Goal: Task Accomplishment & Management: Manage account settings

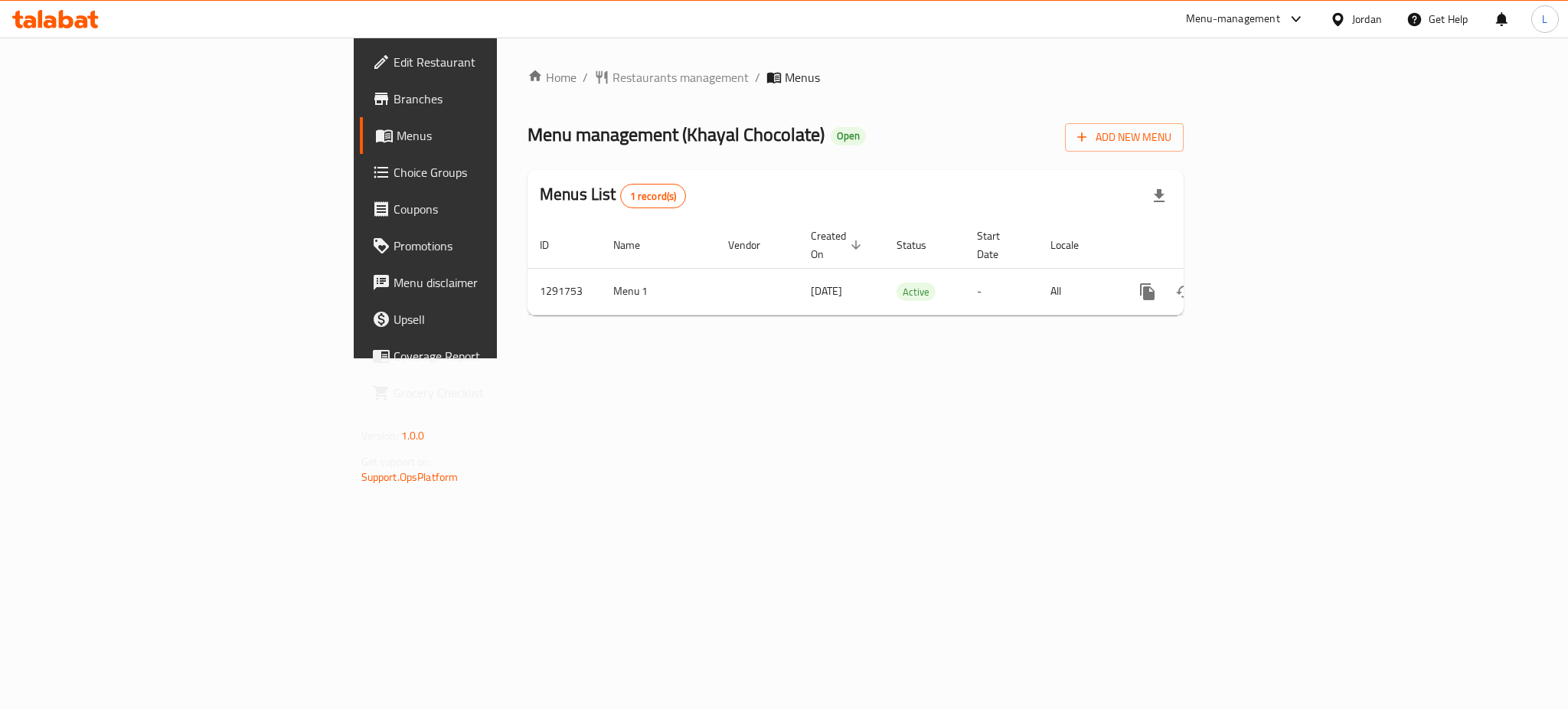
click at [394, 211] on span "Coupons" at bounding box center [498, 209] width 209 height 18
click at [394, 168] on span "Choice Groups" at bounding box center [498, 172] width 209 height 18
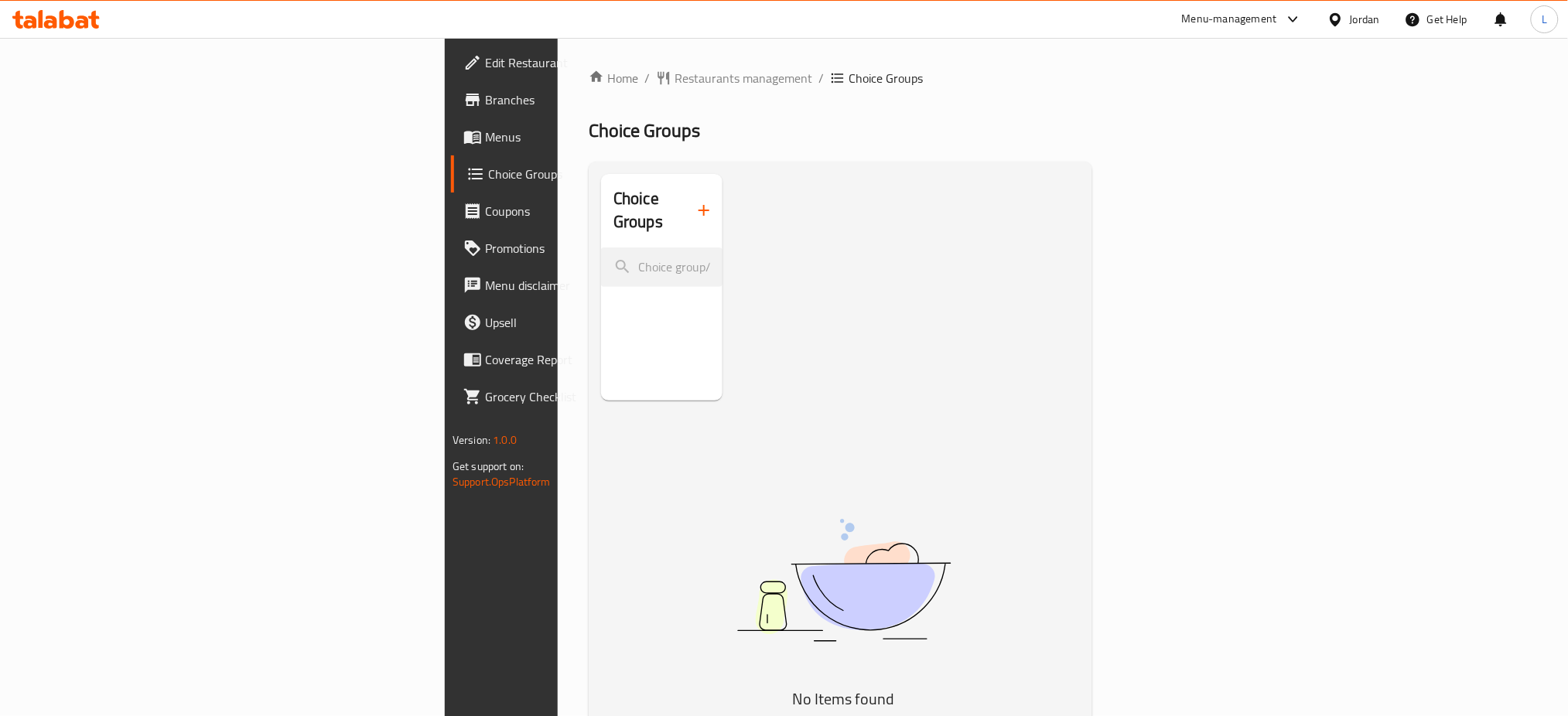
click at [694, 205] on icon "button" at bounding box center [703, 210] width 19 height 19
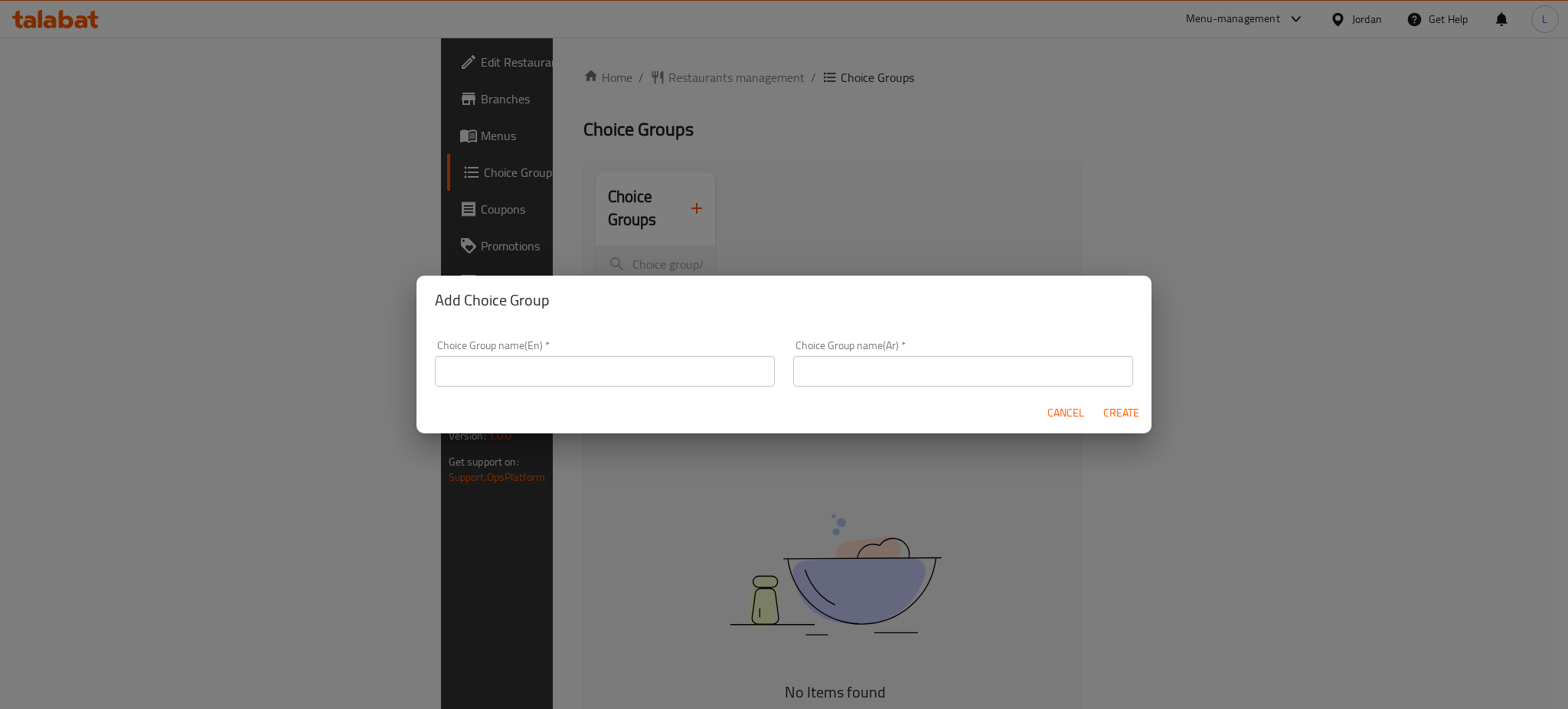
click at [559, 366] on input "text" at bounding box center [605, 371] width 340 height 31
type input "Create Your Own Box"
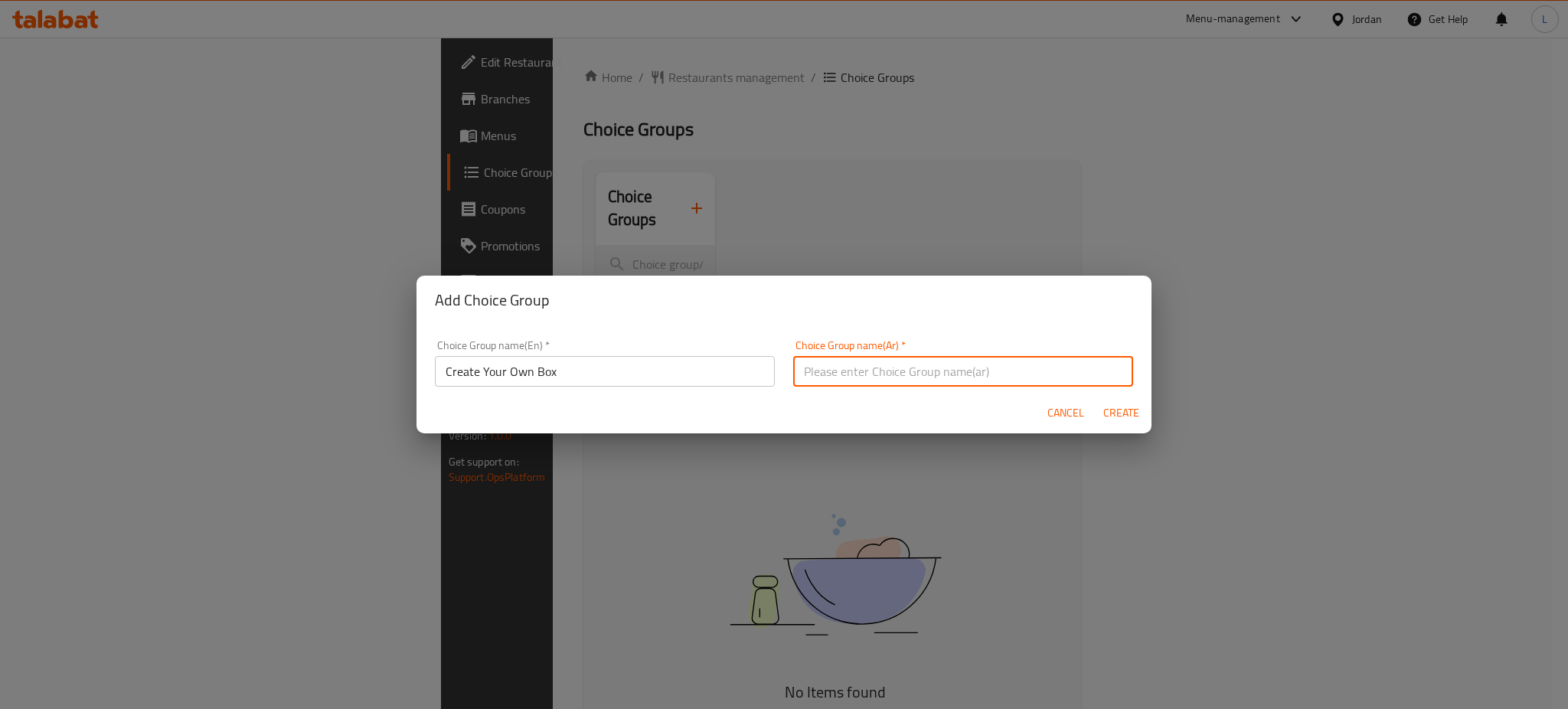
click at [919, 373] on input "text" at bounding box center [963, 371] width 340 height 31
type input "h"
type input "انشئ البوكس الخاص بك"
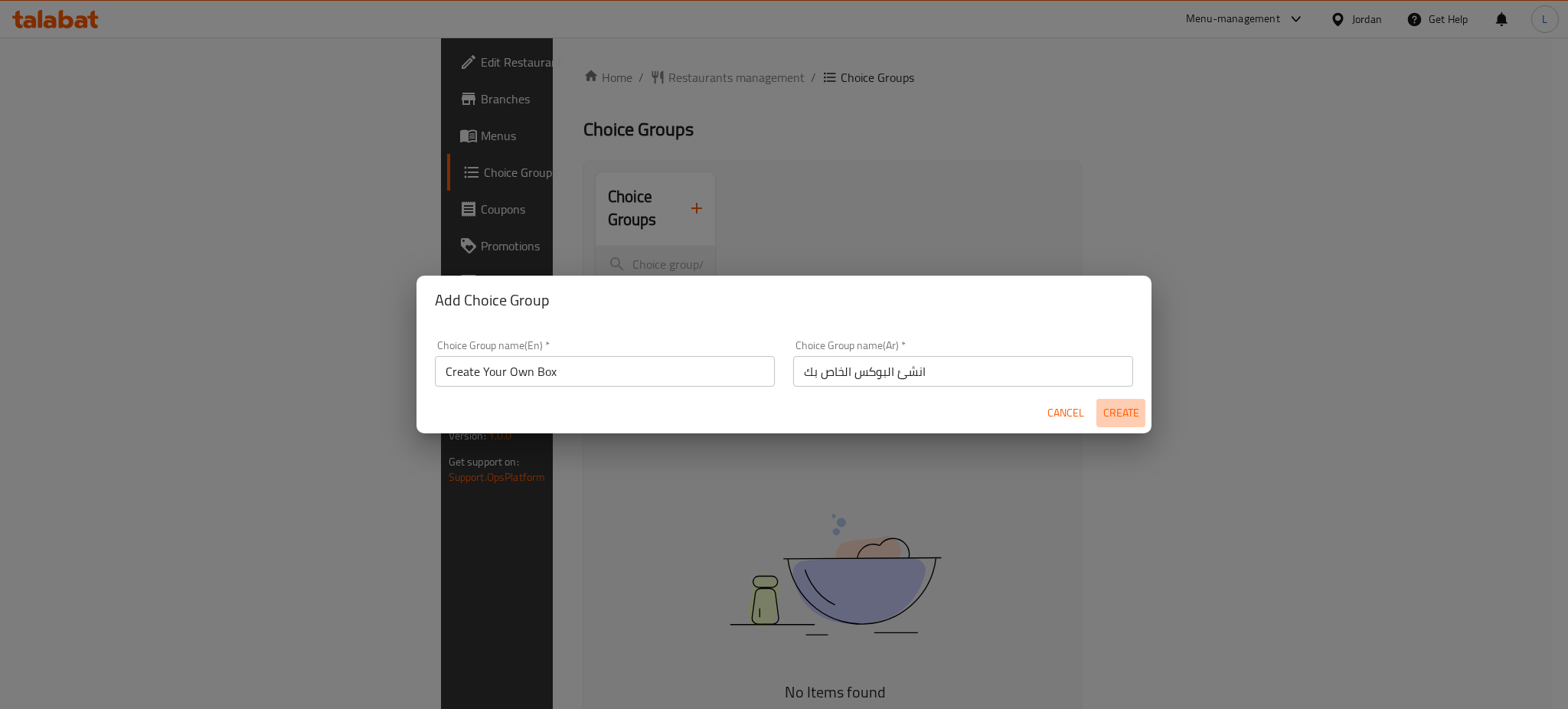
click at [1125, 411] on span "Create" at bounding box center [1121, 413] width 37 height 19
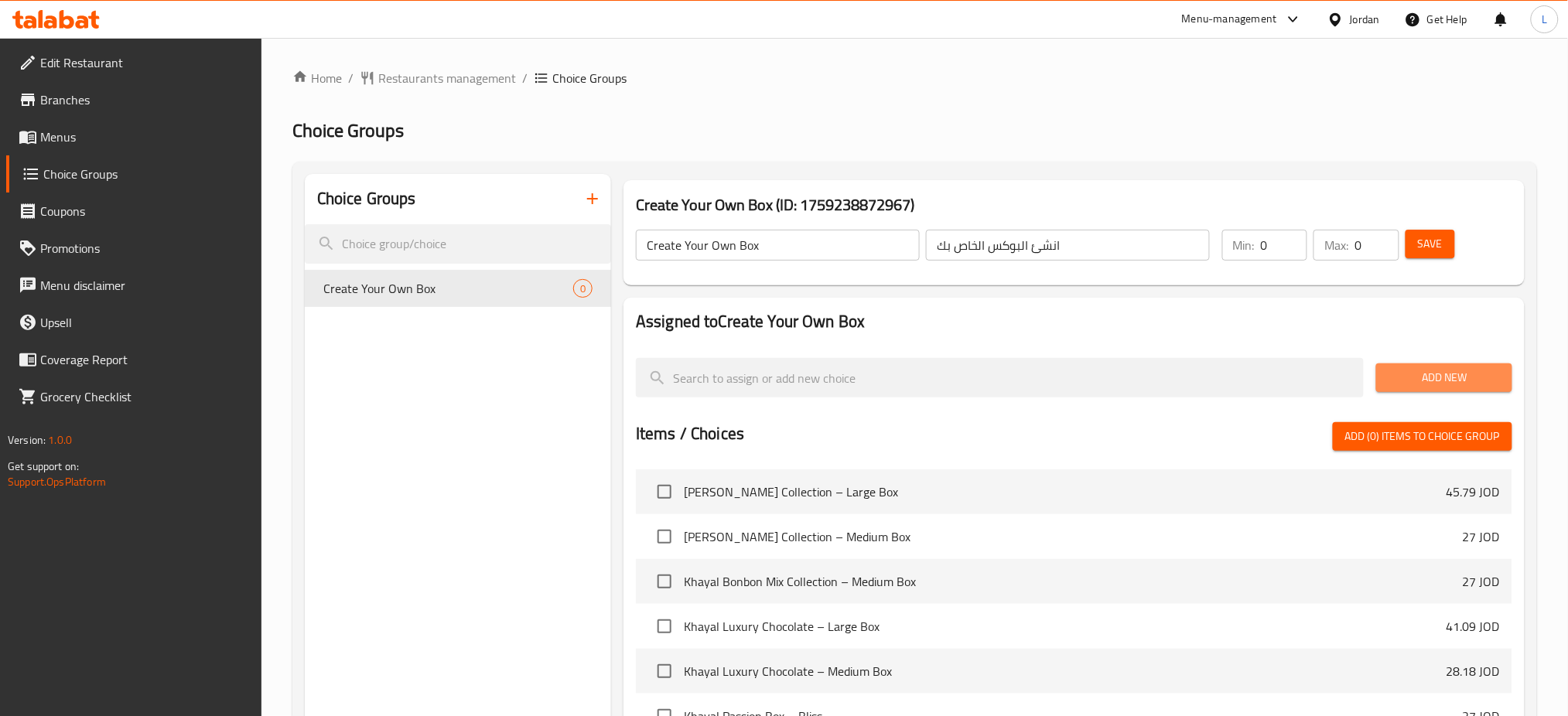
click at [1431, 372] on span "Add New" at bounding box center [1443, 378] width 111 height 19
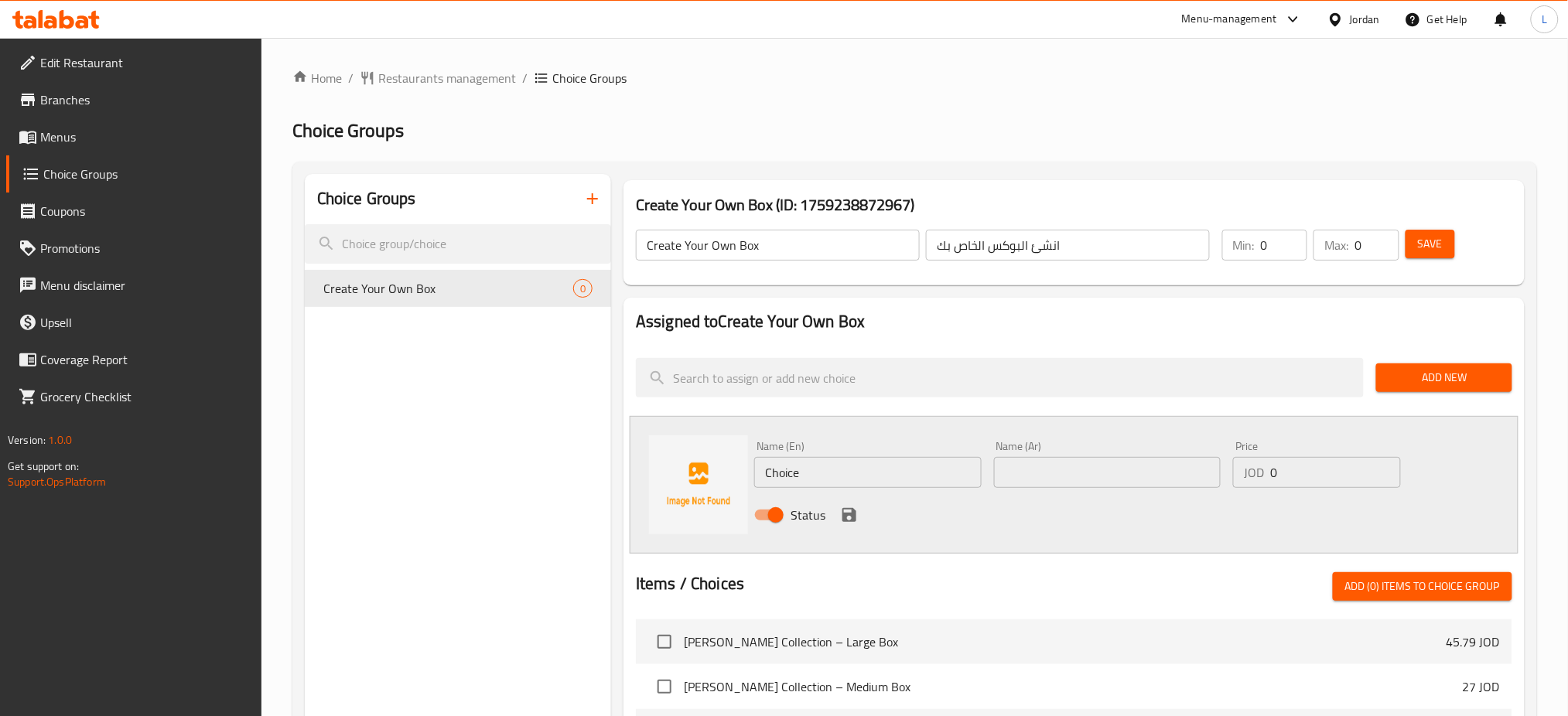
click at [305, 574] on div "Choice Groups Create Your Own Box 0" at bounding box center [458, 672] width 306 height 996
drag, startPoint x: 822, startPoint y: 471, endPoint x: 718, endPoint y: 481, distance: 104.5
click at [718, 481] on div "Name (En) Choice Name (En) Name (Ar) Name (Ar) Price JOD 0 Price Status" at bounding box center [1074, 485] width 889 height 138
type input "Cheesecake"
click at [1064, 481] on input "text" at bounding box center [1108, 472] width 228 height 31
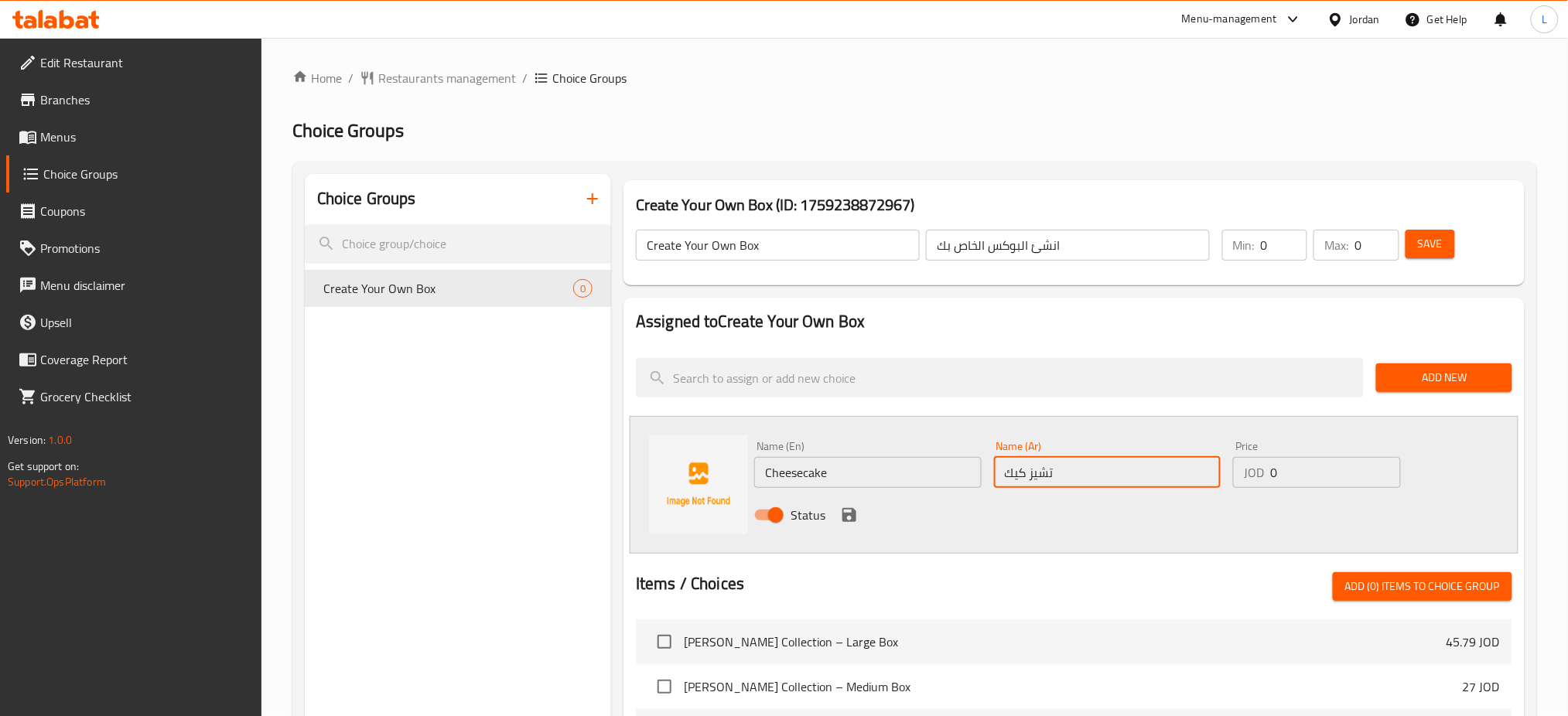
type input "تشيز كيك"
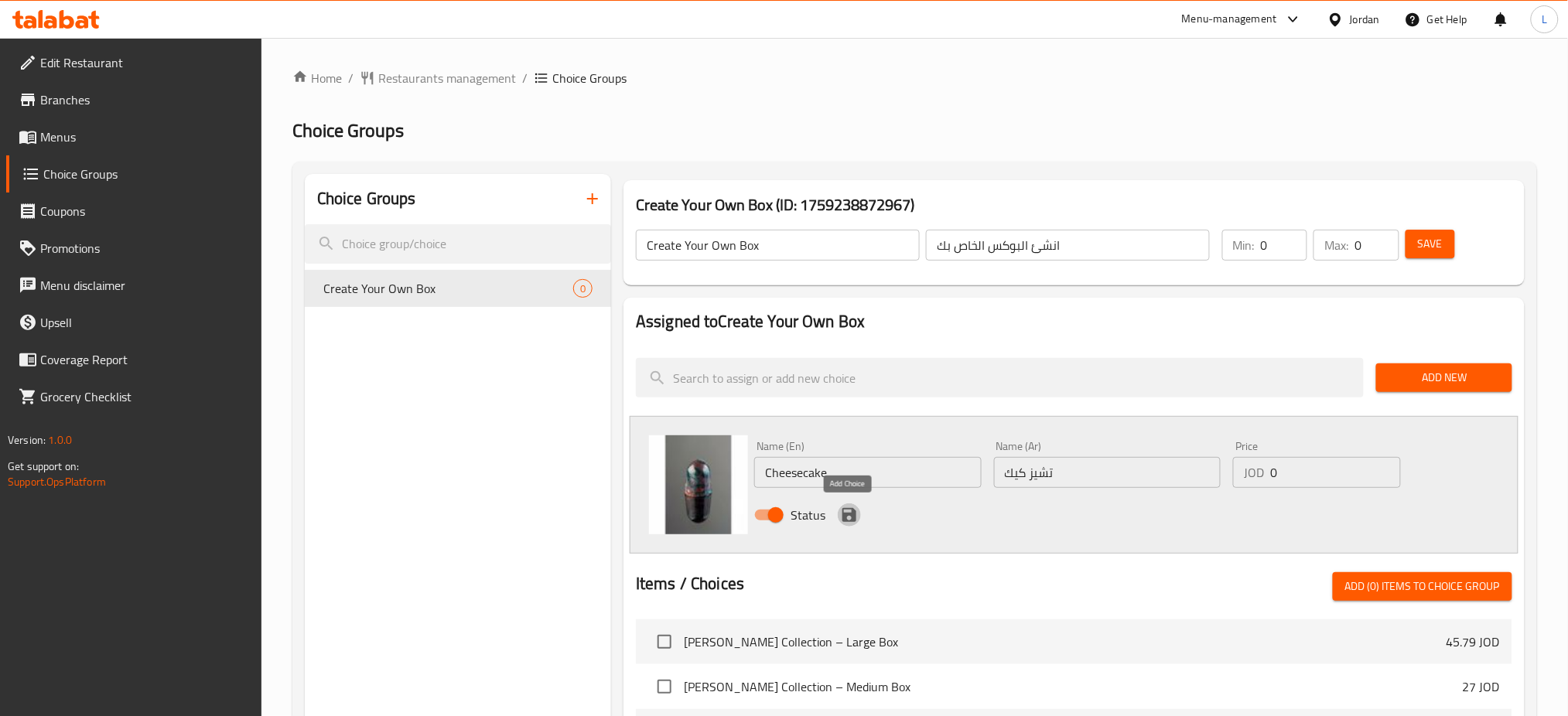
click at [848, 515] on icon "save" at bounding box center [849, 515] width 14 height 14
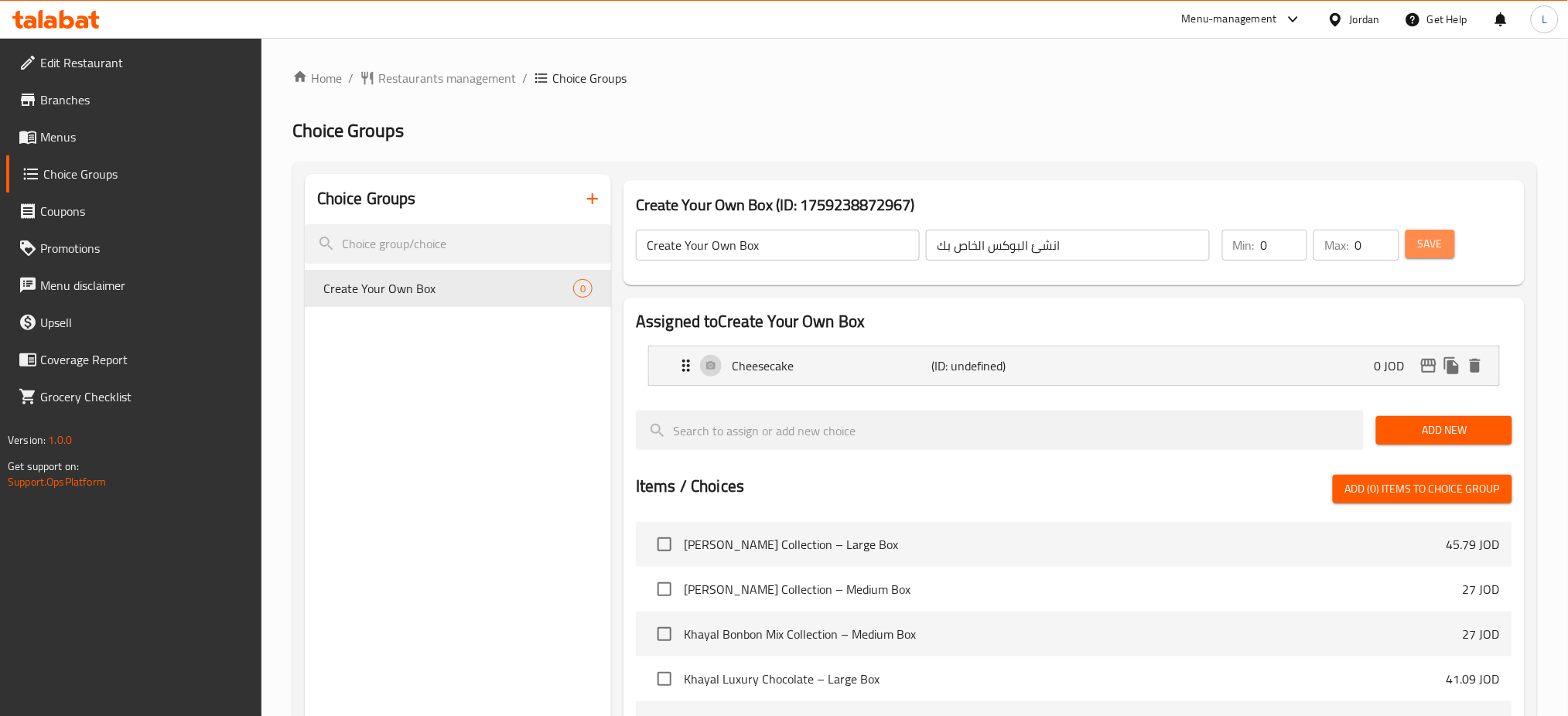
click at [1432, 243] on span "Save" at bounding box center [1430, 244] width 25 height 19
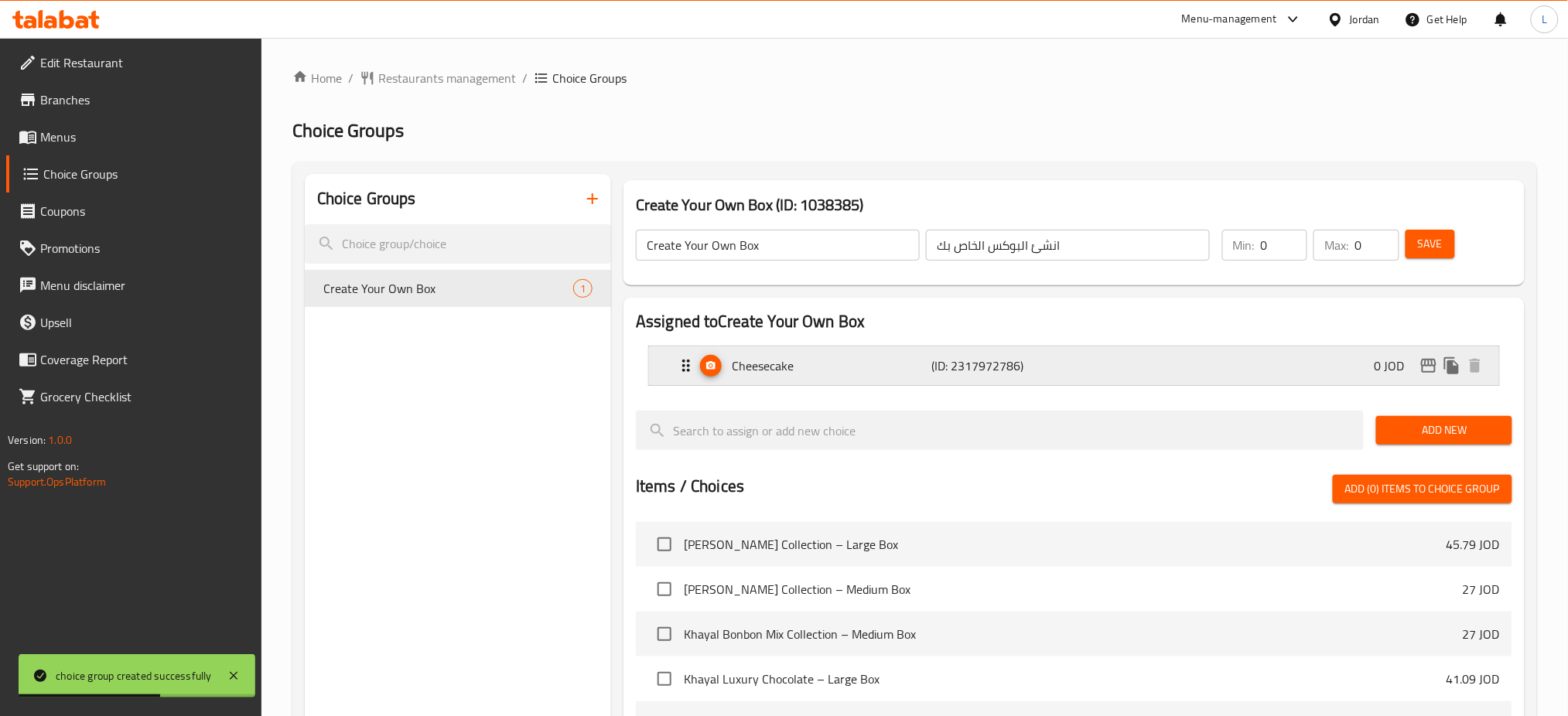
click at [1271, 370] on div "Cheesecake (ID: 2317972786) 0 JOD" at bounding box center [1078, 366] width 804 height 39
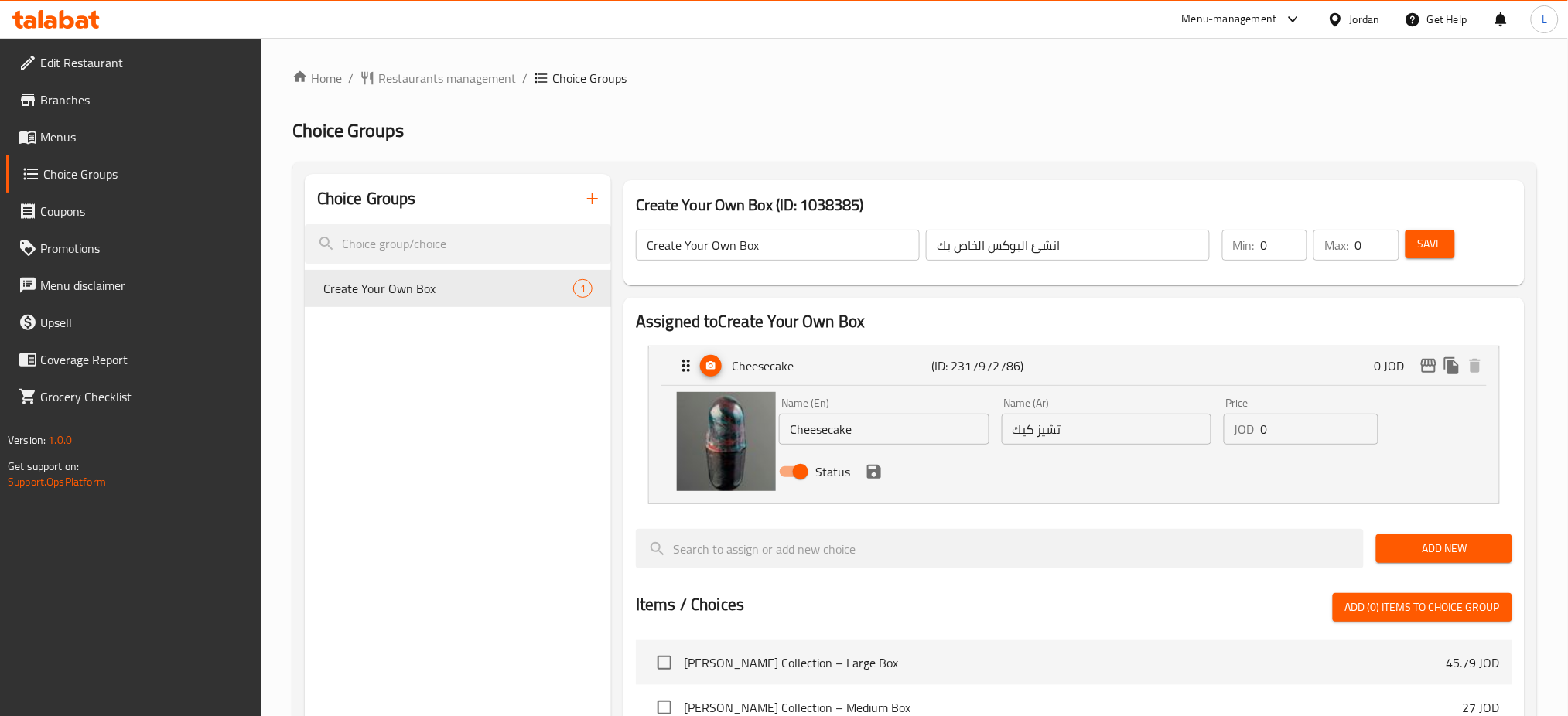
click at [882, 483] on div "Status" at bounding box center [1106, 471] width 667 height 42
click at [875, 477] on icon "save" at bounding box center [874, 472] width 14 height 14
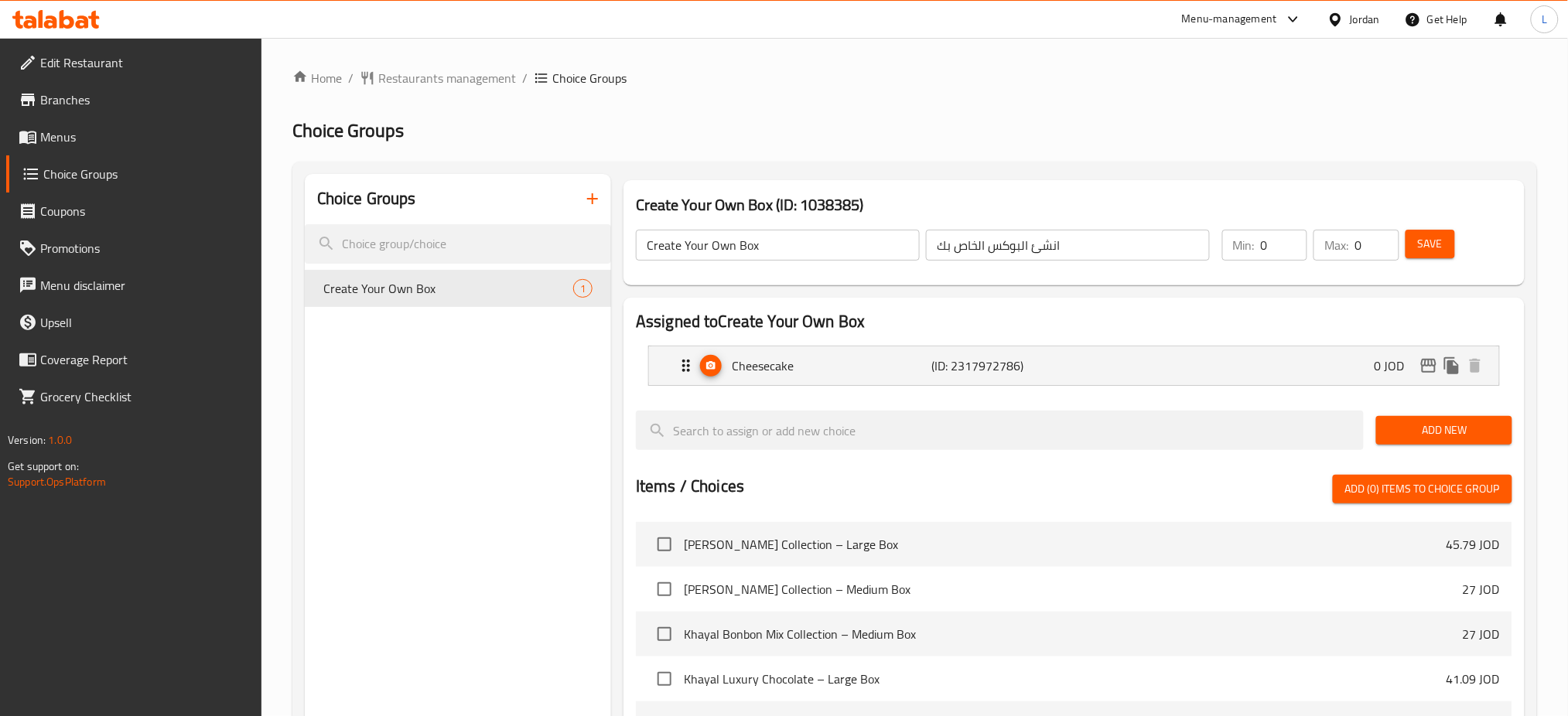
click at [1404, 435] on span "Add New" at bounding box center [1443, 430] width 111 height 19
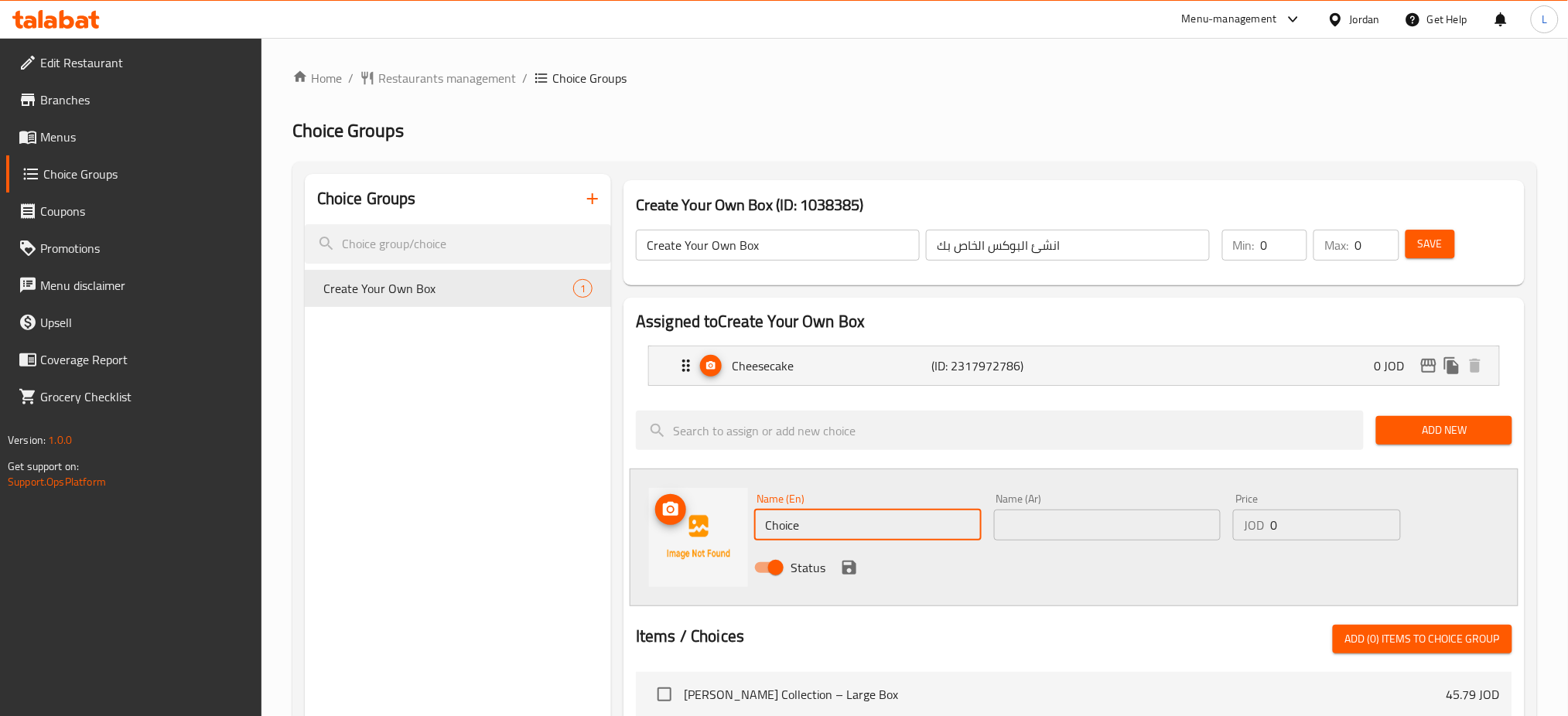
drag, startPoint x: 813, startPoint y: 529, endPoint x: 740, endPoint y: 526, distance: 73.1
click at [741, 527] on div "Name (En) Choice Name (En) Name (Ar) Name (Ar) Price JOD 0 Price Status" at bounding box center [1074, 537] width 889 height 138
type input "Coffee"
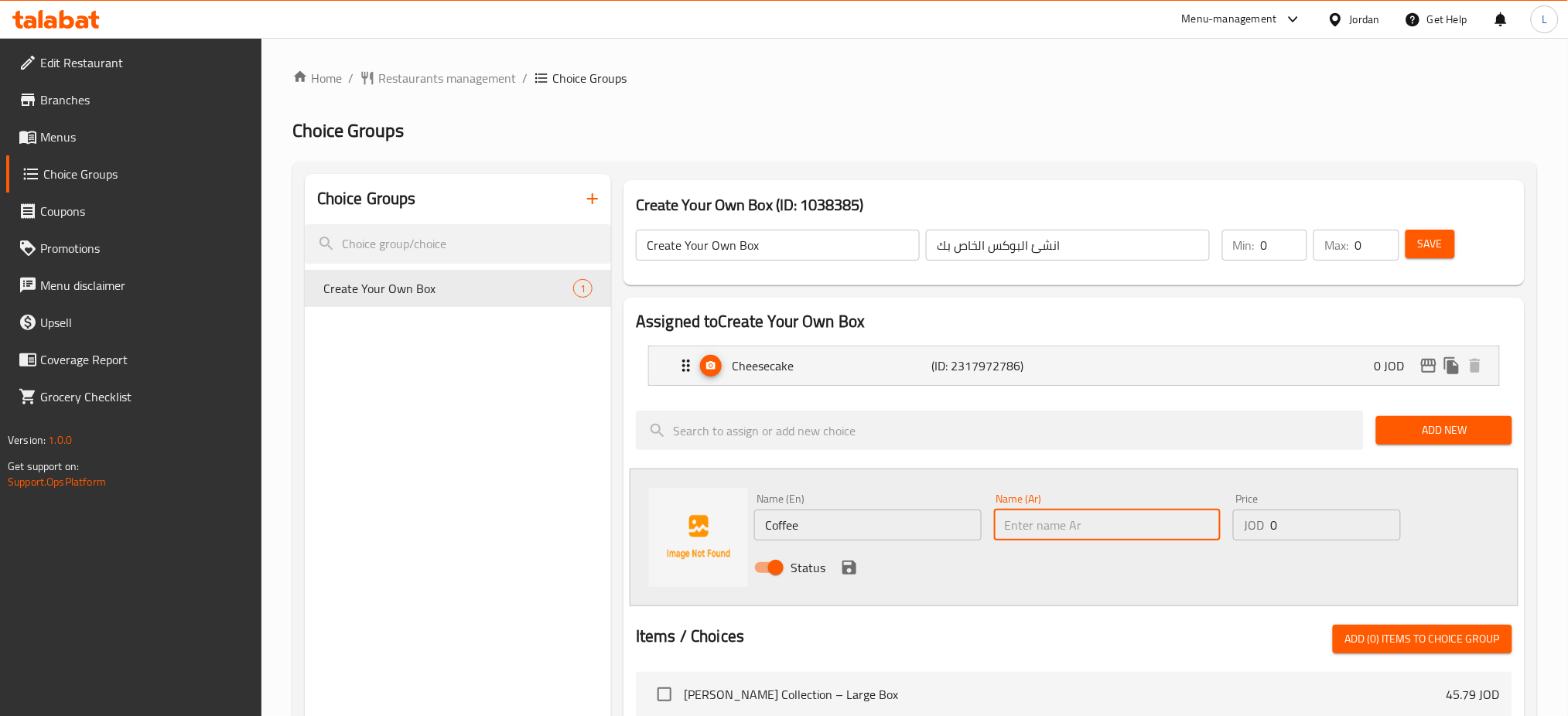
click at [1045, 533] on input "text" at bounding box center [1108, 525] width 228 height 31
type input "قهوة"
click at [847, 573] on icon "save" at bounding box center [849, 567] width 14 height 14
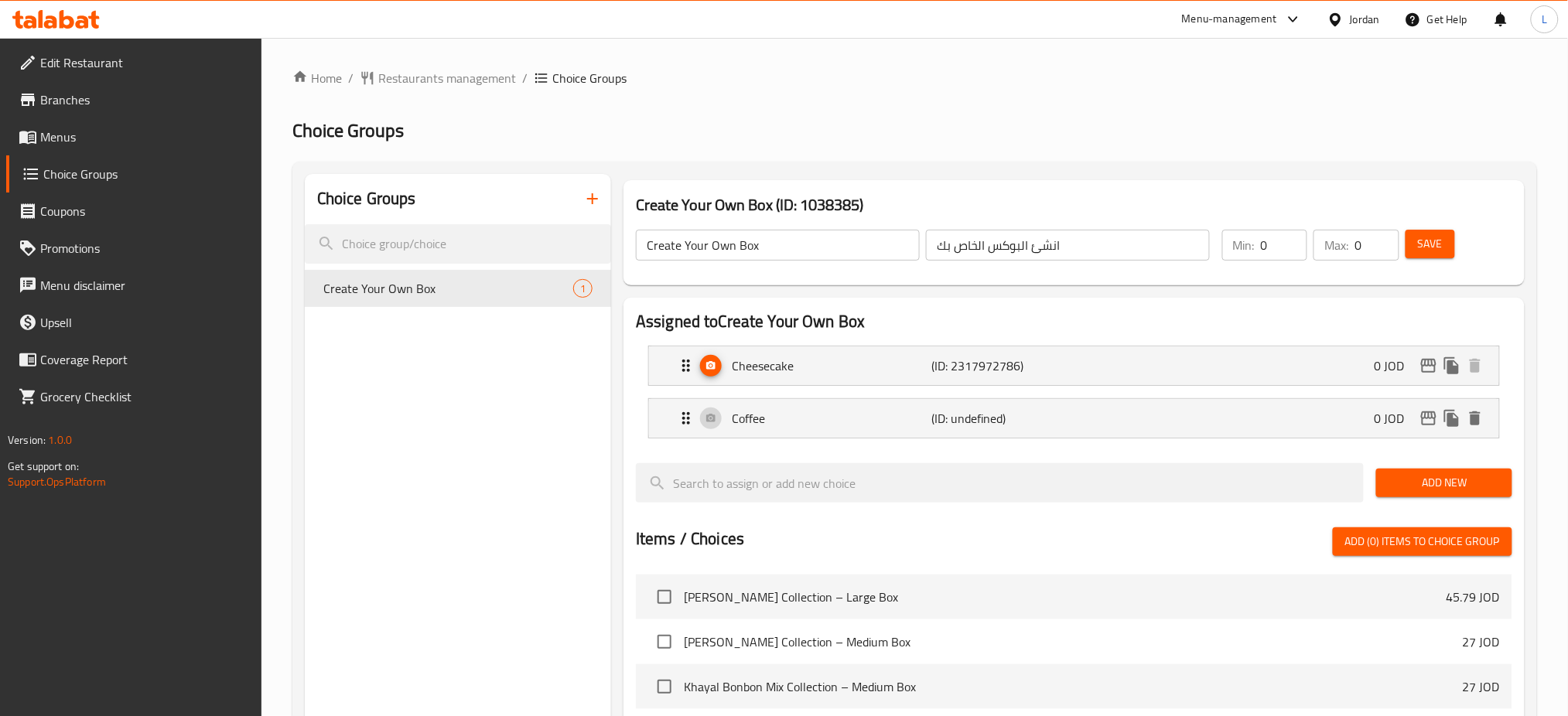
click at [1425, 481] on span "Add New" at bounding box center [1443, 483] width 111 height 19
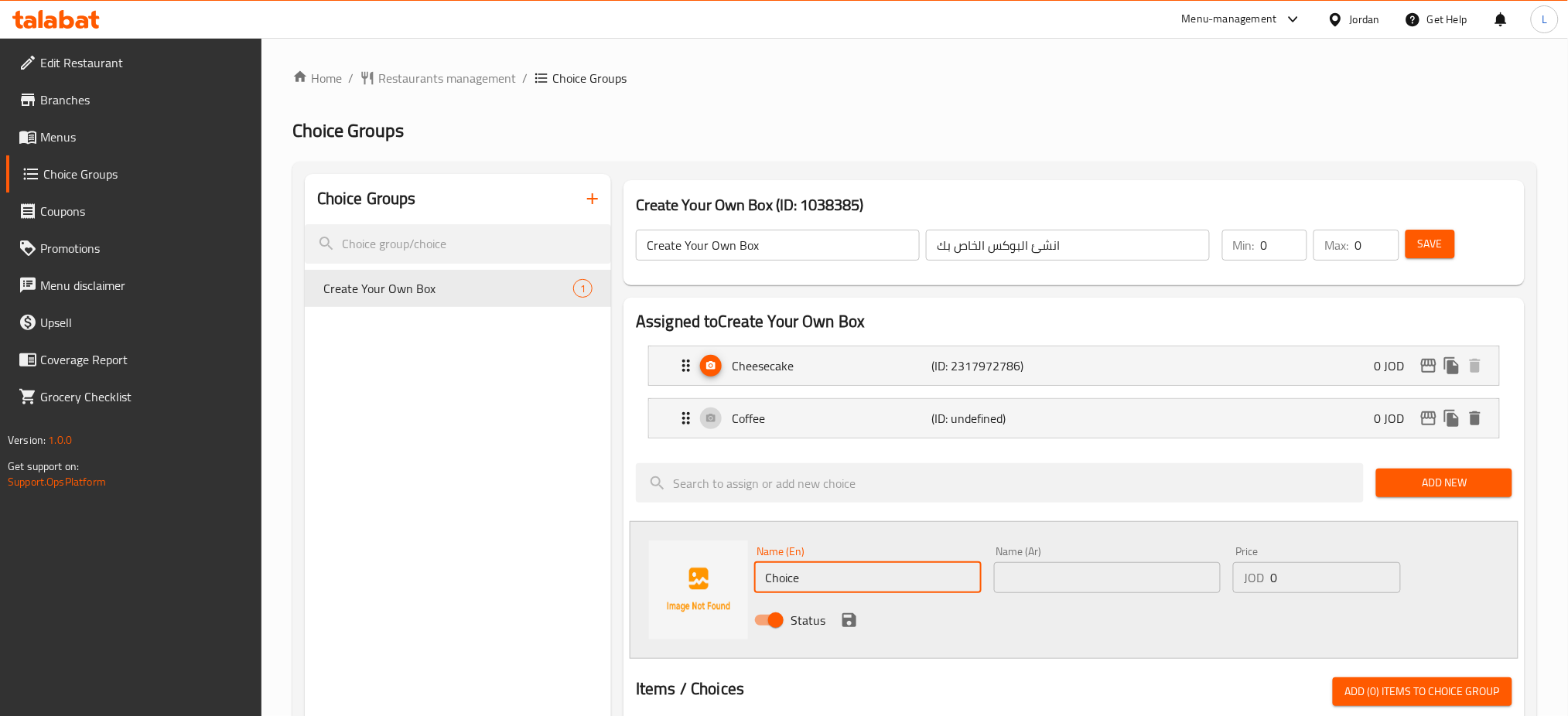
drag, startPoint x: 810, startPoint y: 572, endPoint x: 685, endPoint y: 596, distance: 127.3
click at [709, 583] on div "Name (En) Choice Name (En) Name (Ar) Name (Ar) Price JOD 0 Price Status" at bounding box center [1074, 590] width 889 height 138
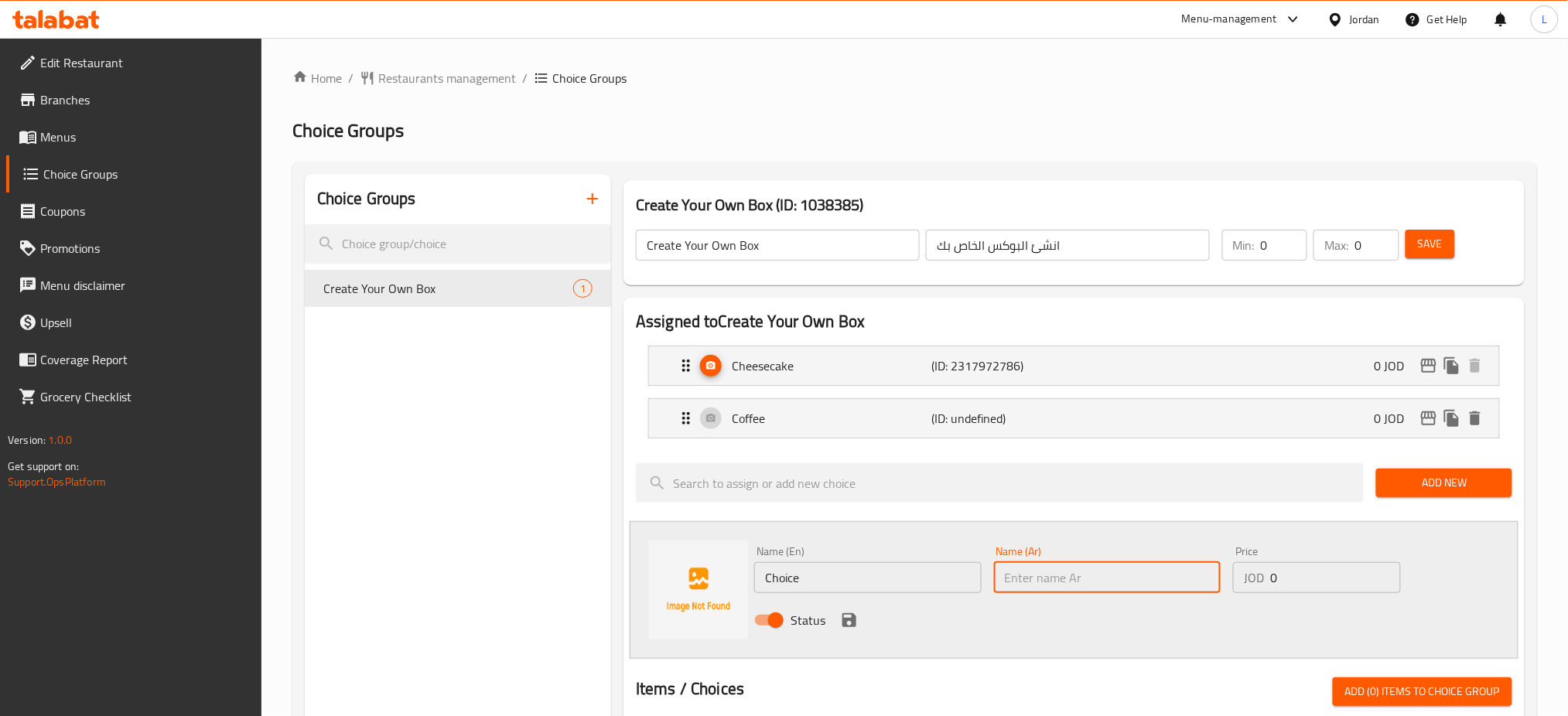
click at [1047, 575] on input "text" at bounding box center [1108, 577] width 228 height 31
type input "كرنشي"
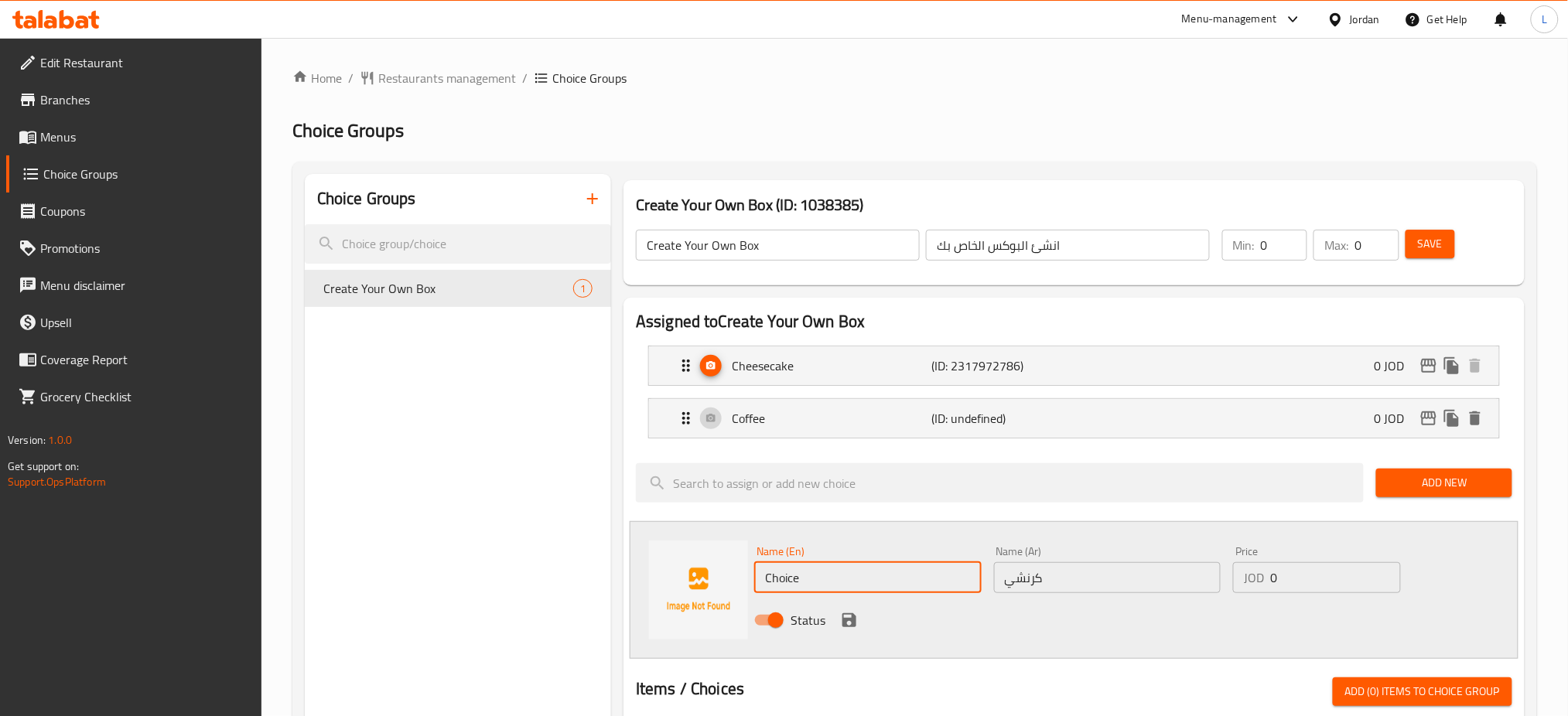
click at [933, 574] on input "Choice" at bounding box center [868, 577] width 228 height 31
type input "Crunchy"
click at [1081, 615] on div "Status" at bounding box center [1108, 620] width 719 height 42
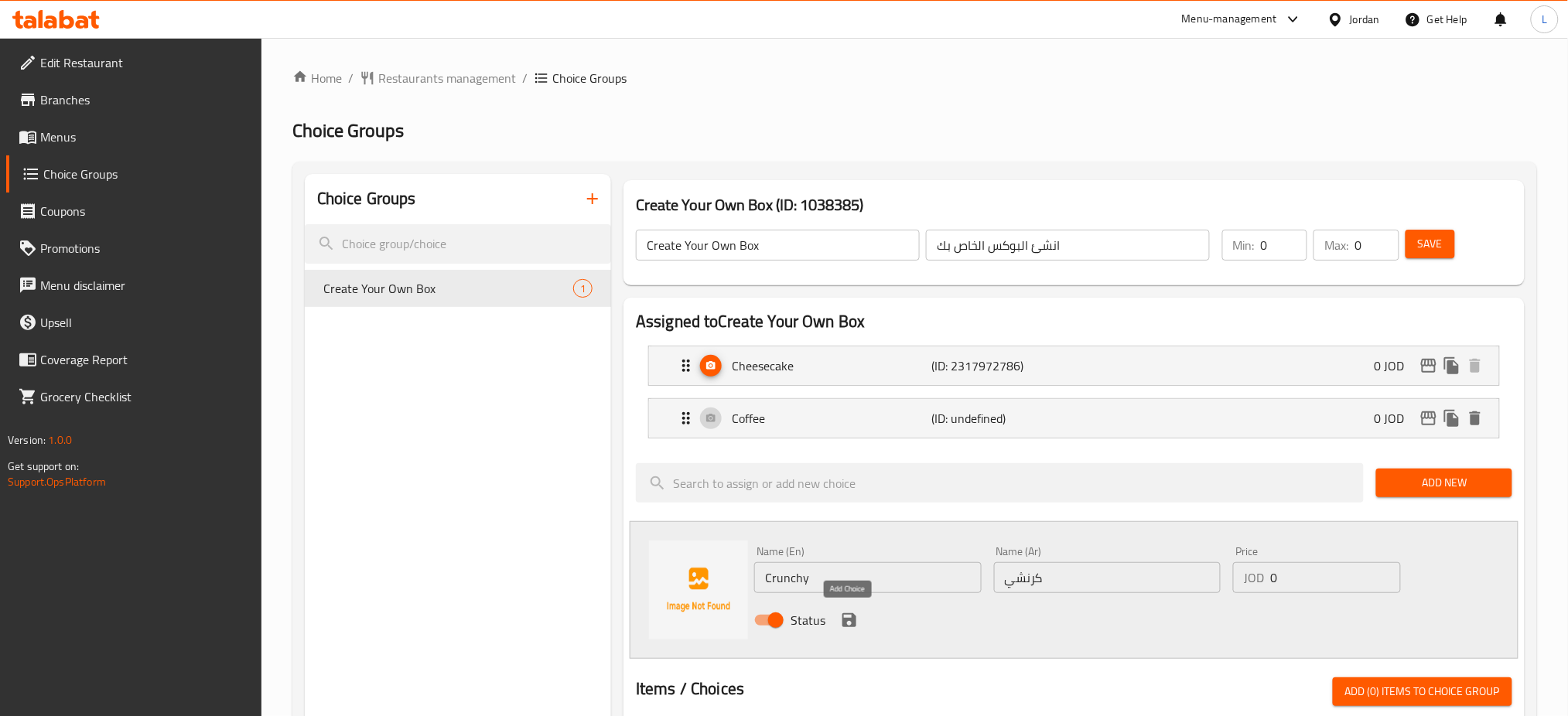
click at [852, 615] on icon "save" at bounding box center [849, 620] width 14 height 14
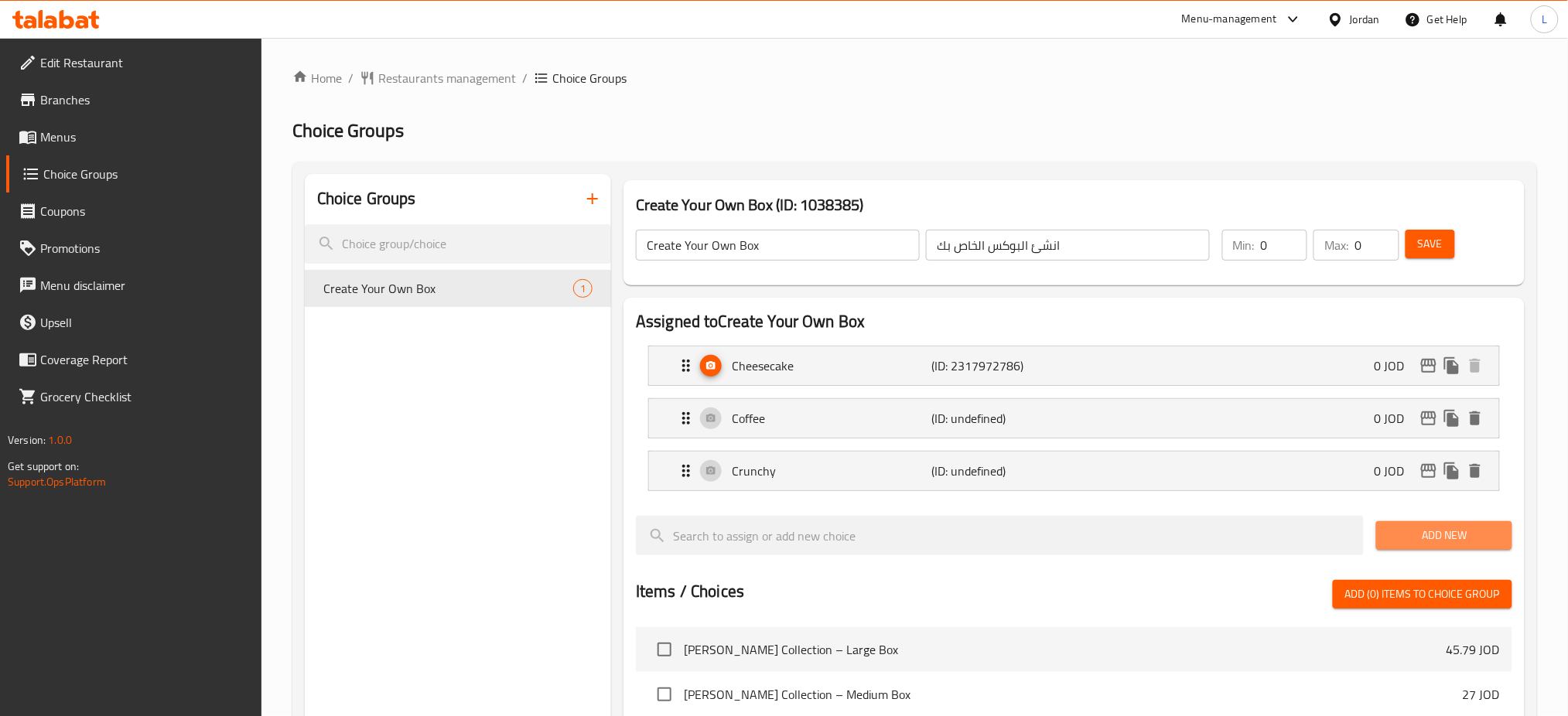
click at [1401, 532] on span "Add New" at bounding box center [1443, 535] width 111 height 19
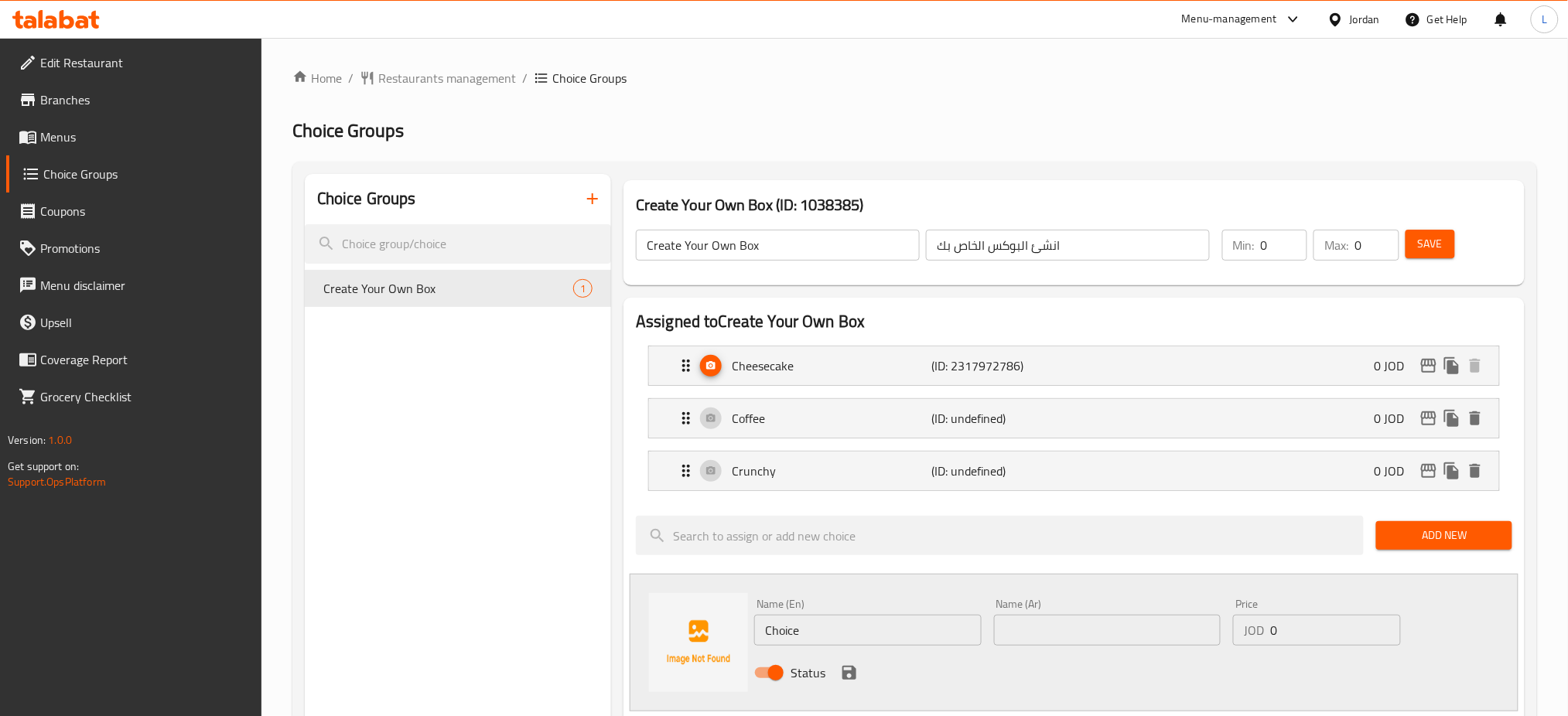
click at [810, 629] on input "Choice" at bounding box center [868, 630] width 228 height 31
type input "[PERSON_NAME]"
click at [1013, 627] on input "text" at bounding box center [1108, 630] width 228 height 31
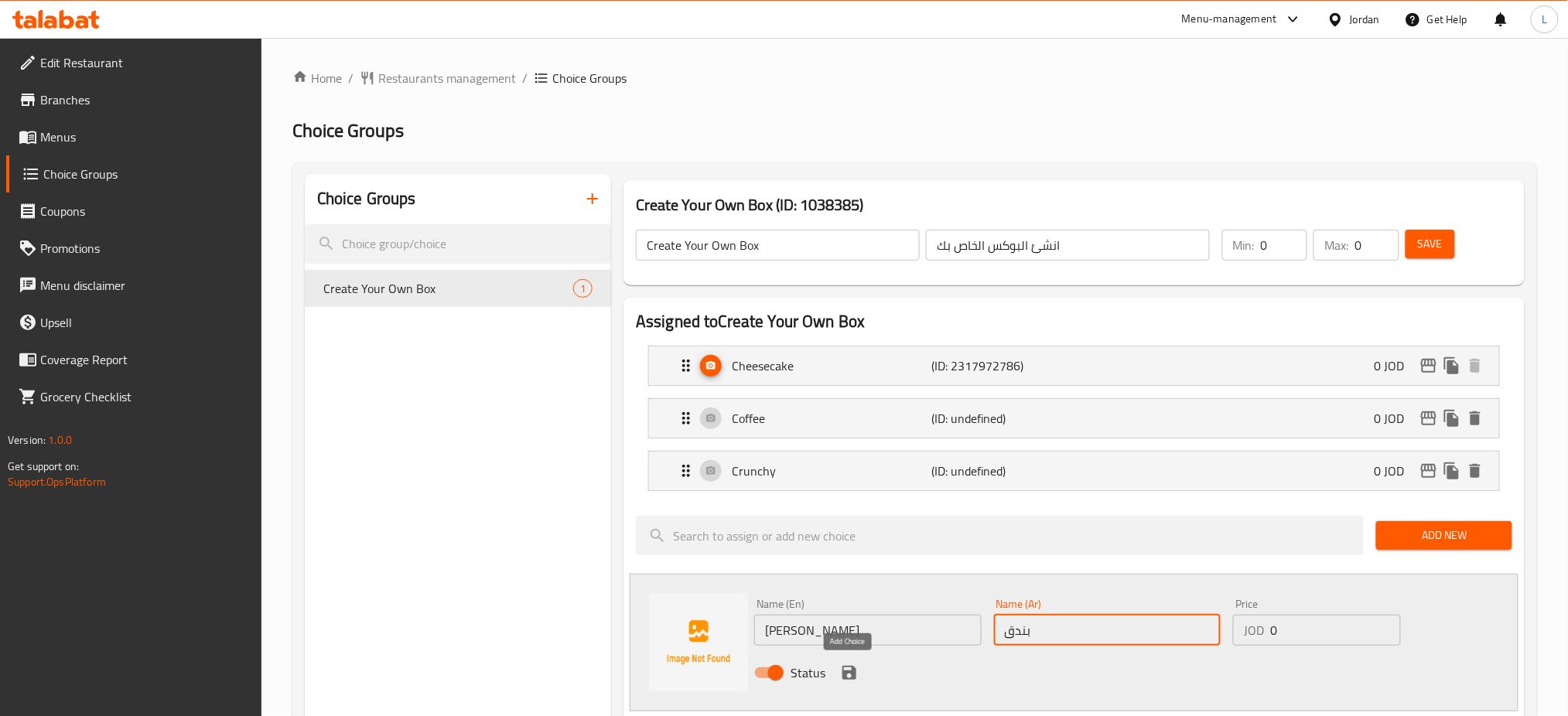
type input "بندق"
click at [847, 672] on icon "save" at bounding box center [849, 673] width 14 height 14
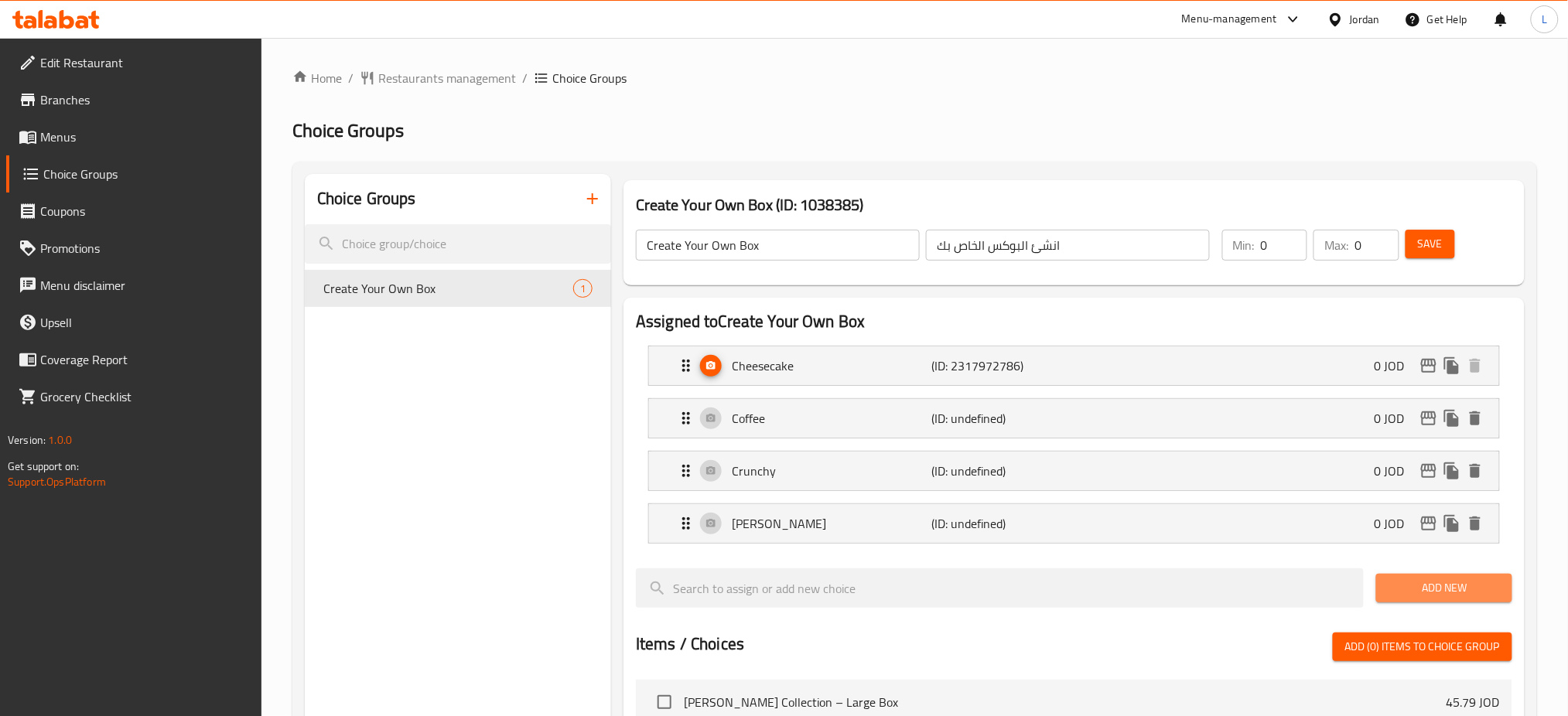
click at [1438, 584] on span "Add New" at bounding box center [1443, 588] width 111 height 19
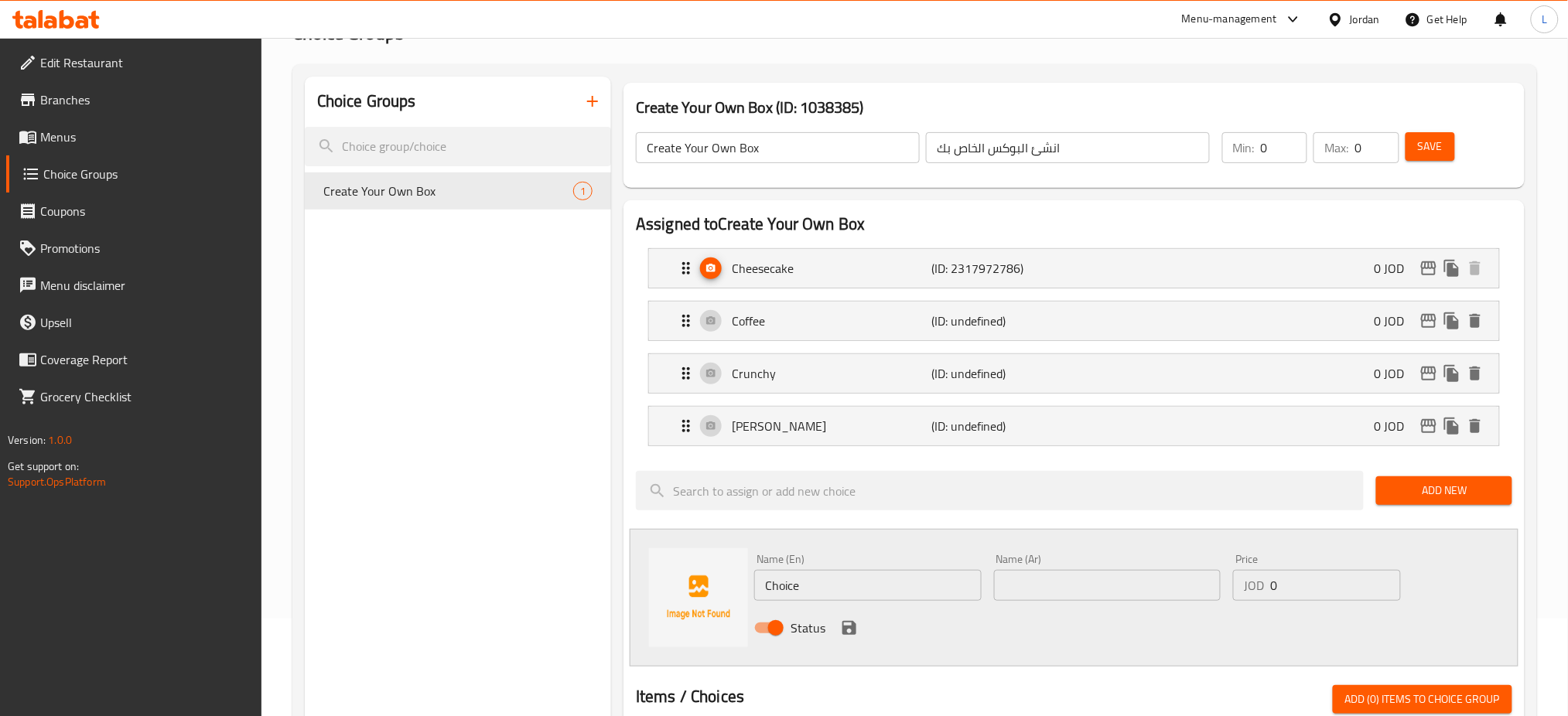
scroll to position [103, 0]
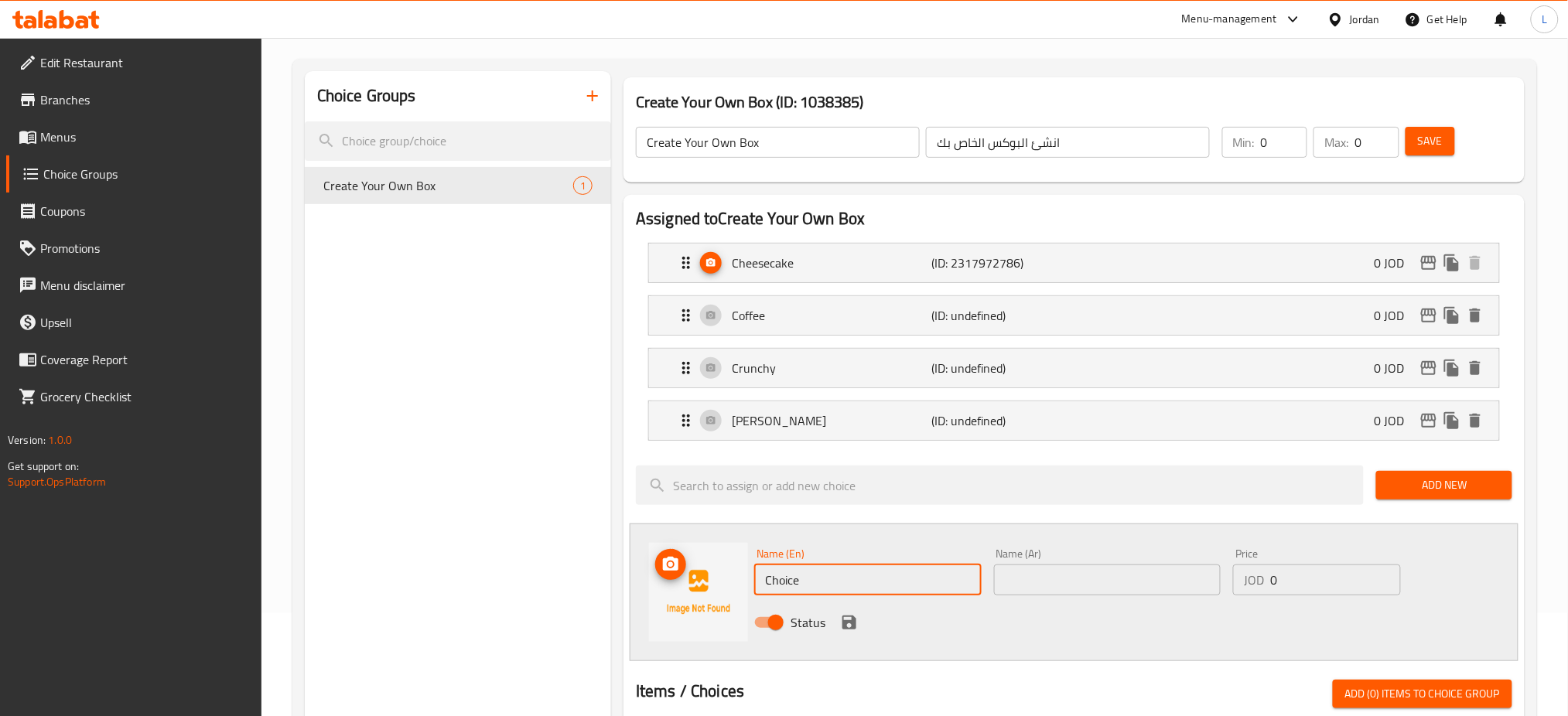
drag, startPoint x: 826, startPoint y: 580, endPoint x: 698, endPoint y: 580, distance: 128.0
click at [707, 580] on div "Name (En) Choice Name (En) Name (Ar) Name (Ar) Price JOD 0 Price Status" at bounding box center [1074, 592] width 889 height 138
click at [820, 574] on input "[PERSON_NAME]" at bounding box center [868, 580] width 228 height 31
click at [854, 577] on input "[PERSON_NAME]" at bounding box center [868, 580] width 228 height 31
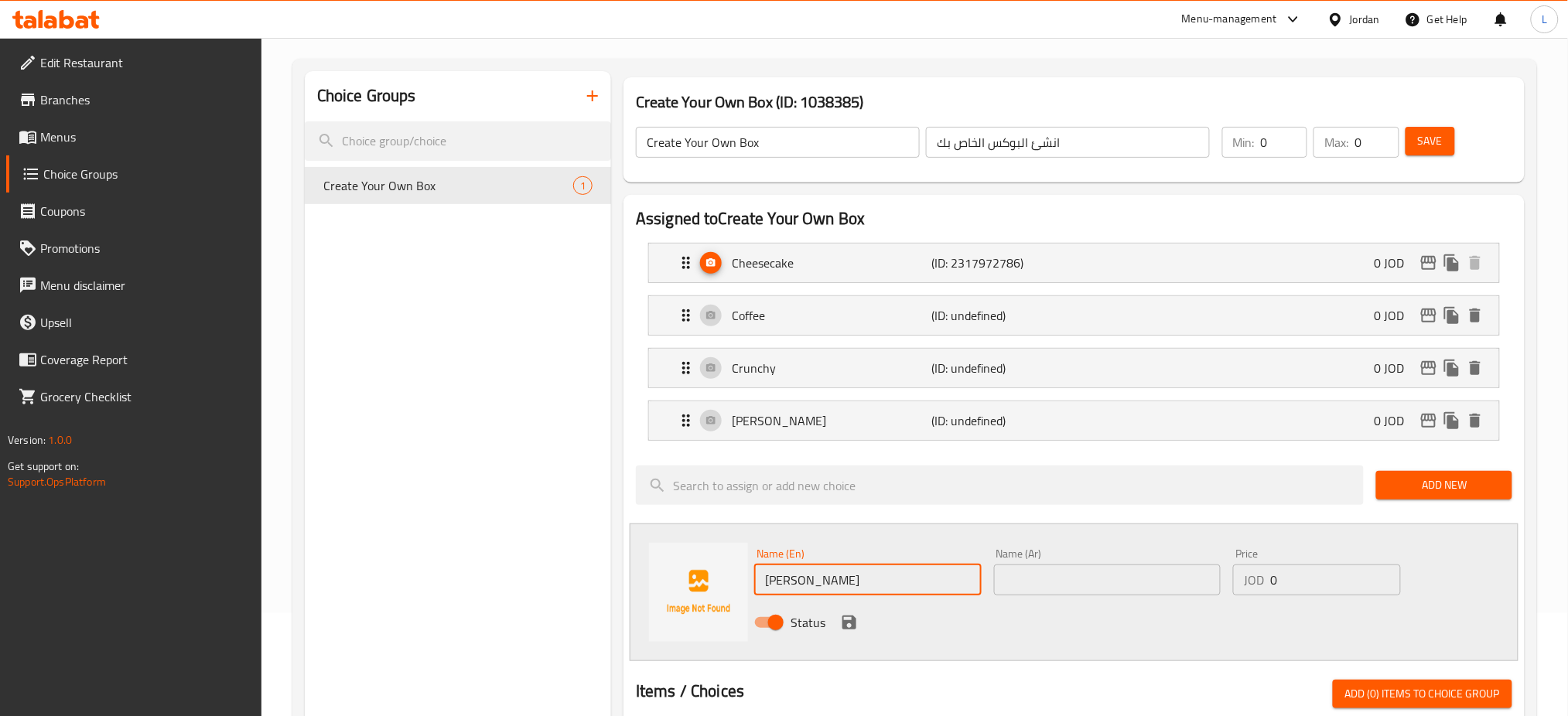
click at [854, 577] on input "[PERSON_NAME]" at bounding box center [868, 580] width 228 height 31
type input "[PERSON_NAME]"
click at [1083, 566] on input "text" at bounding box center [1108, 580] width 228 height 31
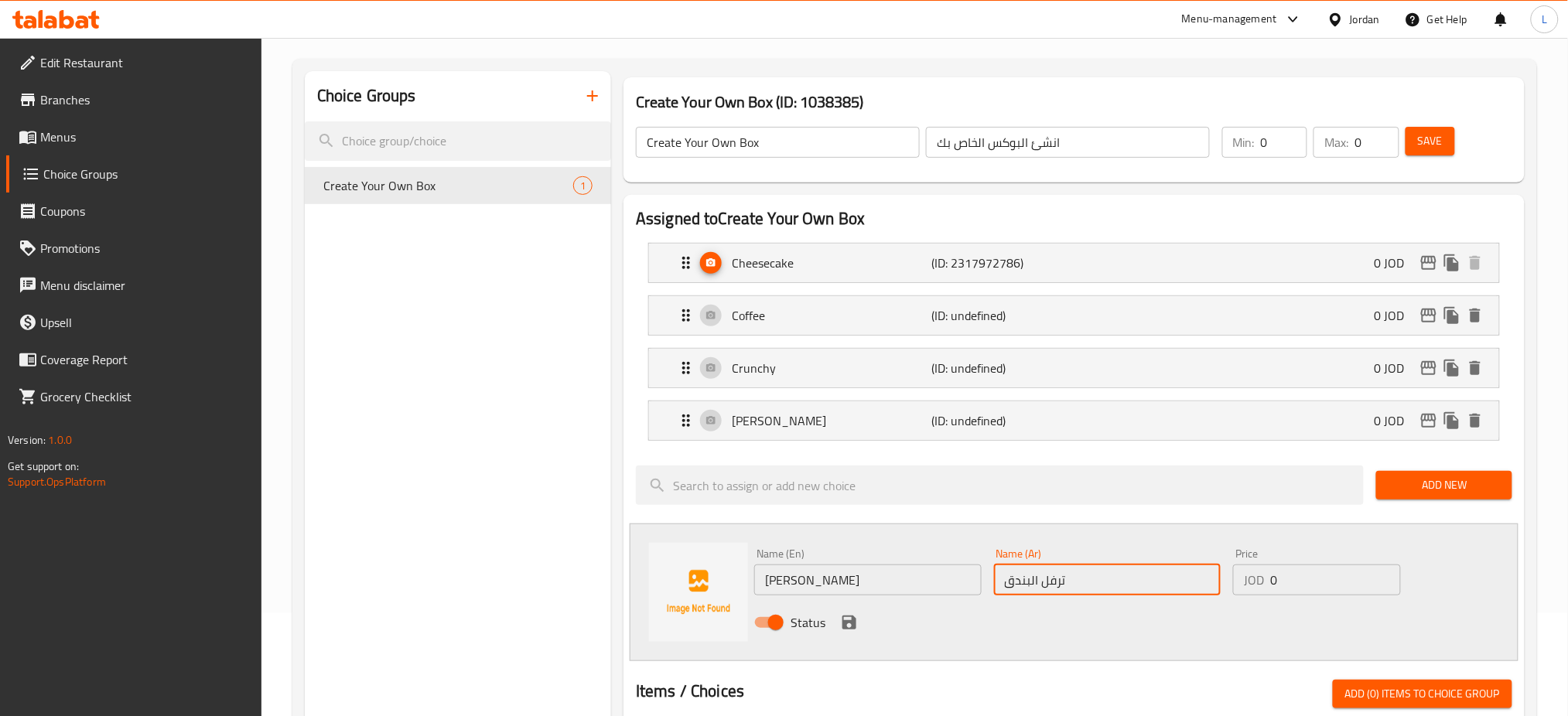
type input "ترفل البندق"
click at [851, 618] on icon "save" at bounding box center [849, 622] width 14 height 14
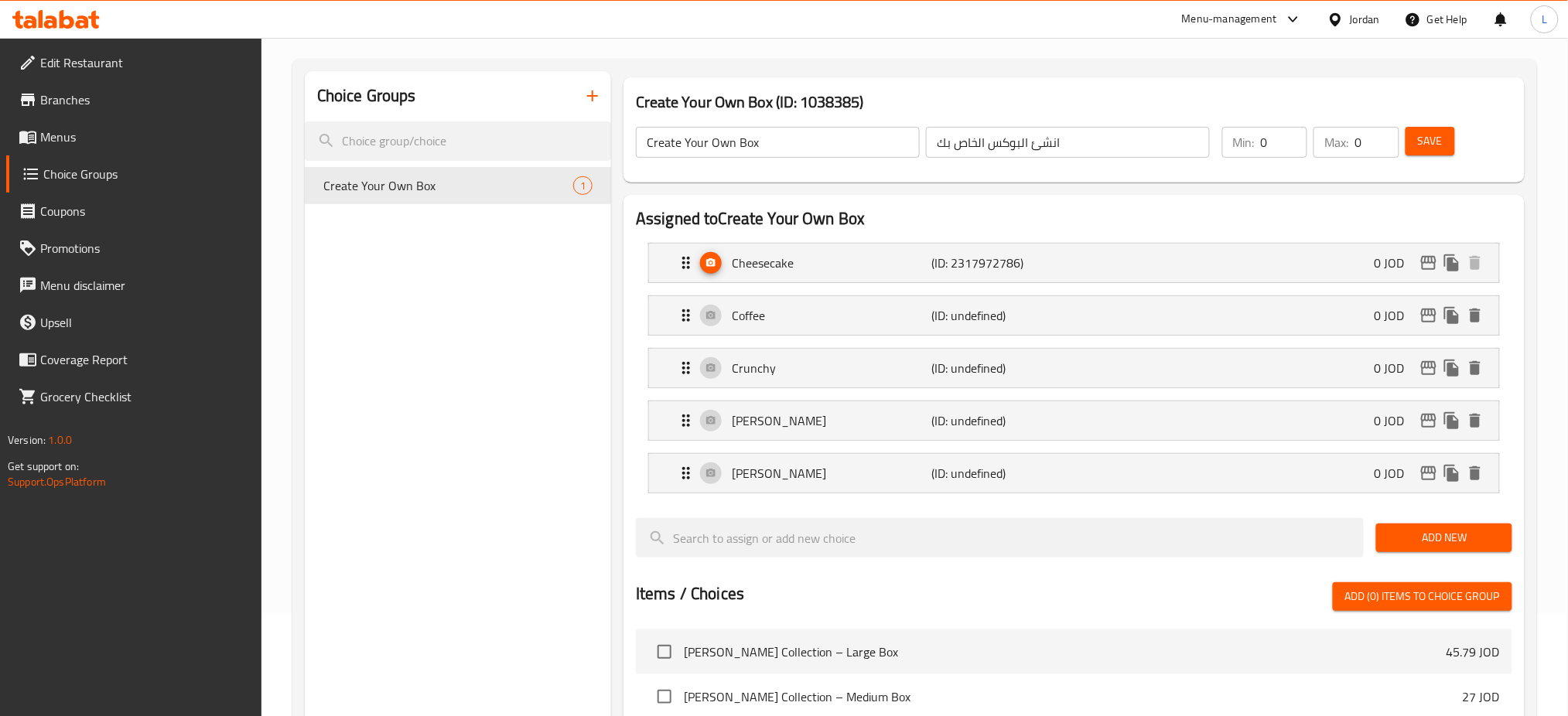
drag, startPoint x: 1470, startPoint y: 535, endPoint x: 1451, endPoint y: 538, distance: 19.2
click at [1470, 535] on span "Add New" at bounding box center [1443, 538] width 111 height 19
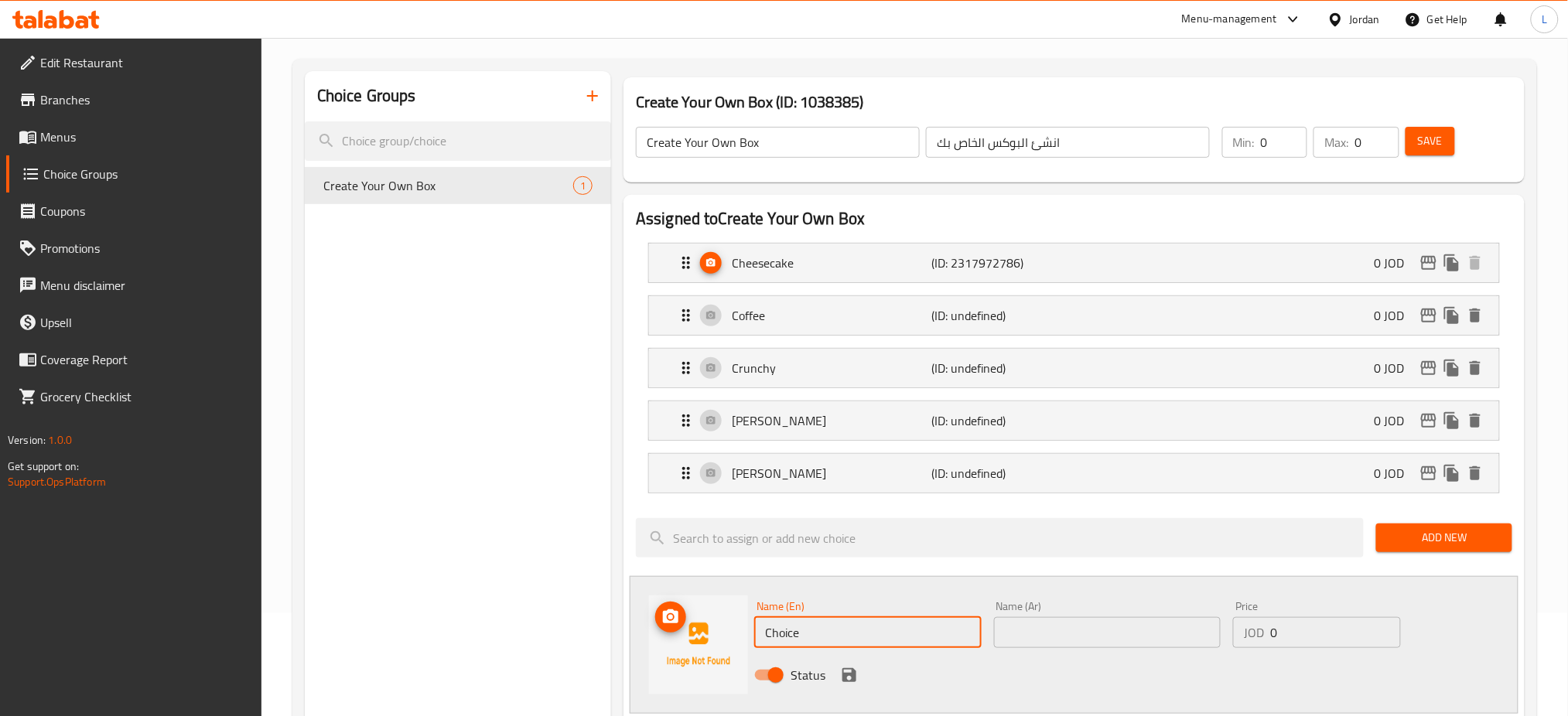
drag, startPoint x: 814, startPoint y: 632, endPoint x: 651, endPoint y: 622, distance: 163.3
click at [651, 622] on div "Name (En) Choice Name (En) Name (Ar) Name (Ar) Price JOD 0 Price Status" at bounding box center [1074, 645] width 889 height 138
type input "Mango"
click at [1042, 627] on input "text" at bounding box center [1108, 632] width 228 height 31
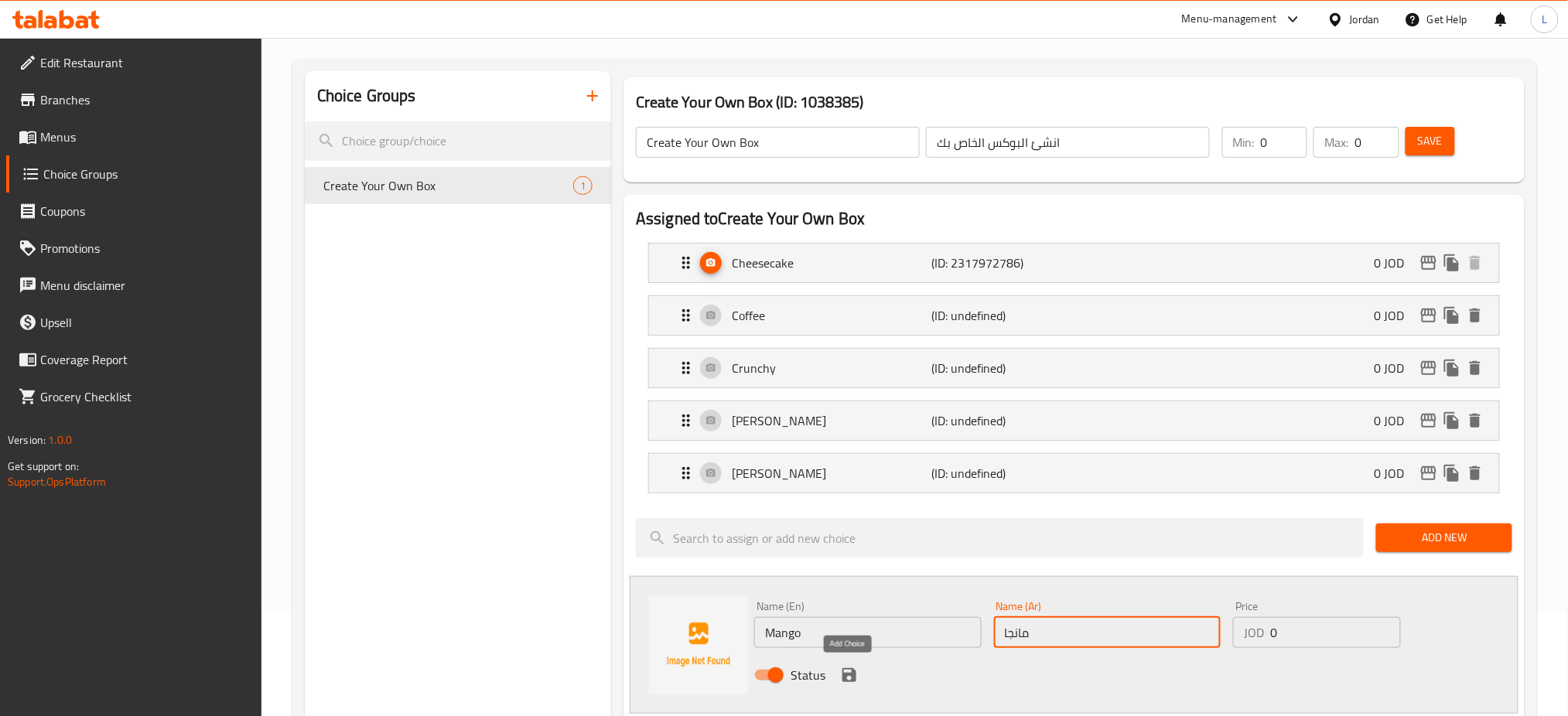
type input "مانجا"
click at [849, 677] on icon "save" at bounding box center [849, 674] width 19 height 19
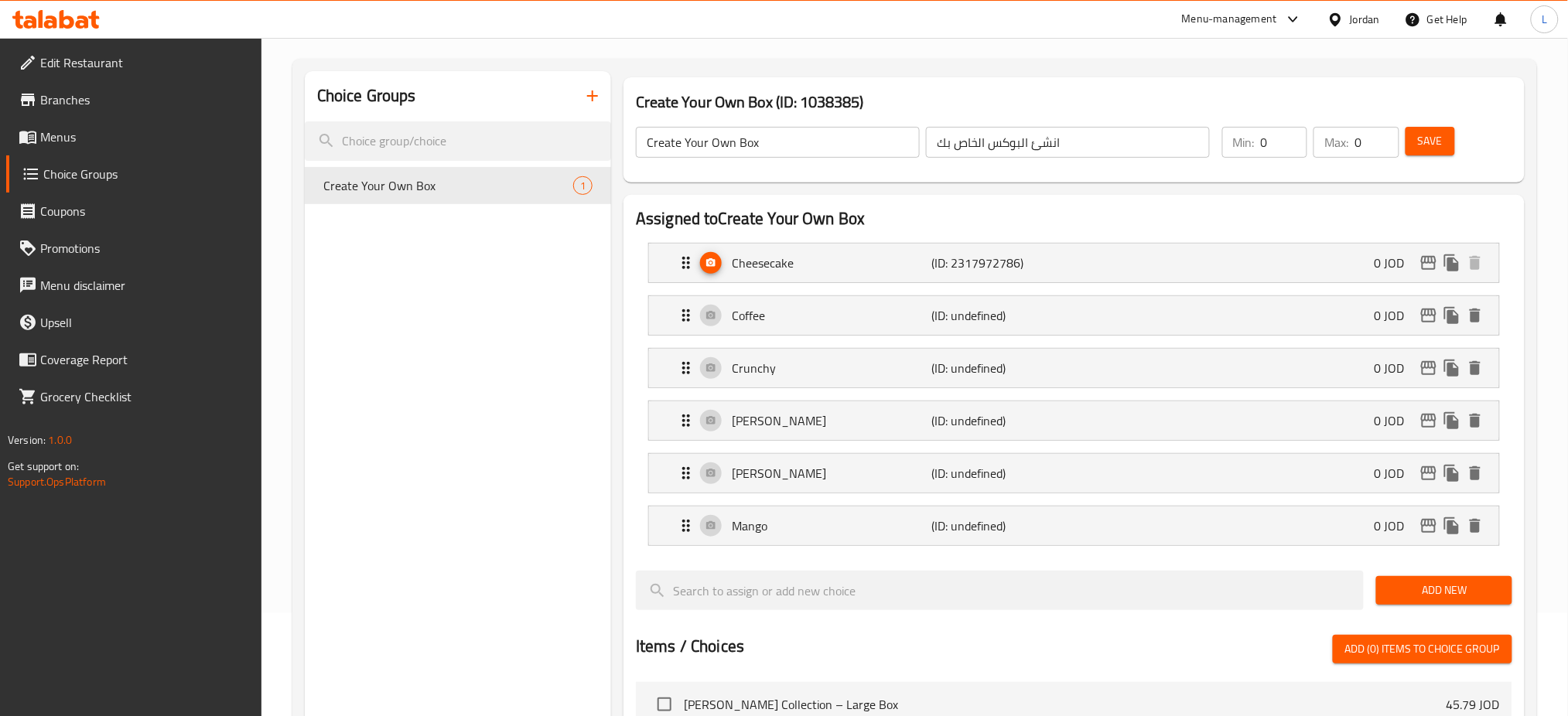
click at [1453, 594] on span "Add New" at bounding box center [1443, 590] width 111 height 19
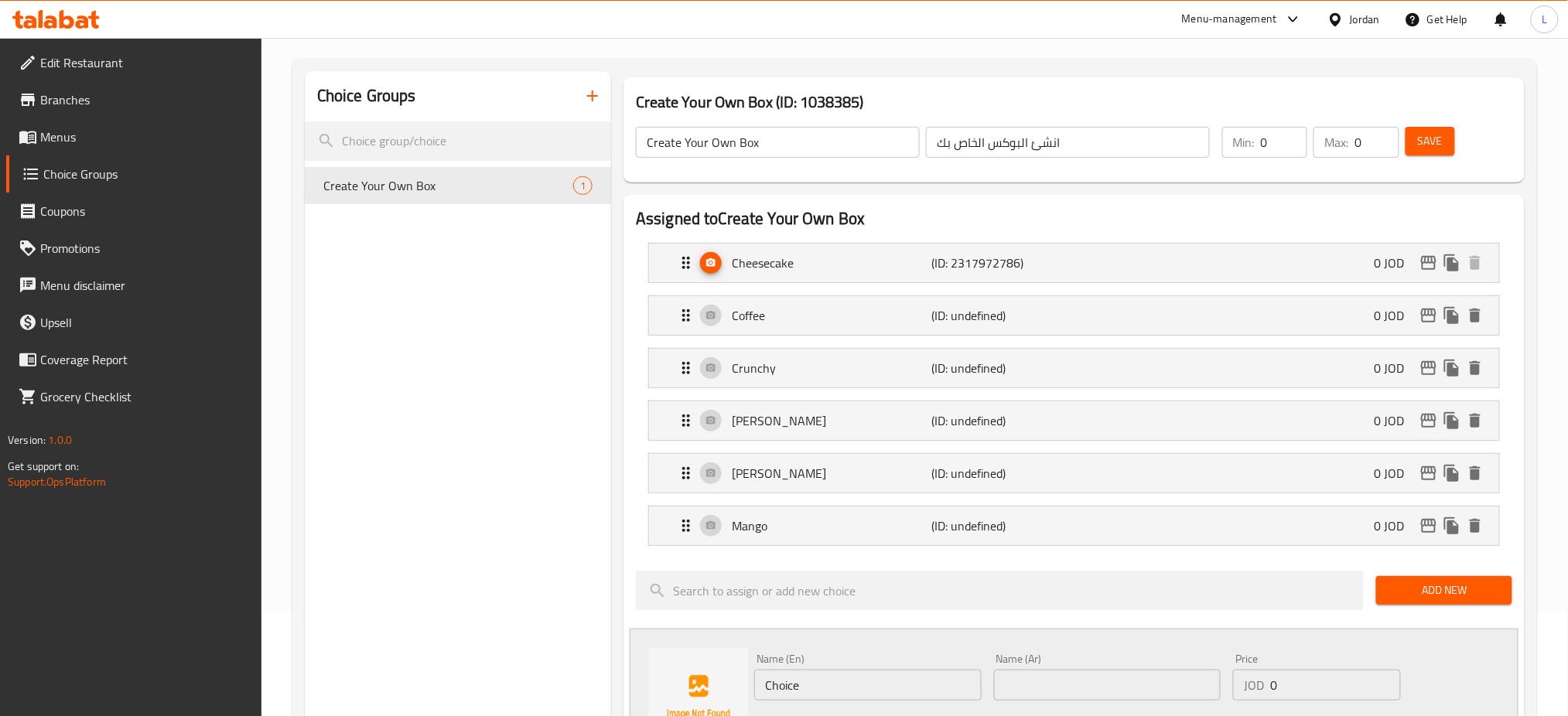
click at [1017, 680] on input "text" at bounding box center [1108, 685] width 228 height 31
type input "نعنع"
drag, startPoint x: 775, startPoint y: 683, endPoint x: 598, endPoint y: 687, distance: 177.0
click at [598, 685] on div "Choice Groups Create Your Own Box 1 Create Your Own Box (ID: 1038385) Create Yo…" at bounding box center [917, 727] width 1226 height 1312
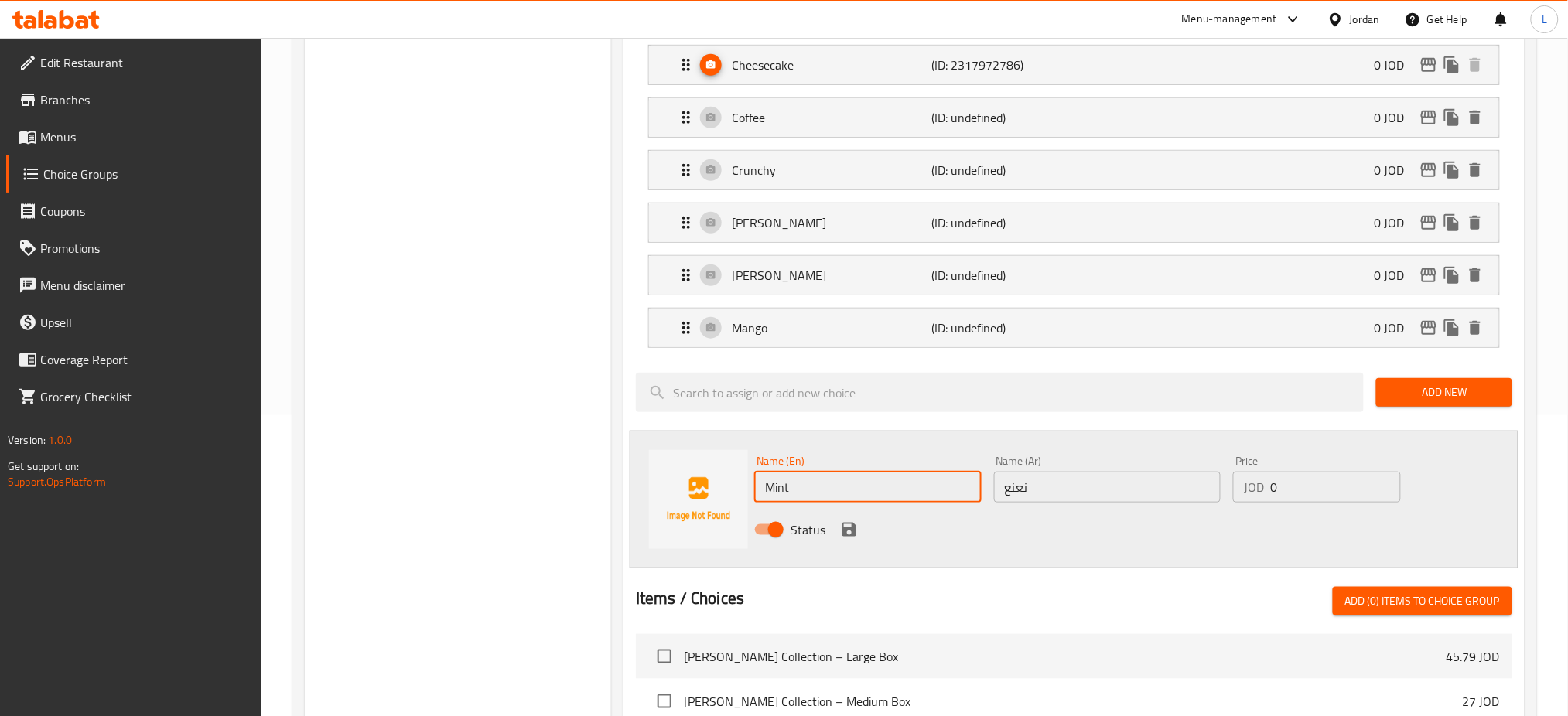
scroll to position [309, 0]
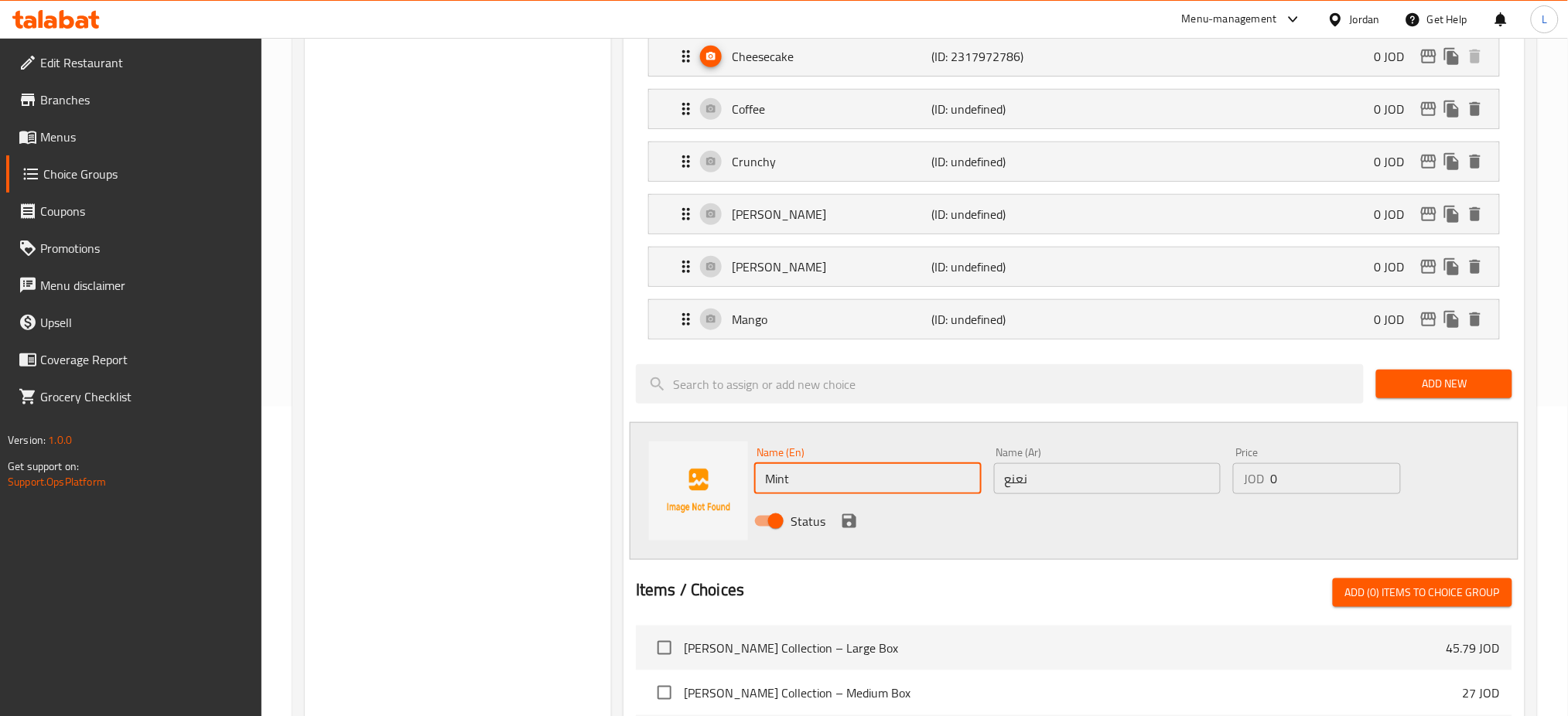
type input "Mint"
click at [853, 521] on icon "save" at bounding box center [849, 521] width 14 height 14
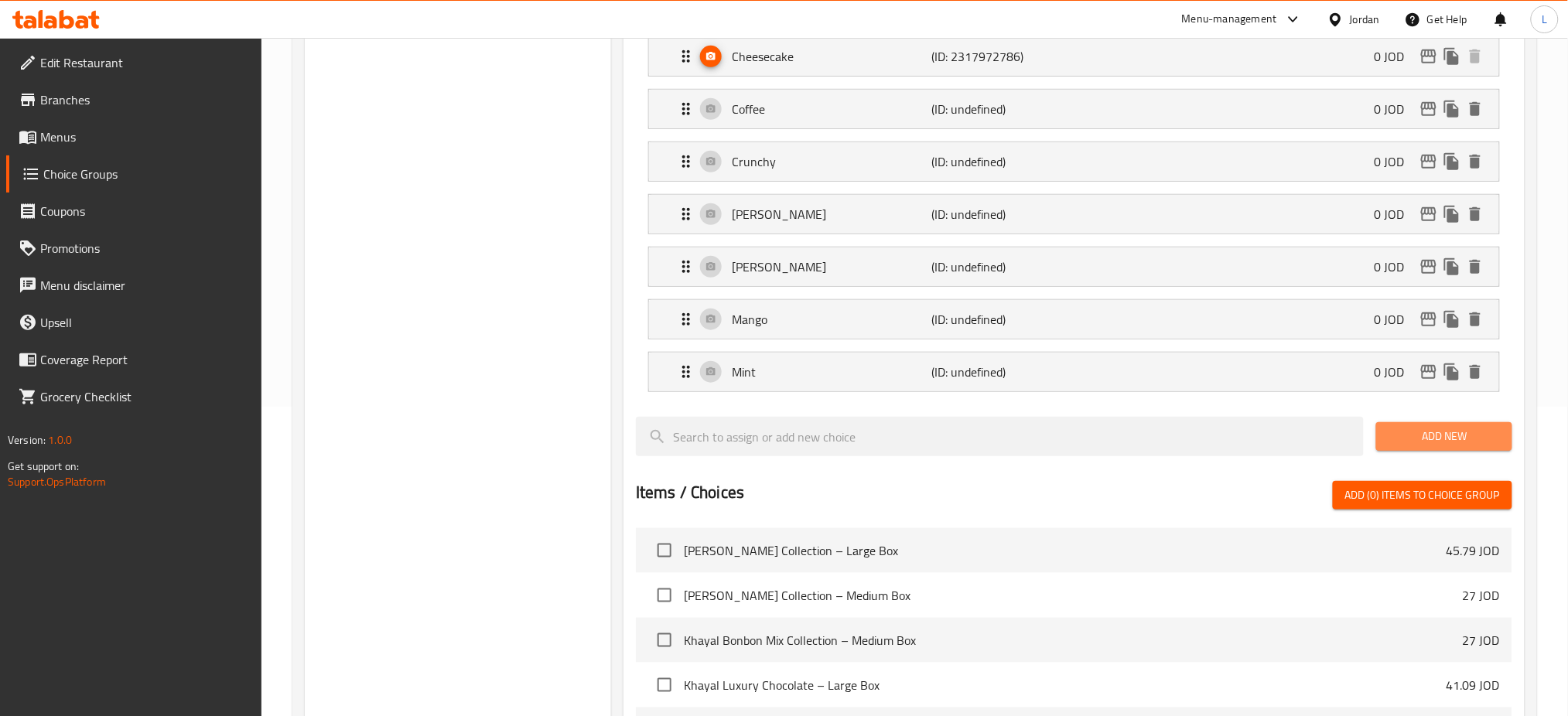
click at [1396, 427] on span "Add New" at bounding box center [1443, 436] width 111 height 19
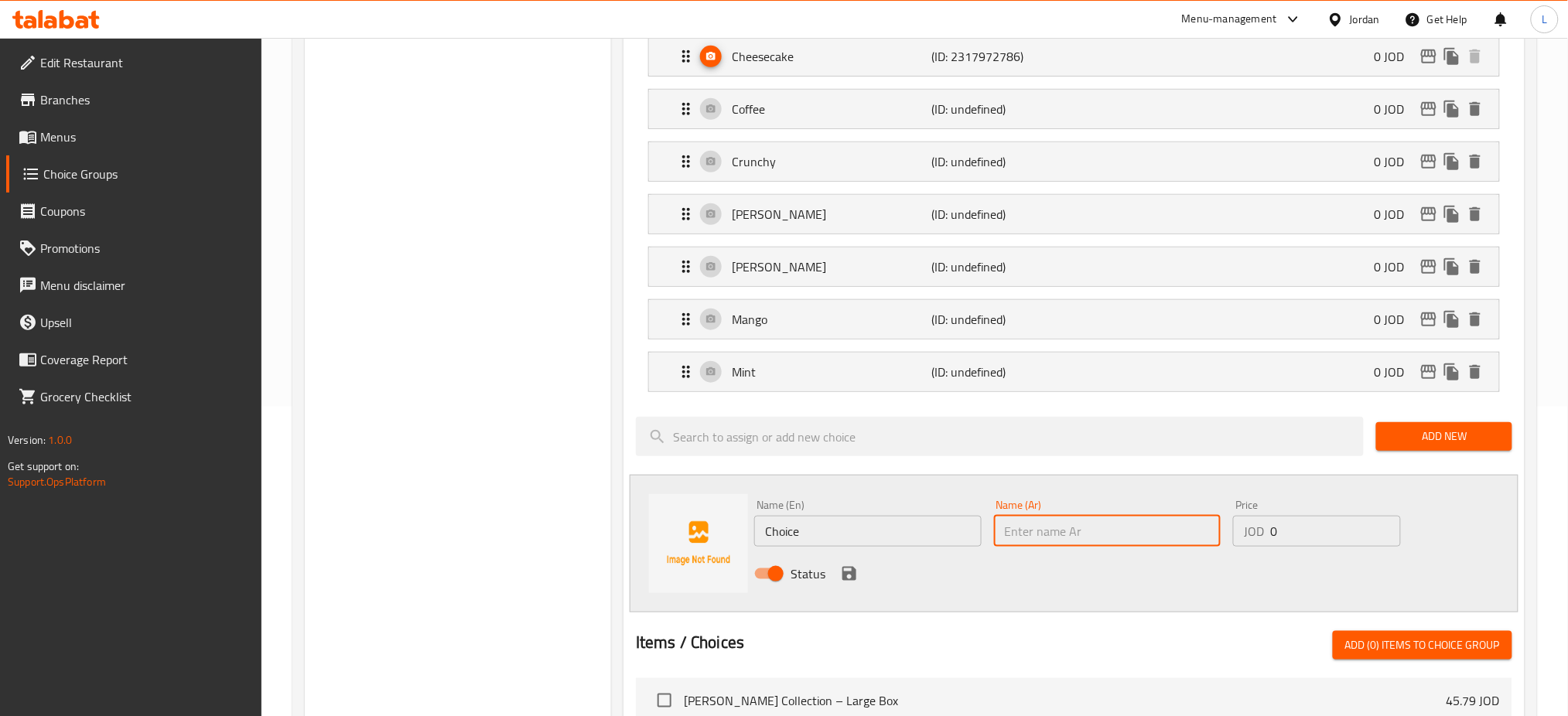
click at [1031, 523] on input "text" at bounding box center [1108, 531] width 228 height 31
paste input "رقائق الفستق المقرمشة"
type input "رقائق الفستق المقرمشة"
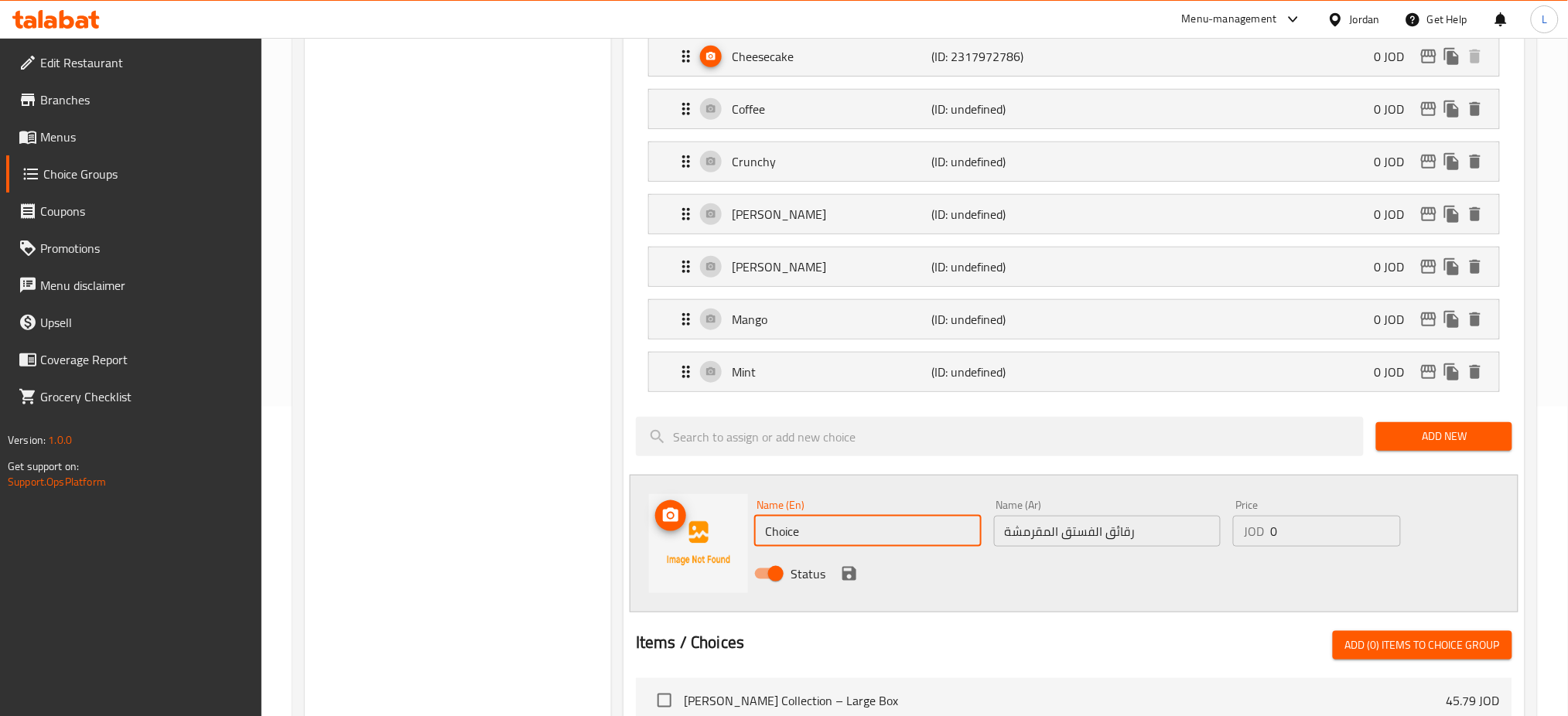
drag, startPoint x: 813, startPoint y: 527, endPoint x: 684, endPoint y: 517, distance: 129.4
click at [704, 527] on div "Name (En) Choice Name (En) Name (Ar) رقائق الفستق المقرمشة Name (Ar) Price JOD …" at bounding box center [1074, 543] width 889 height 138
paste input "Pista Crisp"
type input "Pista Crisp"
click at [849, 579] on icon "save" at bounding box center [849, 574] width 14 height 14
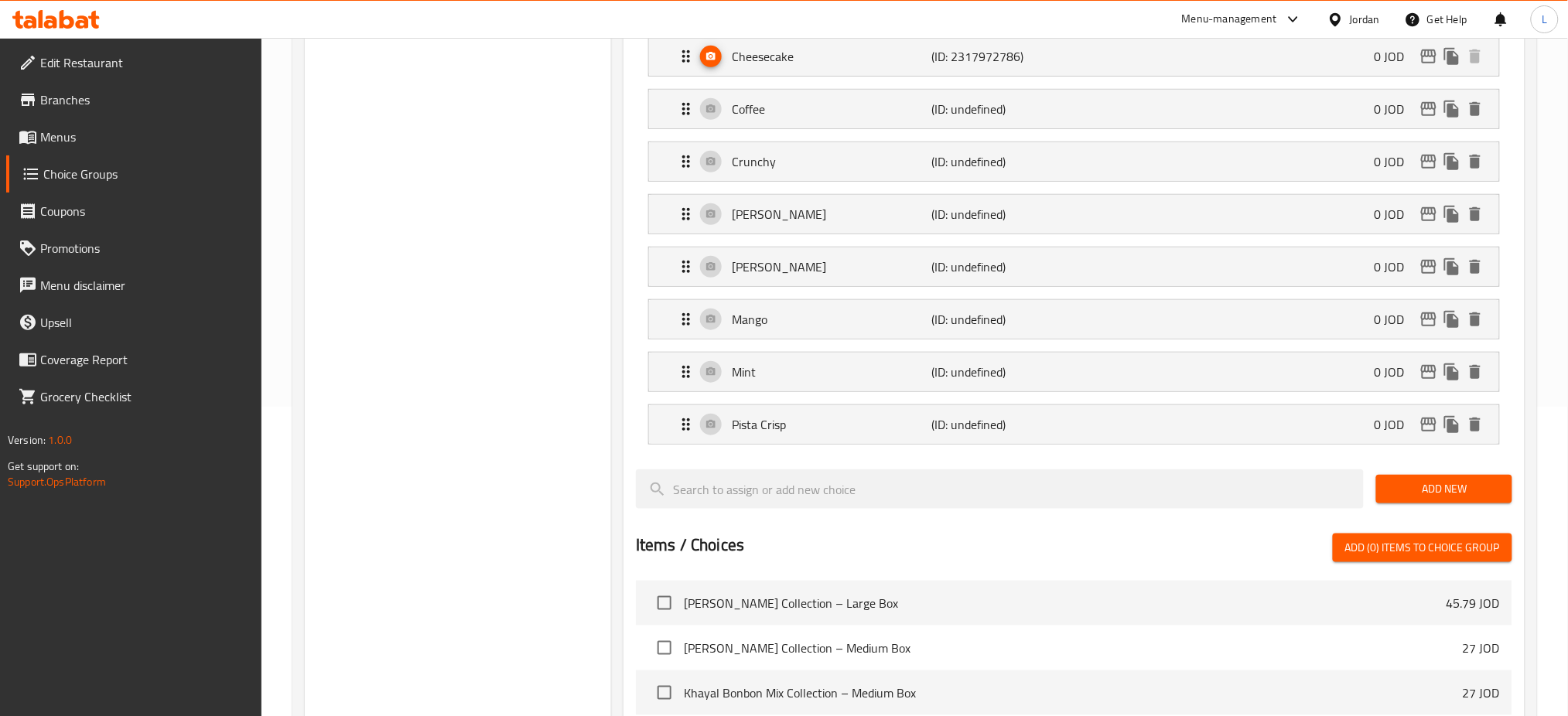
click at [1408, 488] on span "Add New" at bounding box center [1443, 489] width 111 height 19
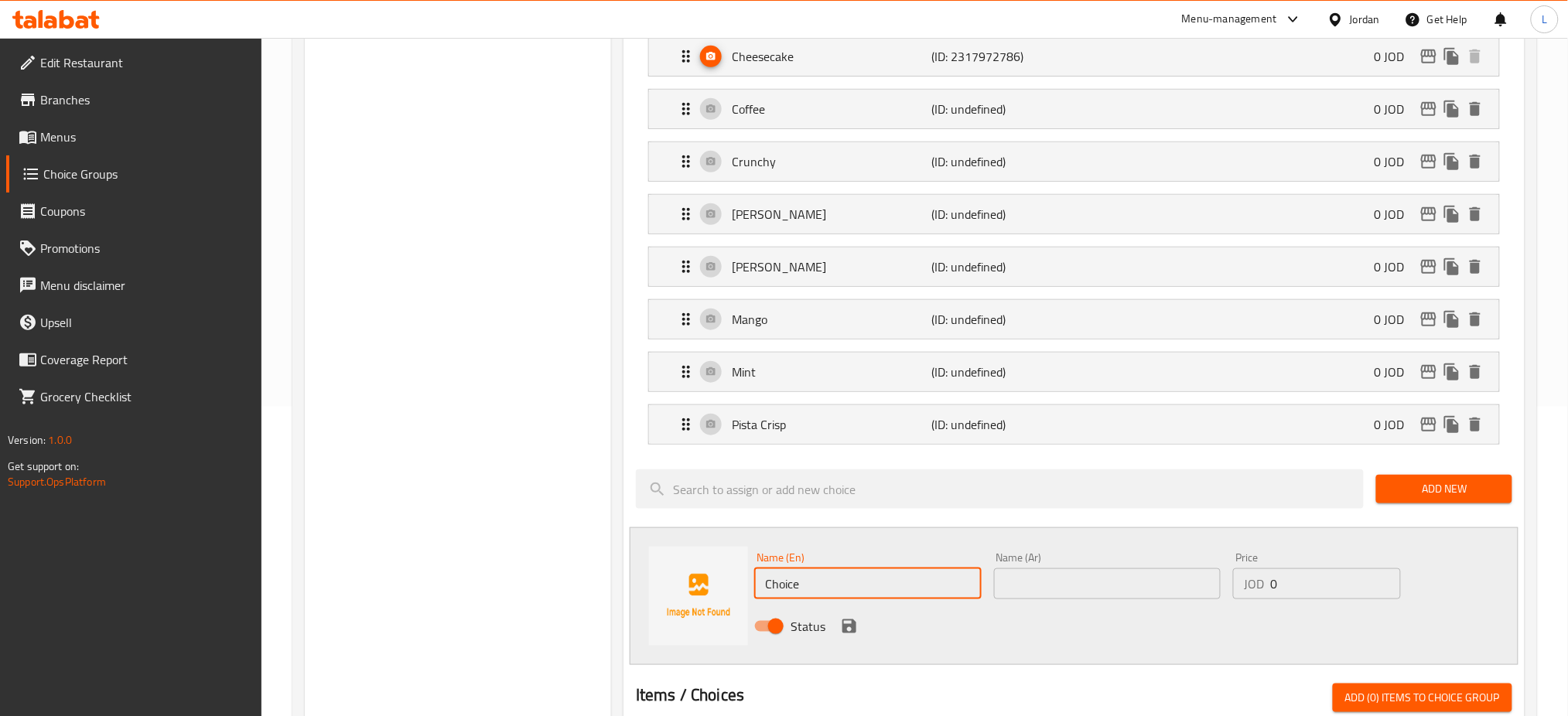
drag, startPoint x: 834, startPoint y: 578, endPoint x: 639, endPoint y: 568, distance: 195.3
click at [641, 568] on div "Name (En) Choice Name (En) Name (Ar) Name (Ar) Price JOD 0 Price Status" at bounding box center [1074, 597] width 889 height 138
paste input "Pistachio"
type input "Pistachio"
click at [1099, 585] on input "text" at bounding box center [1108, 583] width 228 height 31
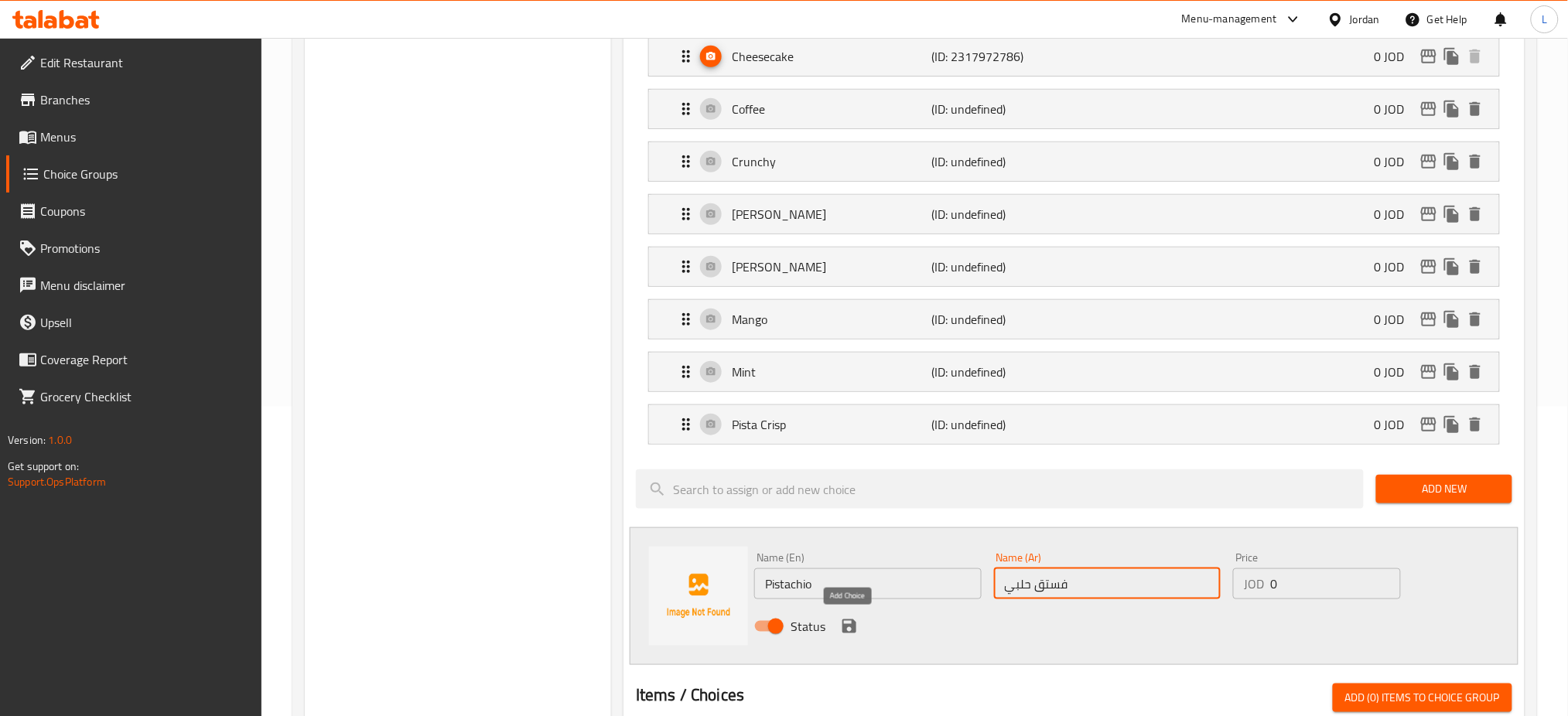
type input "فستق حلبي"
click at [852, 627] on icon "save" at bounding box center [849, 627] width 14 height 14
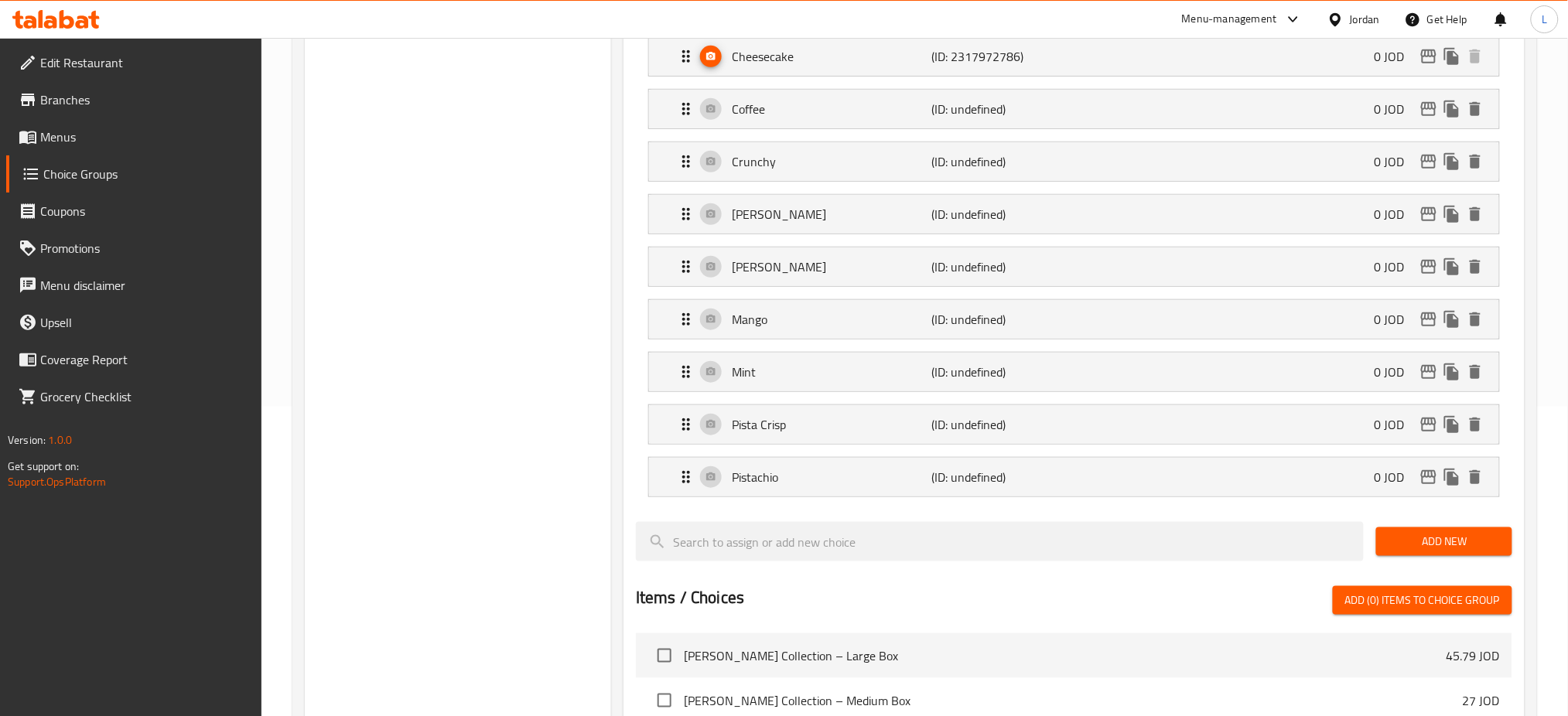
click at [1470, 537] on span "Add New" at bounding box center [1443, 542] width 111 height 19
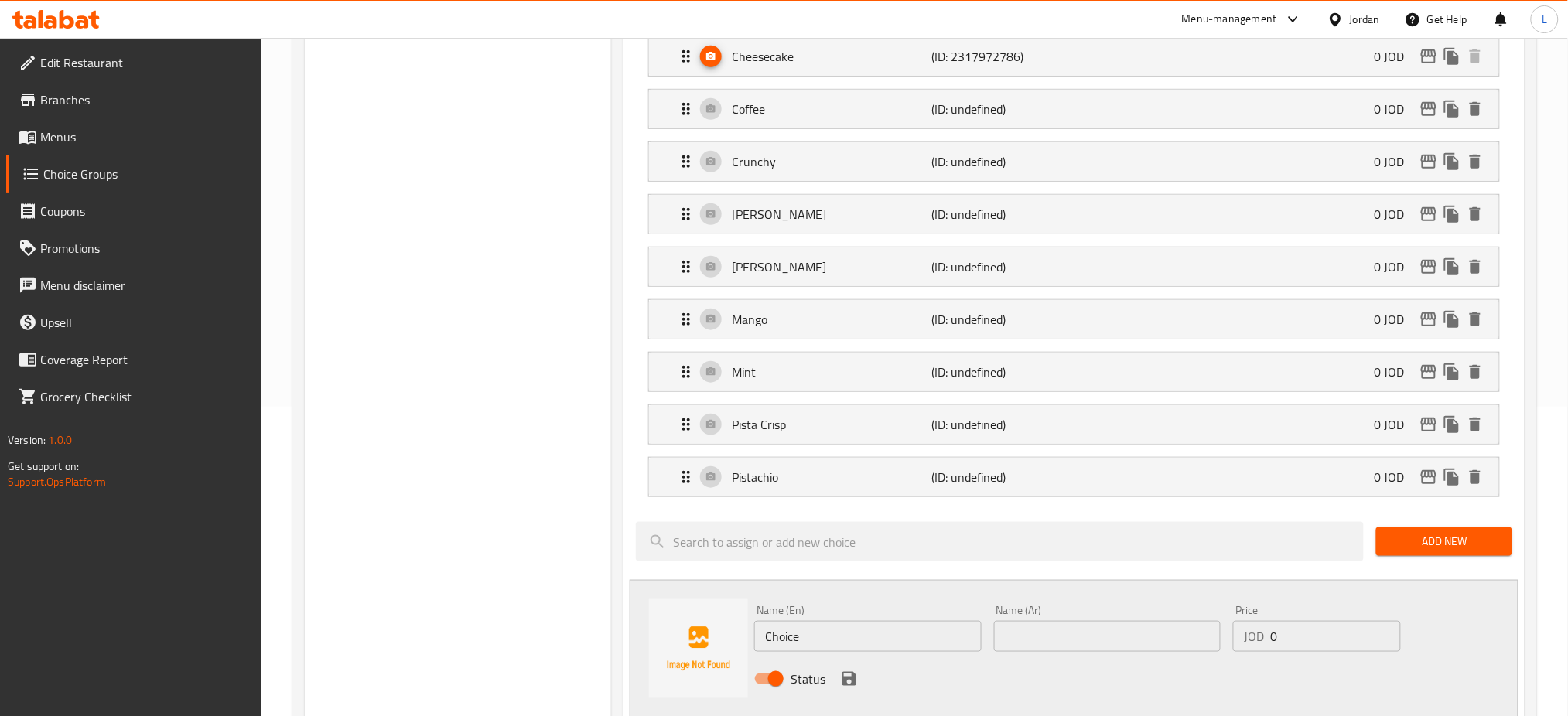
click at [1313, 566] on div at bounding box center [1000, 542] width 740 height 52
click at [1444, 546] on span "Add New" at bounding box center [1443, 542] width 111 height 19
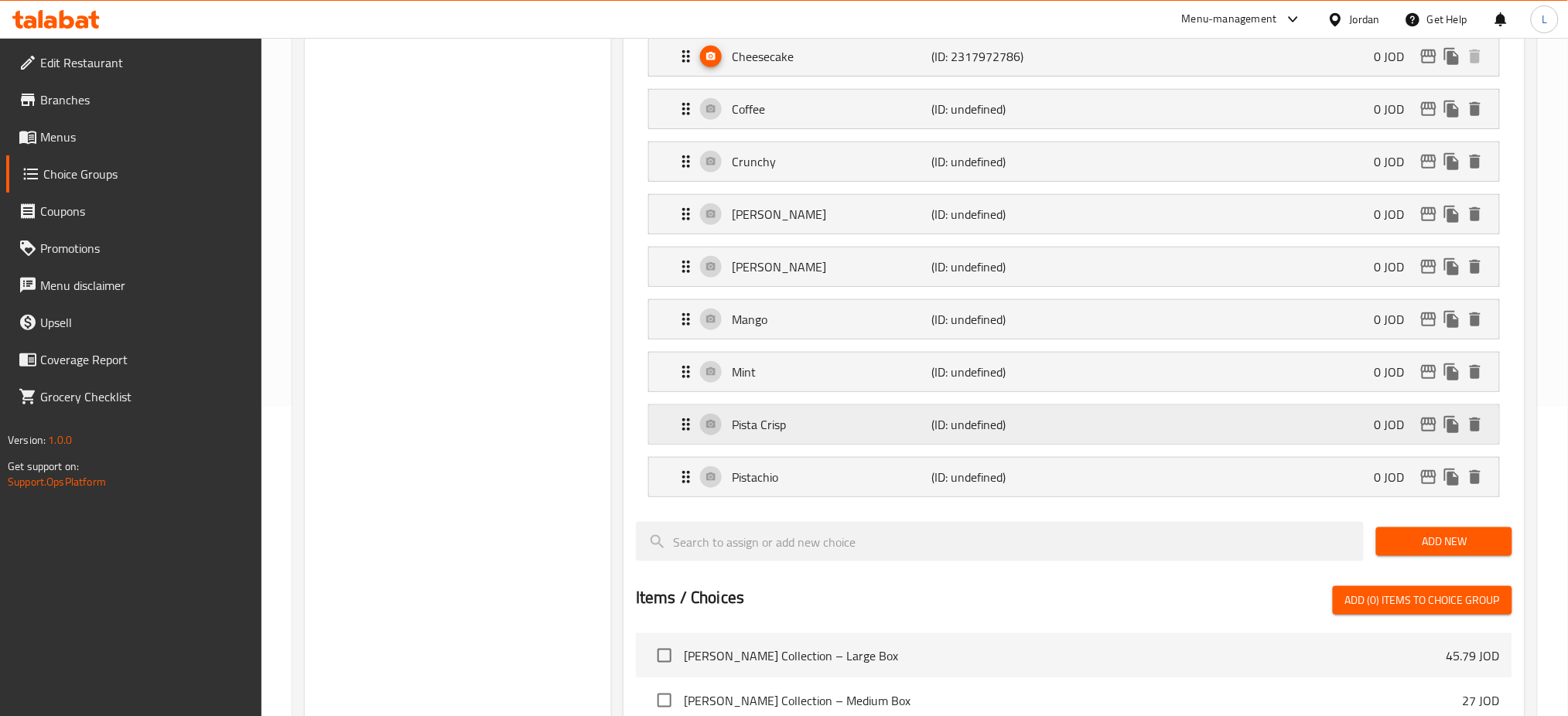
scroll to position [412, 0]
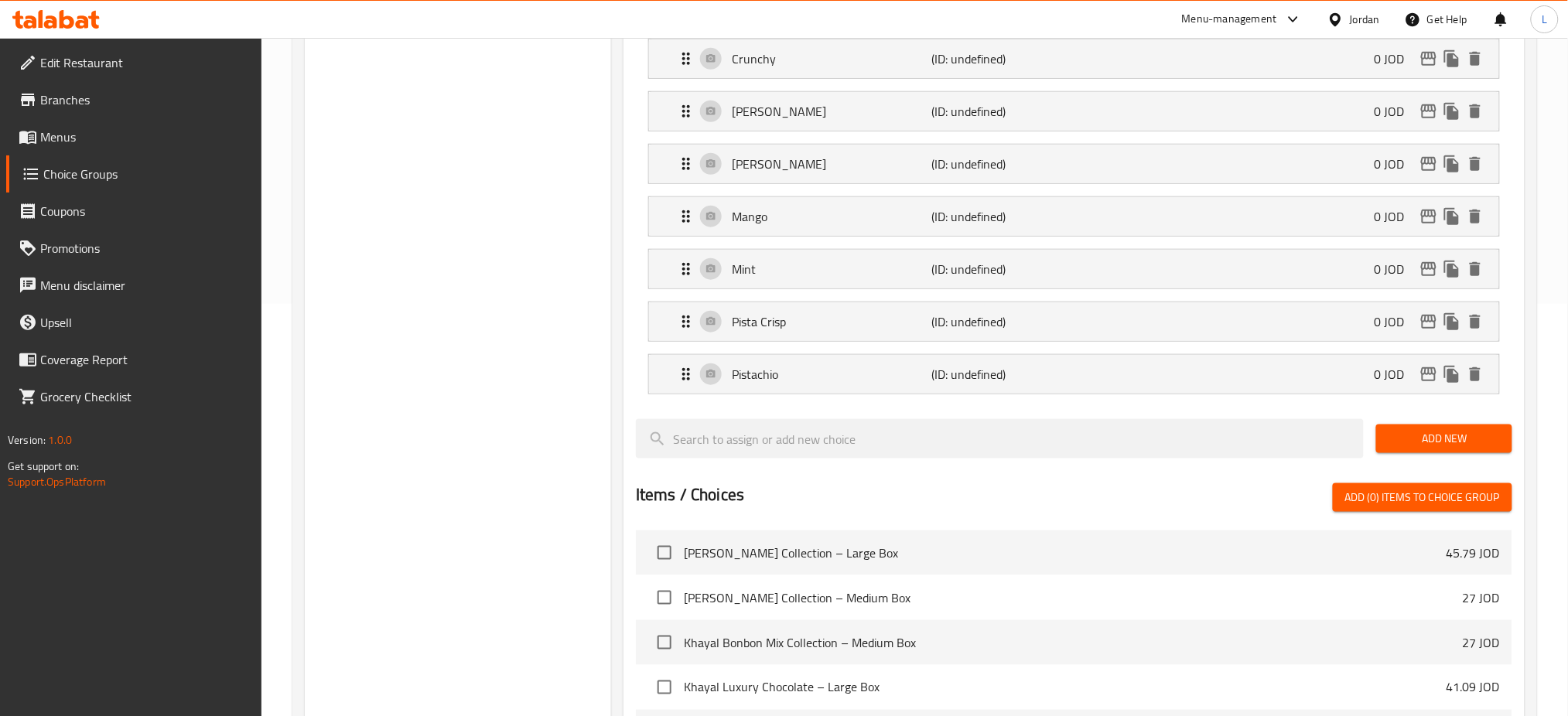
click at [1422, 436] on span "Add New" at bounding box center [1443, 439] width 111 height 19
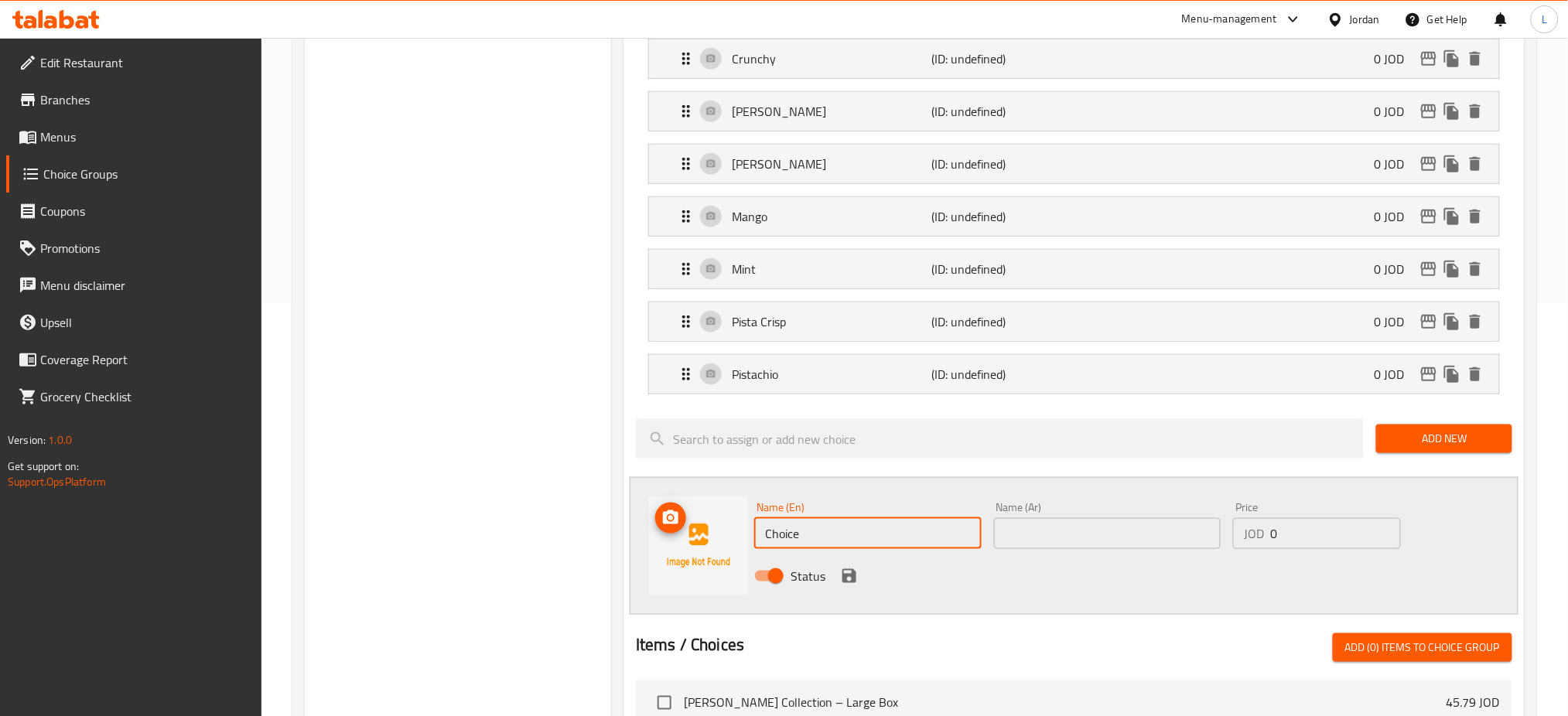
drag, startPoint x: 739, startPoint y: 507, endPoint x: 687, endPoint y: 518, distance: 53.2
click at [688, 518] on div "Name (En) Choice Name (En) Name (Ar) Name (Ar) Price JOD 0 Price Status" at bounding box center [1074, 546] width 889 height 138
paste input "strawbeery"
type input "strawbeery"
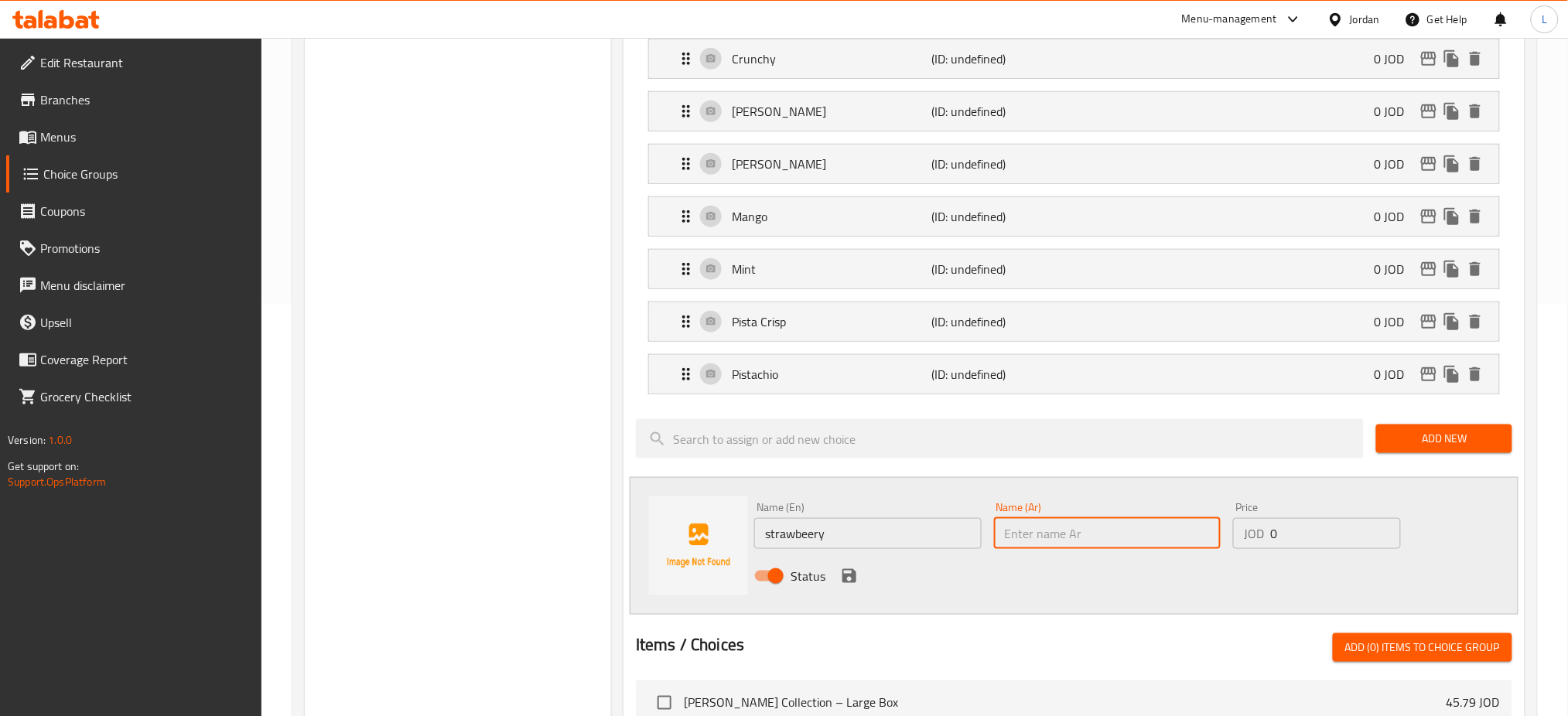
click at [1022, 523] on input "text" at bounding box center [1108, 533] width 228 height 31
type input "فراولة"
click at [848, 572] on icon "save" at bounding box center [849, 575] width 19 height 19
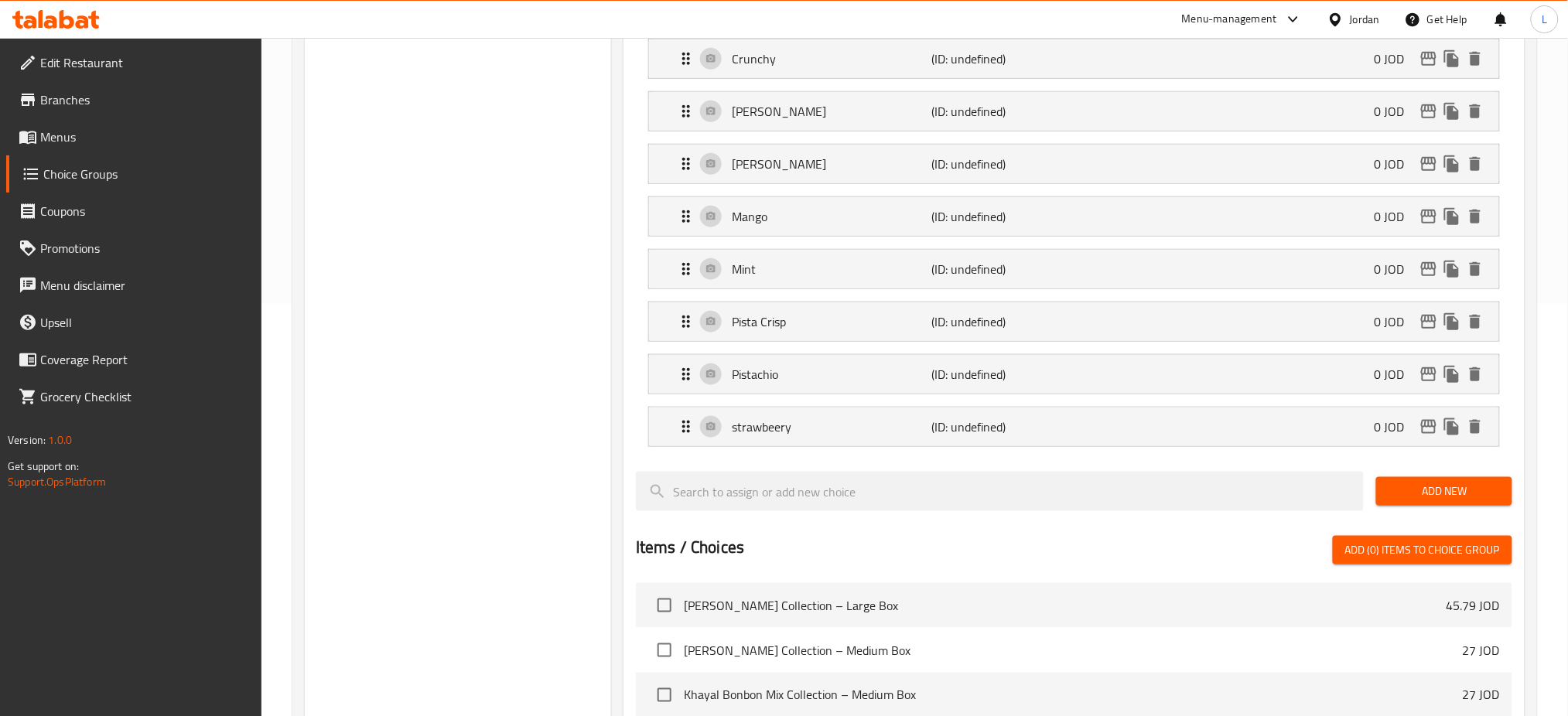
click at [1325, 463] on div at bounding box center [1074, 466] width 877 height 12
click at [1412, 481] on button "Add New" at bounding box center [1443, 491] width 135 height 28
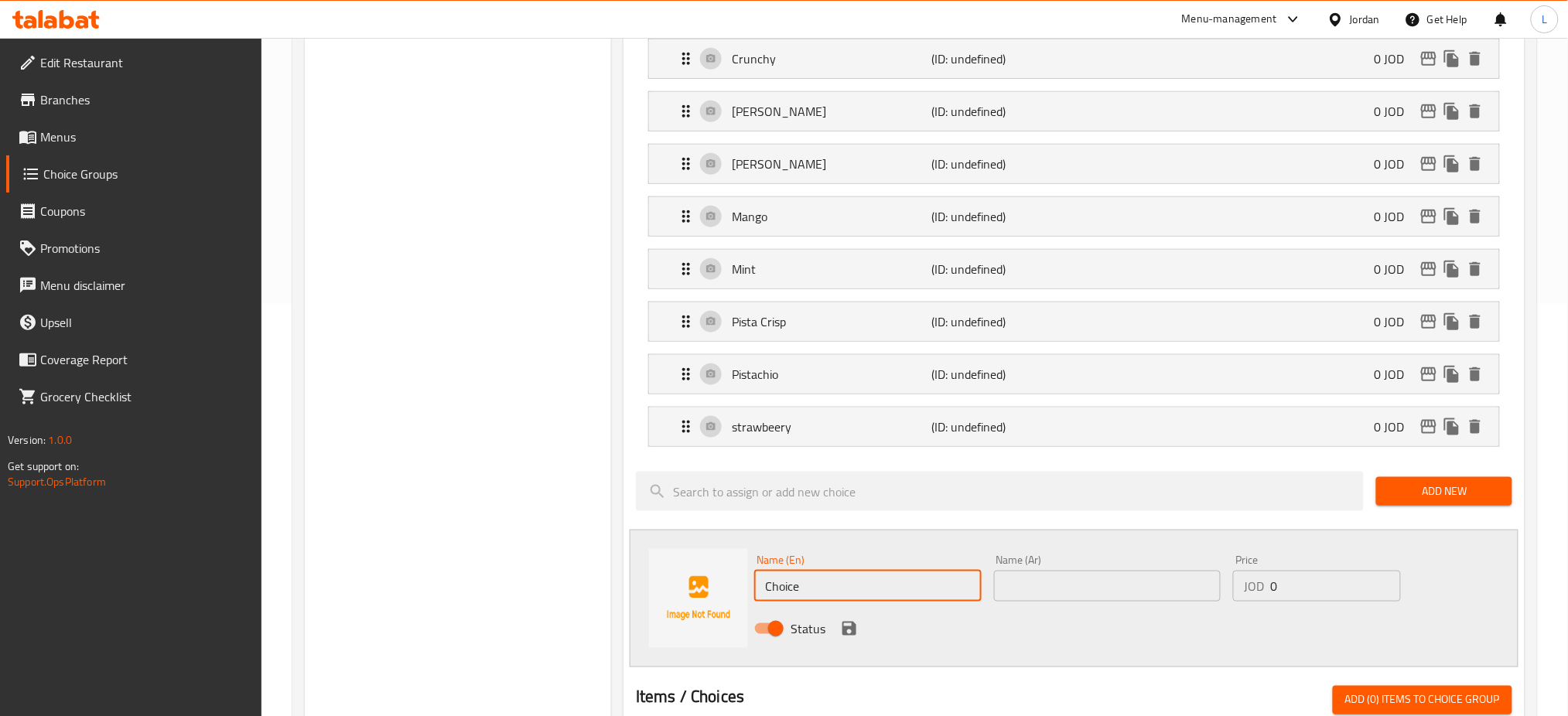
drag, startPoint x: 806, startPoint y: 581, endPoint x: 751, endPoint y: 577, distance: 55.1
click at [751, 577] on div "Name (En) Choice Name (En)" at bounding box center [868, 577] width 240 height 59
paste input "Wafer"
type input "Wafer"
click at [1072, 591] on input "text" at bounding box center [1108, 586] width 228 height 31
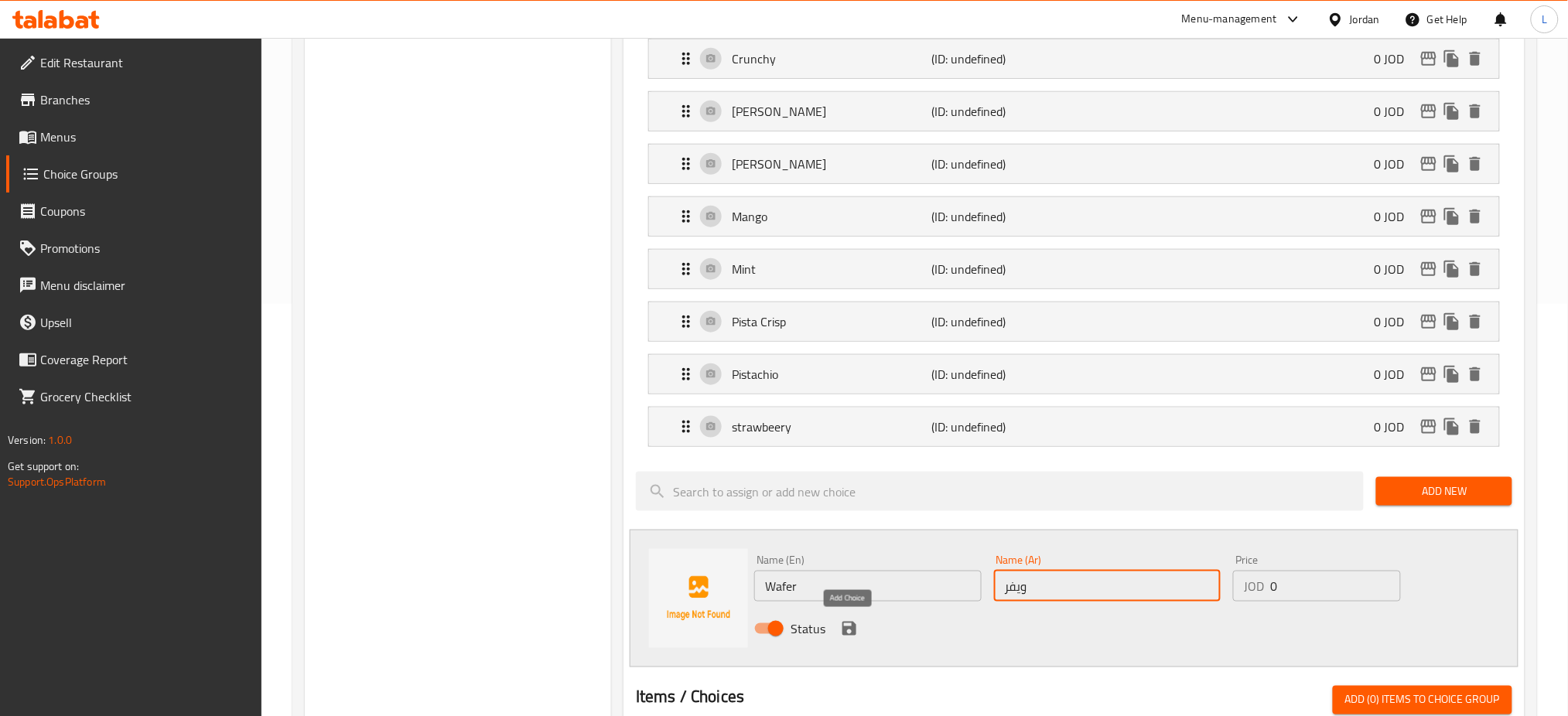
type input "ويفر"
click at [854, 628] on icon "save" at bounding box center [849, 628] width 14 height 14
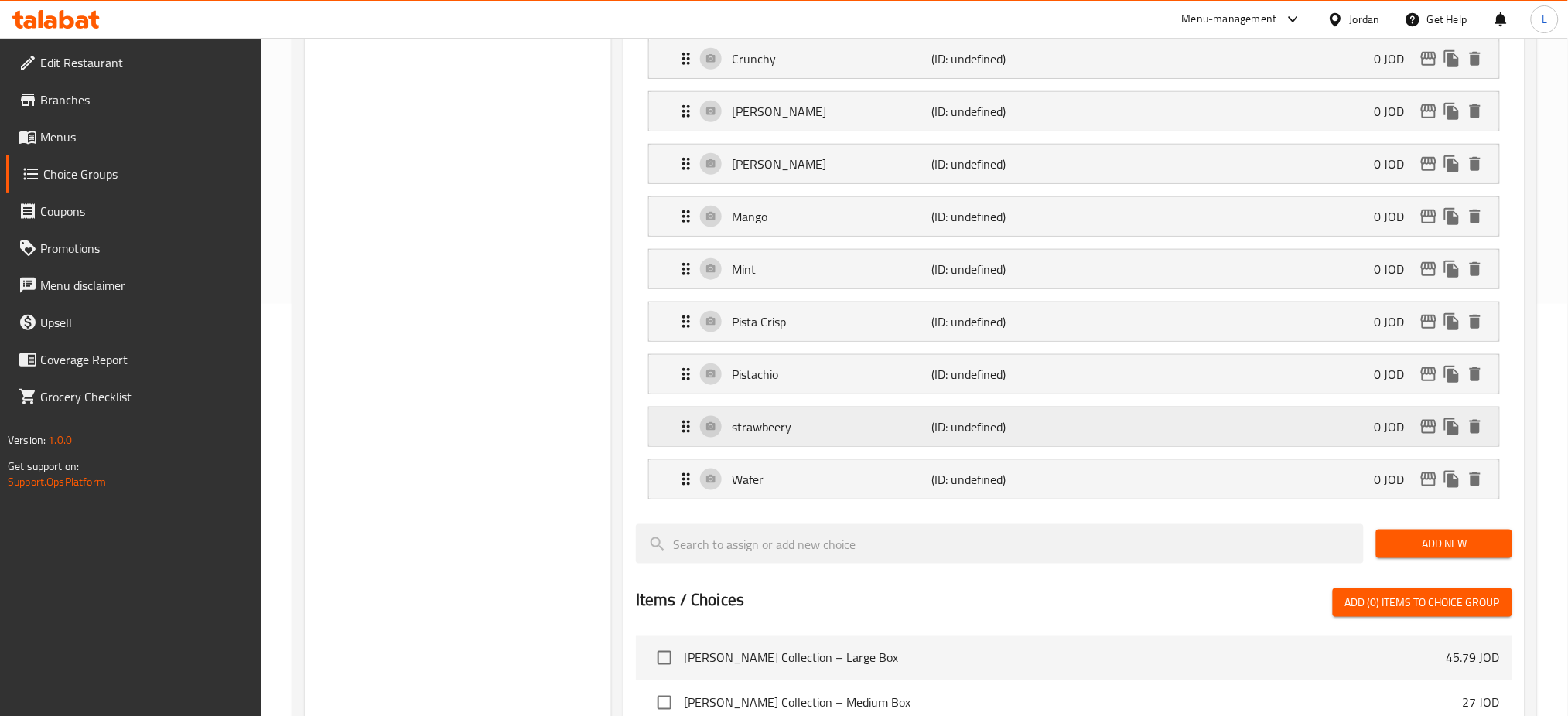
drag, startPoint x: 897, startPoint y: 468, endPoint x: 897, endPoint y: 435, distance: 33.0
click at [897, 468] on div "Wafer (ID: undefined) 0 JOD" at bounding box center [1078, 480] width 804 height 39
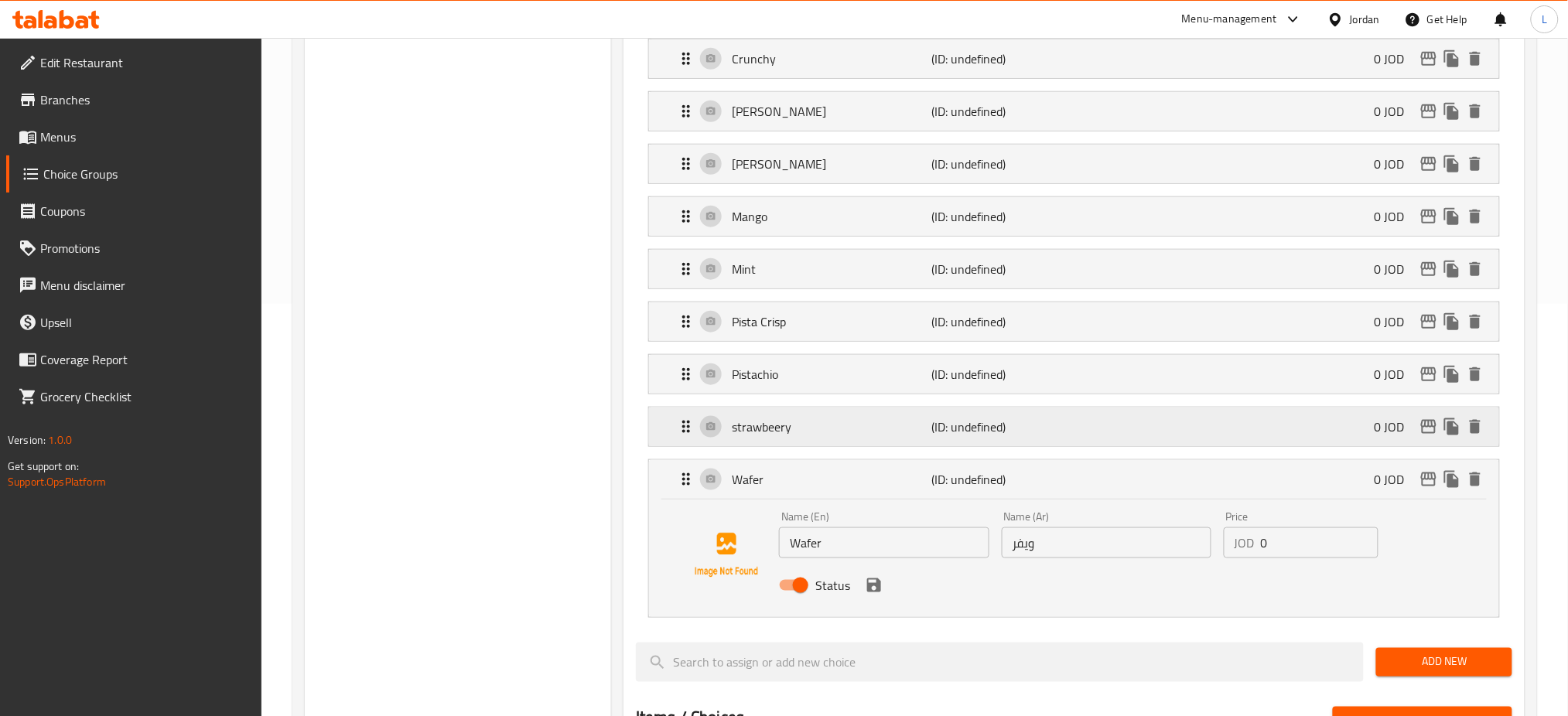
click at [895, 430] on p "strawbeery" at bounding box center [830, 427] width 199 height 19
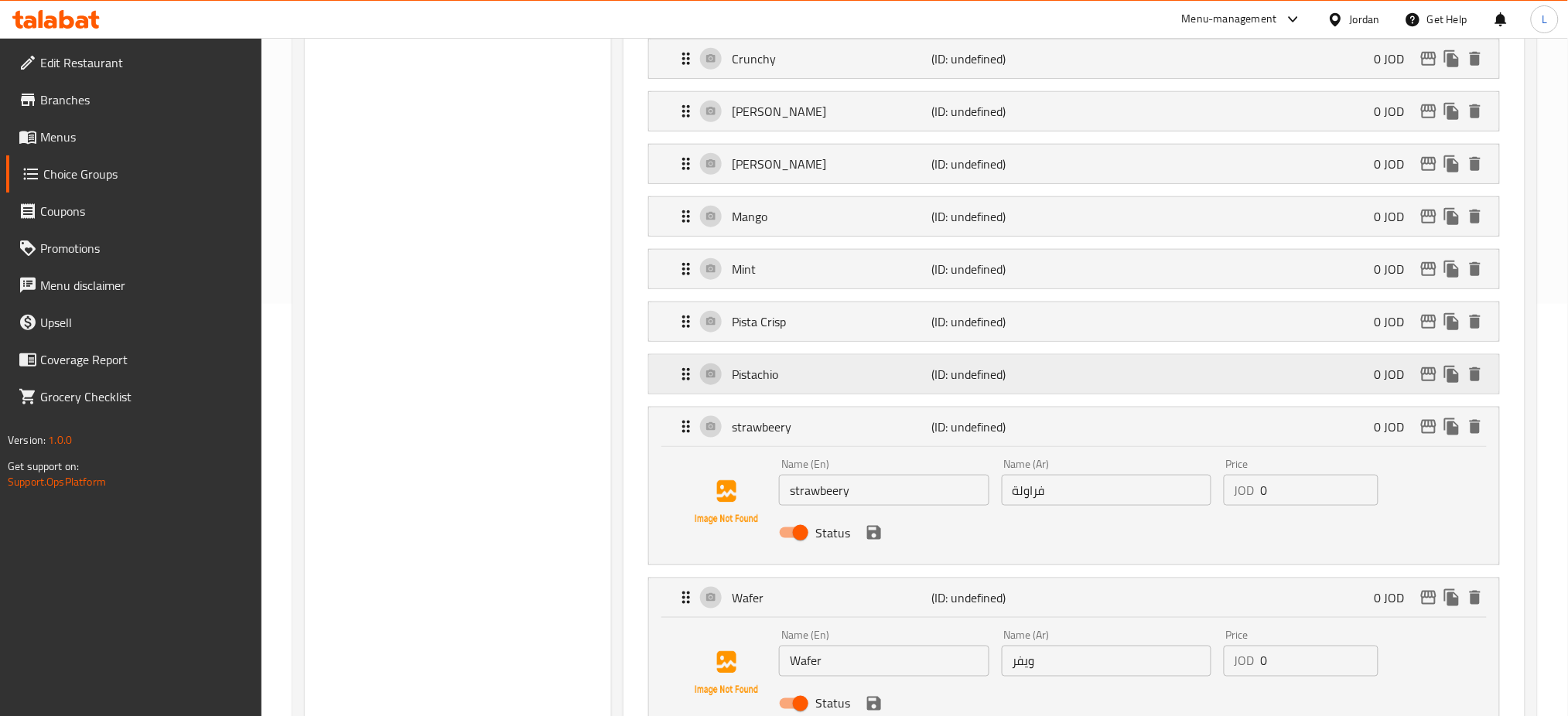
drag, startPoint x: 889, startPoint y: 376, endPoint x: 892, endPoint y: 355, distance: 21.2
click at [889, 375] on p "Pistachio" at bounding box center [830, 373] width 199 height 19
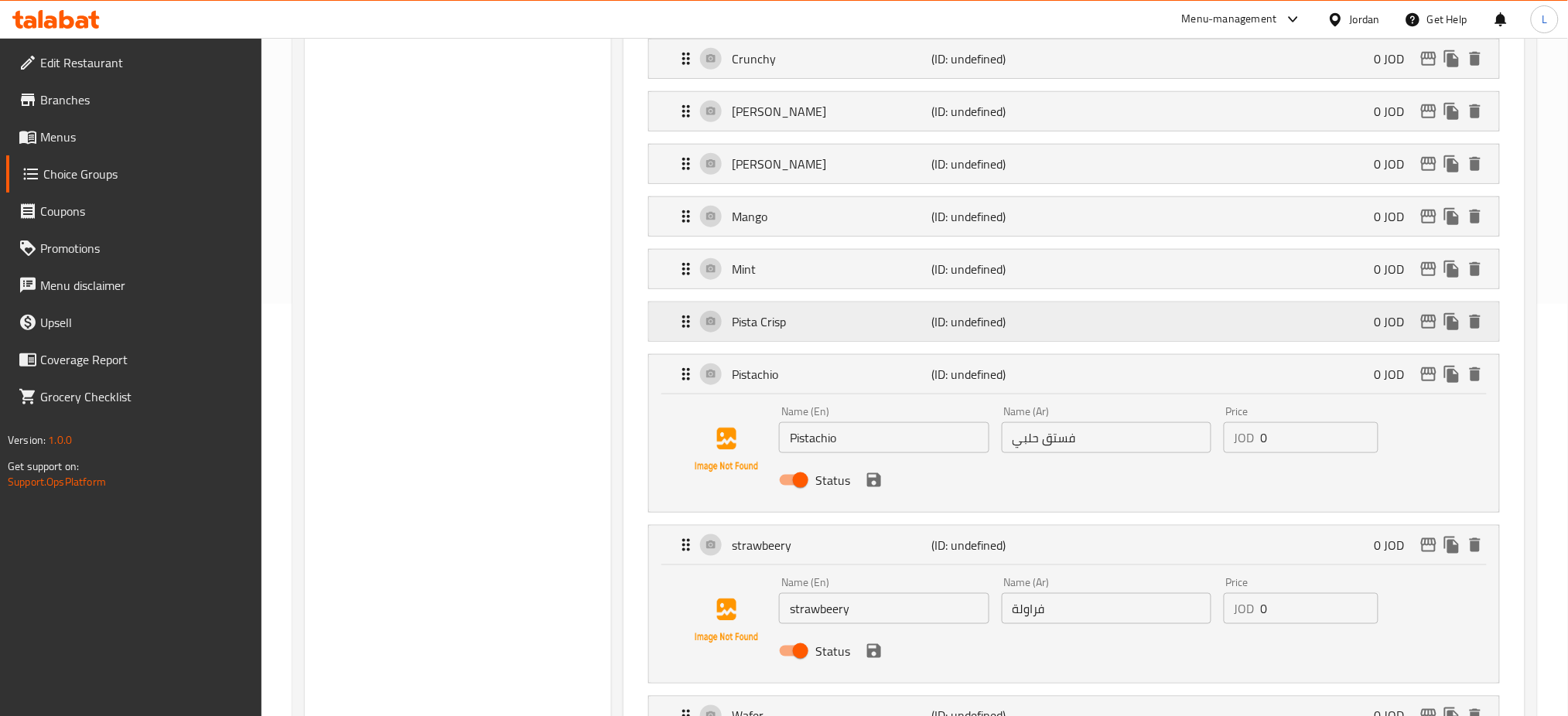
drag, startPoint x: 892, startPoint y: 322, endPoint x: 895, endPoint y: 279, distance: 43.1
click at [893, 320] on p "Pista Crisp" at bounding box center [830, 321] width 199 height 19
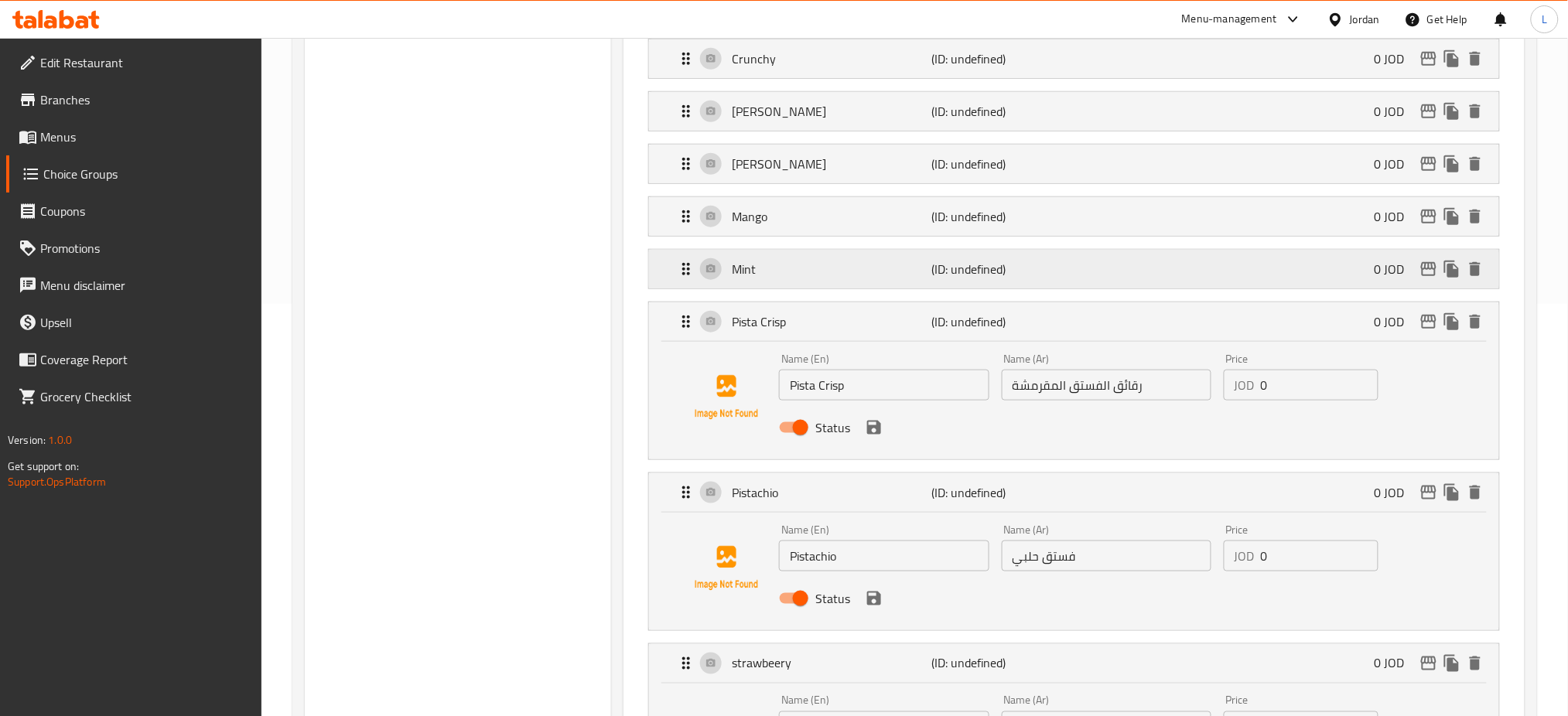
click at [892, 263] on p "Mint" at bounding box center [830, 269] width 199 height 19
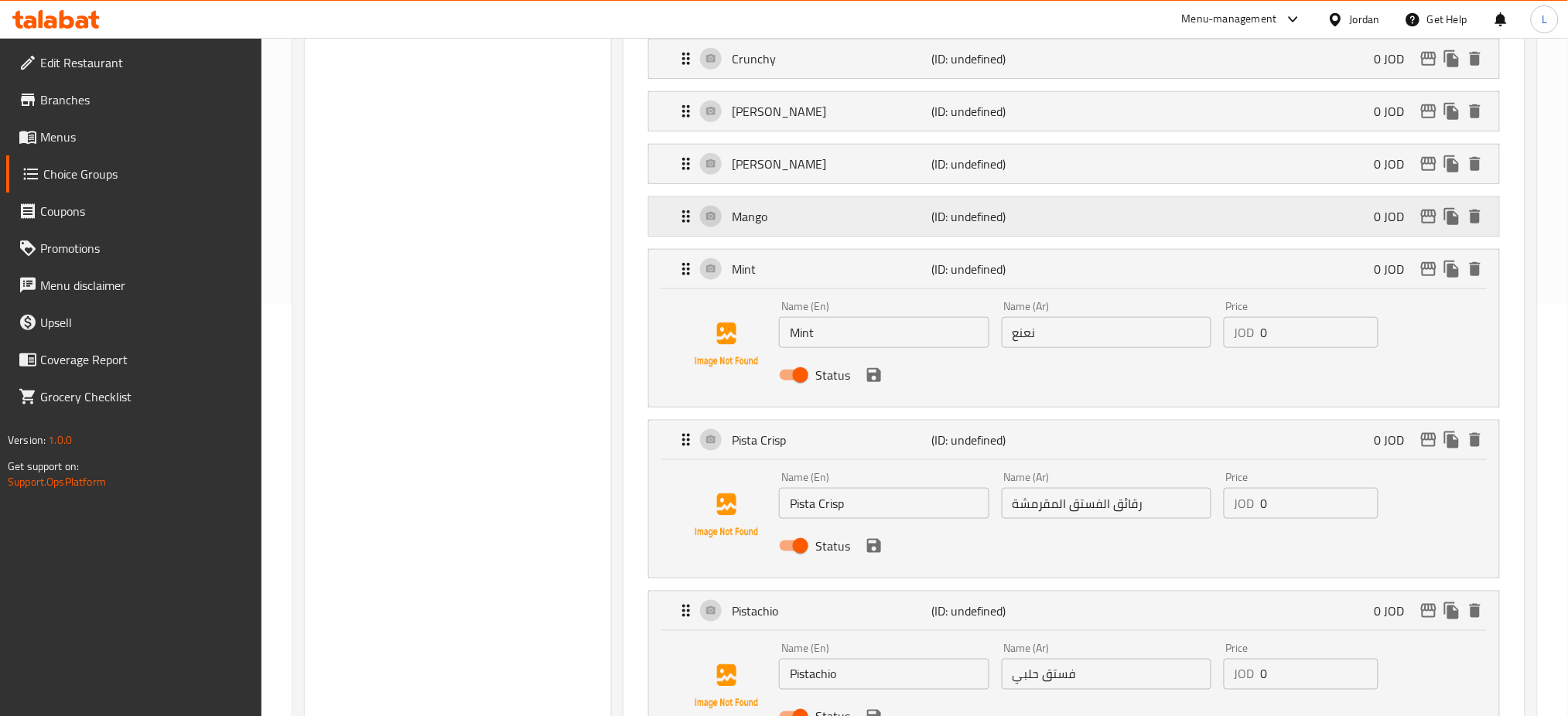
click at [889, 217] on p "Mango" at bounding box center [830, 216] width 199 height 19
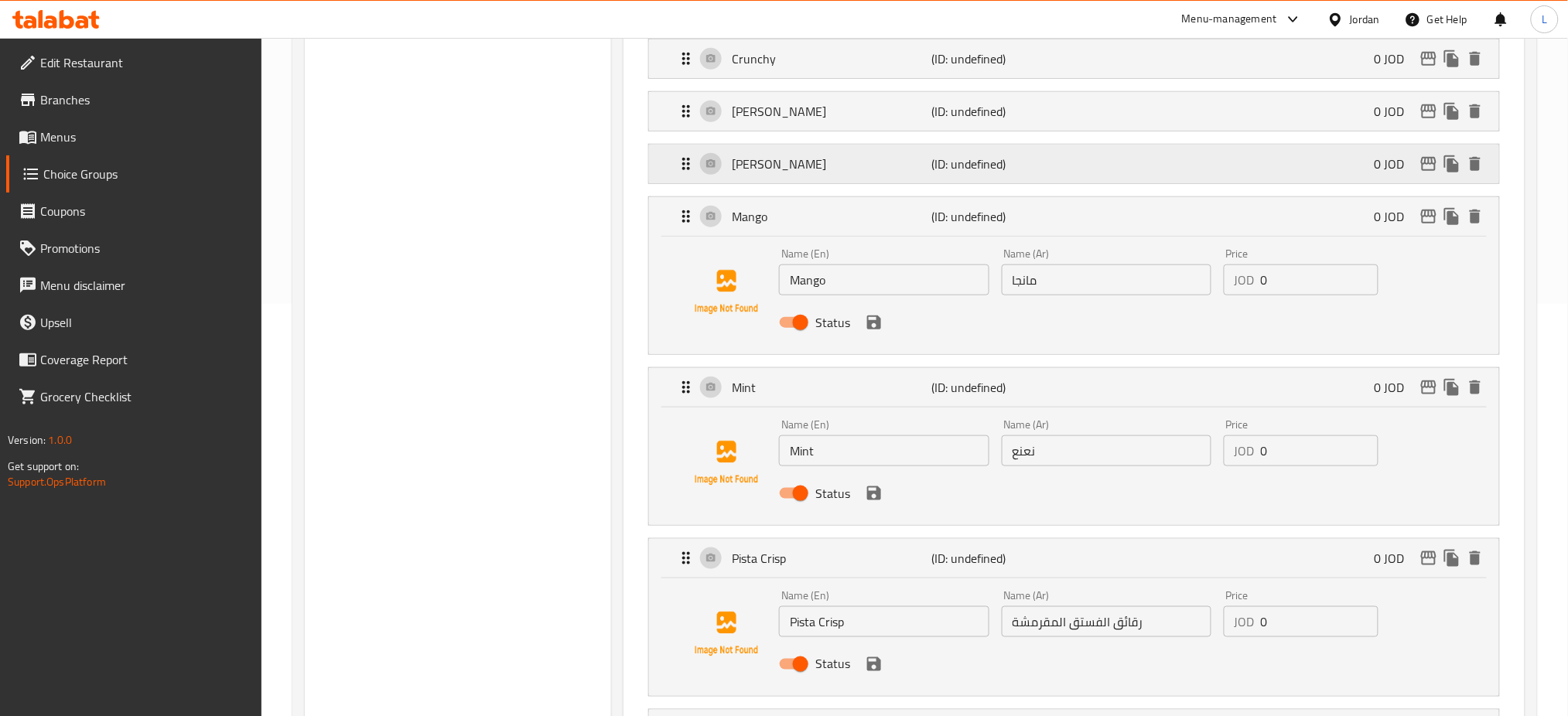
drag, startPoint x: 886, startPoint y: 173, endPoint x: 888, endPoint y: 161, distance: 12.2
click at [886, 168] on p "[PERSON_NAME]" at bounding box center [830, 164] width 199 height 19
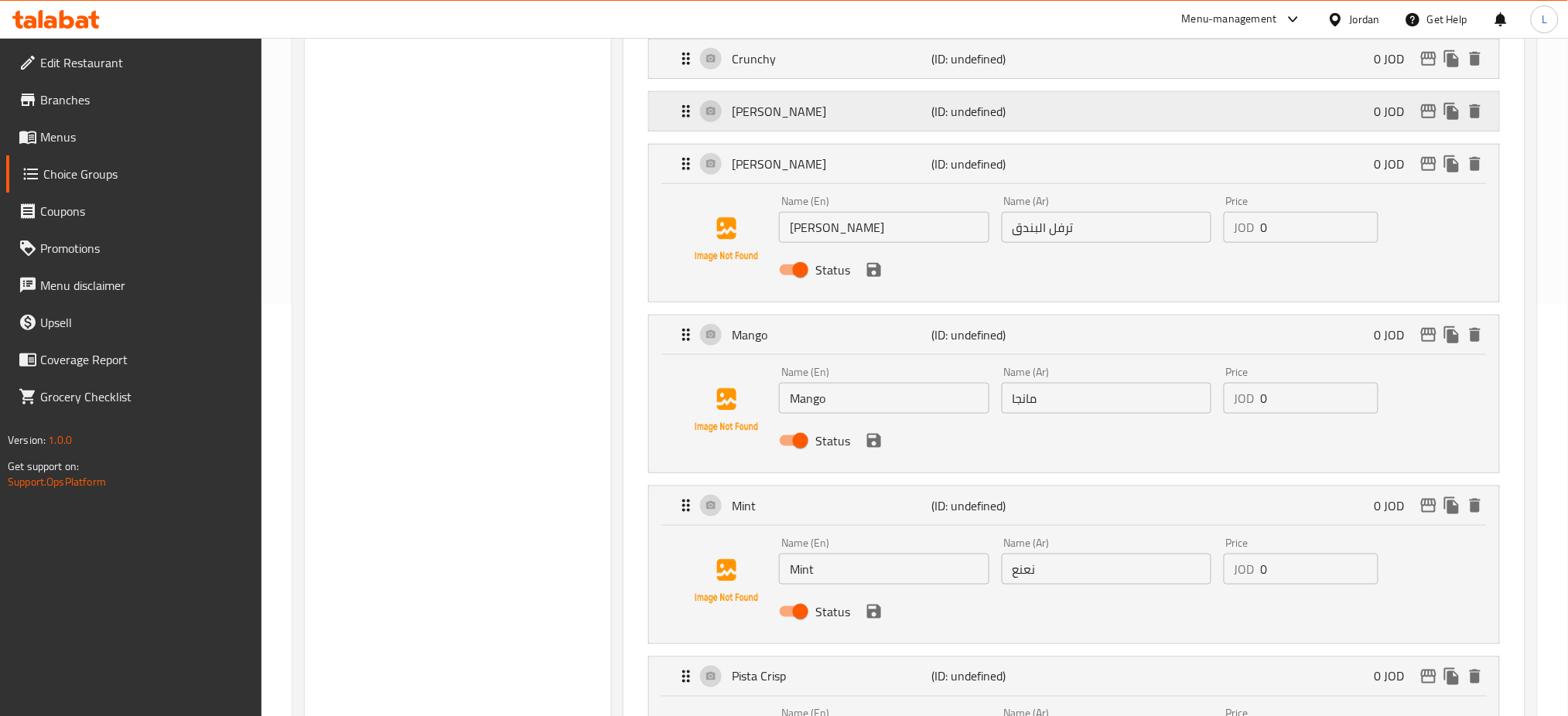
drag, startPoint x: 884, startPoint y: 119, endPoint x: 884, endPoint y: 111, distance: 8.0
click at [884, 117] on p "[PERSON_NAME]" at bounding box center [830, 111] width 199 height 19
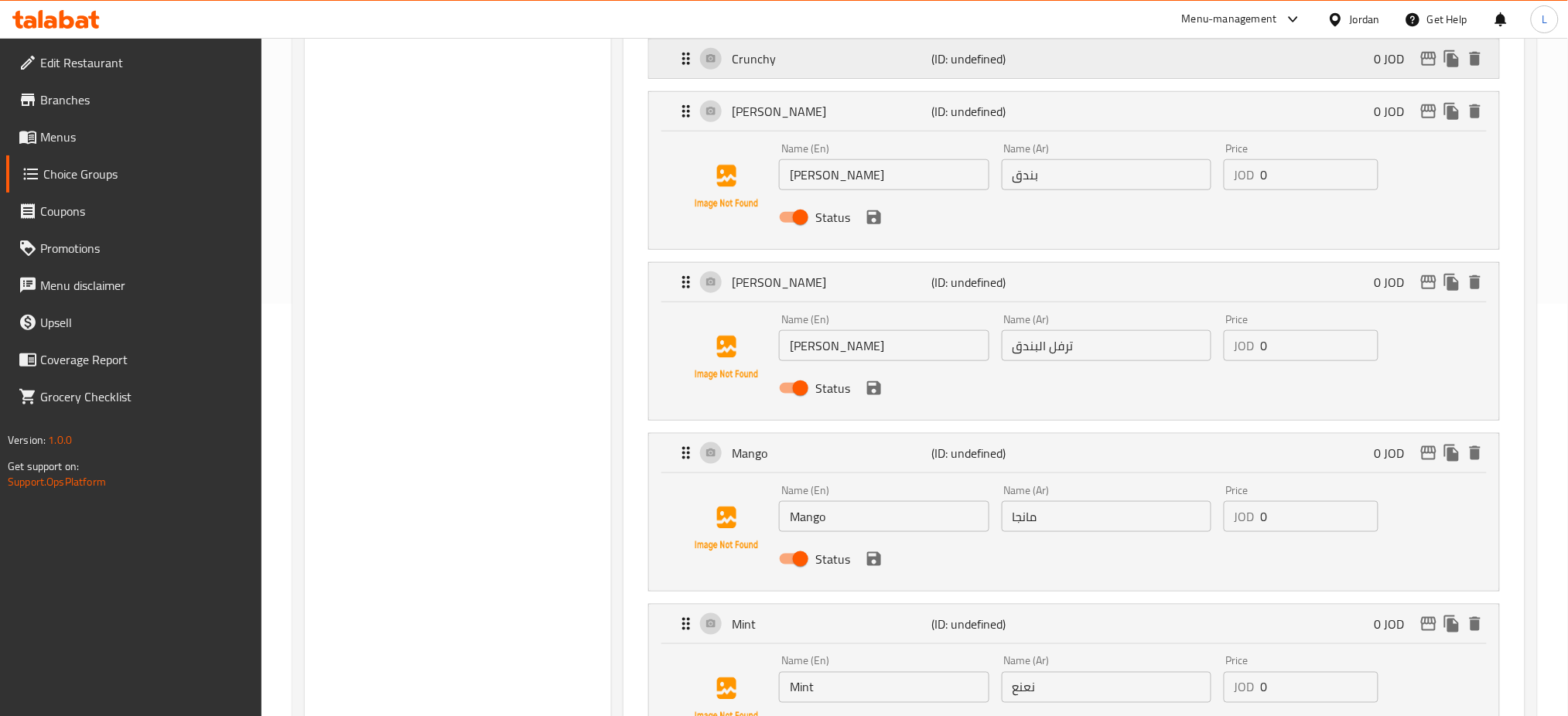
click at [879, 73] on div "Crunchy (ID: undefined) 0 JOD" at bounding box center [1078, 59] width 804 height 39
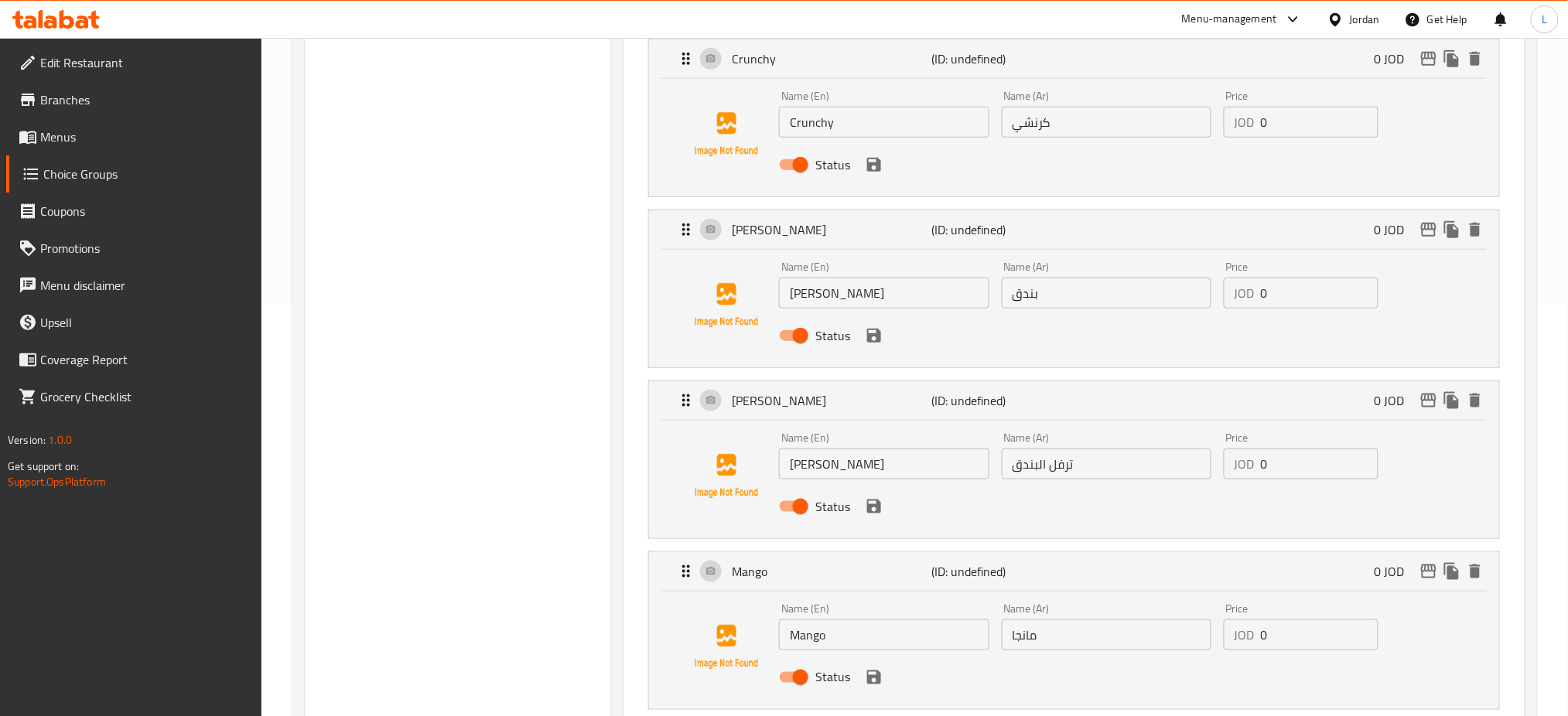
scroll to position [309, 0]
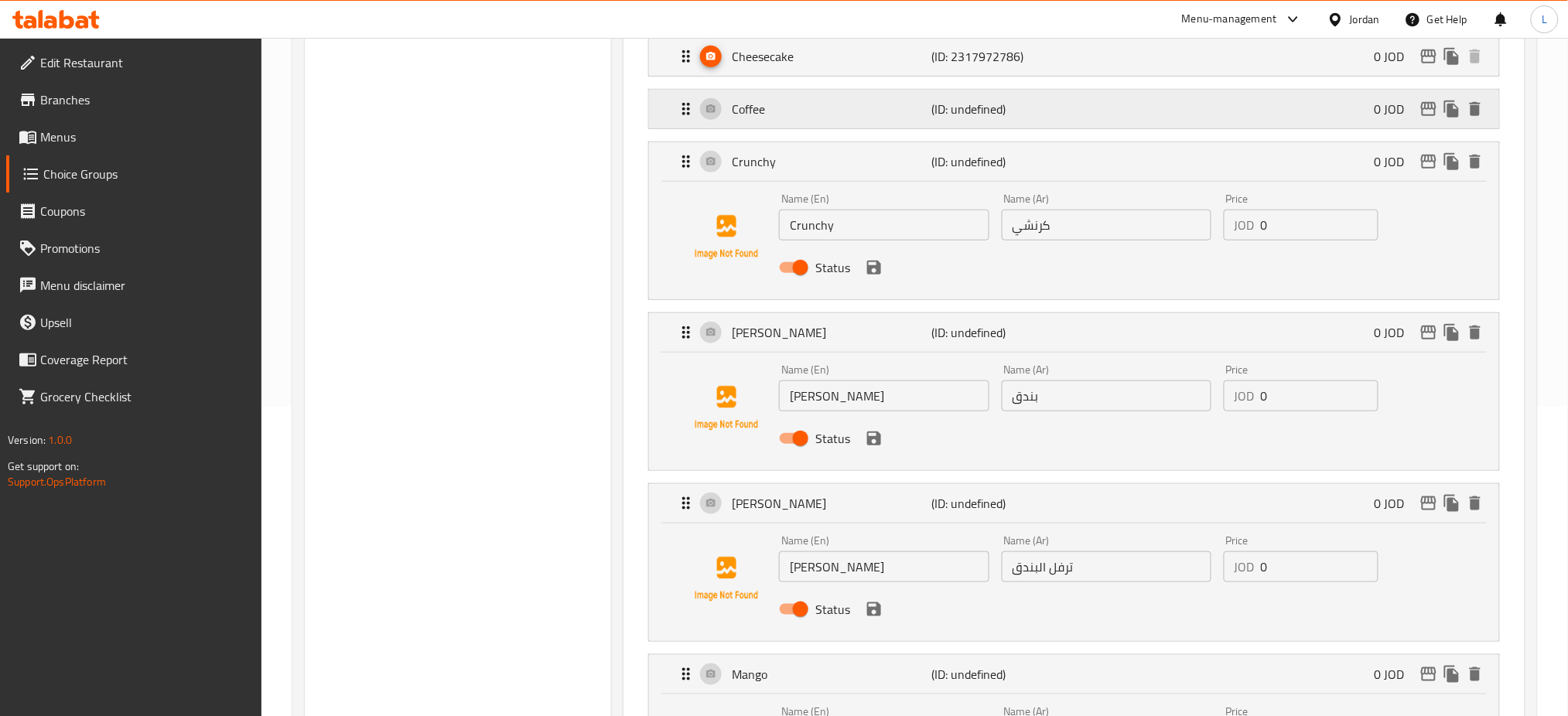
click at [867, 115] on p "Coffee" at bounding box center [830, 109] width 199 height 19
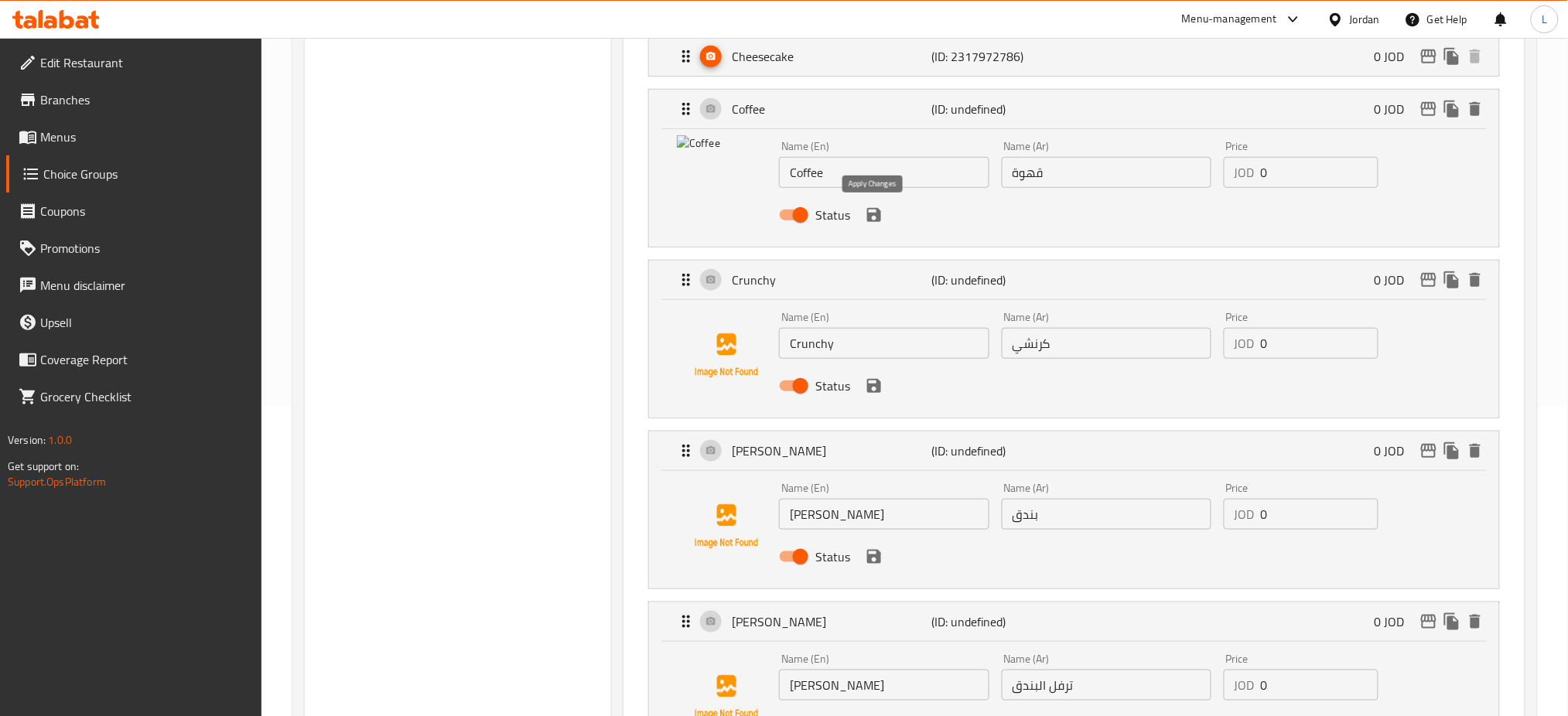
click at [880, 219] on icon "save" at bounding box center [874, 215] width 14 height 14
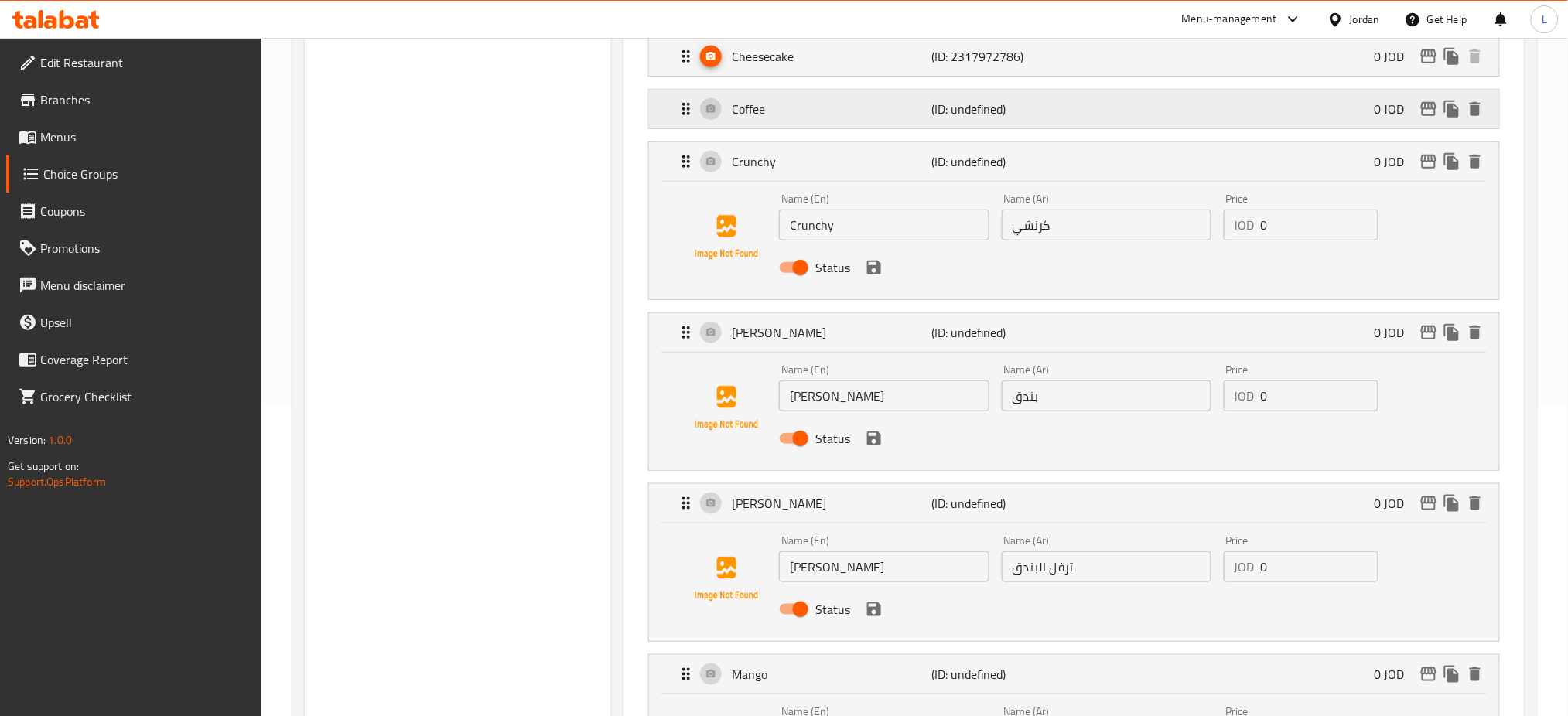
click at [843, 96] on div "Coffee (ID: undefined) 0 JOD" at bounding box center [1078, 109] width 804 height 39
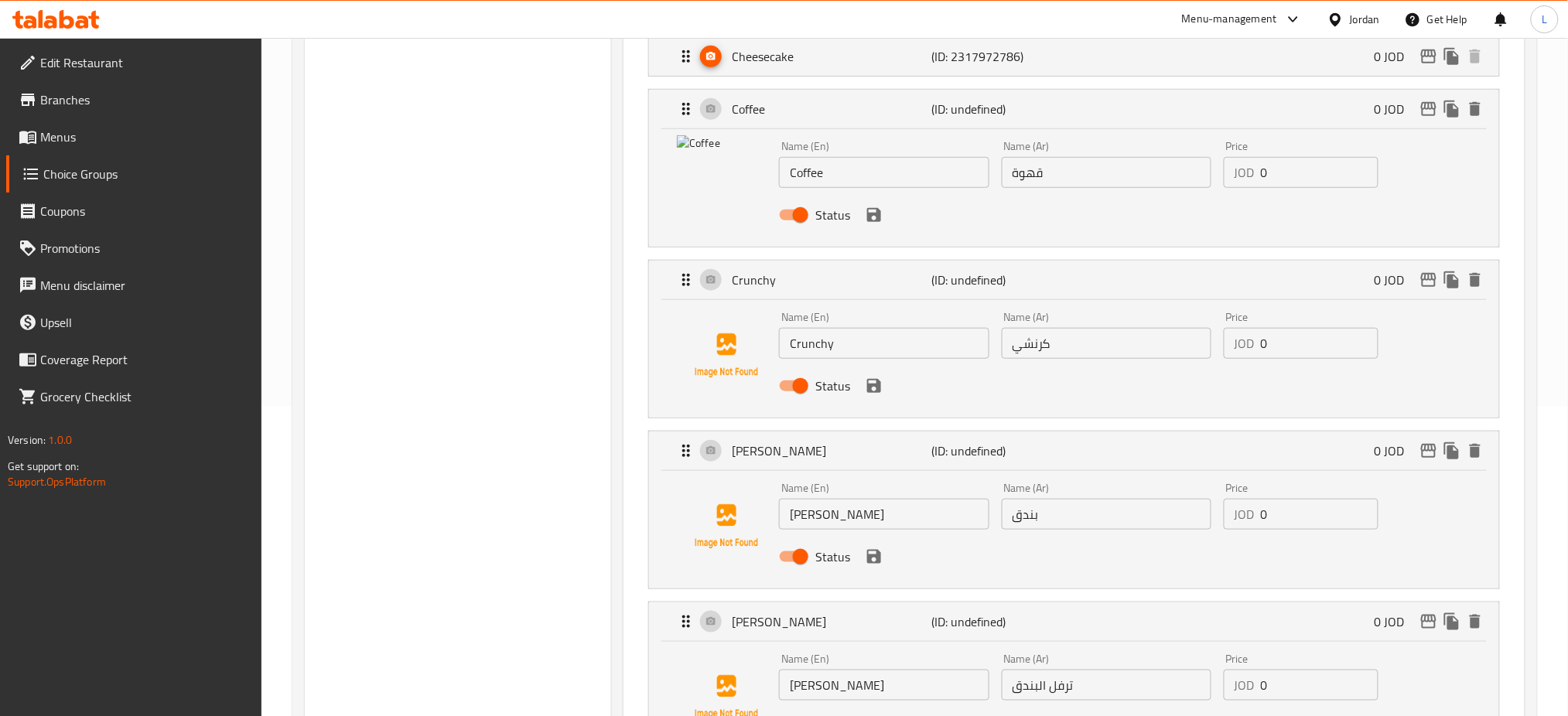
click at [877, 227] on div "Status" at bounding box center [1106, 214] width 667 height 42
click at [877, 218] on icon "save" at bounding box center [874, 215] width 14 height 14
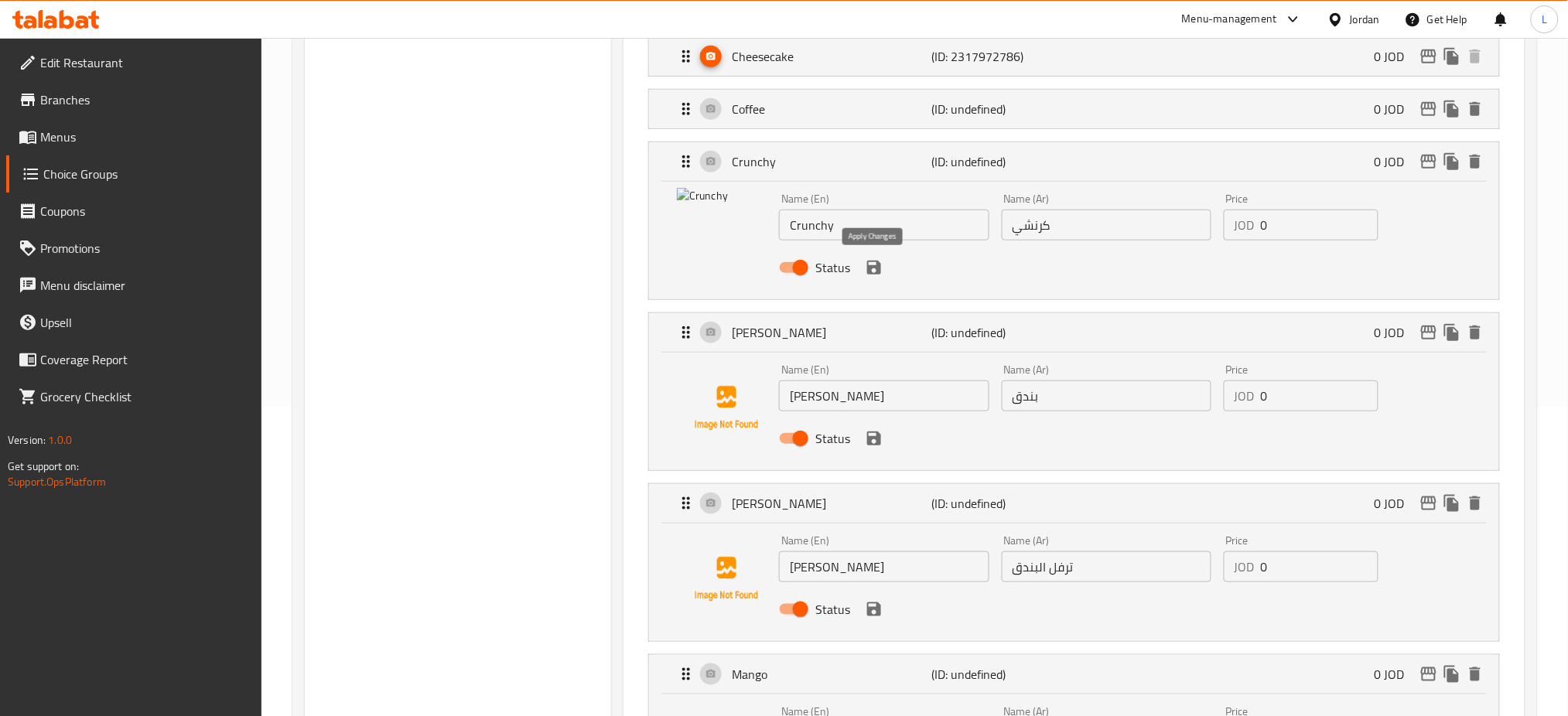
click at [877, 268] on icon "save" at bounding box center [874, 267] width 14 height 14
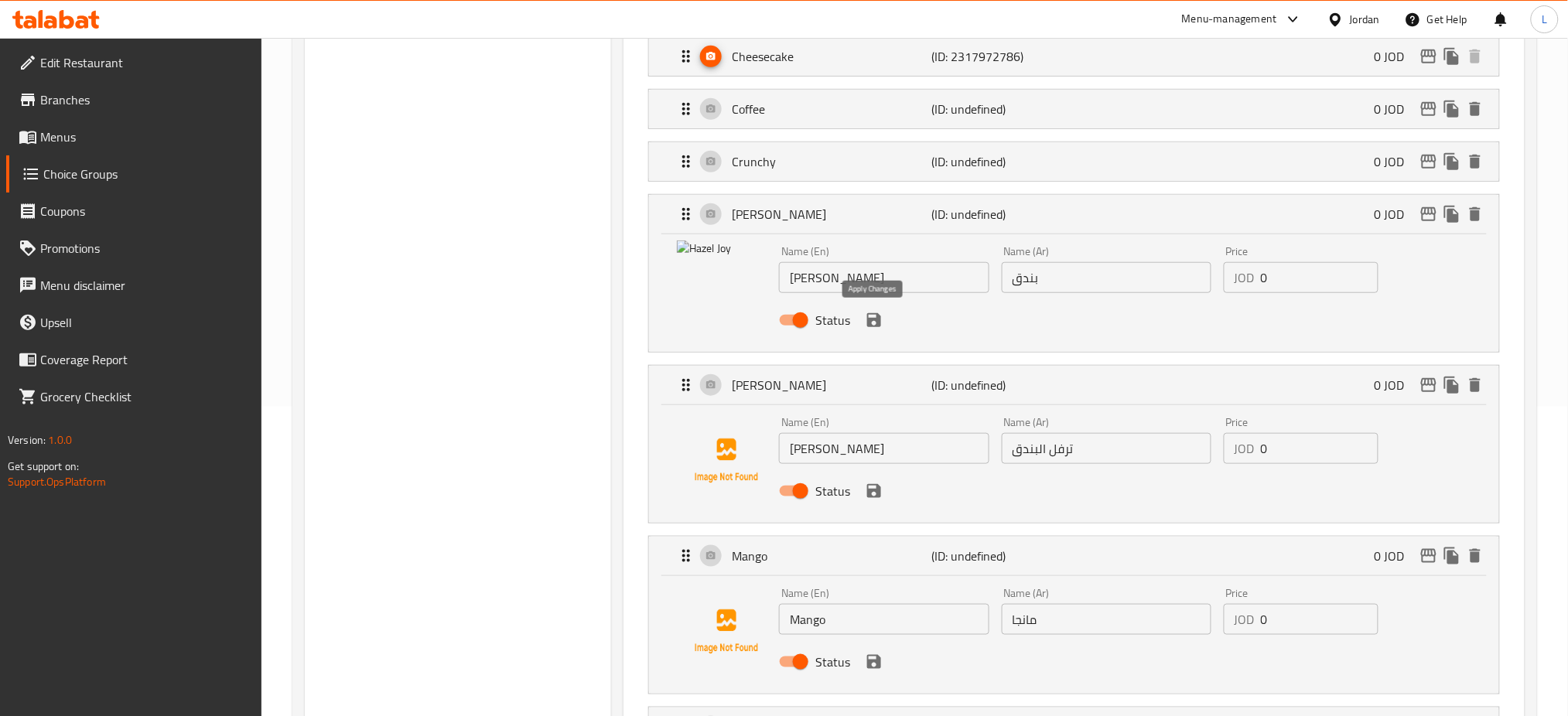
click at [871, 317] on icon "save" at bounding box center [874, 320] width 19 height 19
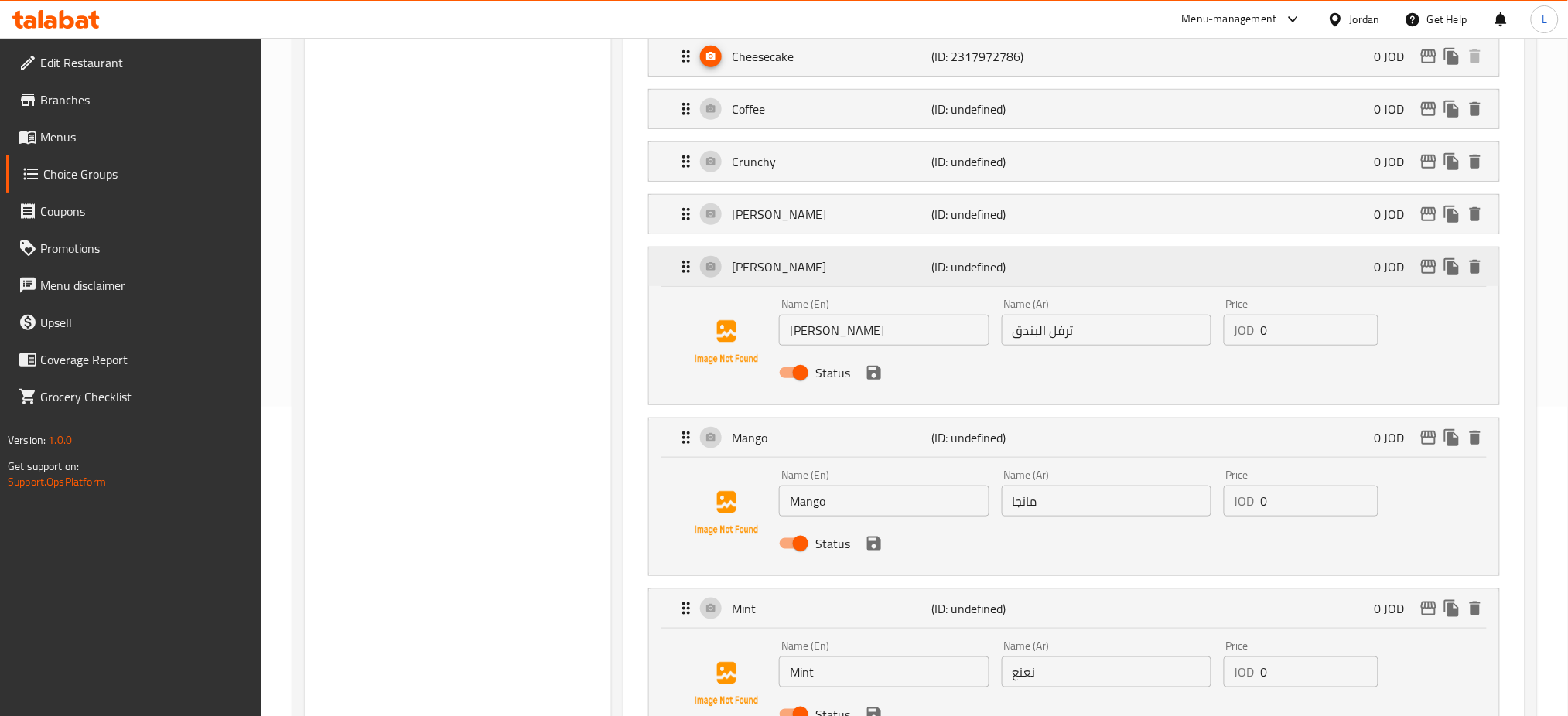
scroll to position [0, 0]
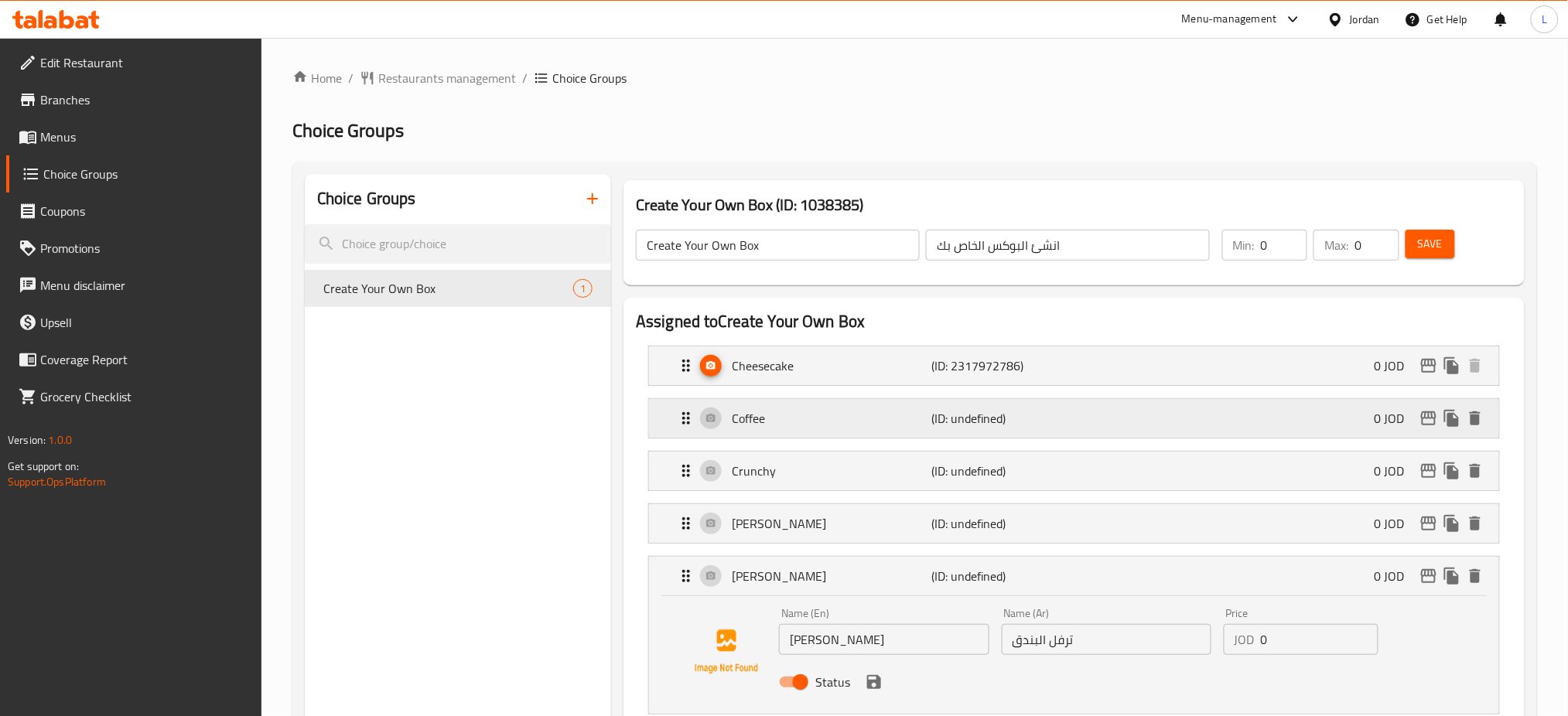
click at [842, 428] on div "Coffee (ID: undefined) 0 JOD" at bounding box center [1078, 419] width 804 height 39
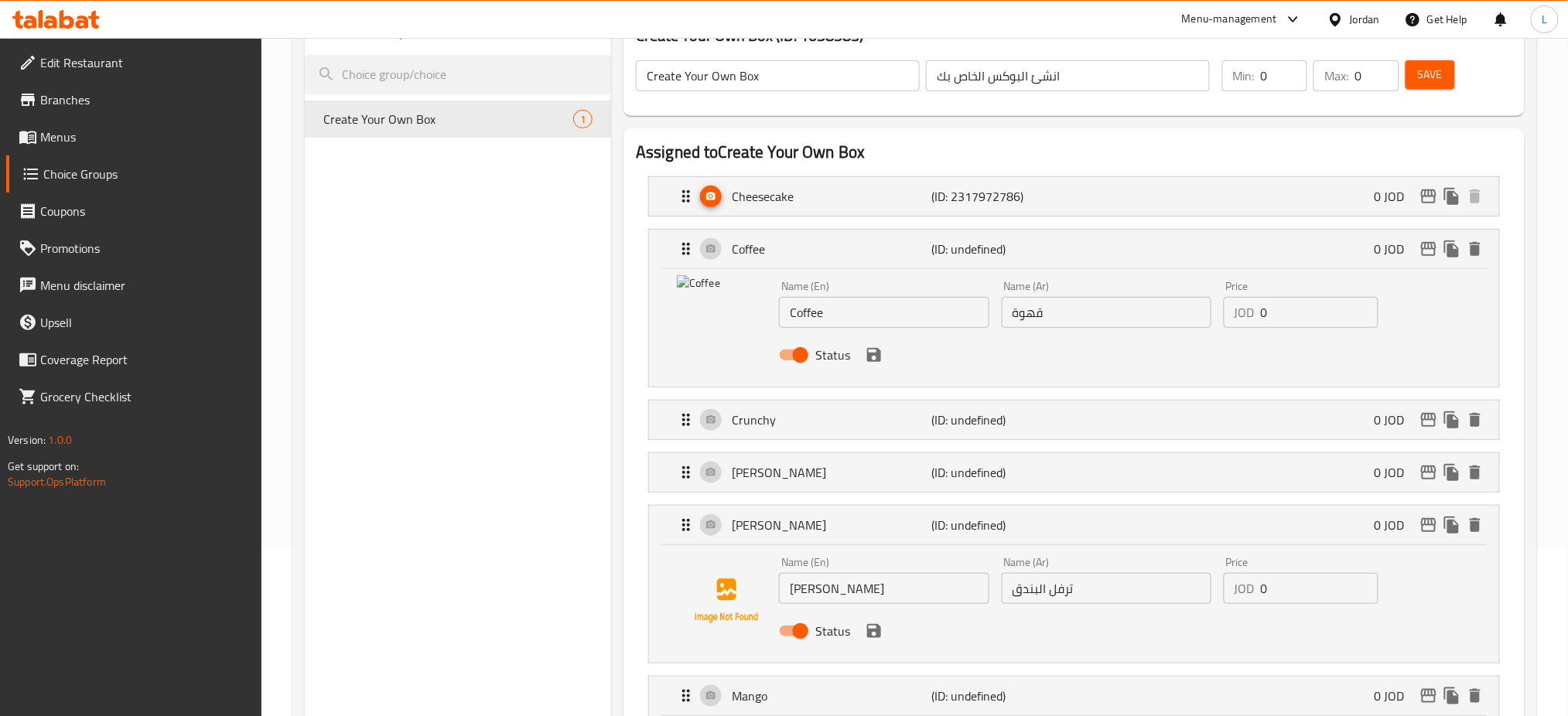
scroll to position [205, 0]
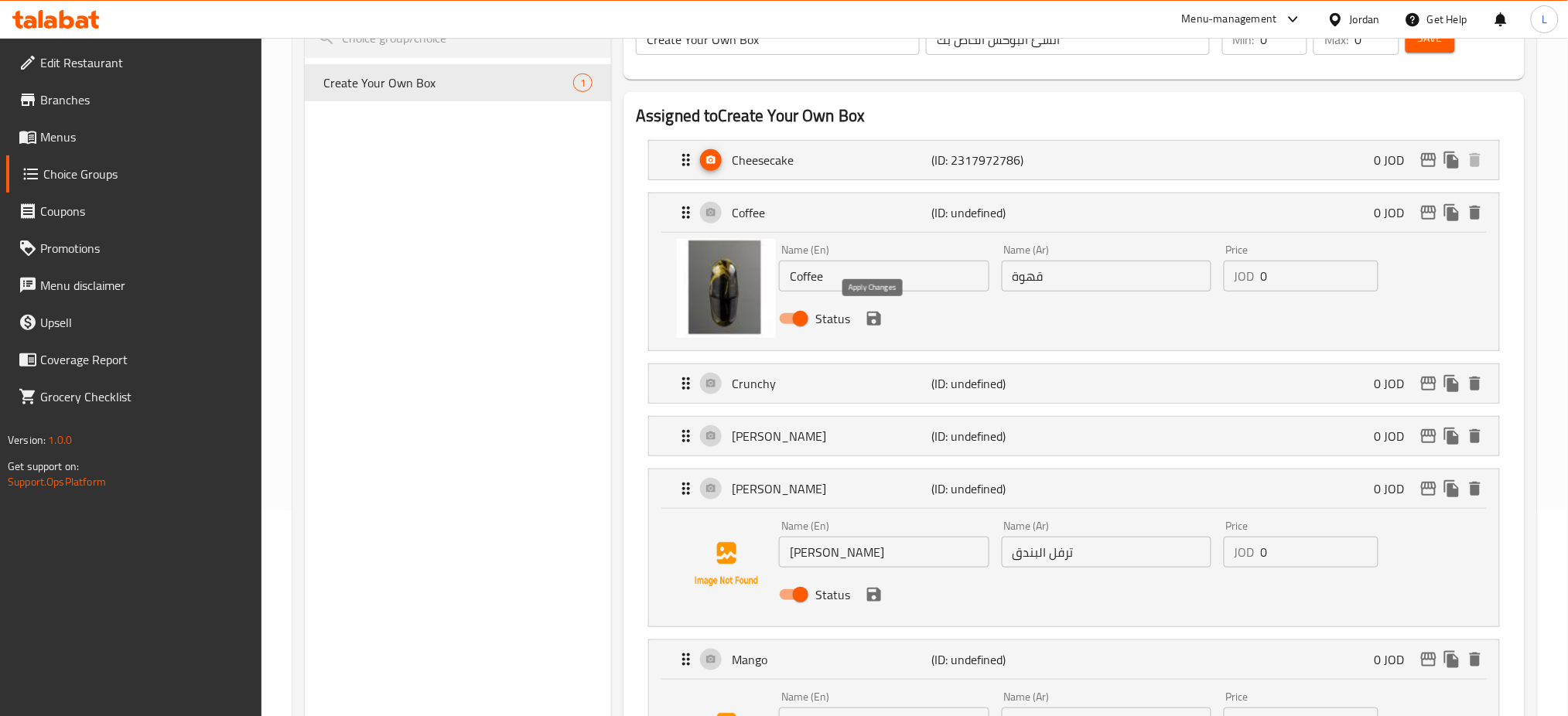
click at [872, 323] on icon "save" at bounding box center [874, 319] width 14 height 14
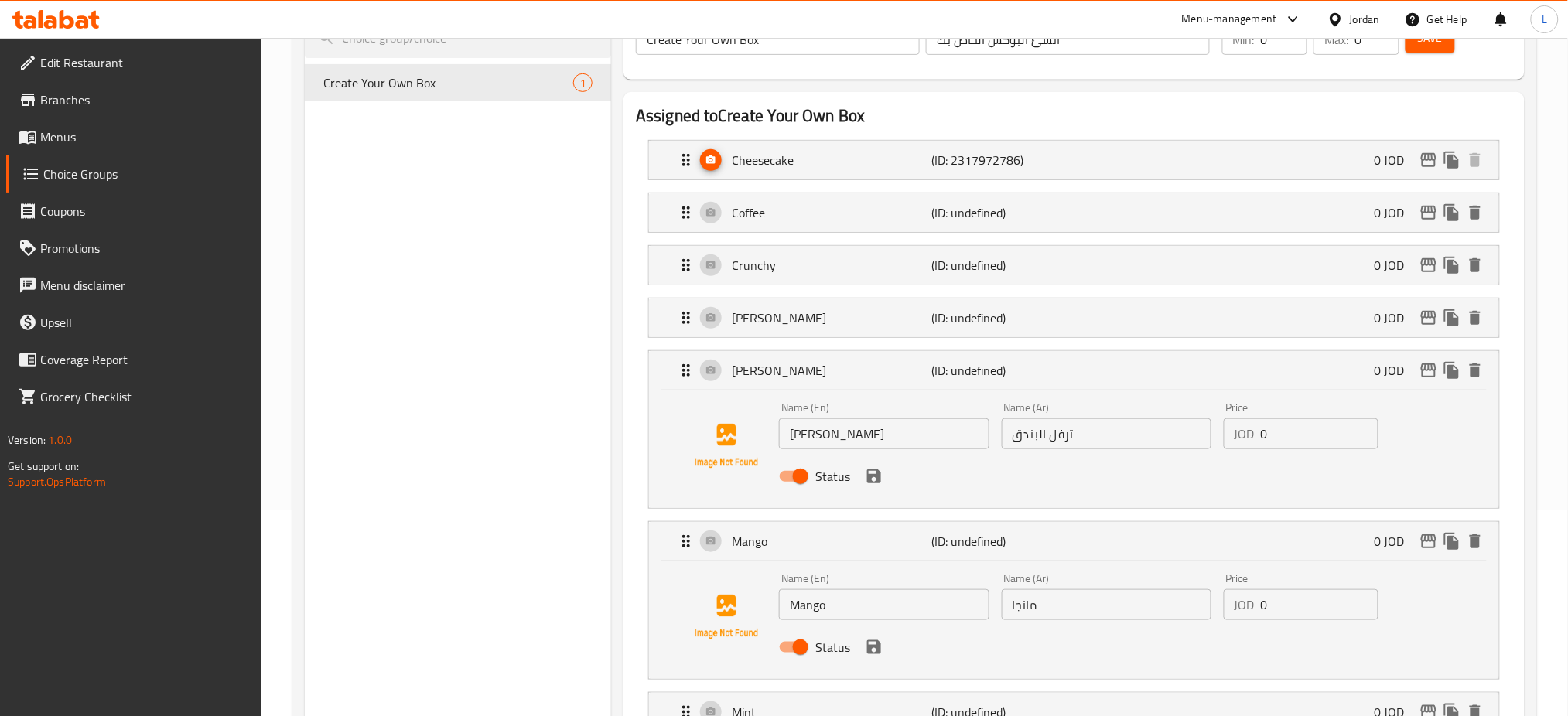
scroll to position [0, 0]
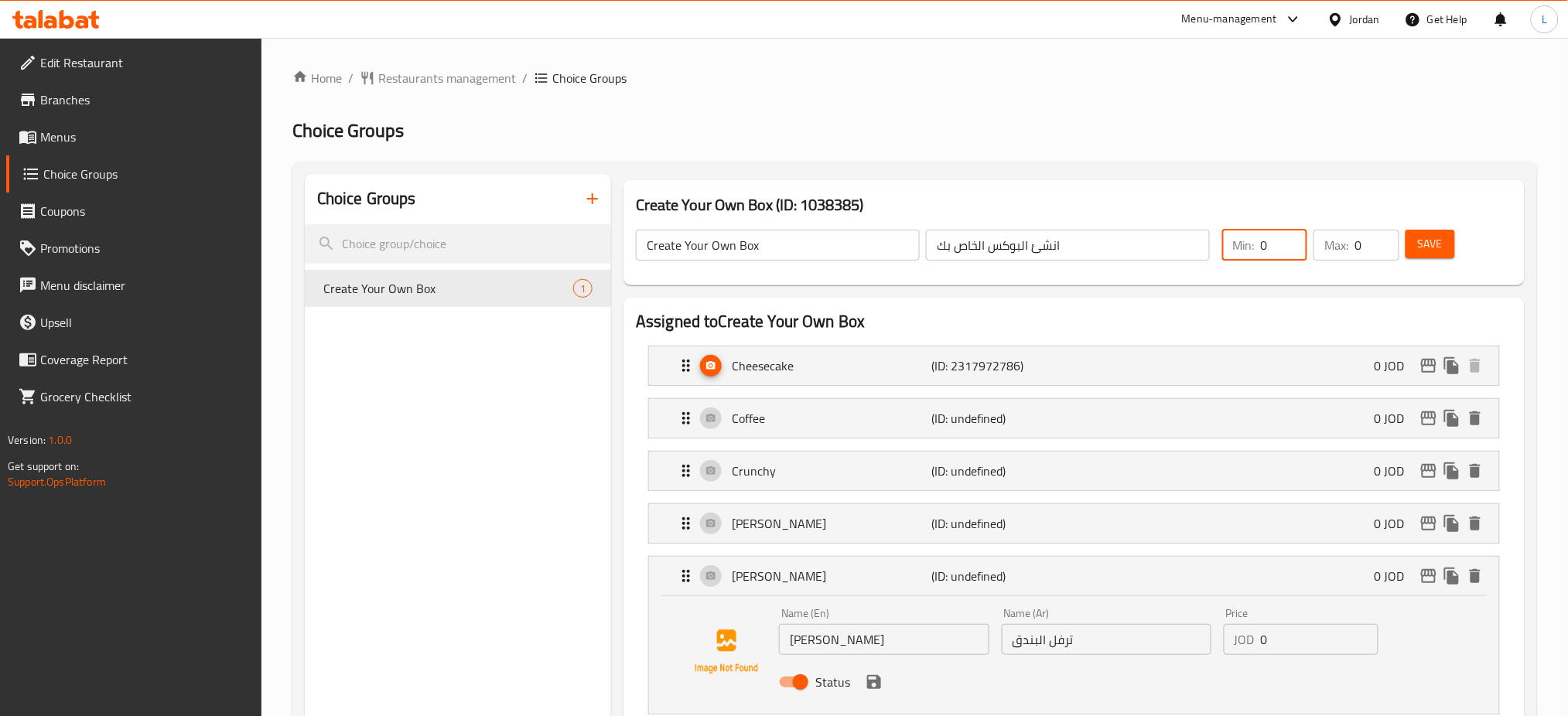
drag, startPoint x: 1276, startPoint y: 242, endPoint x: 1202, endPoint y: 243, distance: 74.0
click at [1202, 243] on div "Create Your Own Box ​ انشئ البوكس الخاص بك ​ Min: 0 ​ Max: 0 ​ Save" at bounding box center [1074, 244] width 889 height 68
type input "21"
drag, startPoint x: 1364, startPoint y: 240, endPoint x: 1349, endPoint y: 246, distance: 16.2
click at [1349, 246] on div "Max: 0 ​" at bounding box center [1356, 244] width 85 height 31
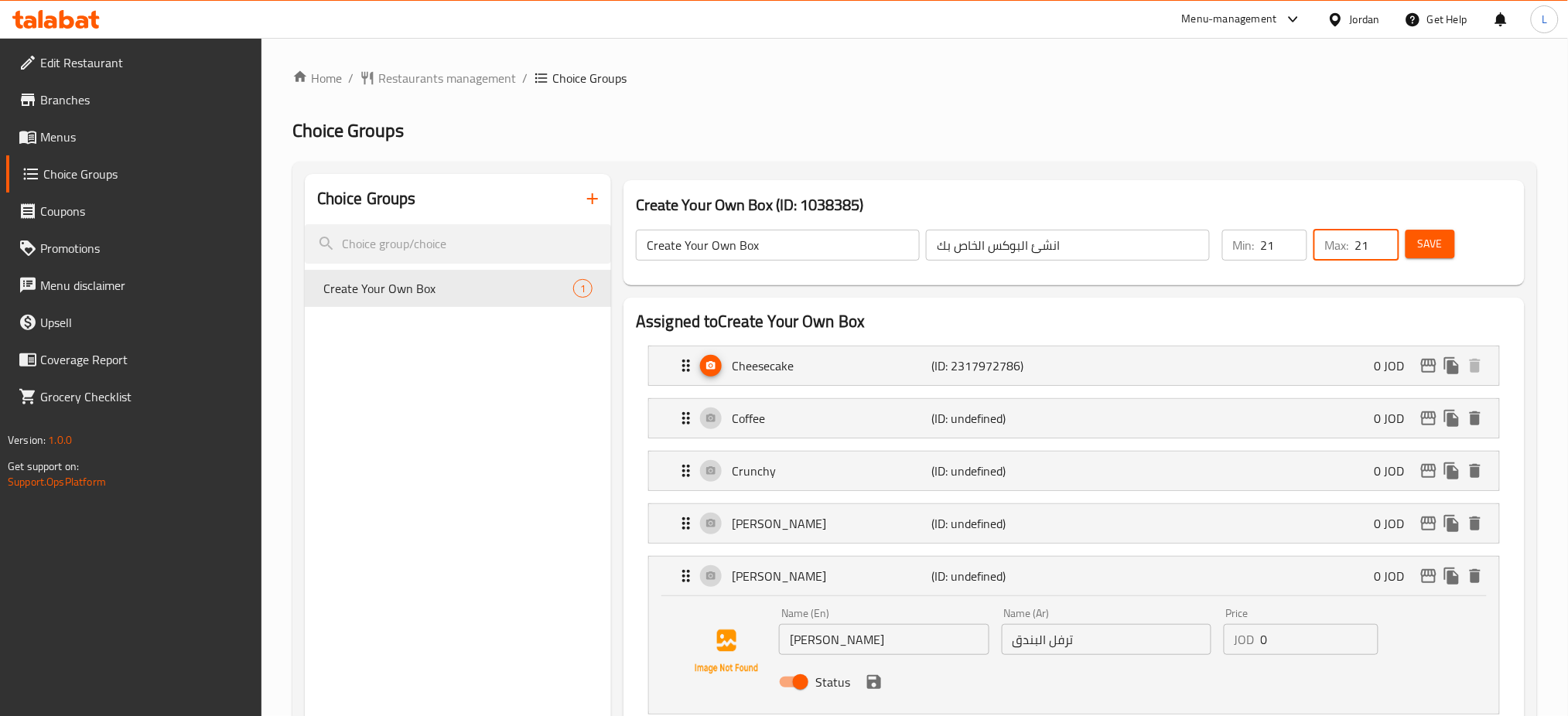
type input "21"
click at [1435, 243] on span "Save" at bounding box center [1430, 244] width 25 height 19
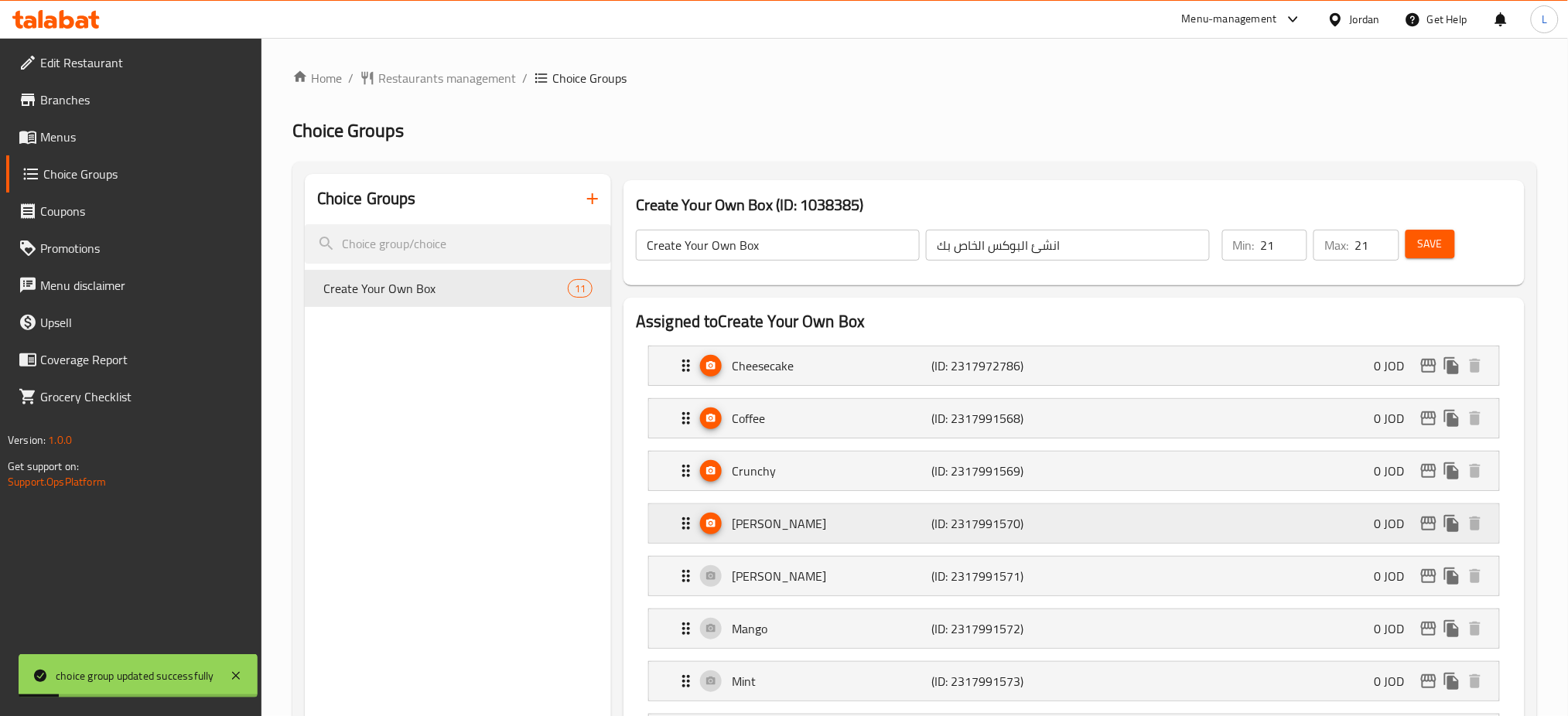
click at [784, 531] on p "[PERSON_NAME]" at bounding box center [830, 523] width 199 height 19
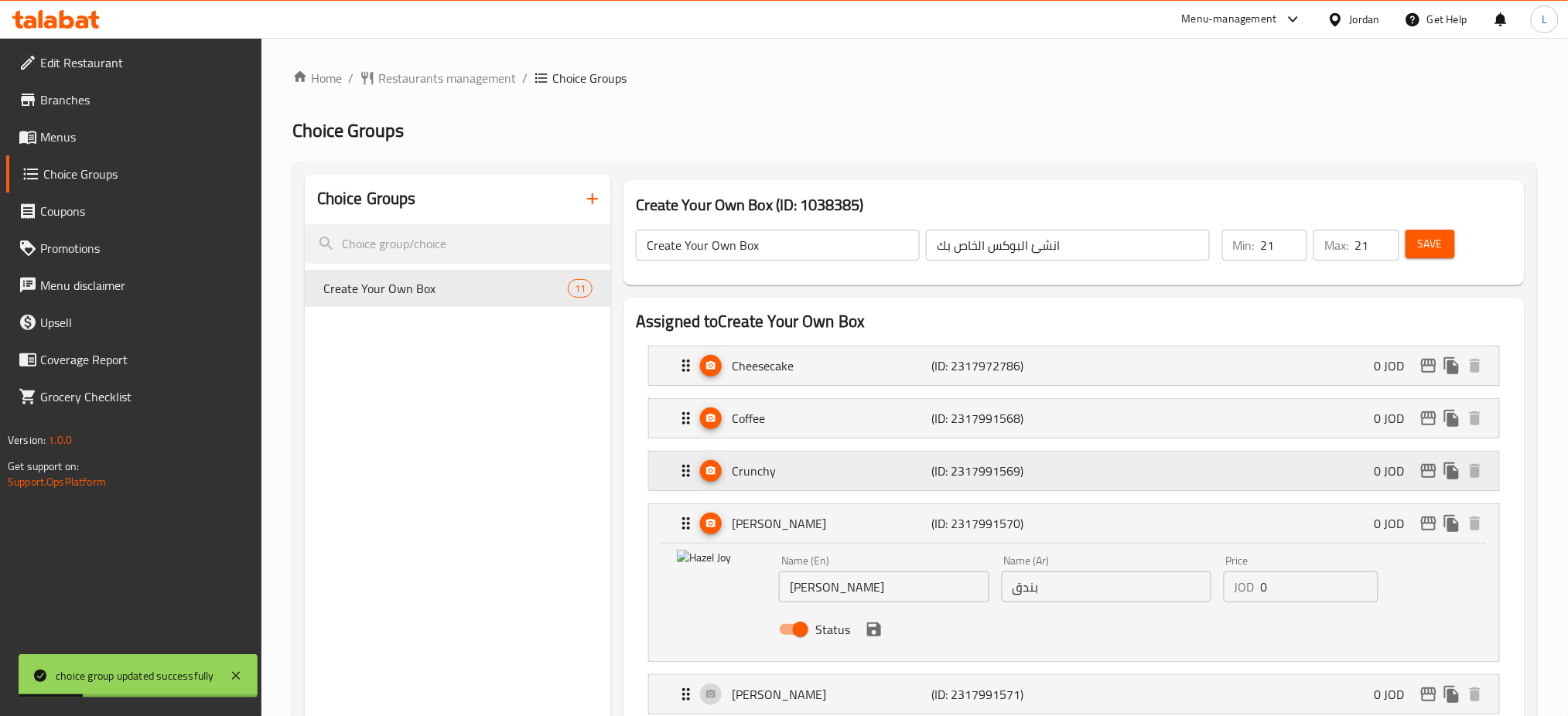
click at [809, 457] on div "Crunchy (ID: 2317991569) 0 JOD" at bounding box center [1078, 471] width 804 height 39
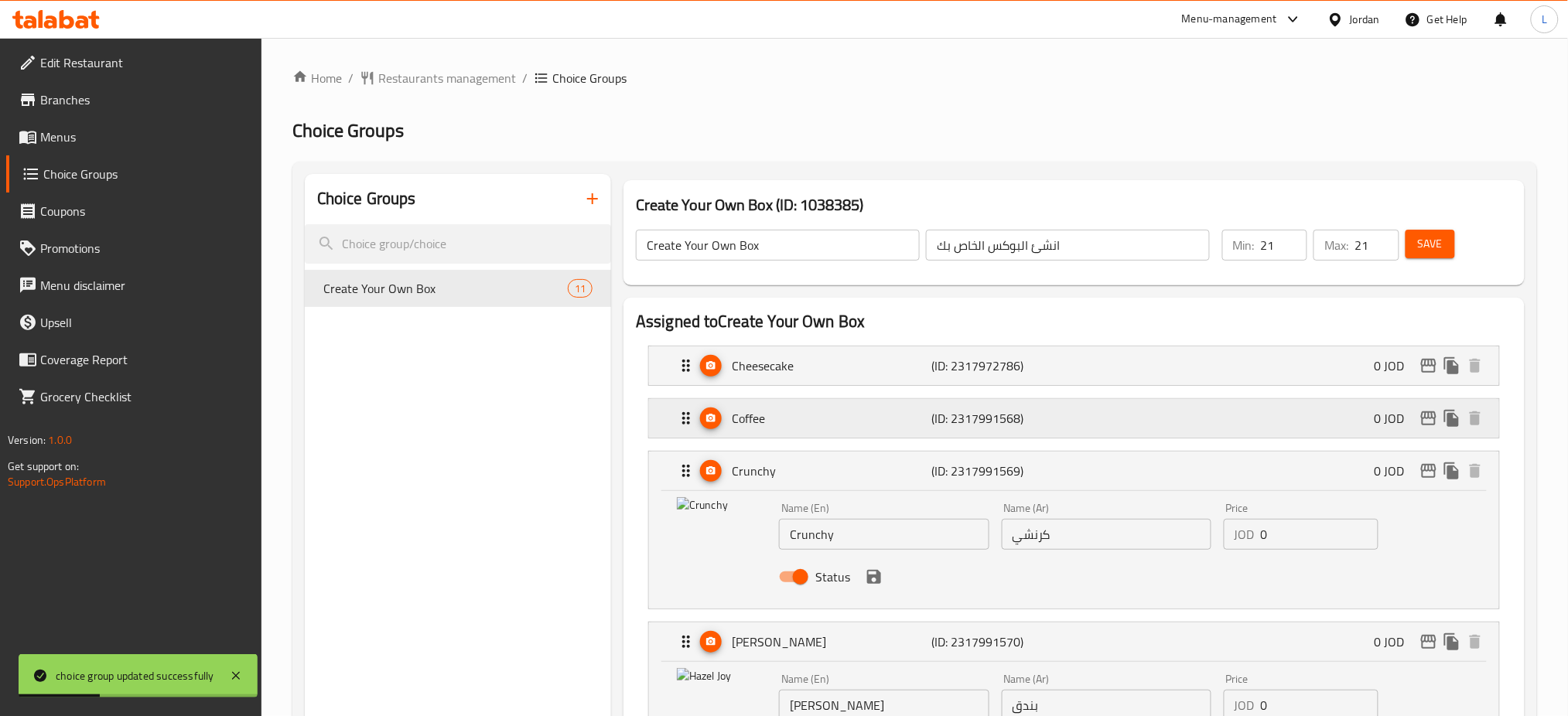
click at [811, 427] on p "Coffee" at bounding box center [830, 418] width 199 height 19
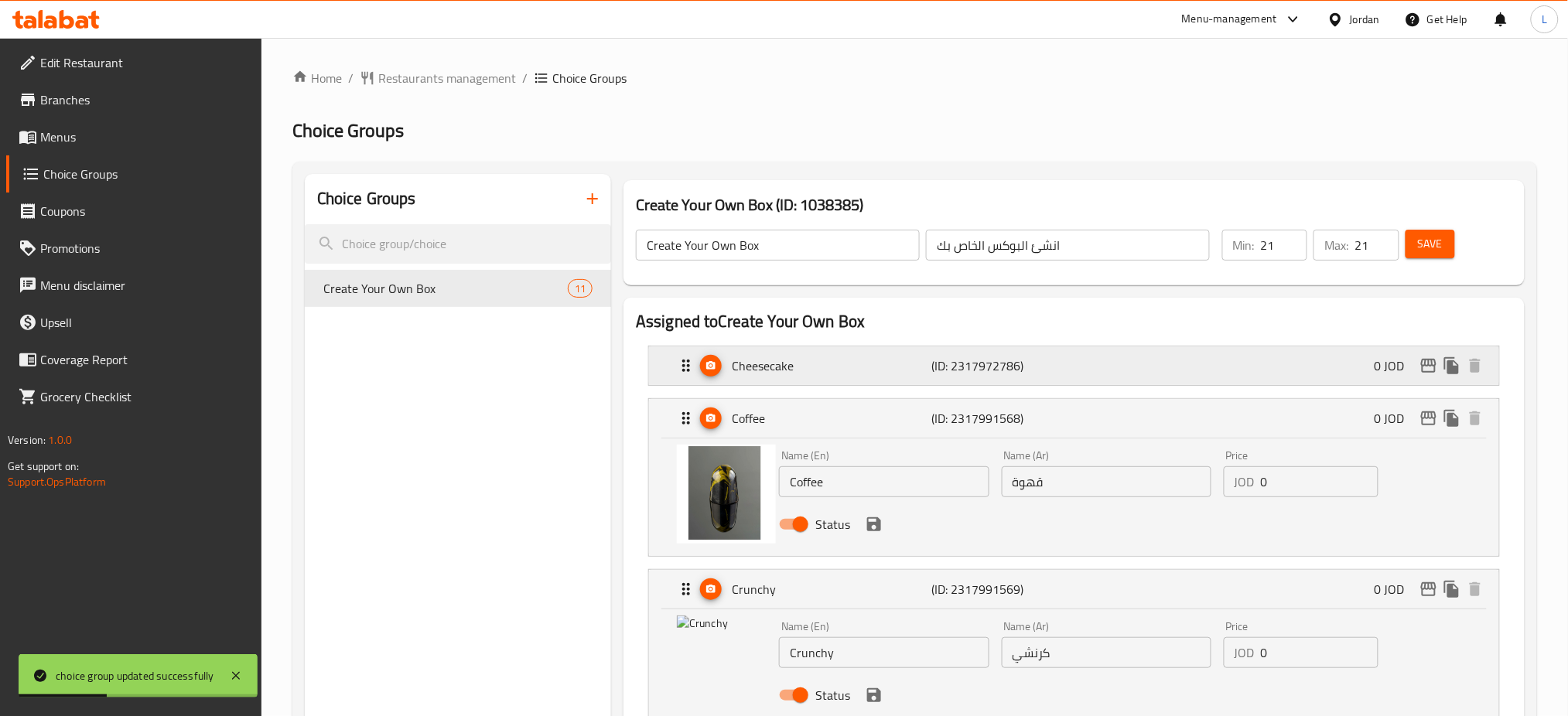
click at [790, 370] on p "Cheesecake" at bounding box center [830, 366] width 199 height 19
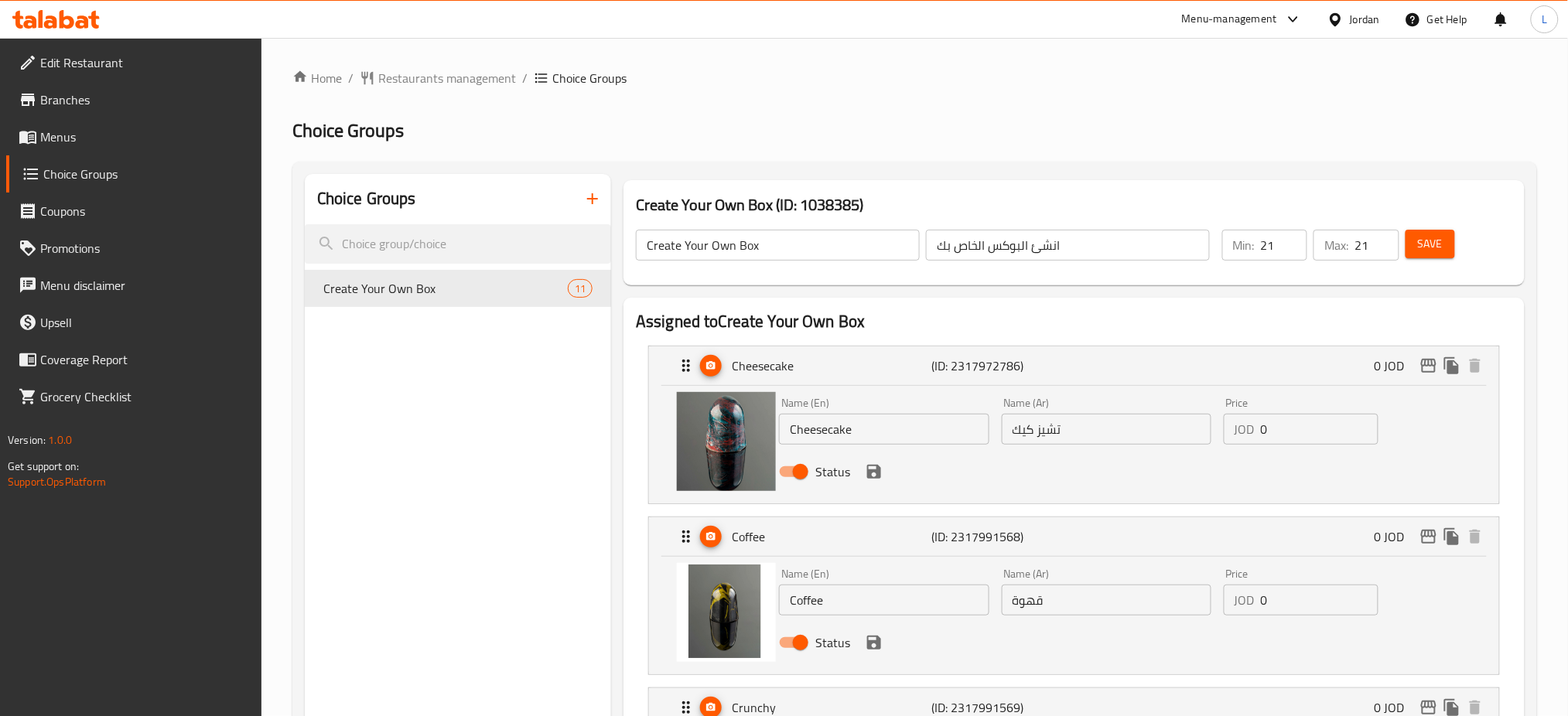
click at [67, 137] on span "Menus" at bounding box center [144, 136] width 210 height 19
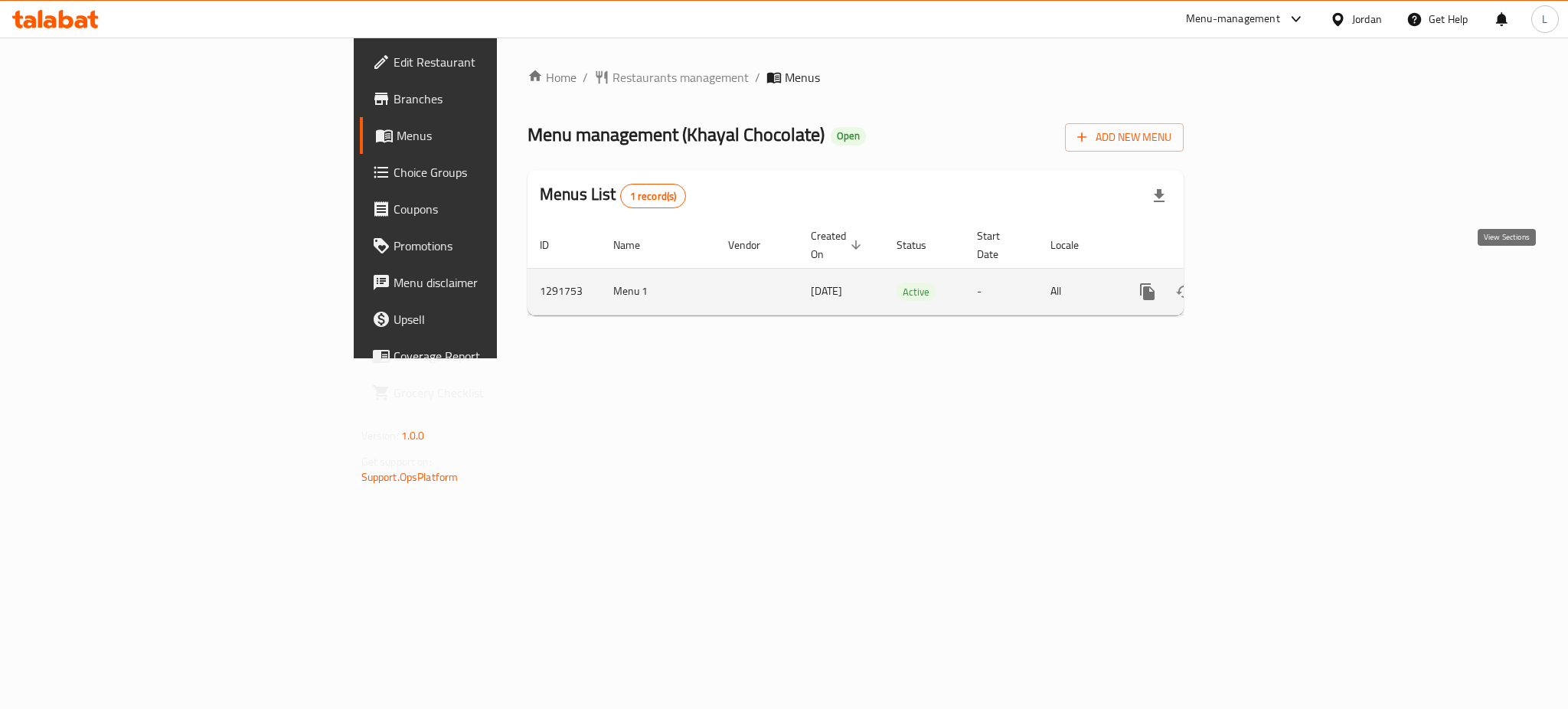
click at [1267, 282] on icon "enhanced table" at bounding box center [1258, 291] width 18 height 18
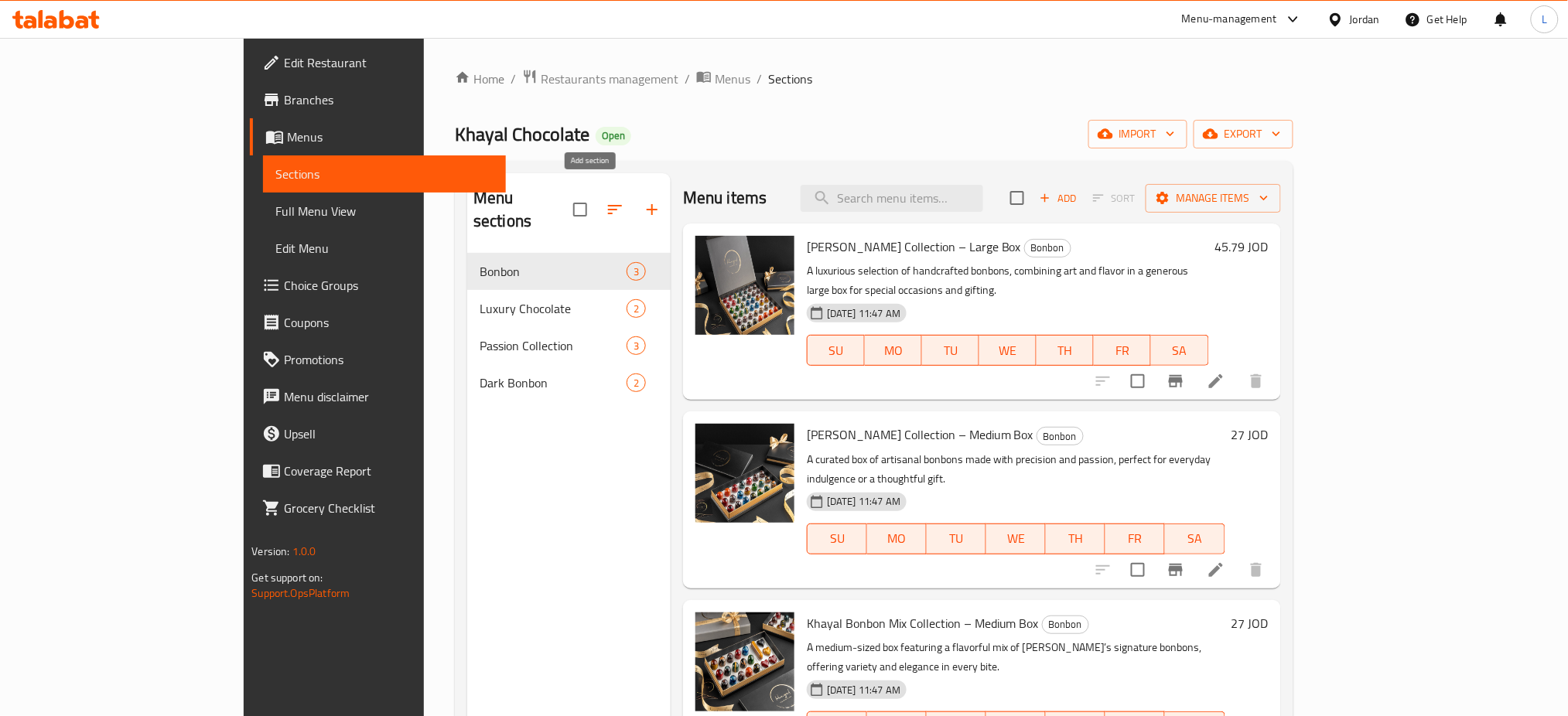
click at [646, 204] on icon "button" at bounding box center [652, 210] width 11 height 11
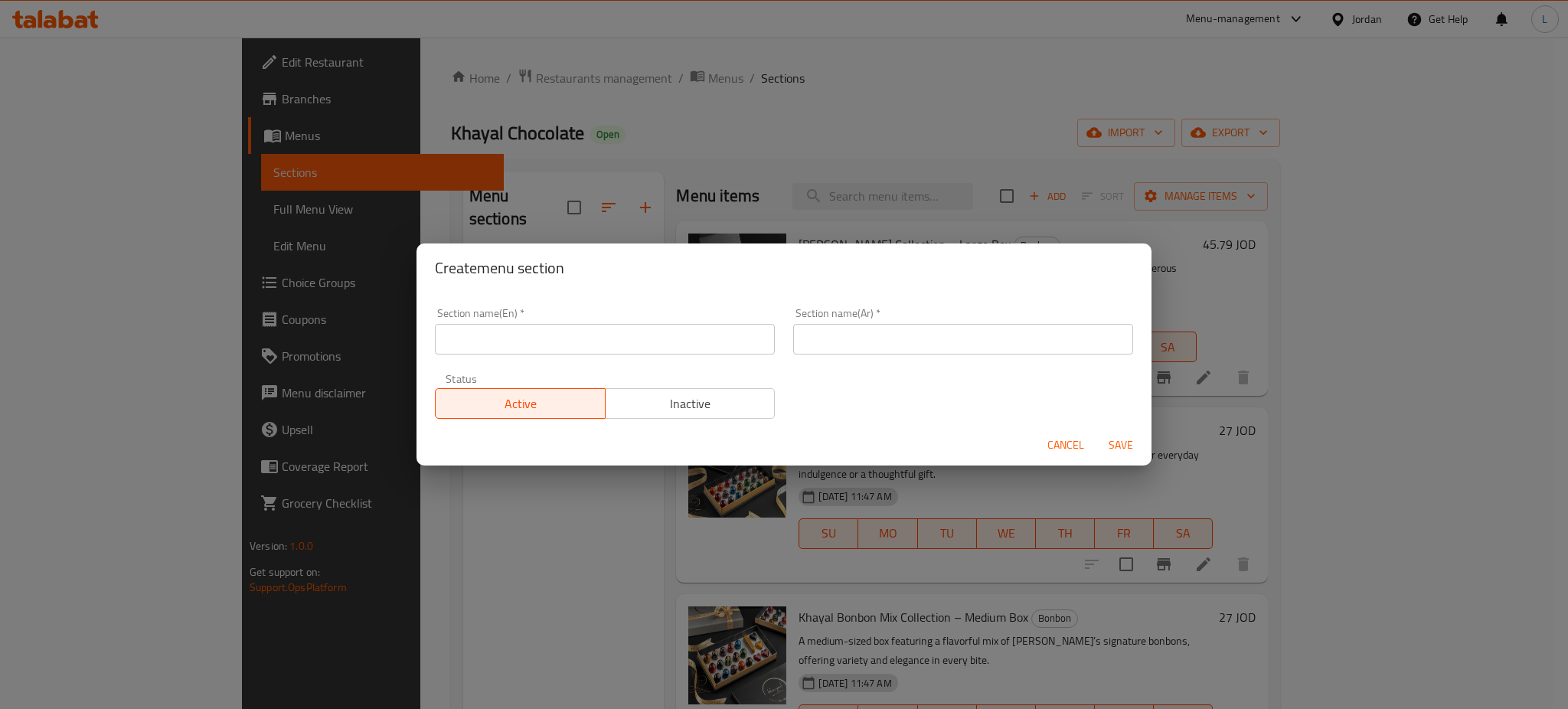
click at [516, 340] on input "text" at bounding box center [605, 339] width 340 height 31
type input "Create Your Own Box"
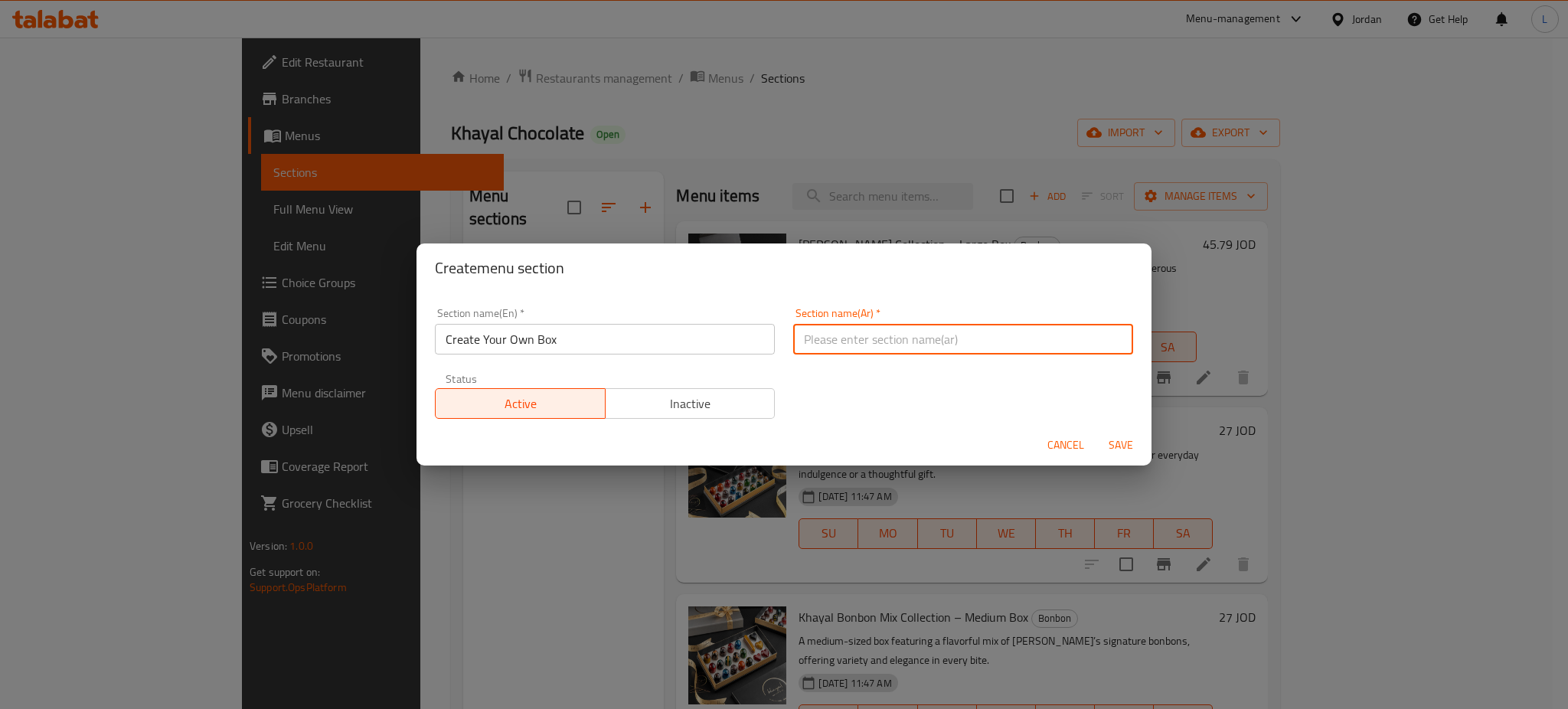
click at [809, 344] on input "text" at bounding box center [963, 339] width 340 height 31
type input "انشئ البوكس الخاص بك"
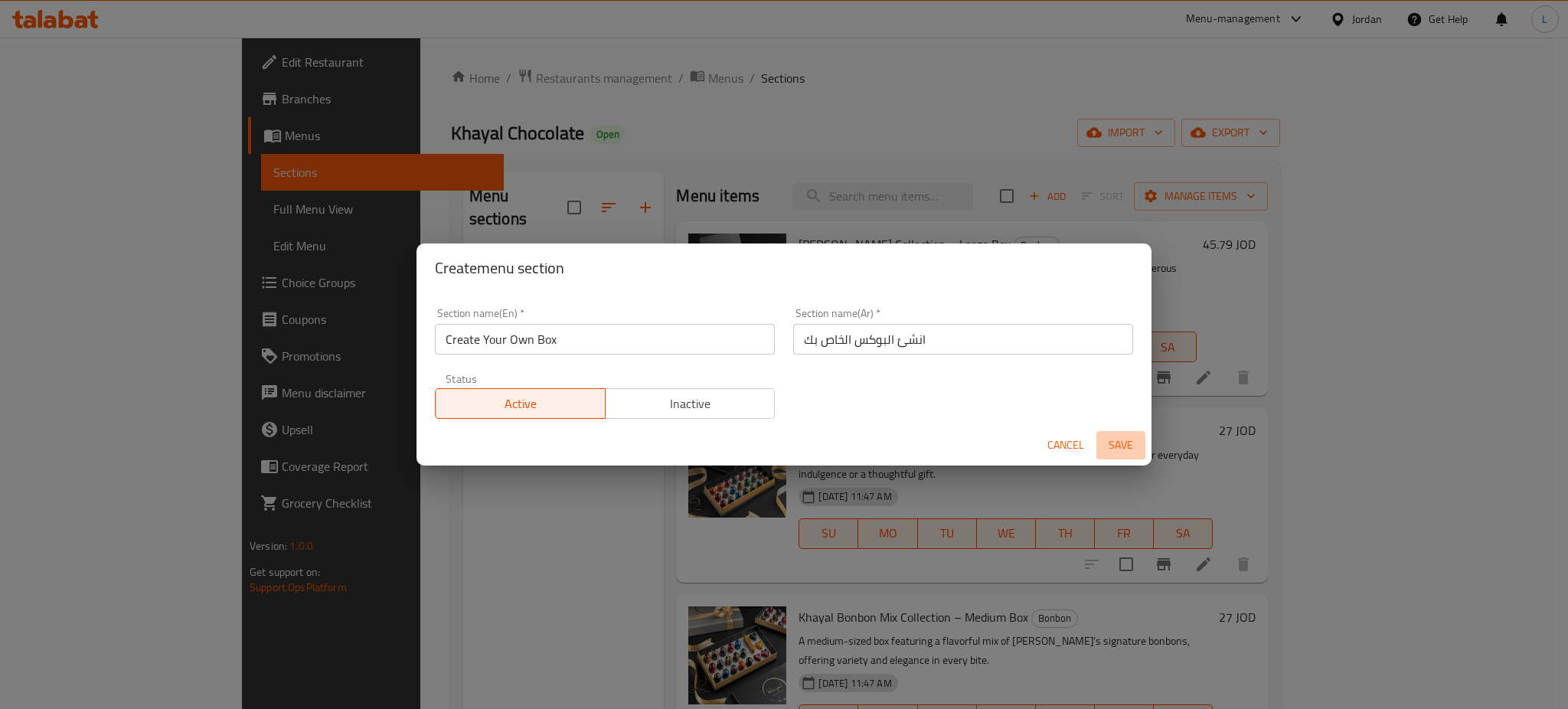
click at [1125, 450] on span "Save" at bounding box center [1121, 445] width 37 height 19
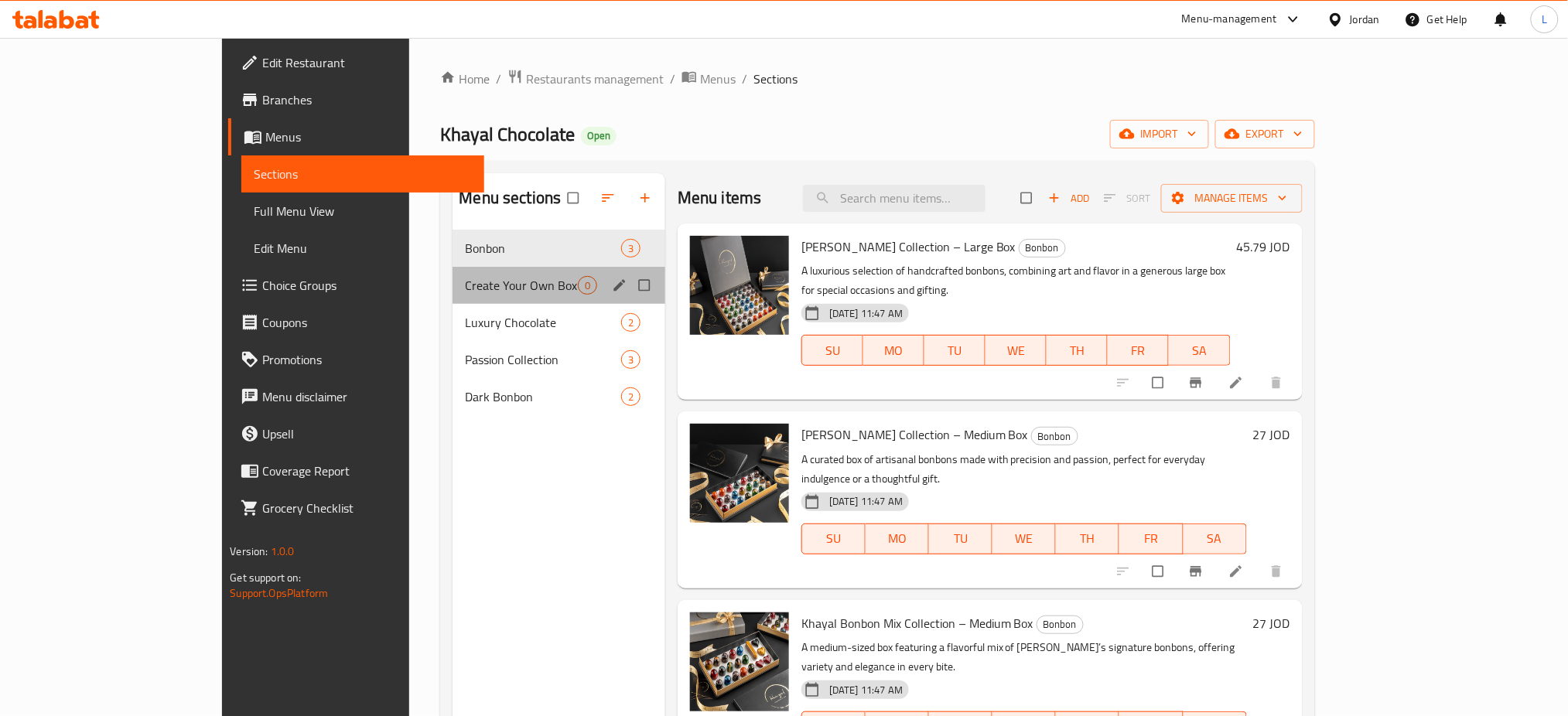
click at [452, 298] on div "Create Your Own Box 0" at bounding box center [559, 285] width 212 height 37
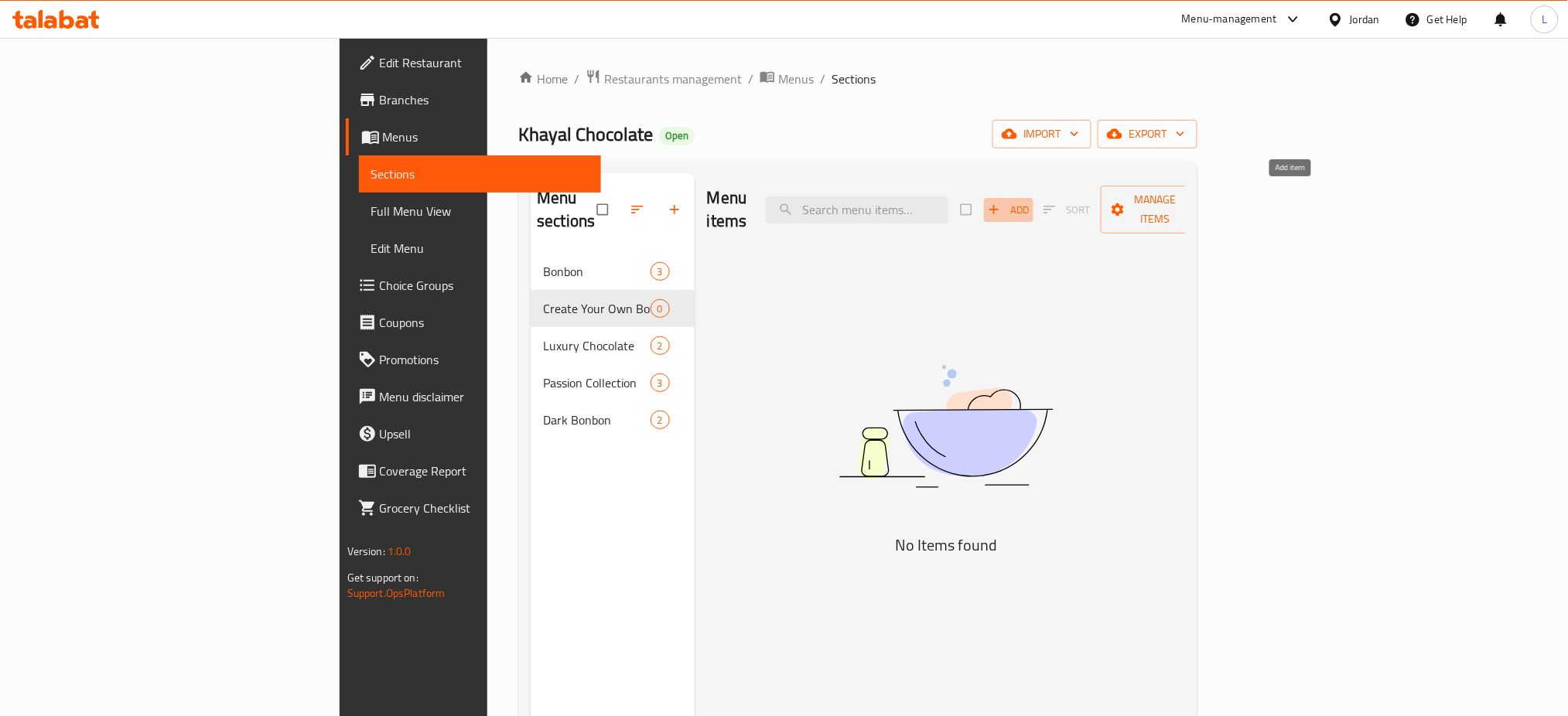
click at [1030, 201] on span "Add" at bounding box center [1008, 210] width 42 height 18
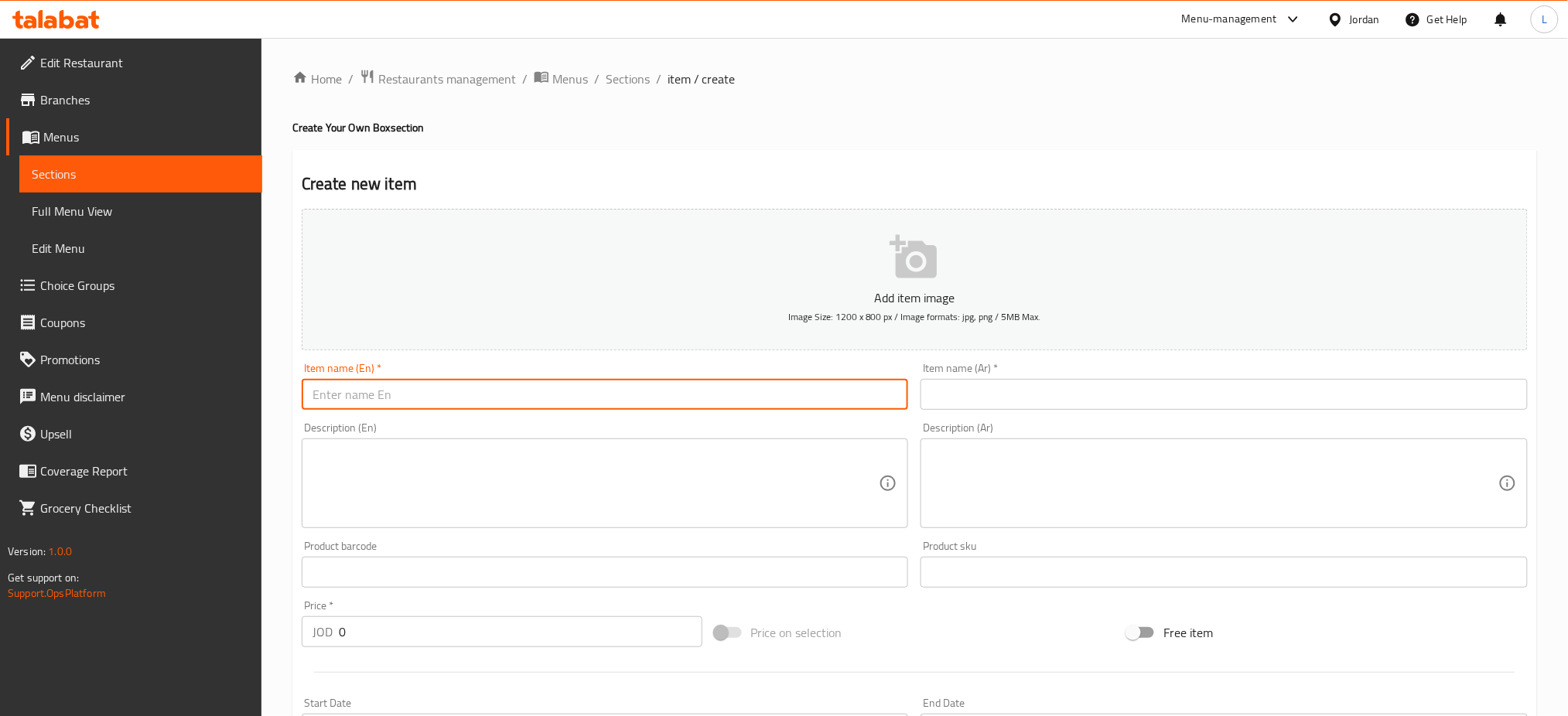
click at [734, 385] on input "text" at bounding box center [606, 394] width 607 height 31
type input "Box No.1"
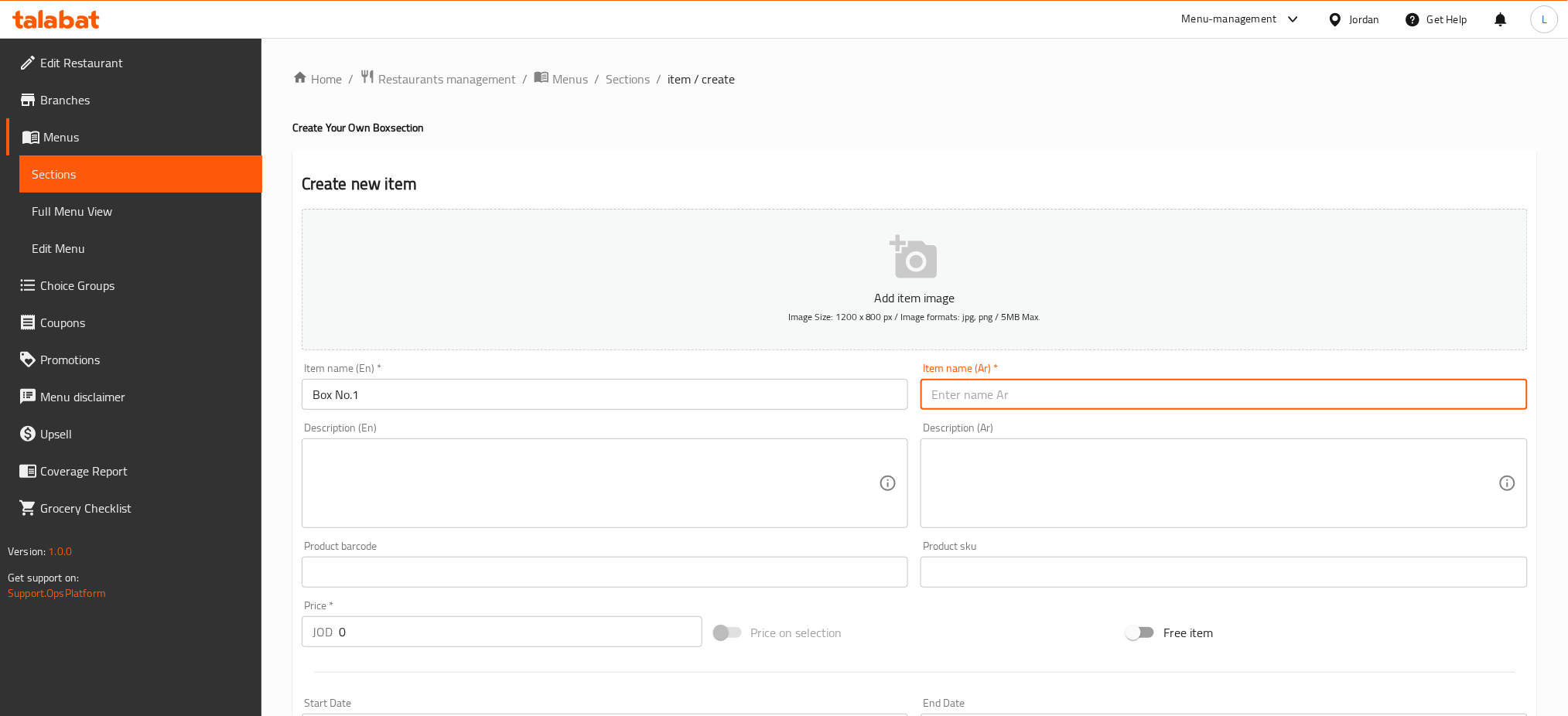
click at [944, 391] on input "text" at bounding box center [1224, 394] width 607 height 31
type input "f"
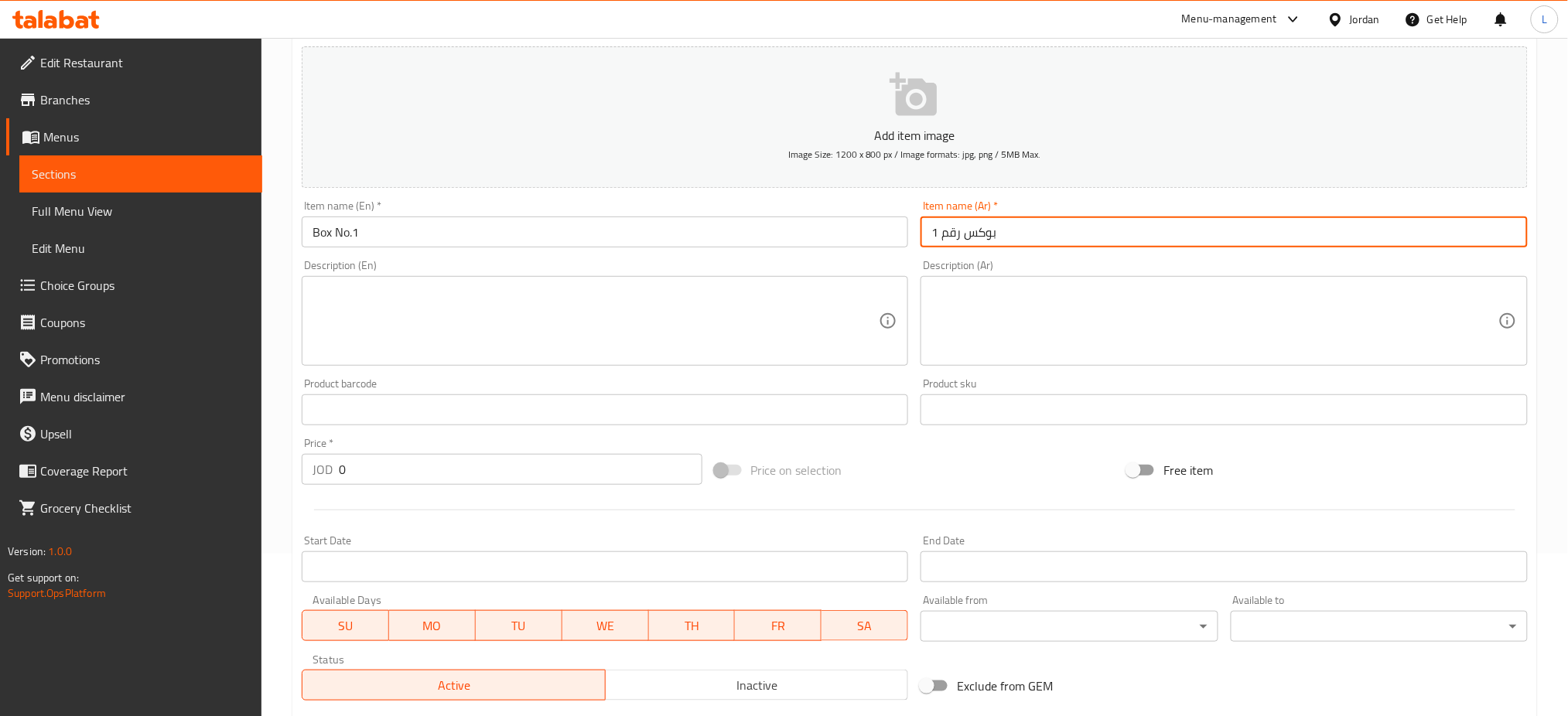
scroll to position [309, 0]
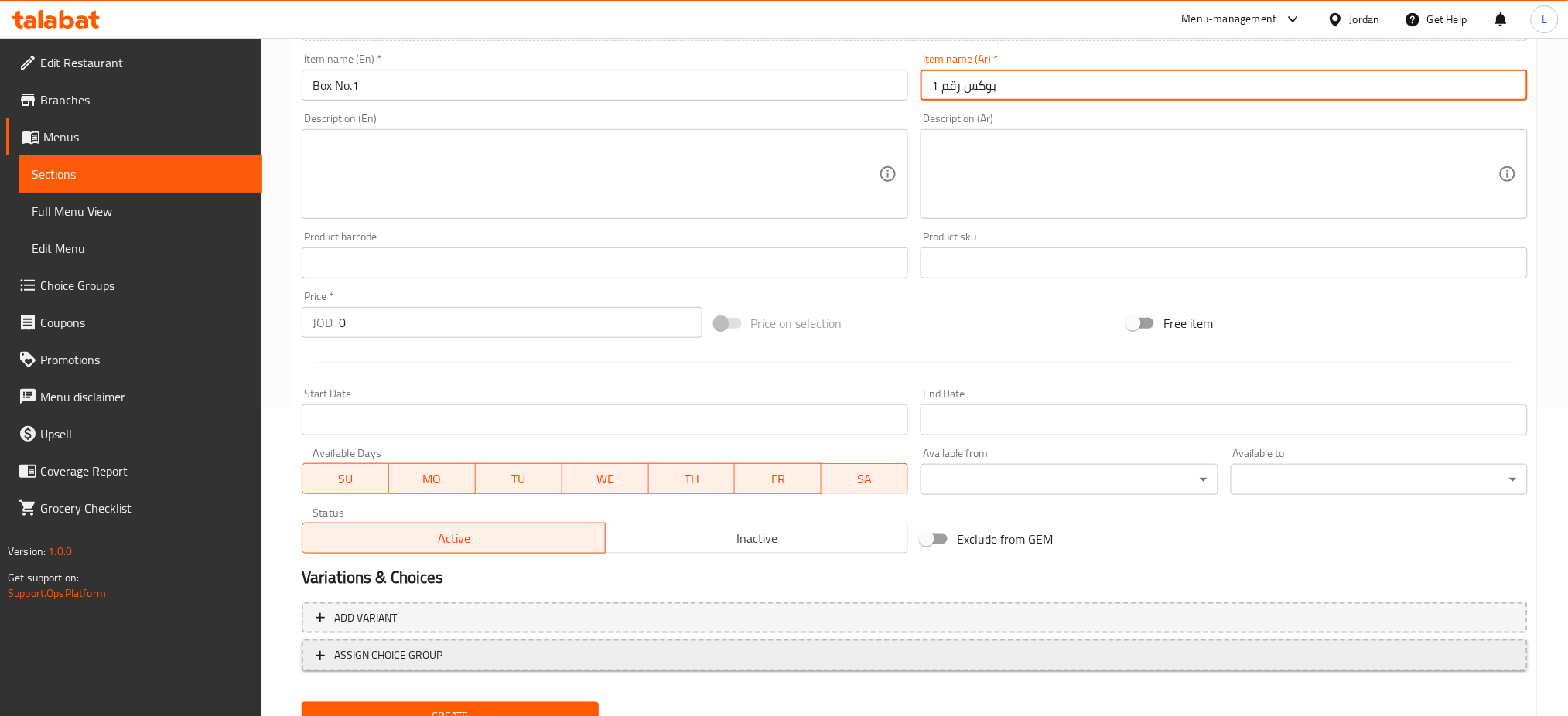
type input "بوكس رقم 1"
click at [460, 657] on span "ASSIGN CHOICE GROUP" at bounding box center [914, 655] width 1198 height 19
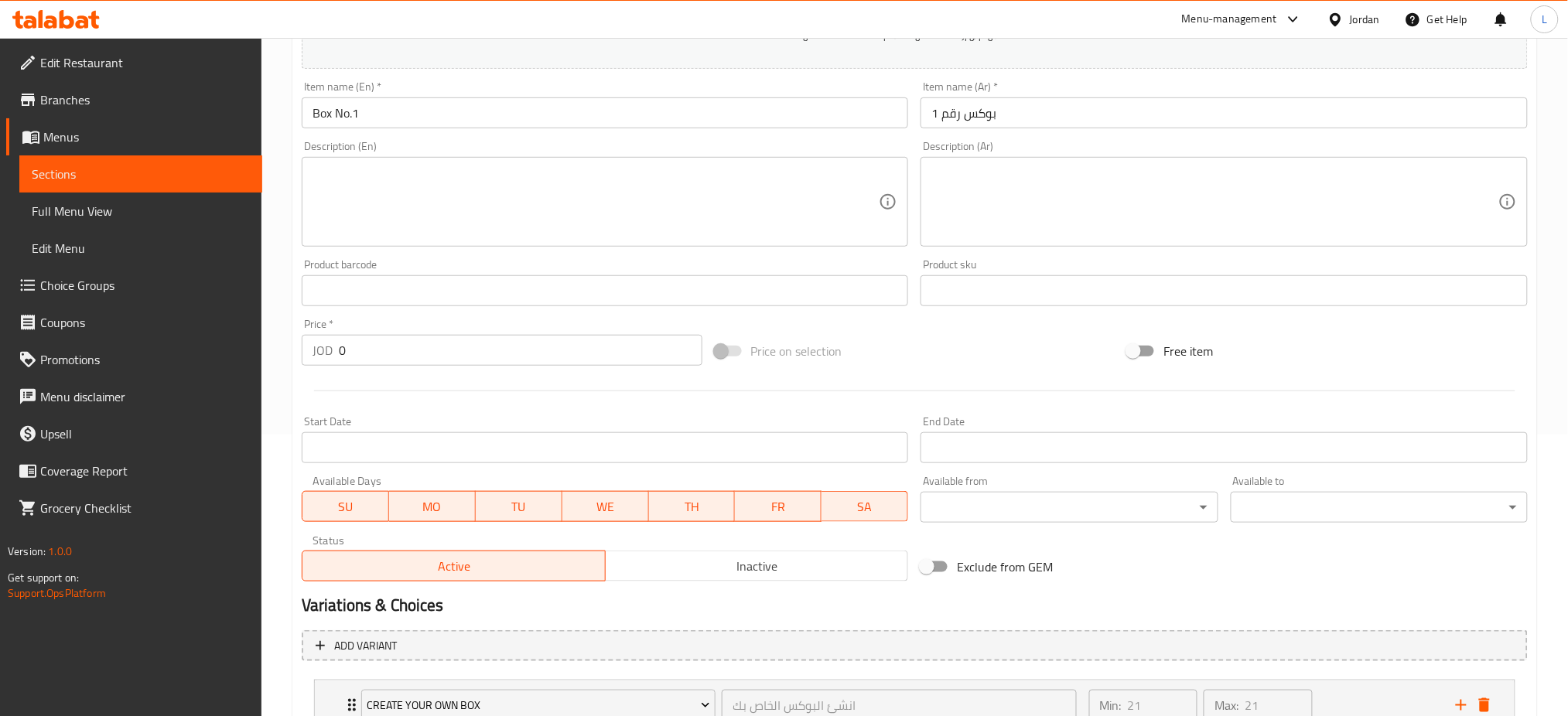
scroll to position [401, 0]
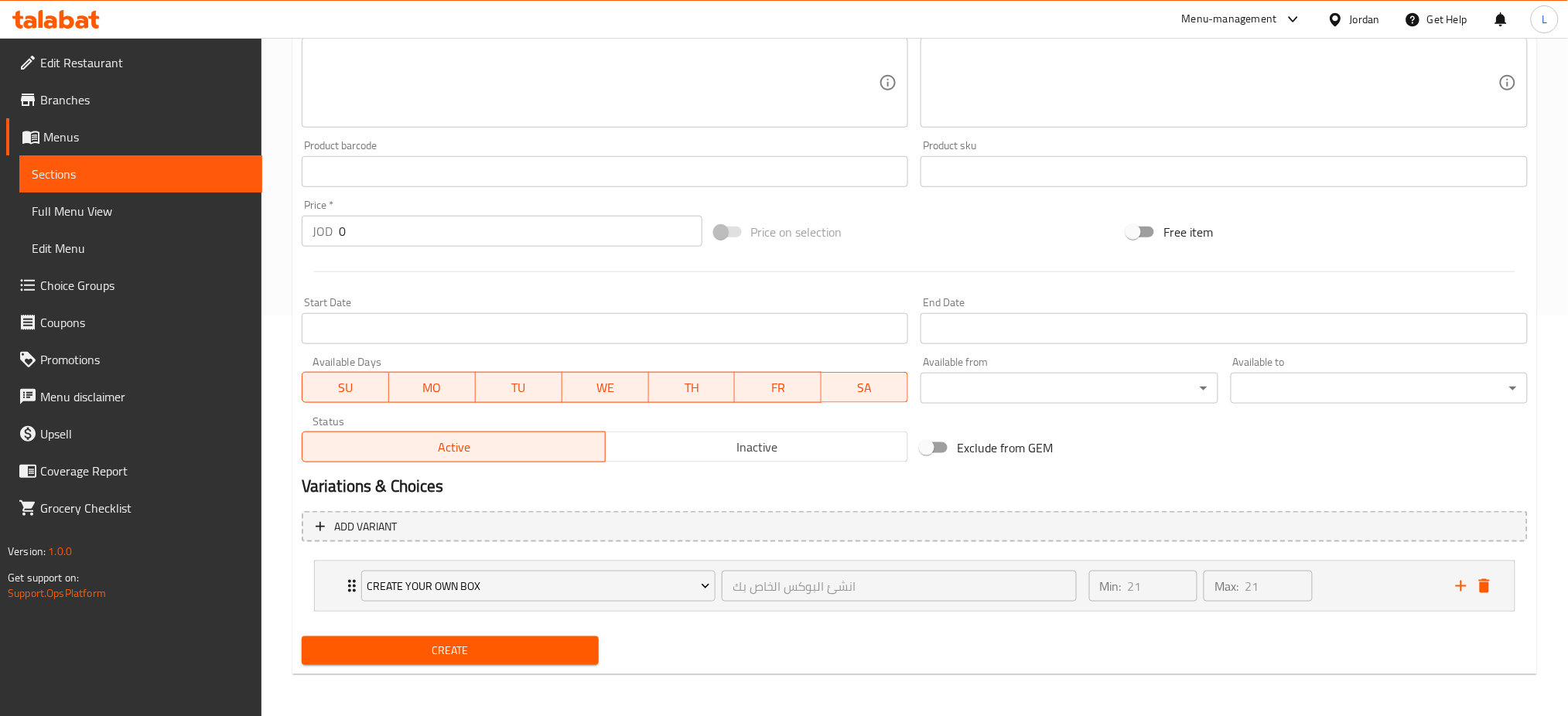
click at [505, 654] on span "Create" at bounding box center [451, 651] width 273 height 19
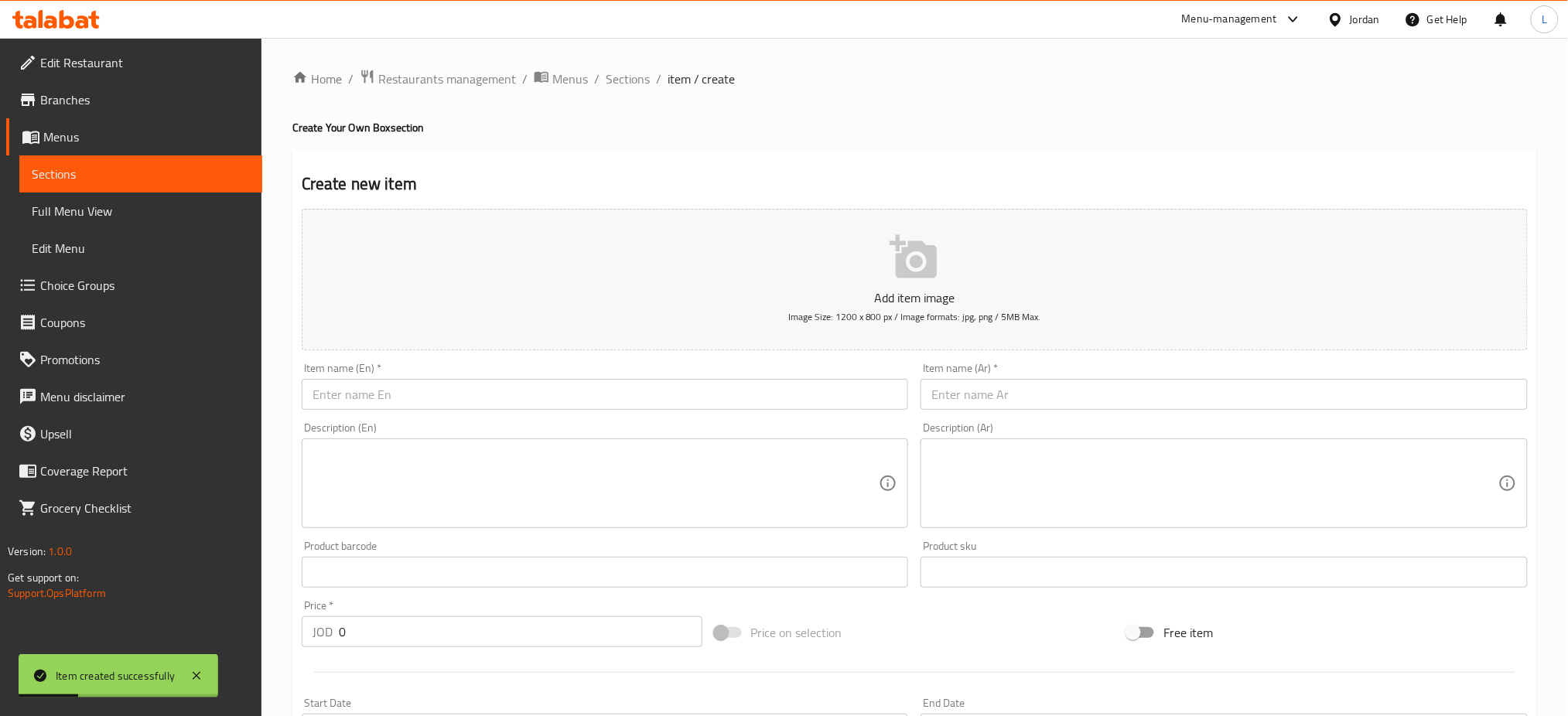
click at [209, 132] on span "Menus" at bounding box center [146, 136] width 206 height 19
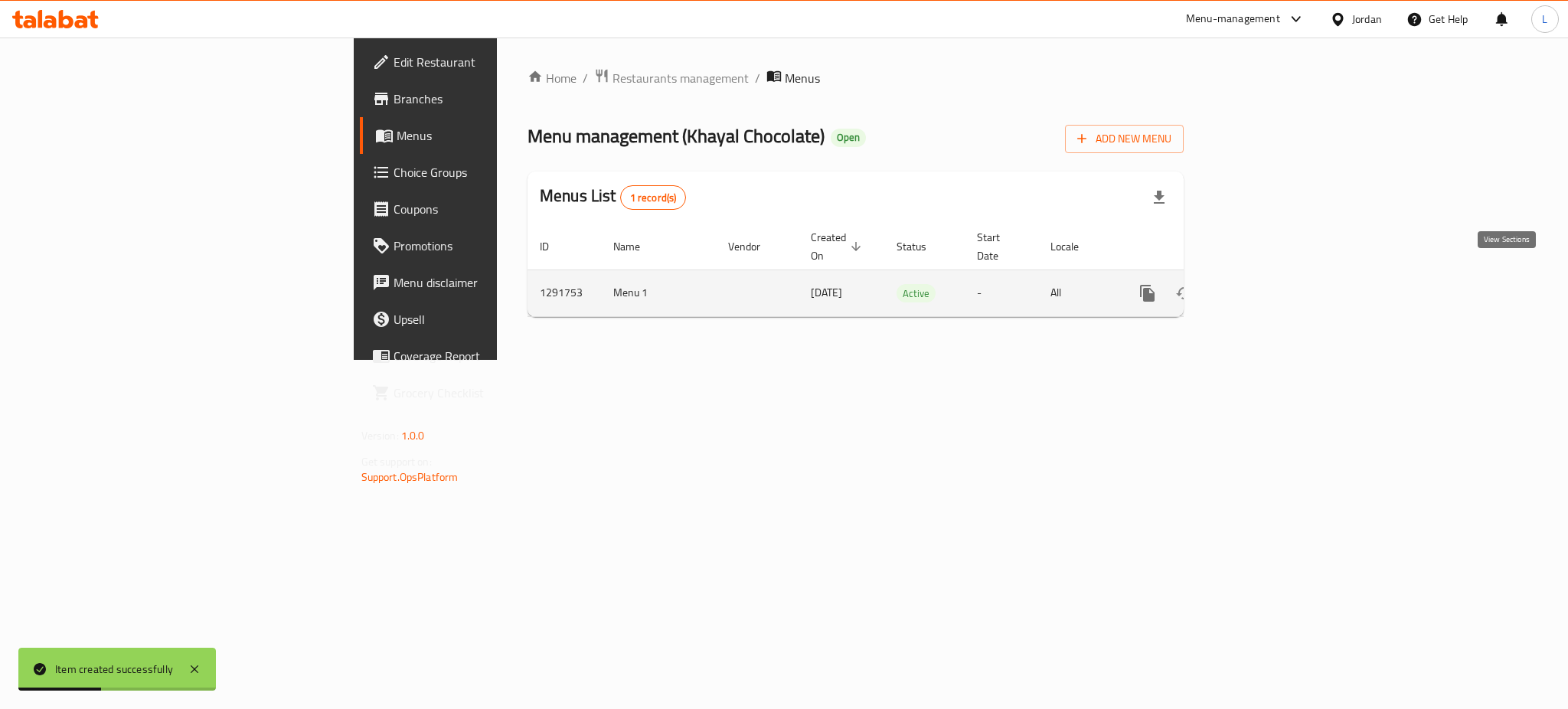
click at [1267, 284] on icon "enhanced table" at bounding box center [1258, 293] width 18 height 18
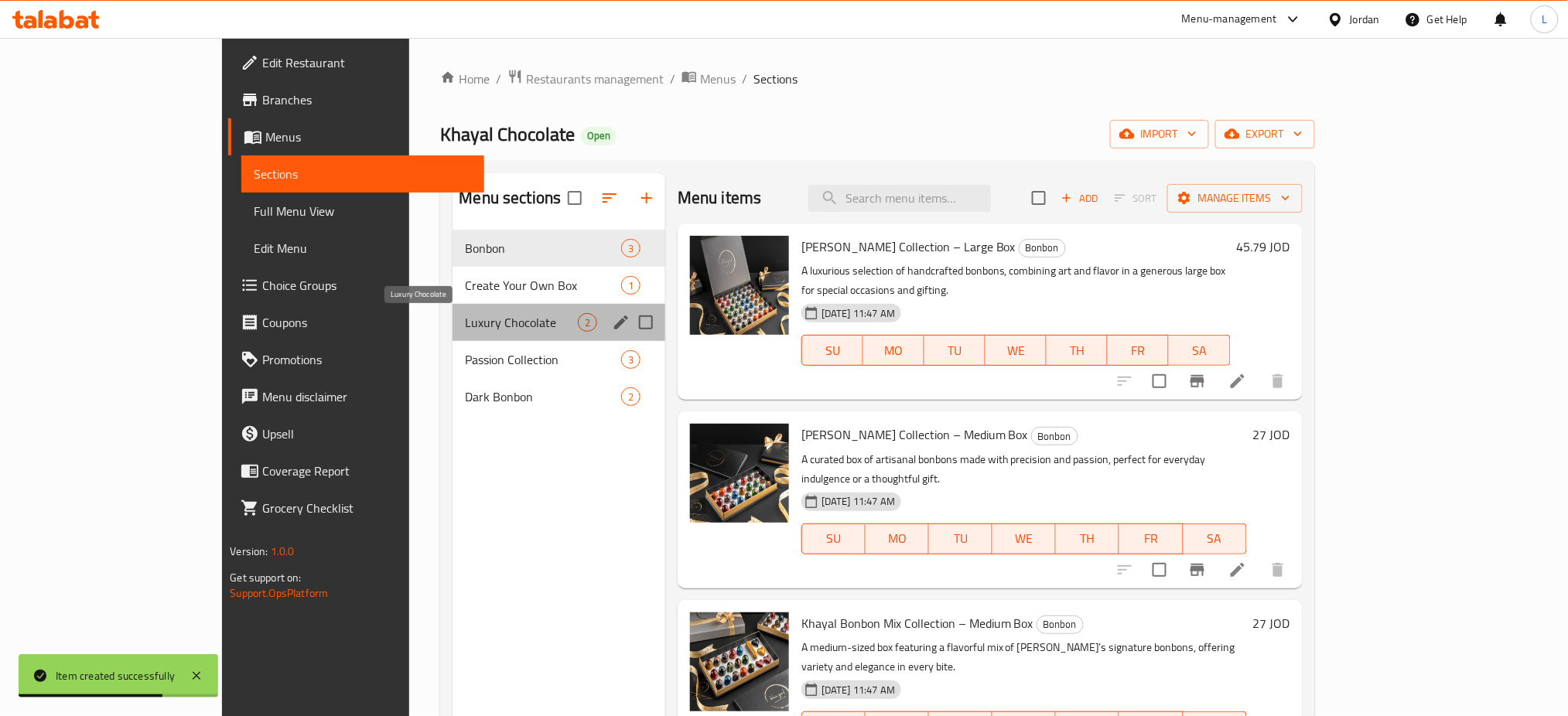
click at [465, 328] on span "Luxury Chocolate" at bounding box center [521, 322] width 112 height 19
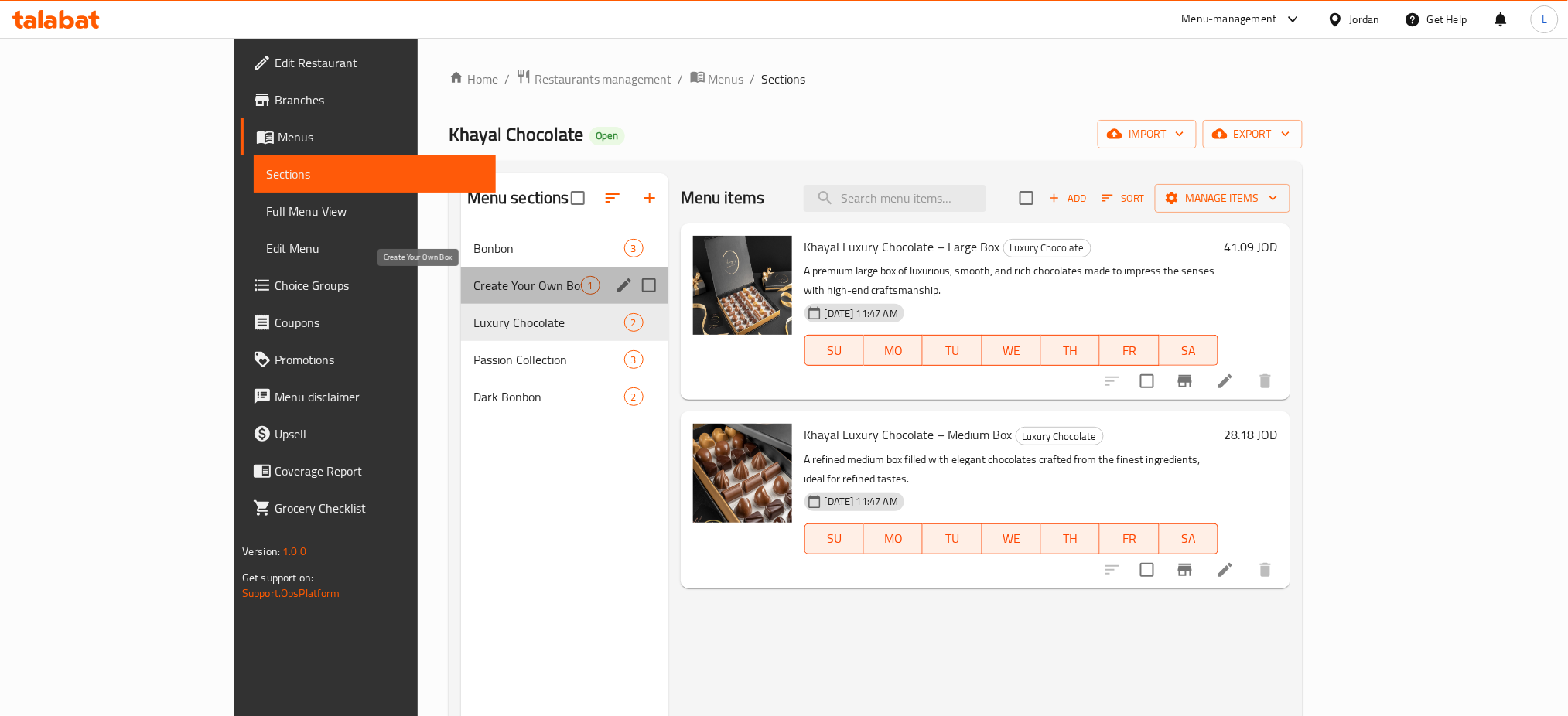
click at [474, 285] on span "Create Your Own Box" at bounding box center [527, 285] width 107 height 19
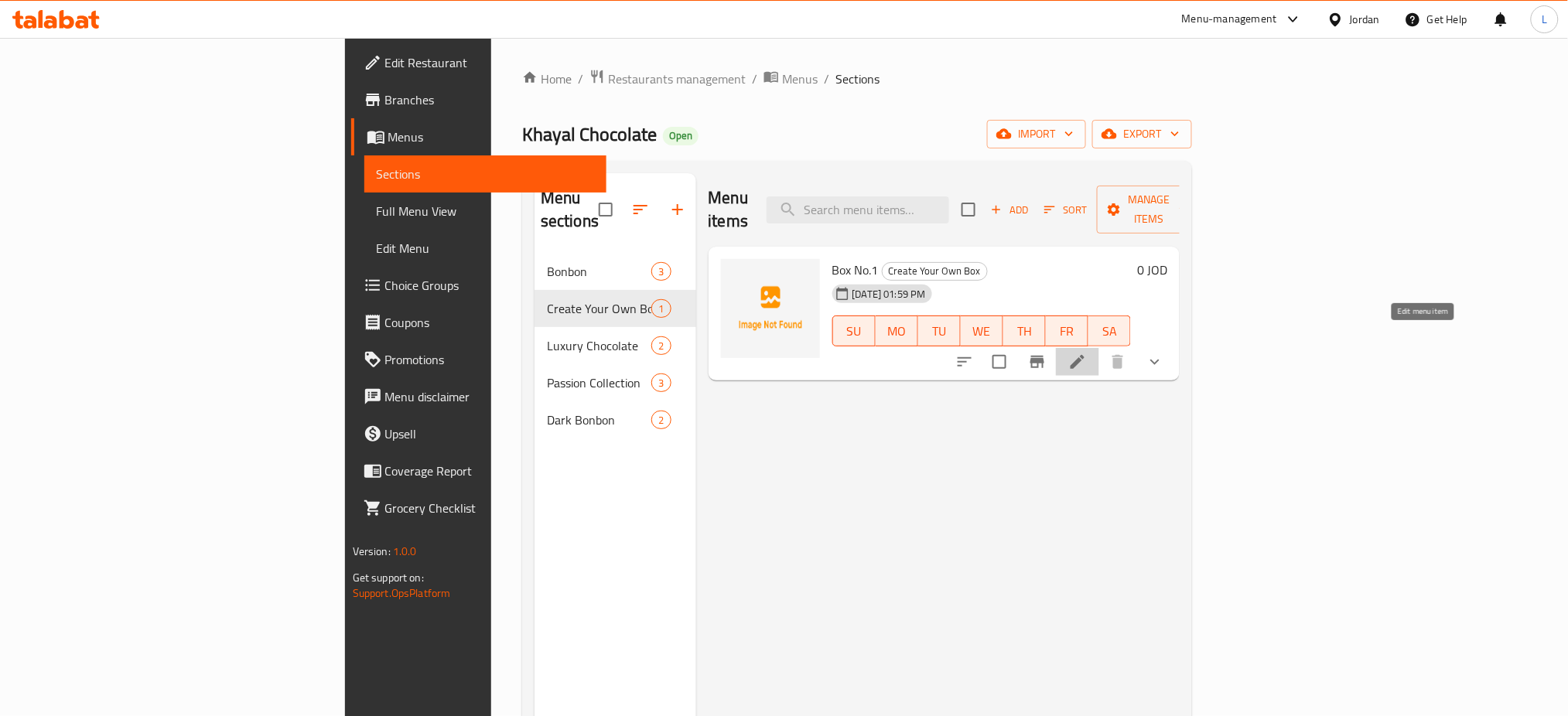
click at [1085, 355] on icon at bounding box center [1078, 362] width 14 height 14
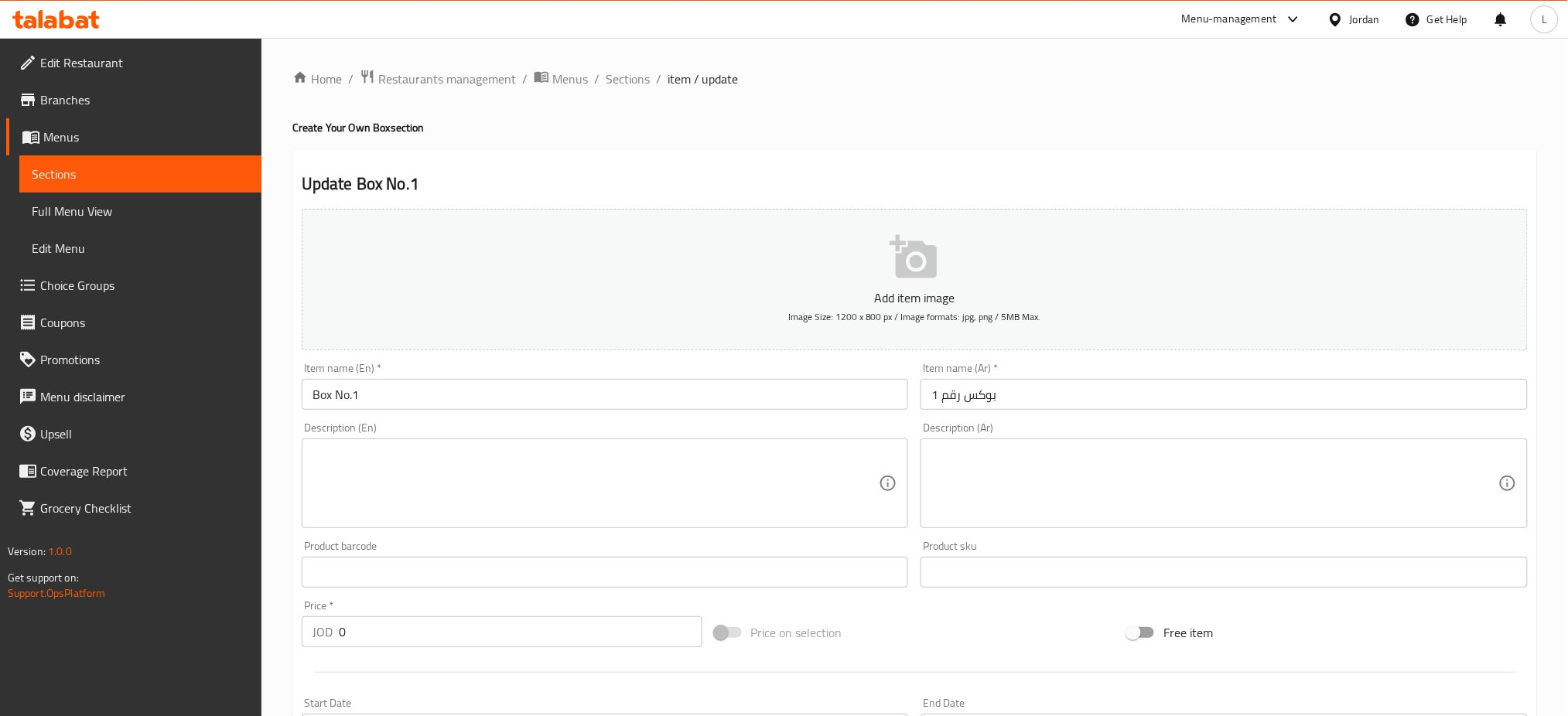
scroll to position [103, 0]
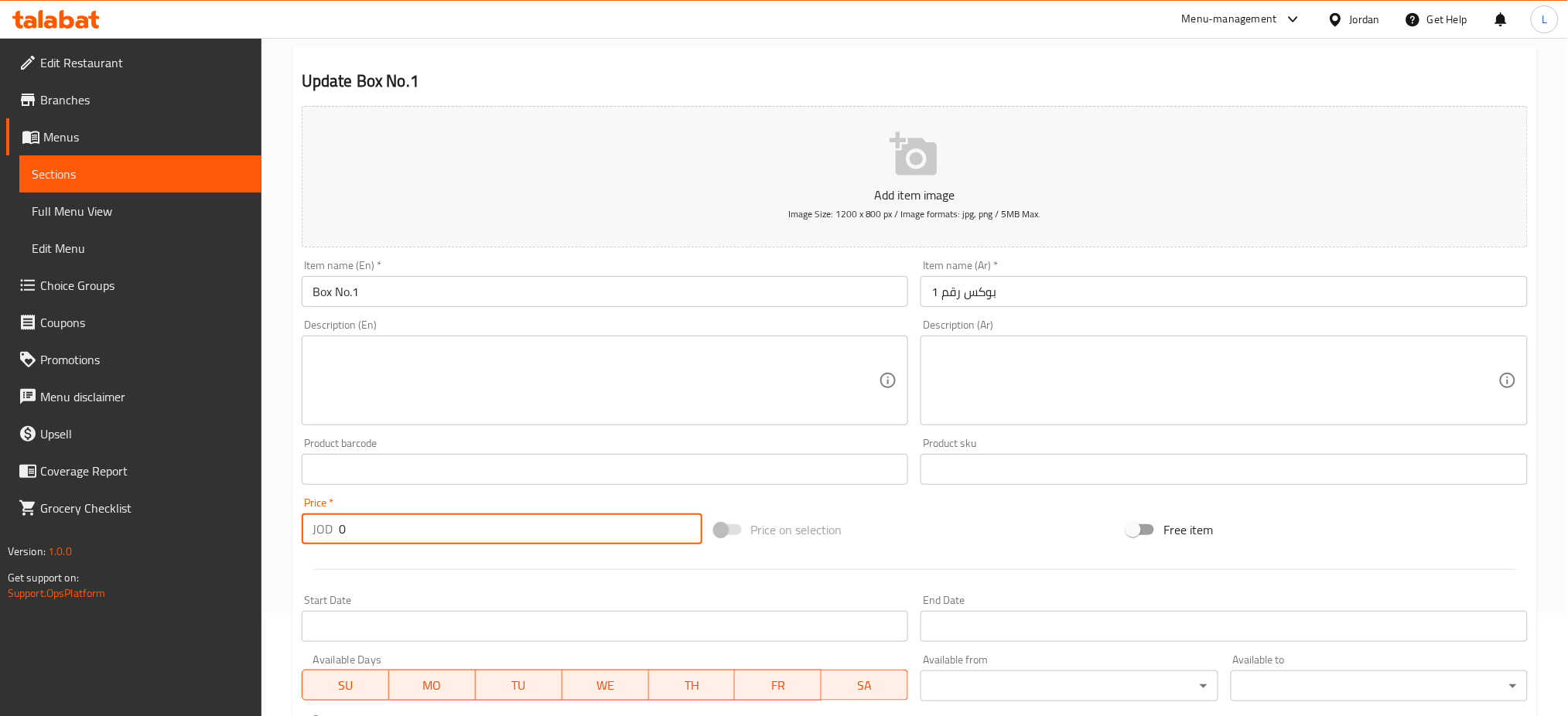
drag, startPoint x: 346, startPoint y: 526, endPoint x: 305, endPoint y: 509, distance: 44.4
click at [298, 515] on div "Price   * JOD 0 Price *" at bounding box center [502, 520] width 413 height 59
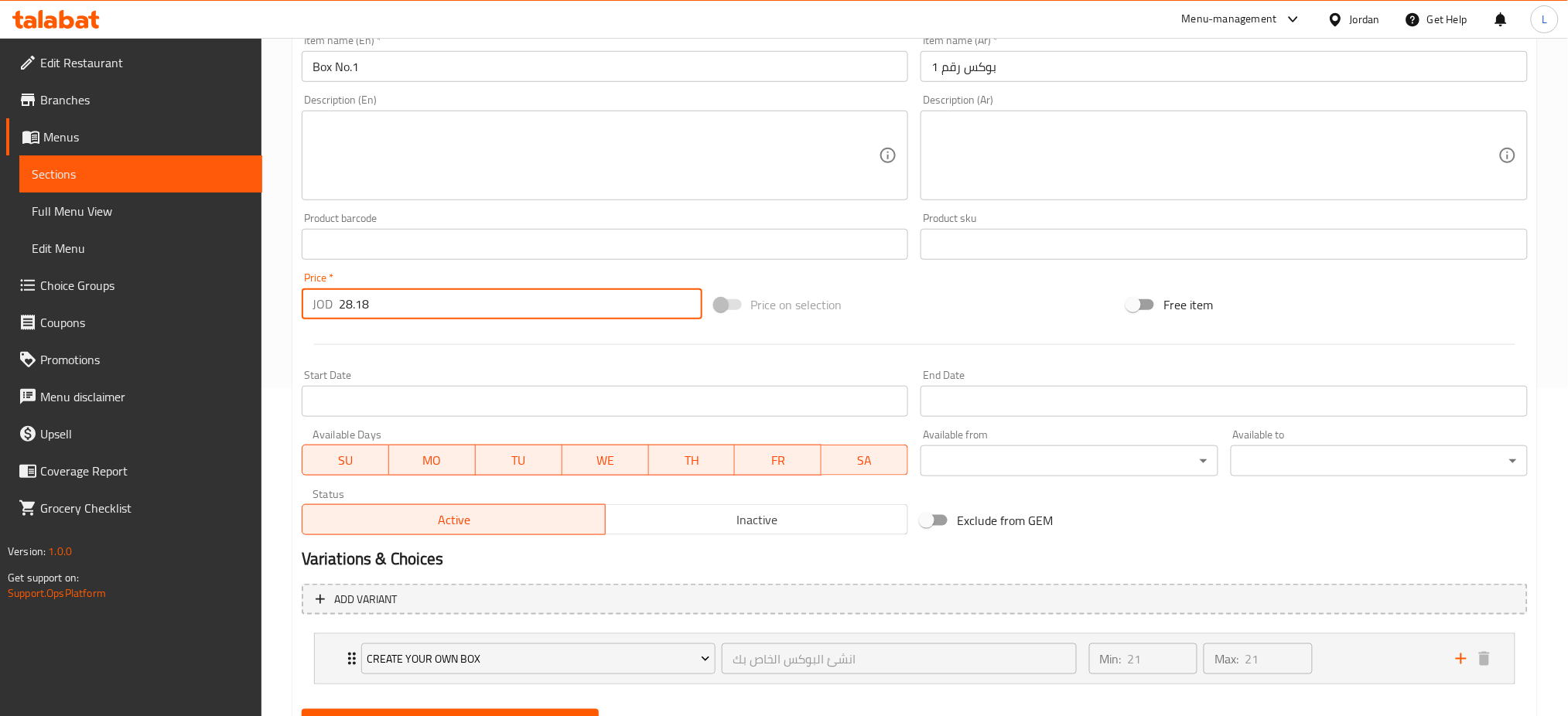
scroll to position [401, 0]
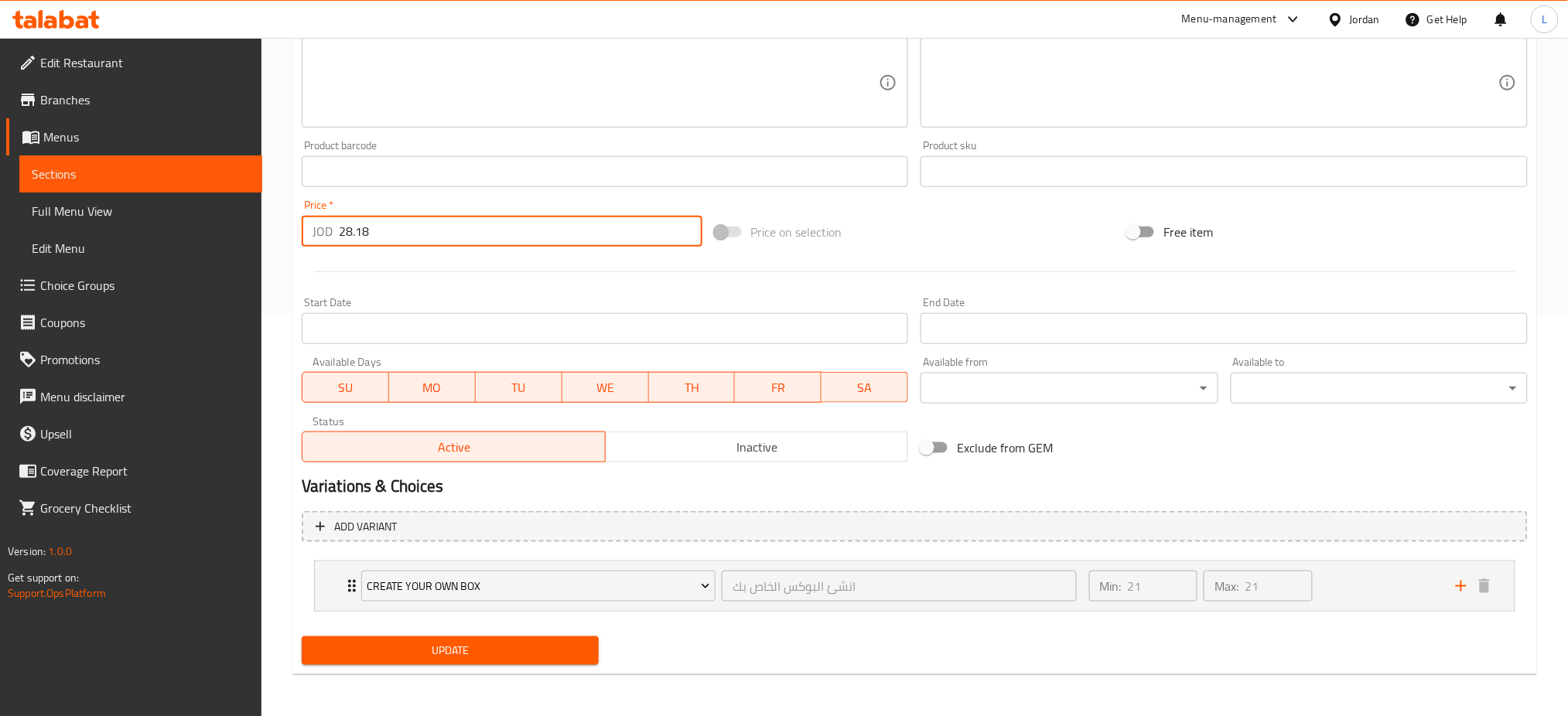
type input "28.18"
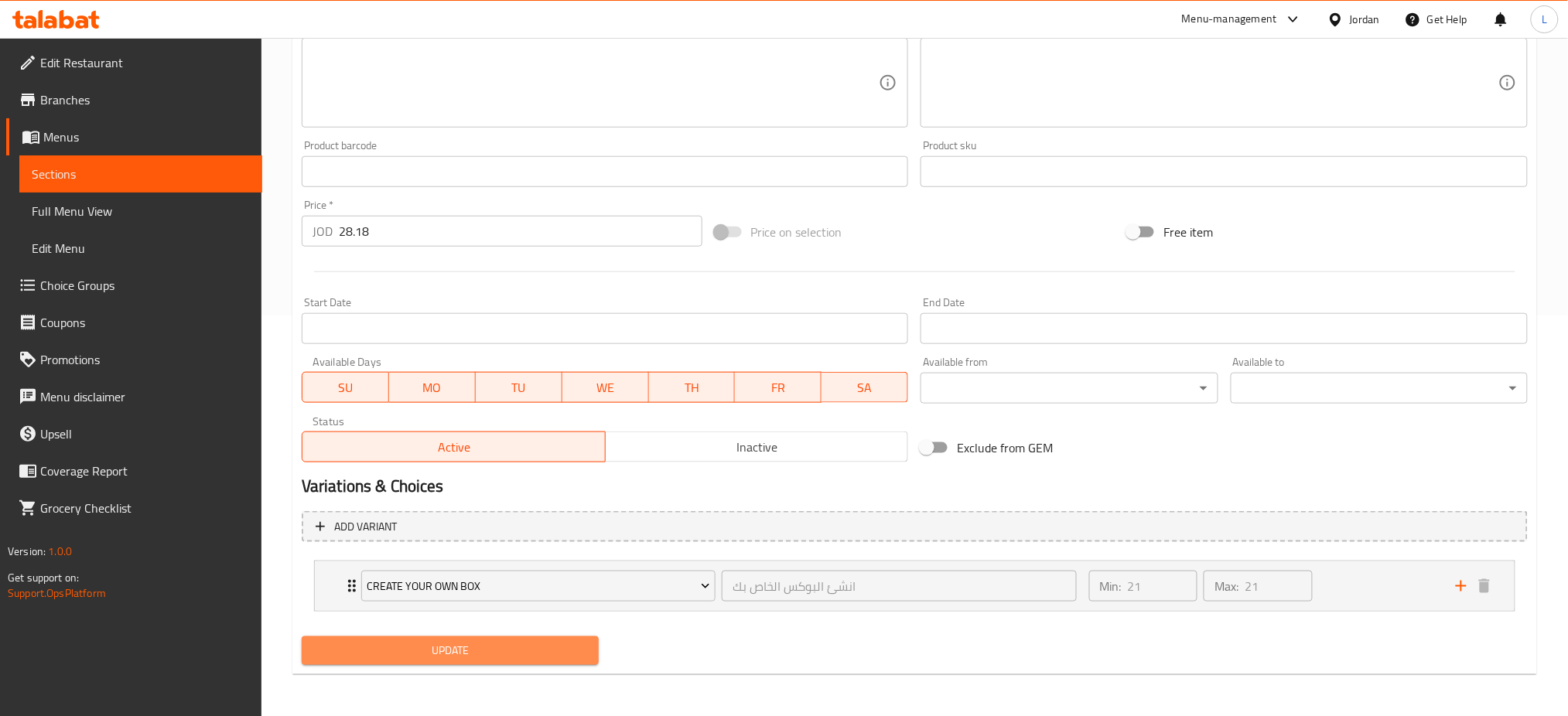
click at [467, 656] on span "Update" at bounding box center [451, 651] width 273 height 19
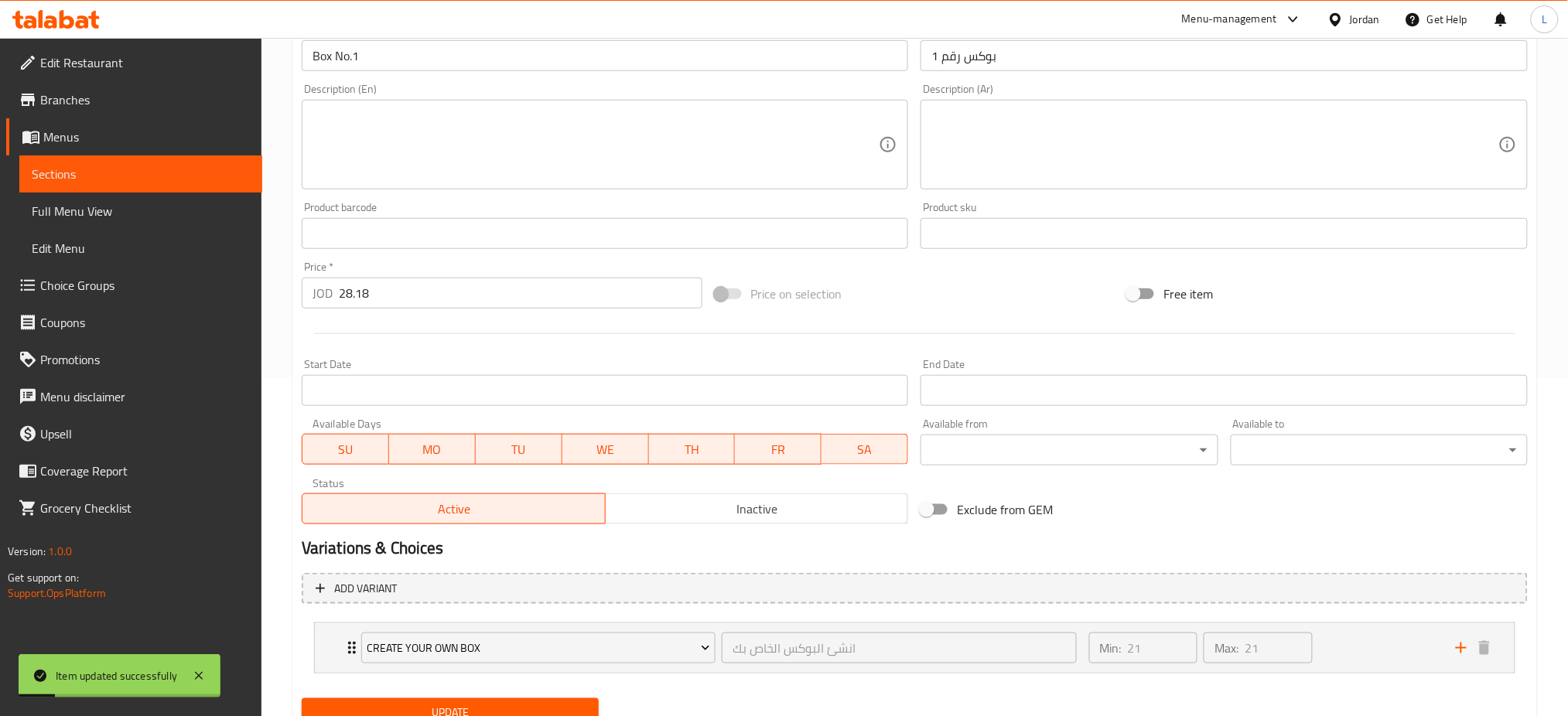
scroll to position [0, 0]
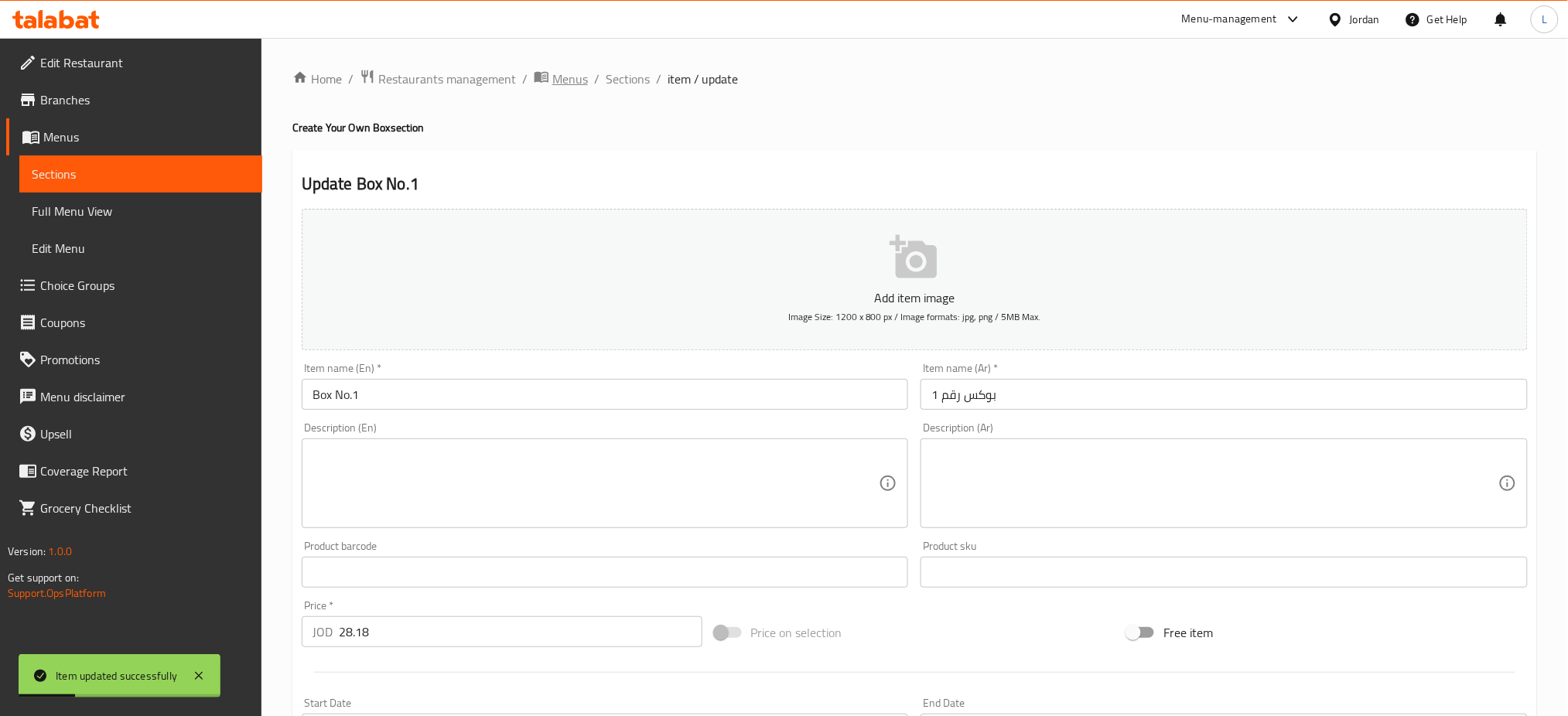
click at [565, 72] on span "Menus" at bounding box center [570, 79] width 35 height 19
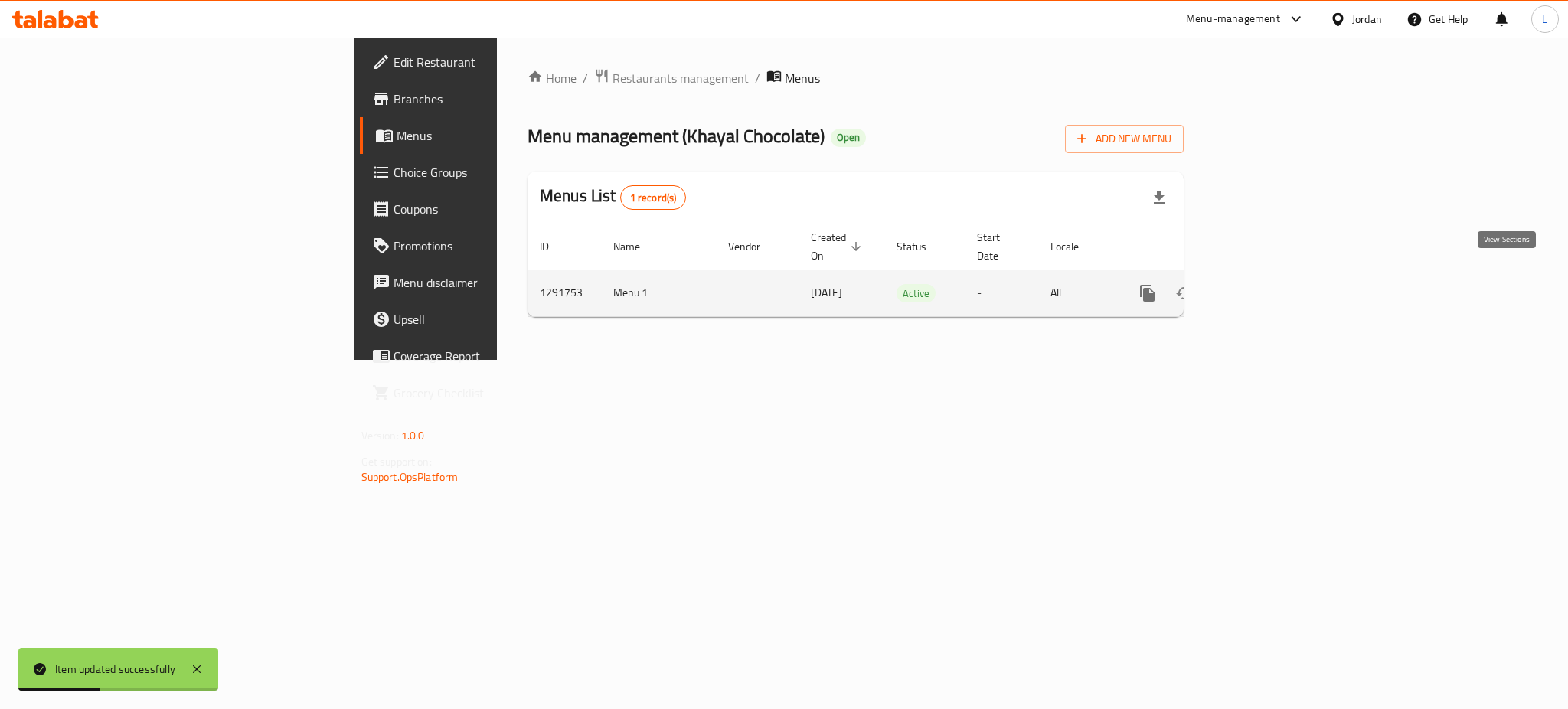
click at [1267, 284] on icon "enhanced table" at bounding box center [1258, 293] width 18 height 18
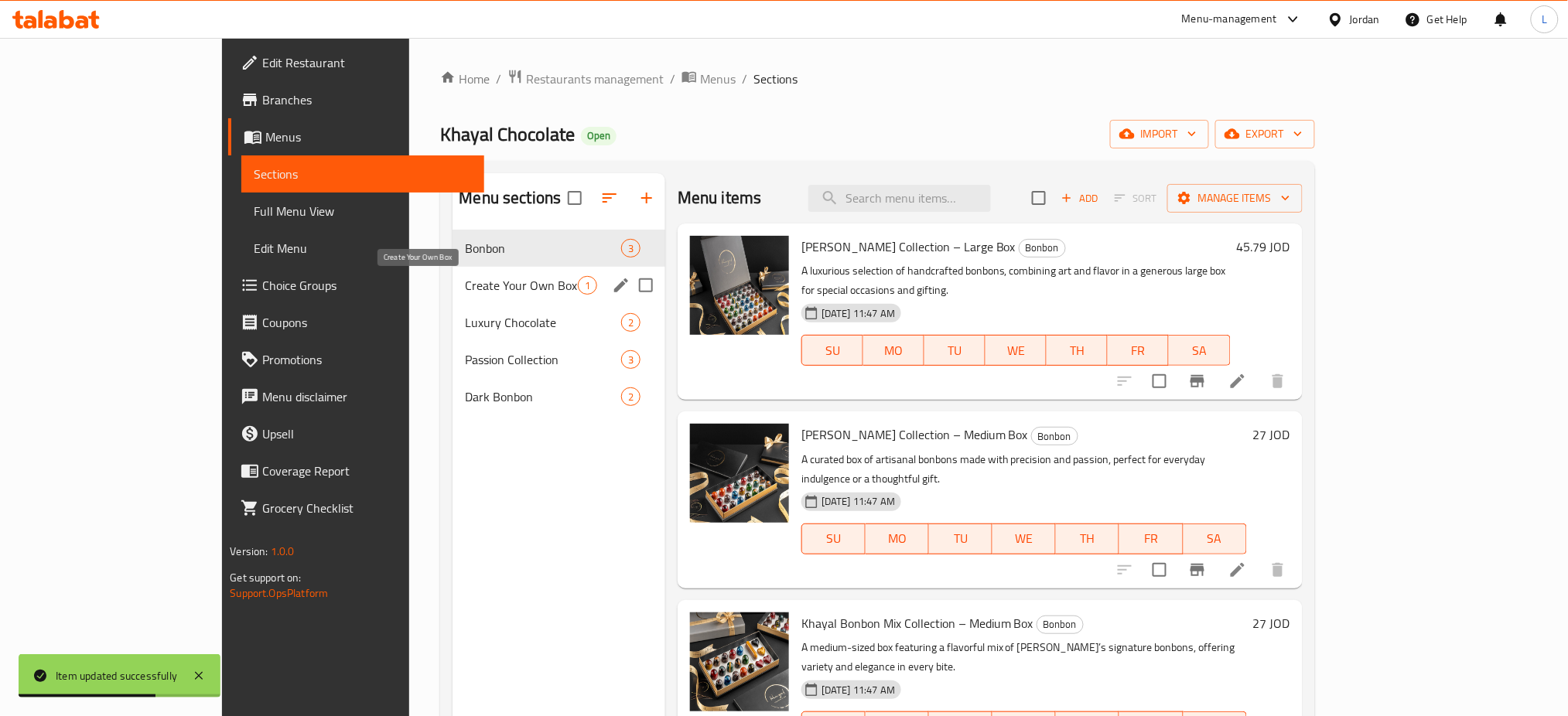
click at [465, 284] on span "Create Your Own Box" at bounding box center [521, 285] width 112 height 19
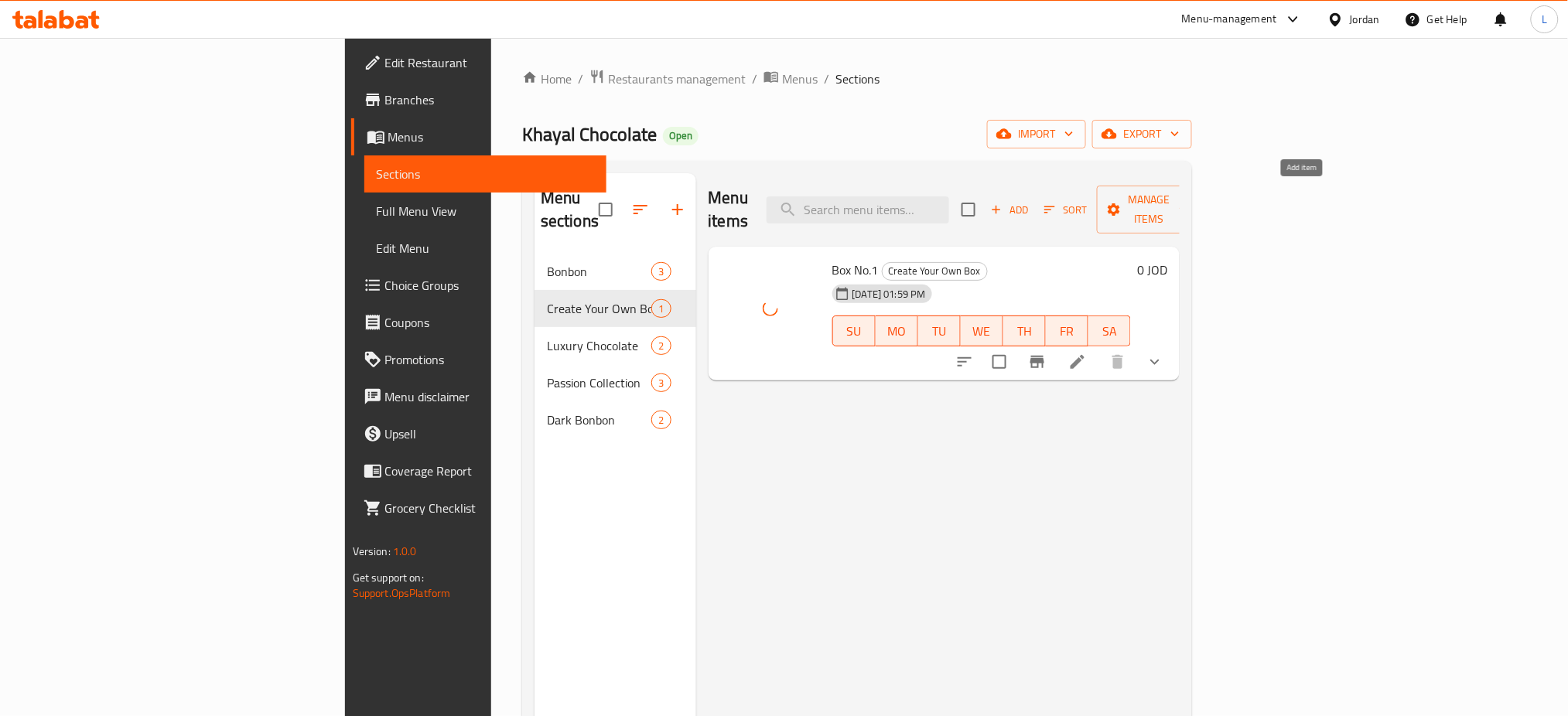
click at [1003, 203] on icon "button" at bounding box center [996, 210] width 14 height 14
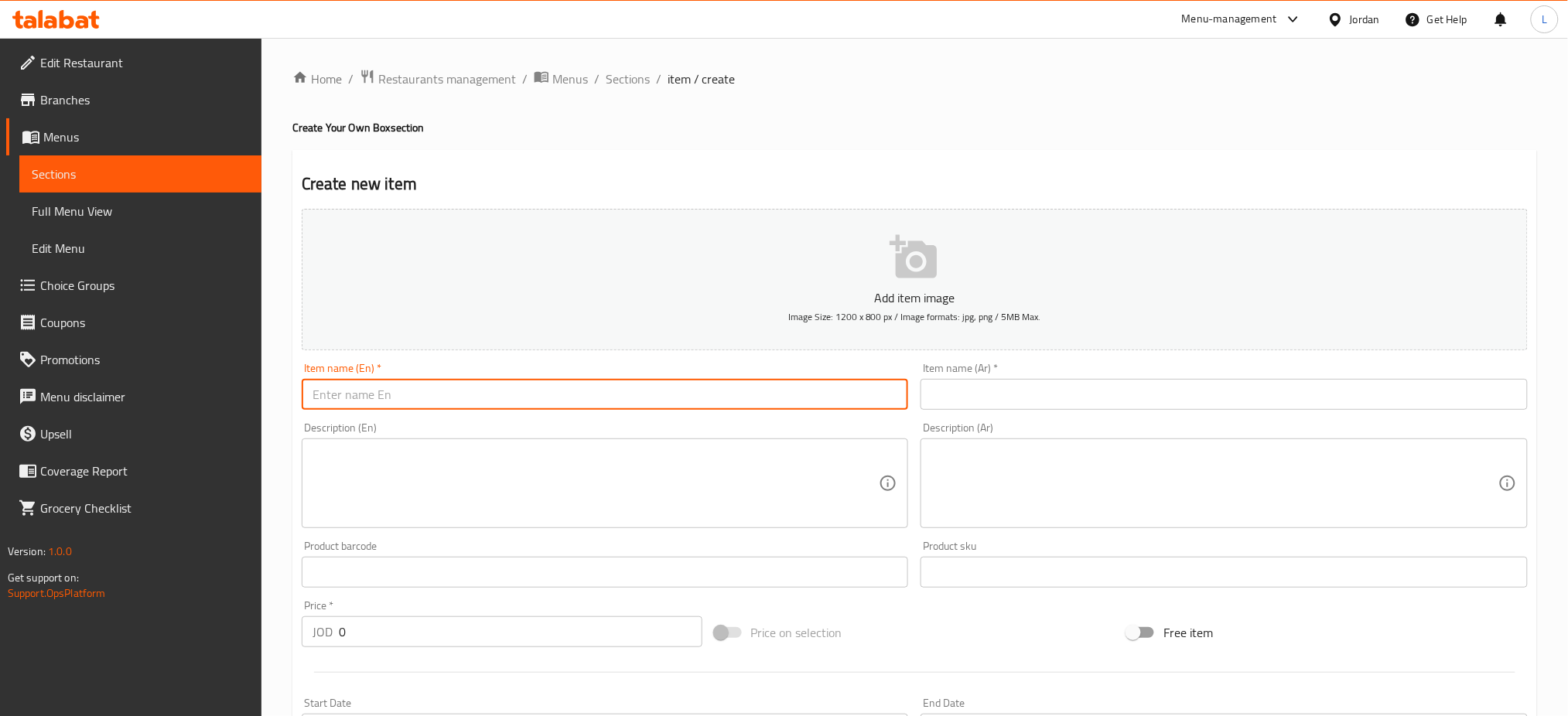
click at [565, 389] on input "text" at bounding box center [606, 394] width 607 height 31
type input "Box No.2"
click at [1332, 396] on input "text" at bounding box center [1224, 394] width 607 height 31
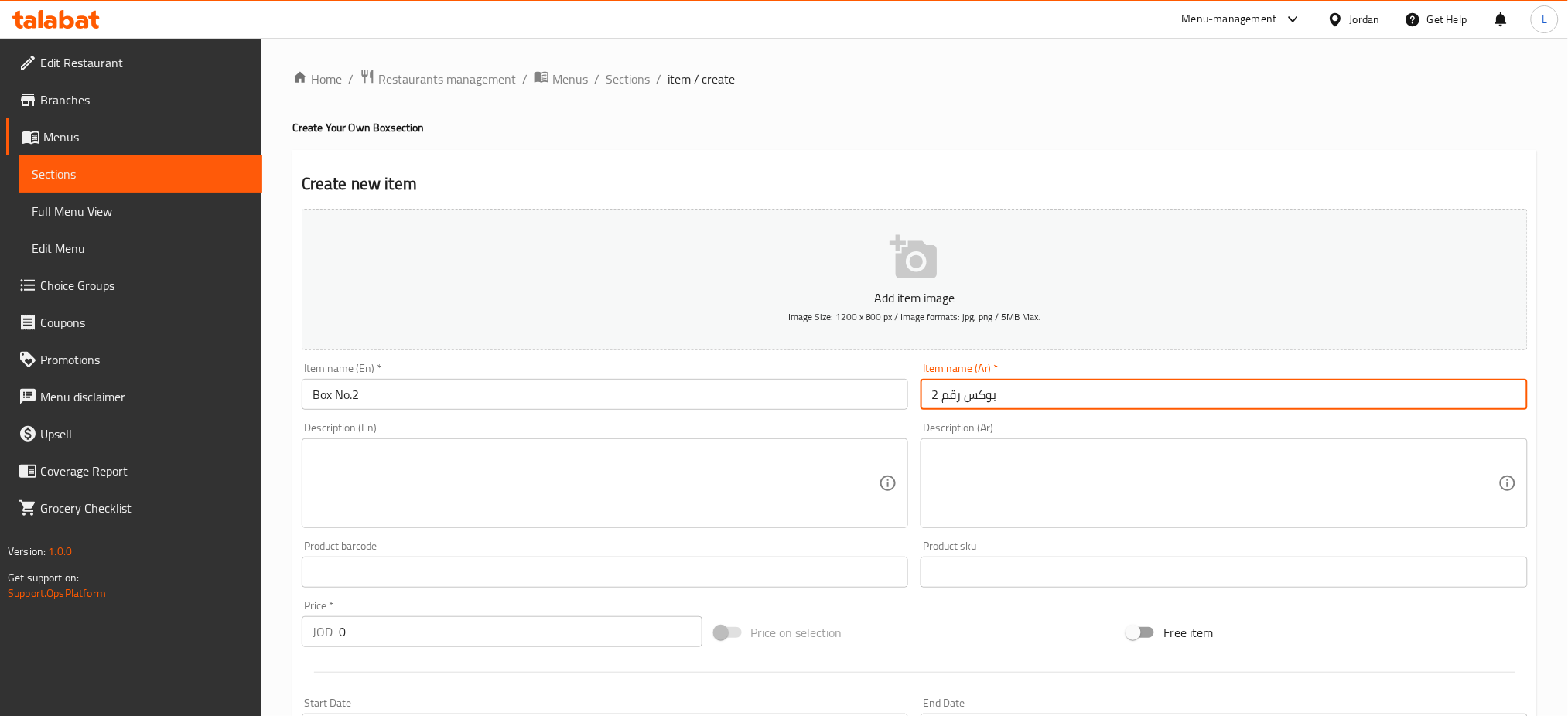
type input "بوكس رقم 2"
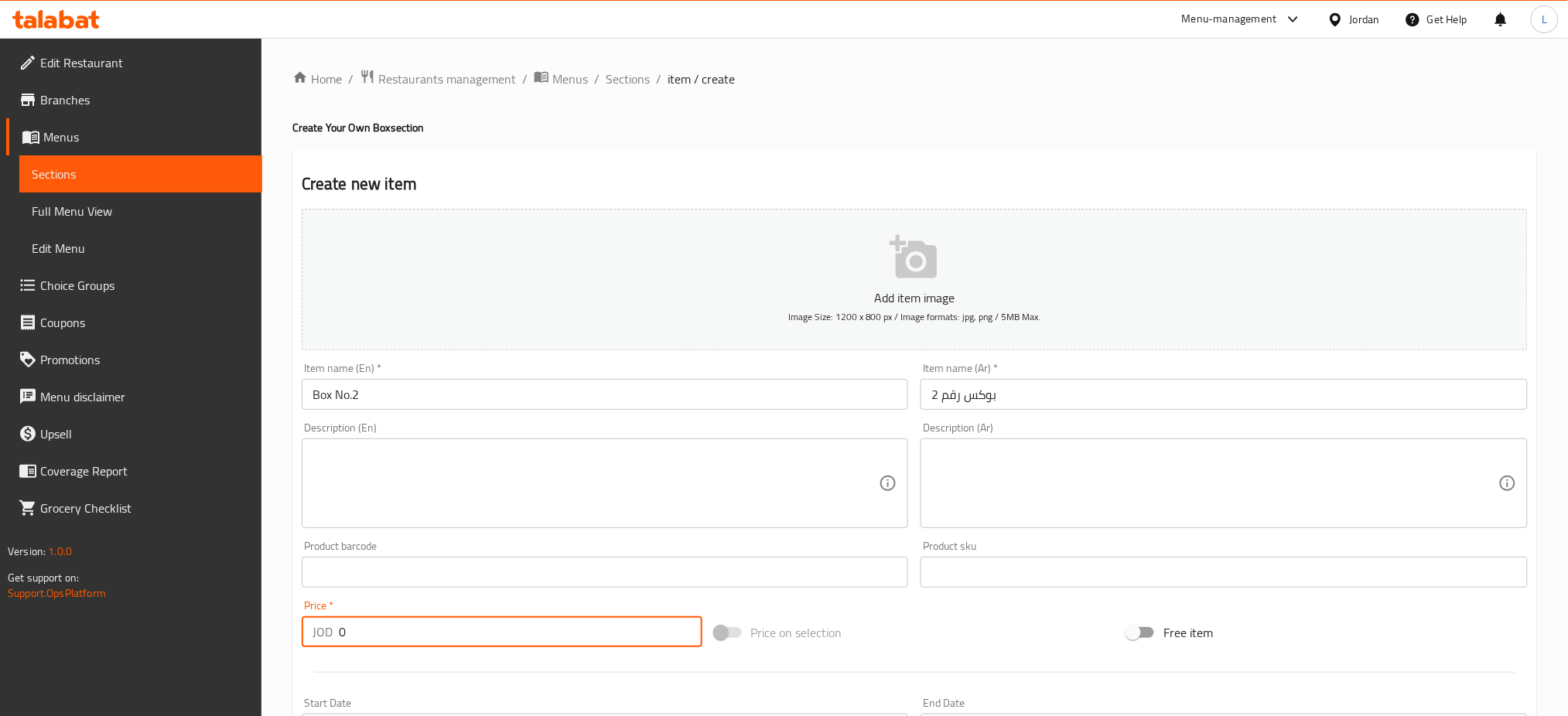
drag, startPoint x: 596, startPoint y: 634, endPoint x: 322, endPoint y: 609, distance: 275.1
click at [322, 609] on div "Price   * JOD 0 Price *" at bounding box center [502, 623] width 401 height 47
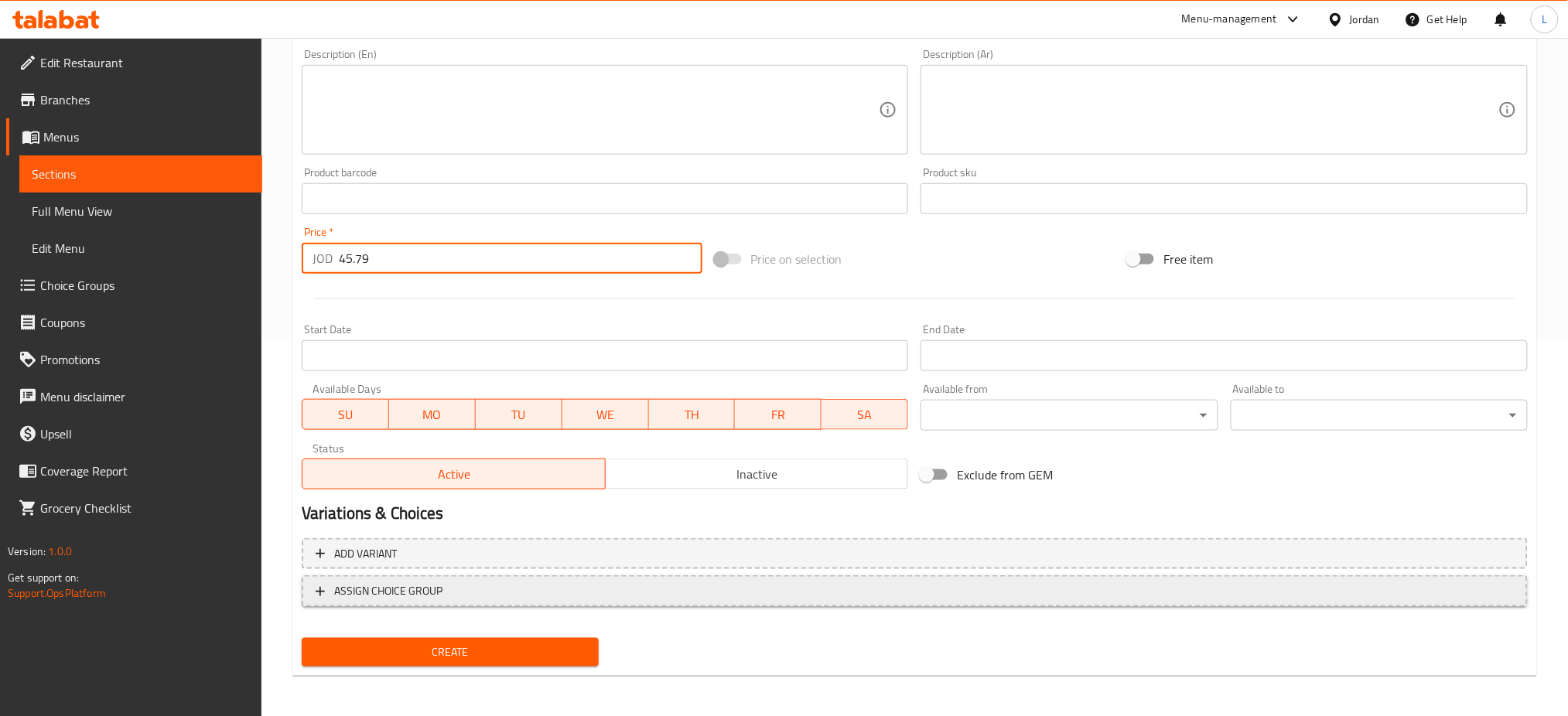
type input "45.79"
click at [497, 593] on span "ASSIGN CHOICE GROUP" at bounding box center [914, 591] width 1198 height 19
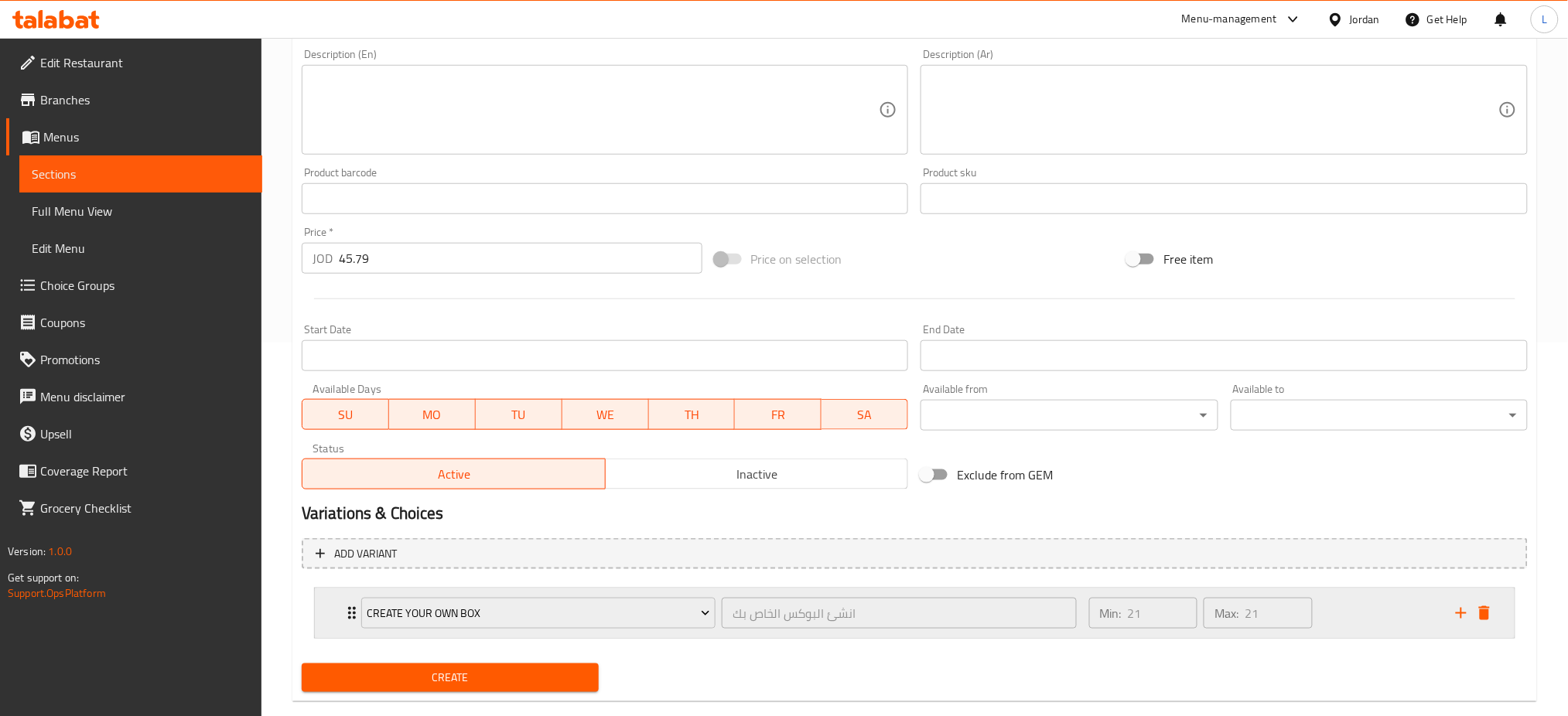
click at [1358, 602] on div "Min: 21 ​ Max: 21 ​" at bounding box center [1263, 613] width 367 height 50
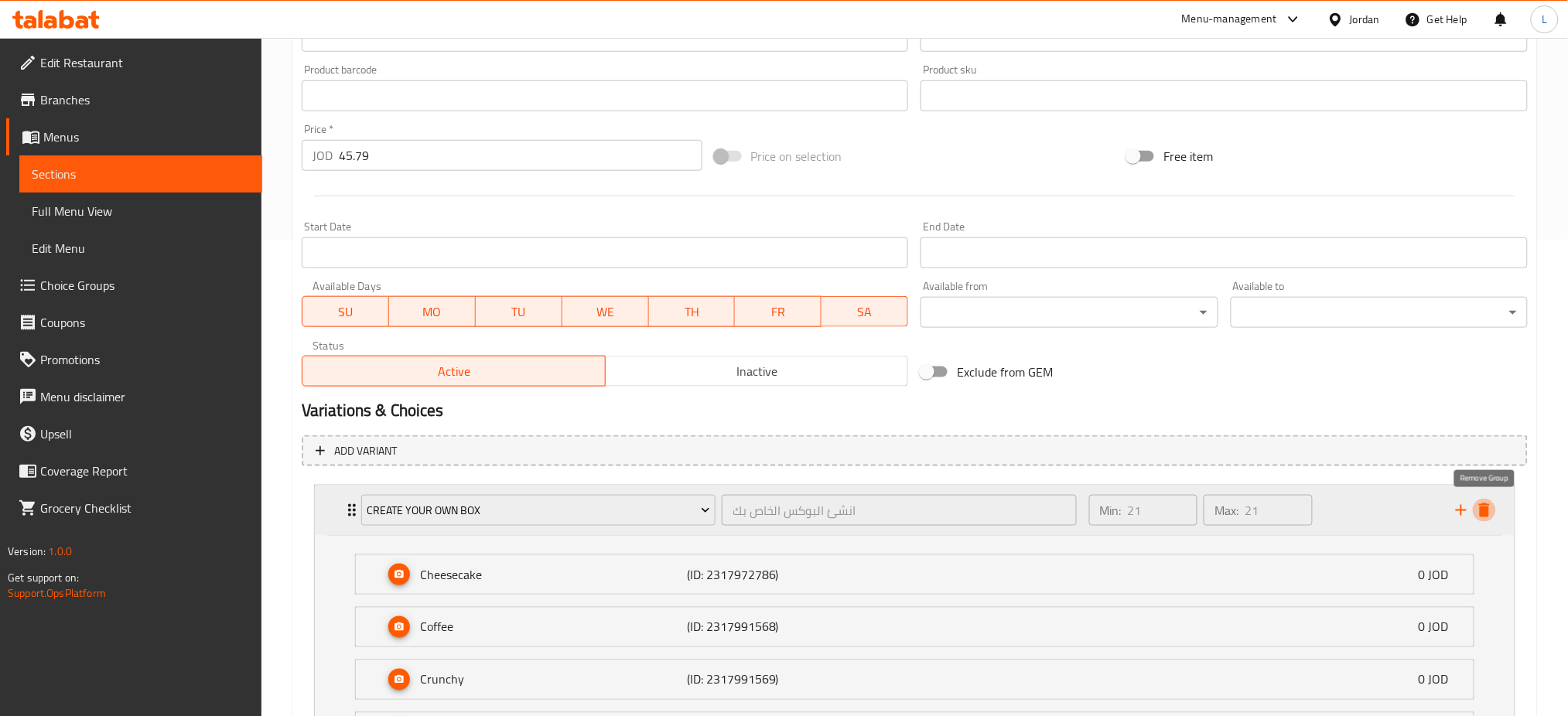
click at [1484, 501] on icon "delete" at bounding box center [1484, 510] width 19 height 19
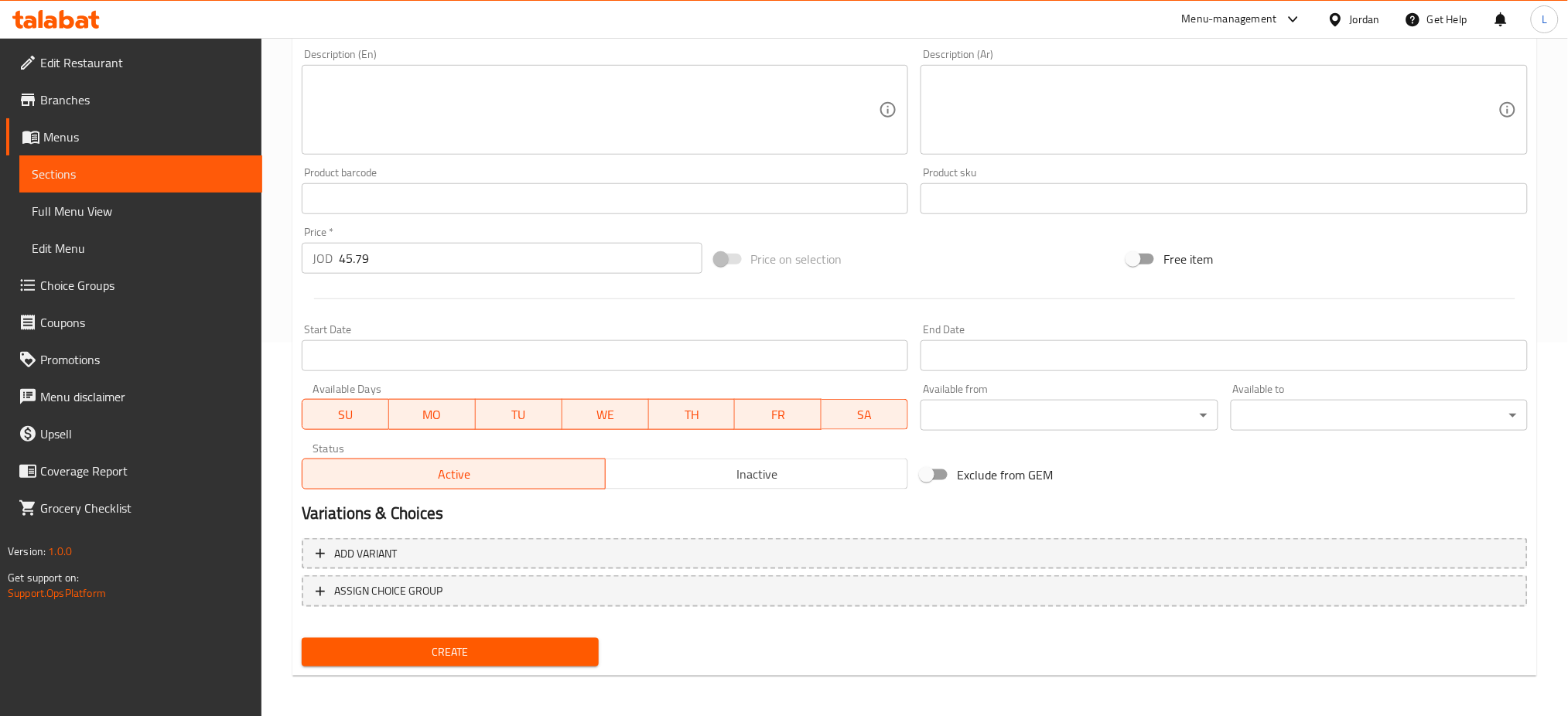
click at [499, 647] on span "Create" at bounding box center [451, 652] width 273 height 19
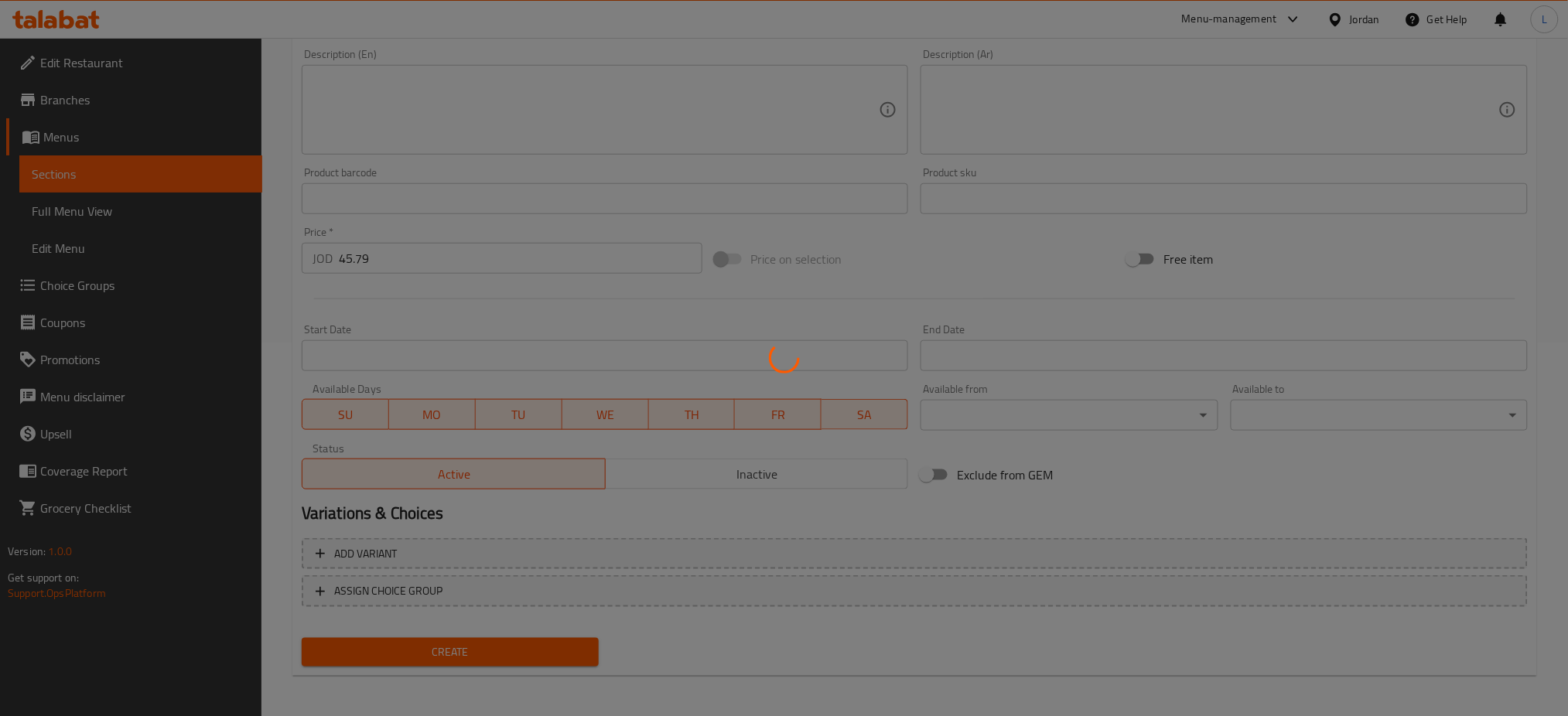
type input "0"
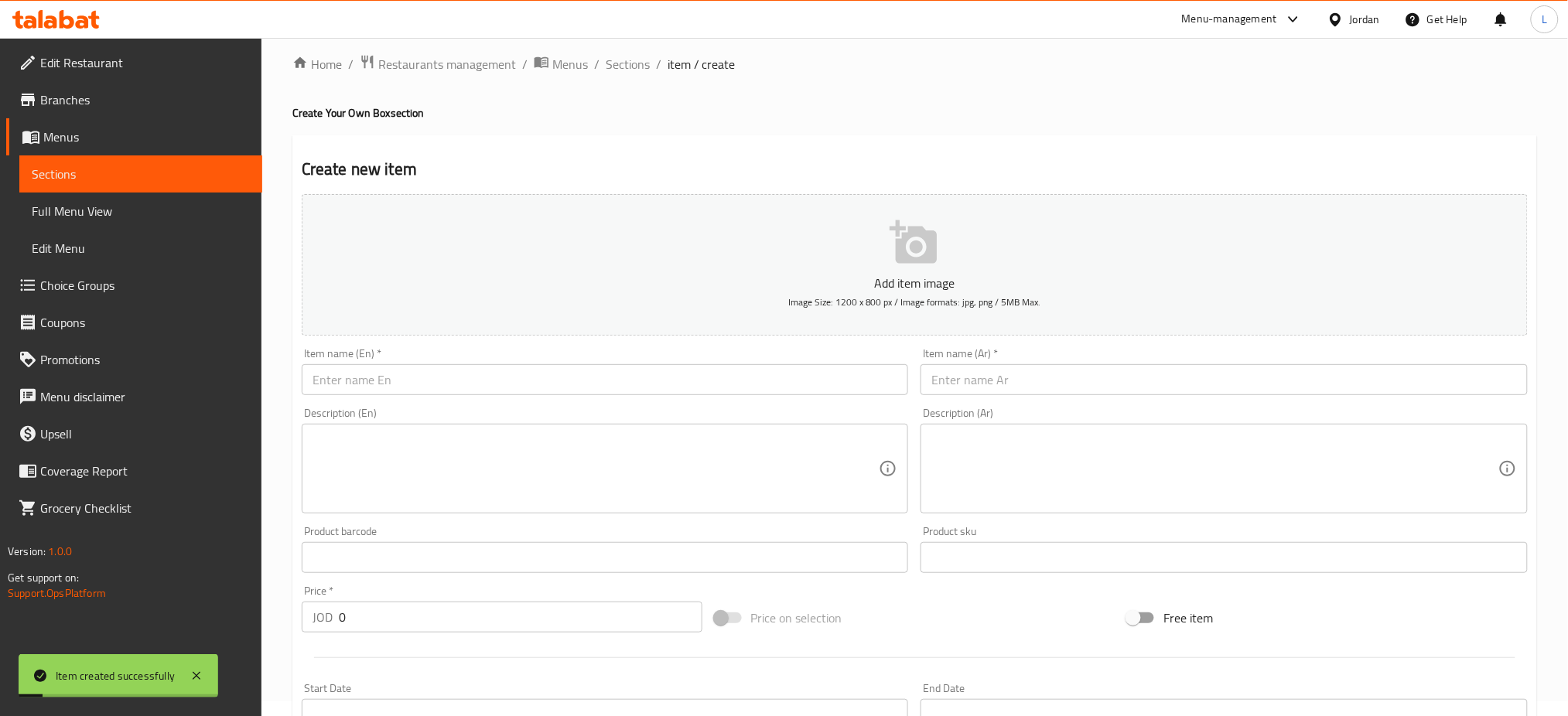
scroll to position [0, 0]
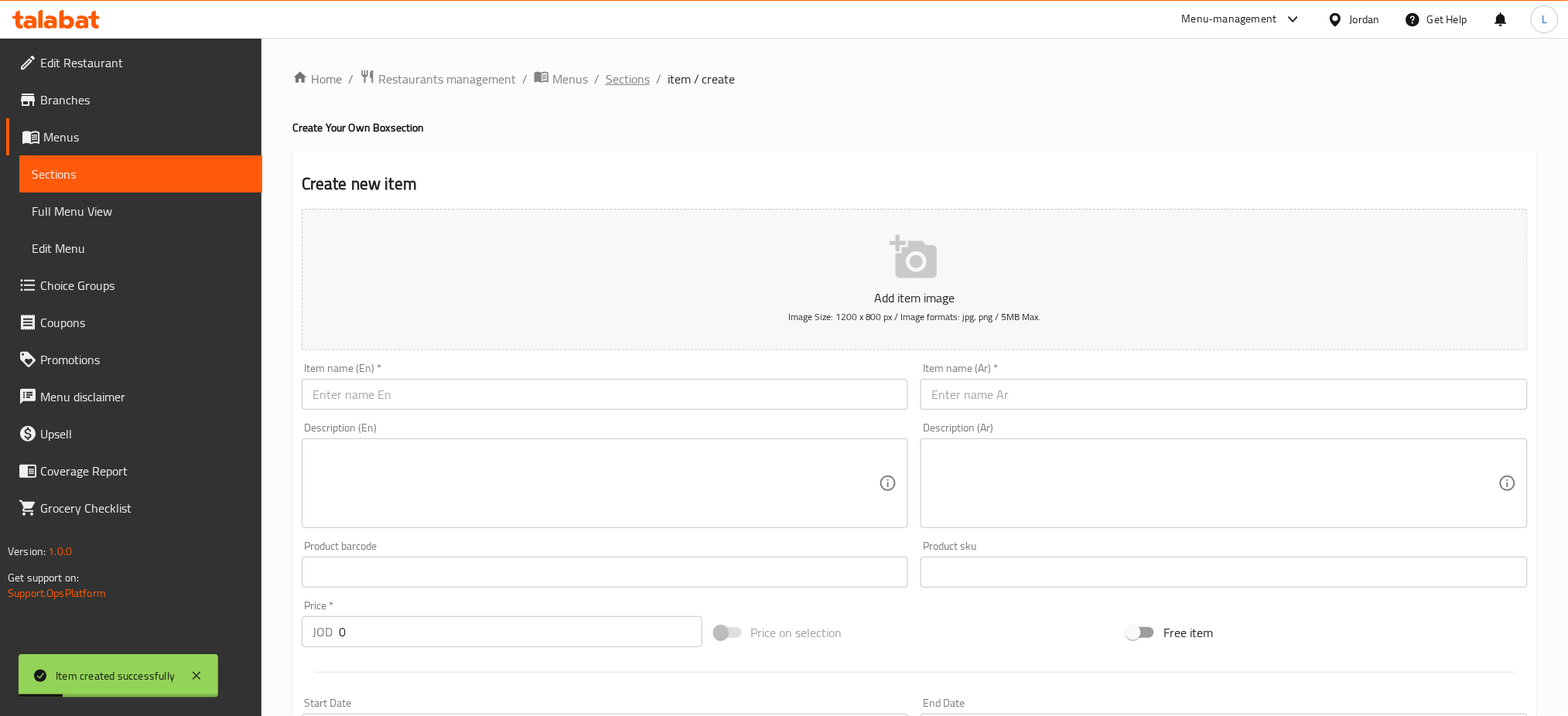
click at [627, 80] on span "Sections" at bounding box center [628, 79] width 44 height 19
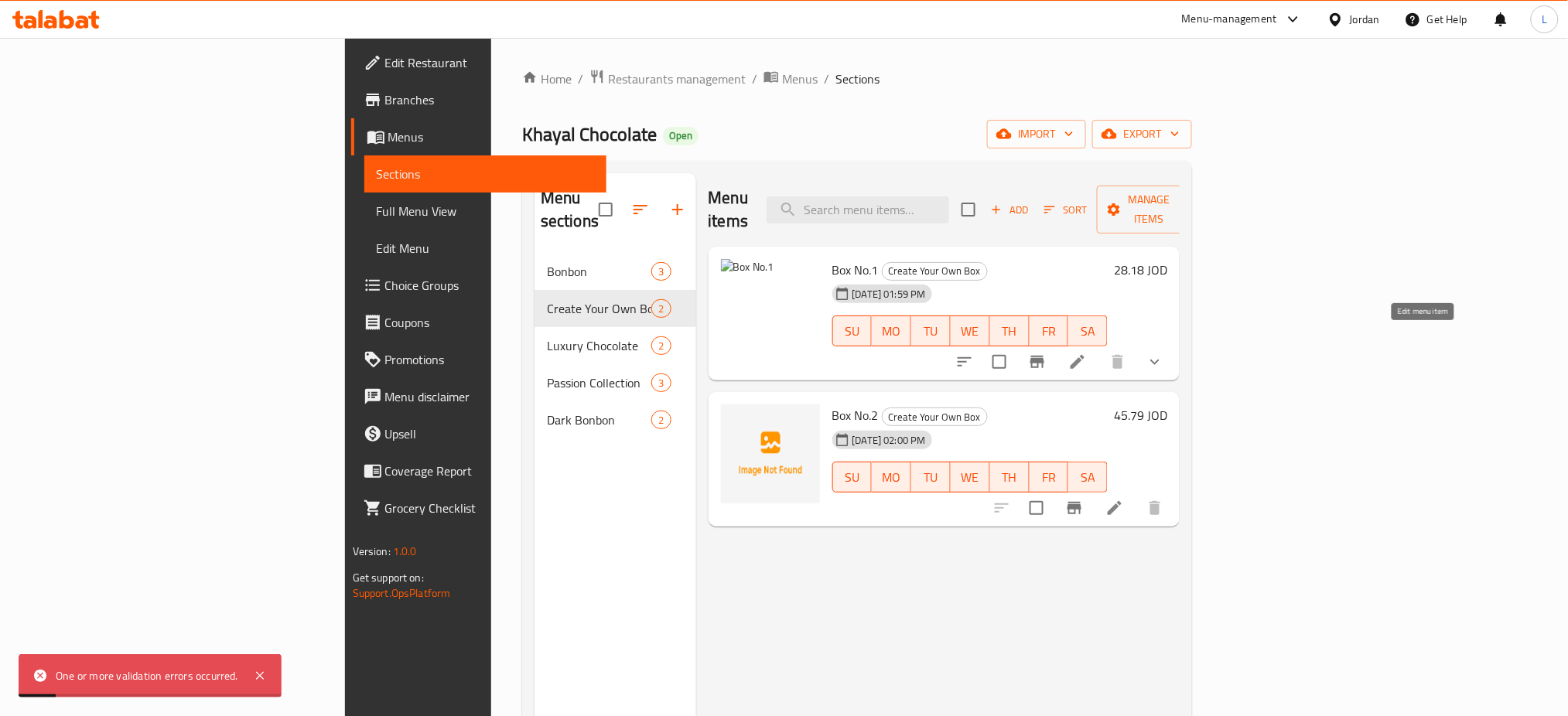
click at [1086, 352] on icon at bounding box center [1077, 361] width 19 height 19
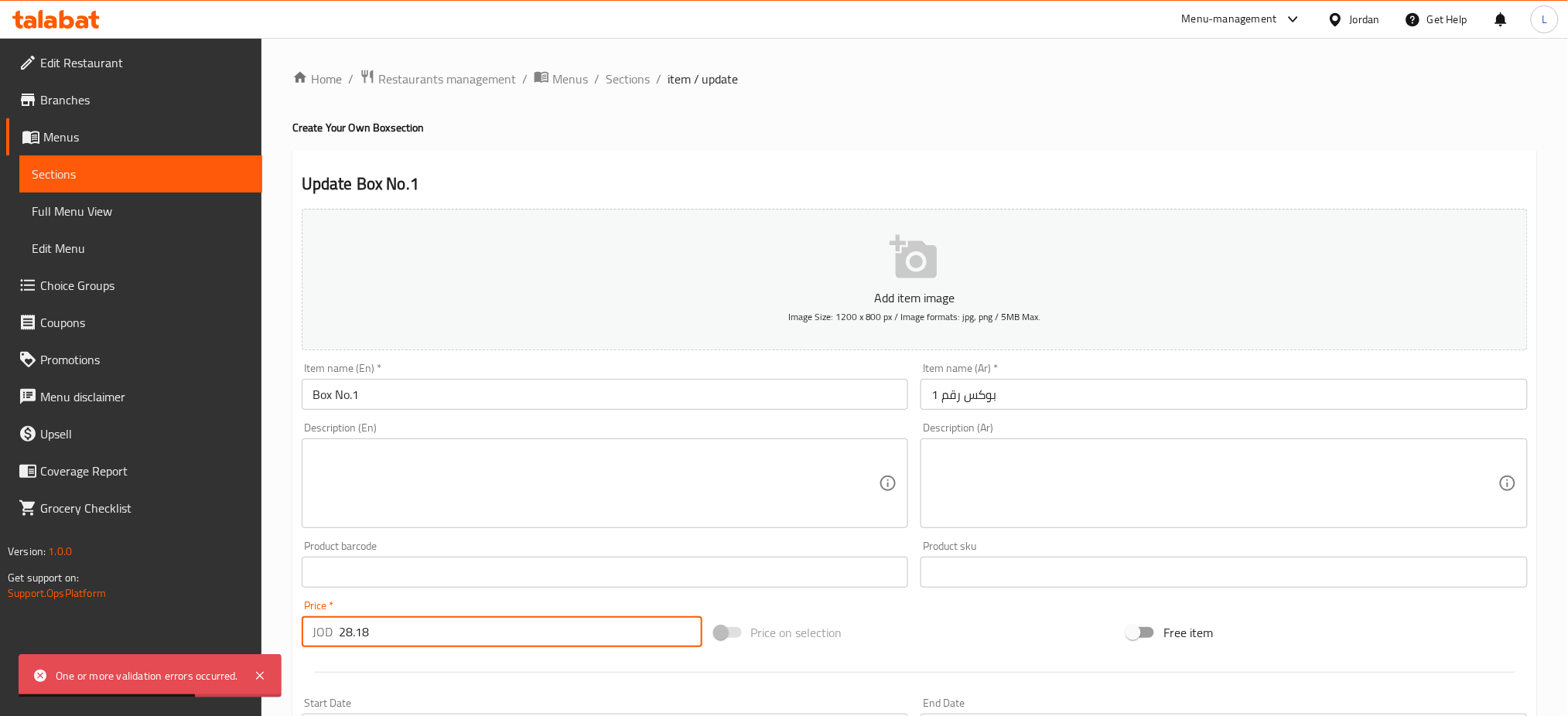
drag, startPoint x: 364, startPoint y: 640, endPoint x: 328, endPoint y: 639, distance: 36.0
click at [328, 639] on div "JOD 28.18 Price *" at bounding box center [502, 631] width 401 height 31
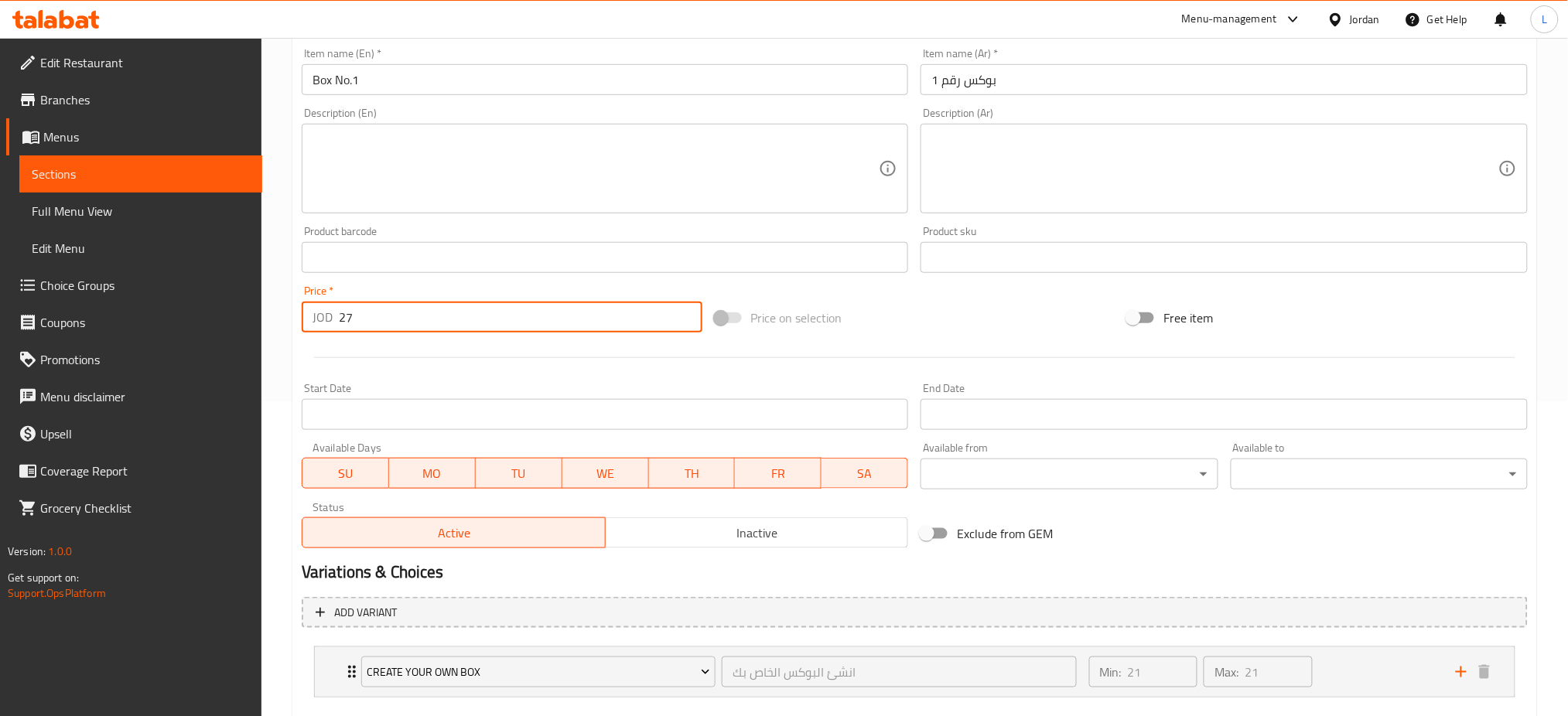
scroll to position [401, 0]
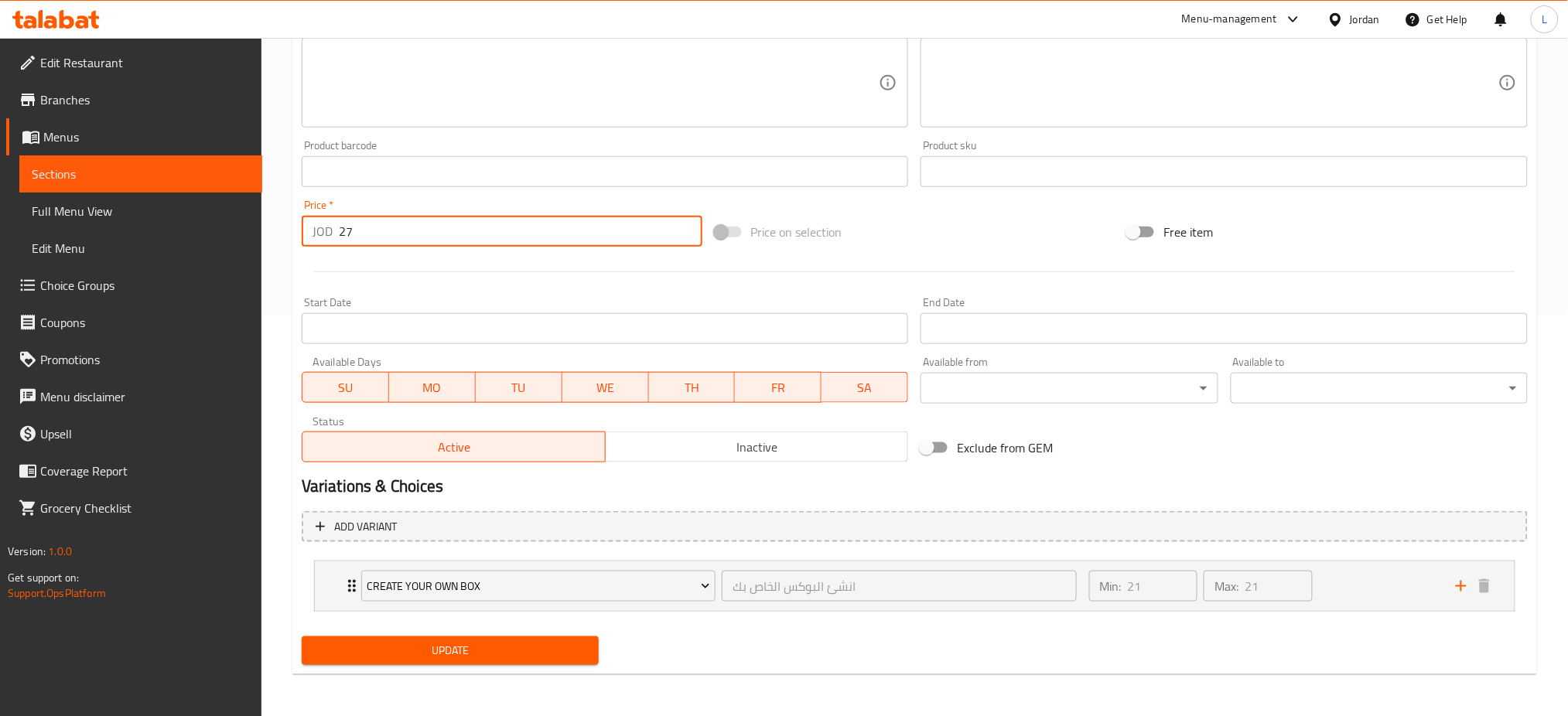
type input "27"
click at [481, 650] on span "Update" at bounding box center [451, 651] width 273 height 19
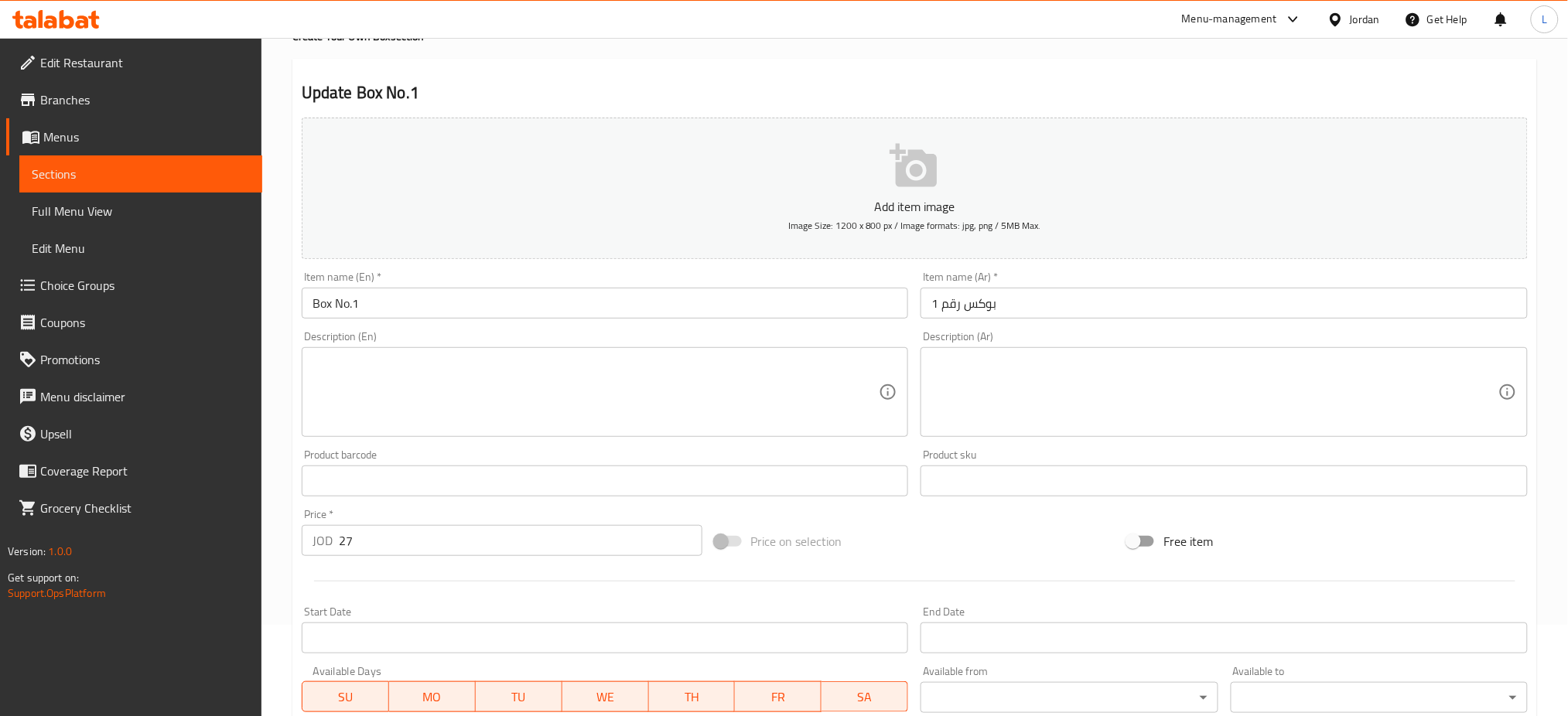
scroll to position [0, 0]
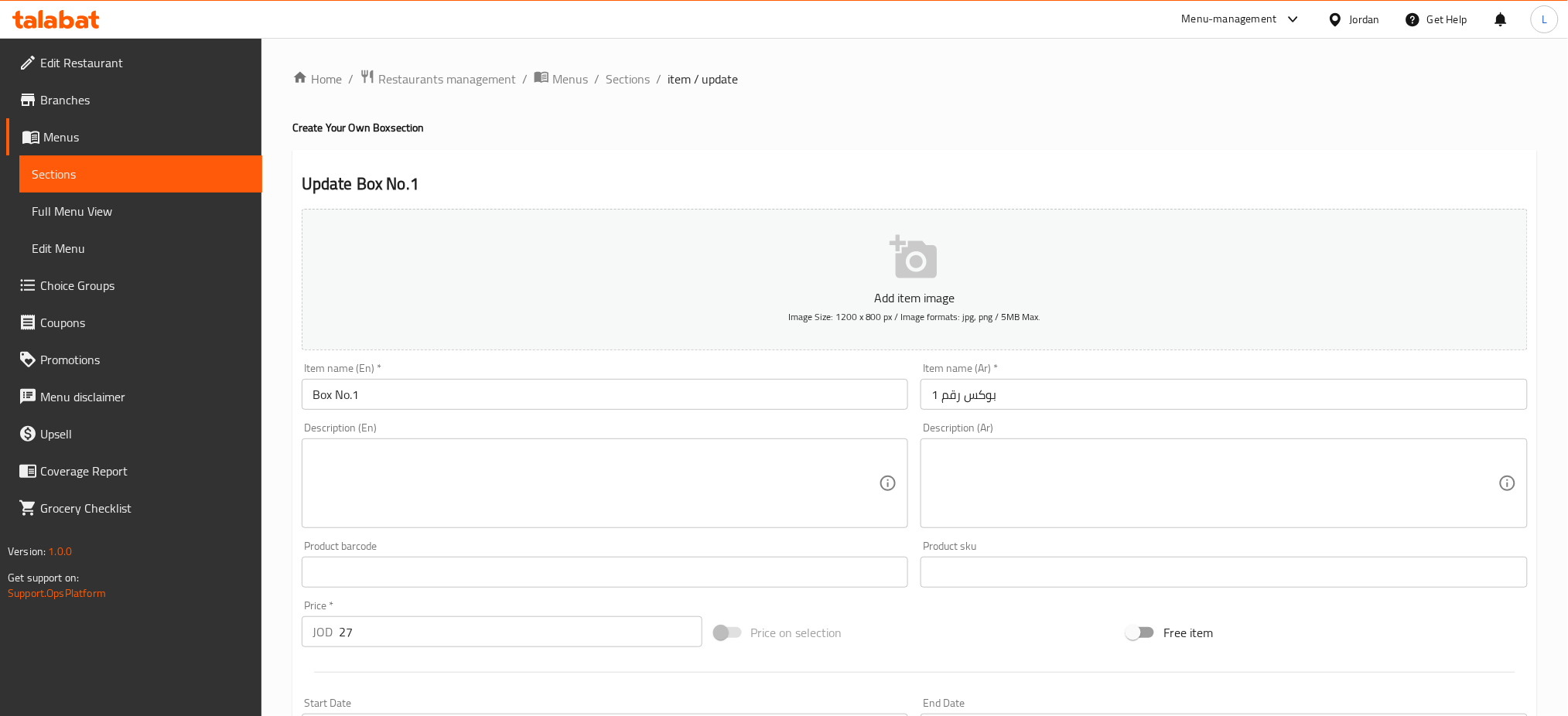
click at [624, 78] on span "Sections" at bounding box center [628, 79] width 44 height 19
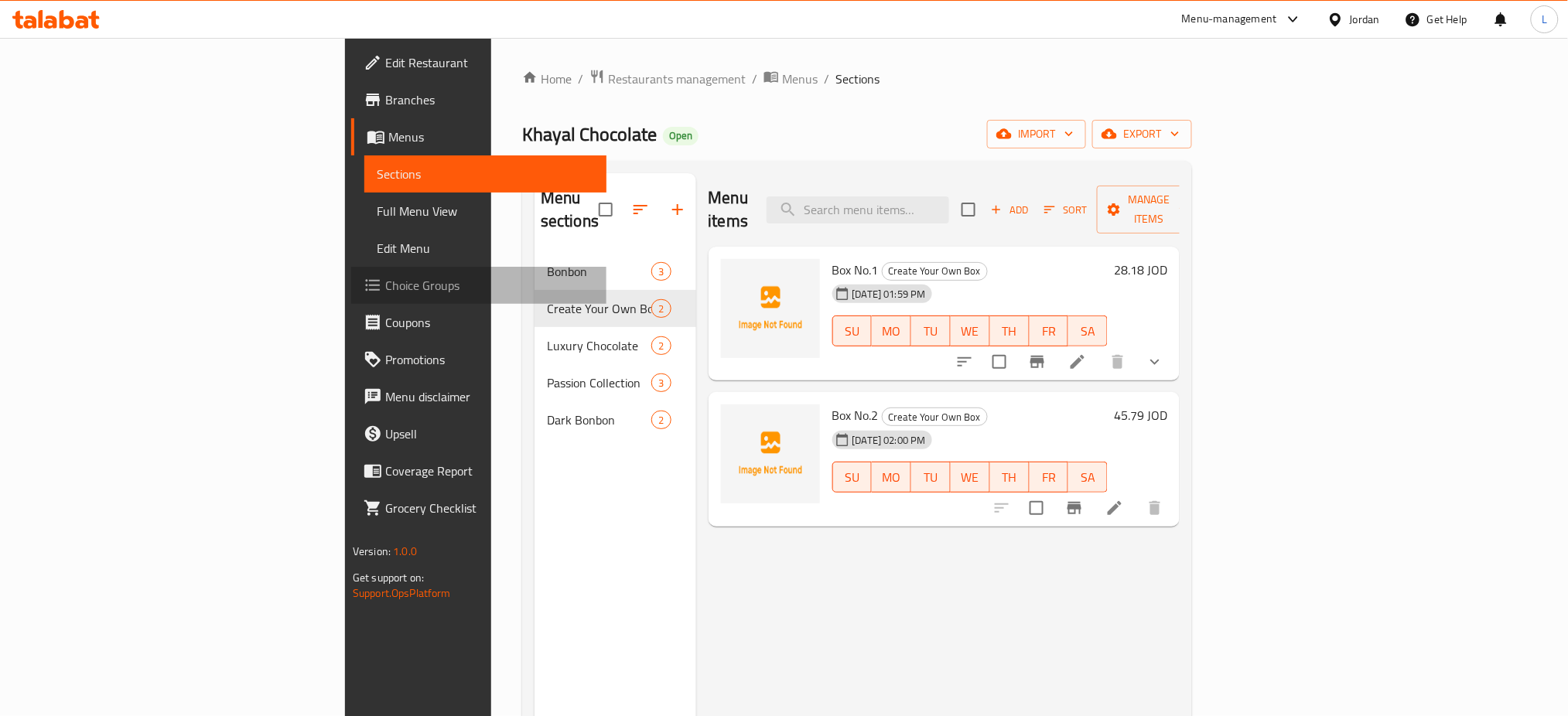
click at [385, 285] on span "Choice Groups" at bounding box center [490, 285] width 210 height 19
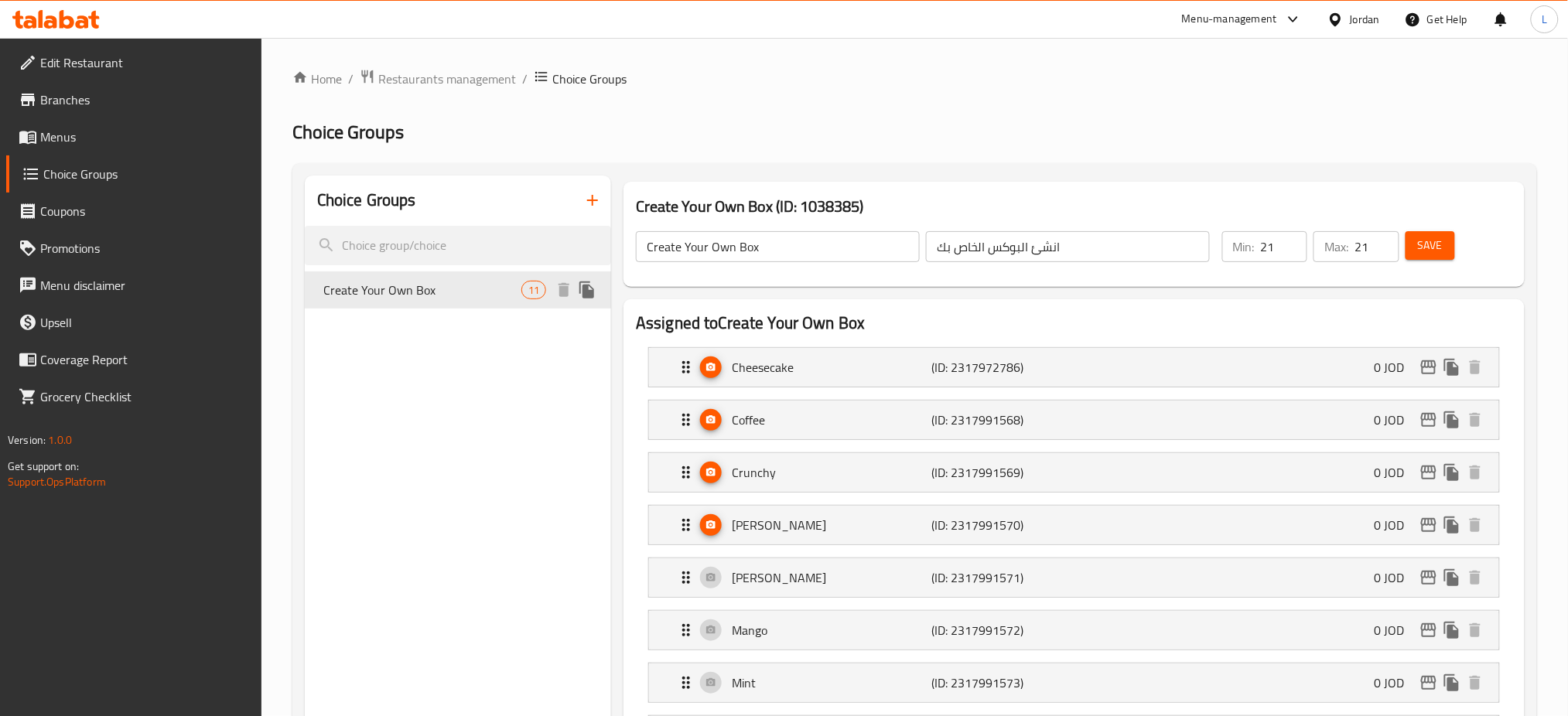
click at [584, 290] on icon "duplicate" at bounding box center [586, 289] width 15 height 17
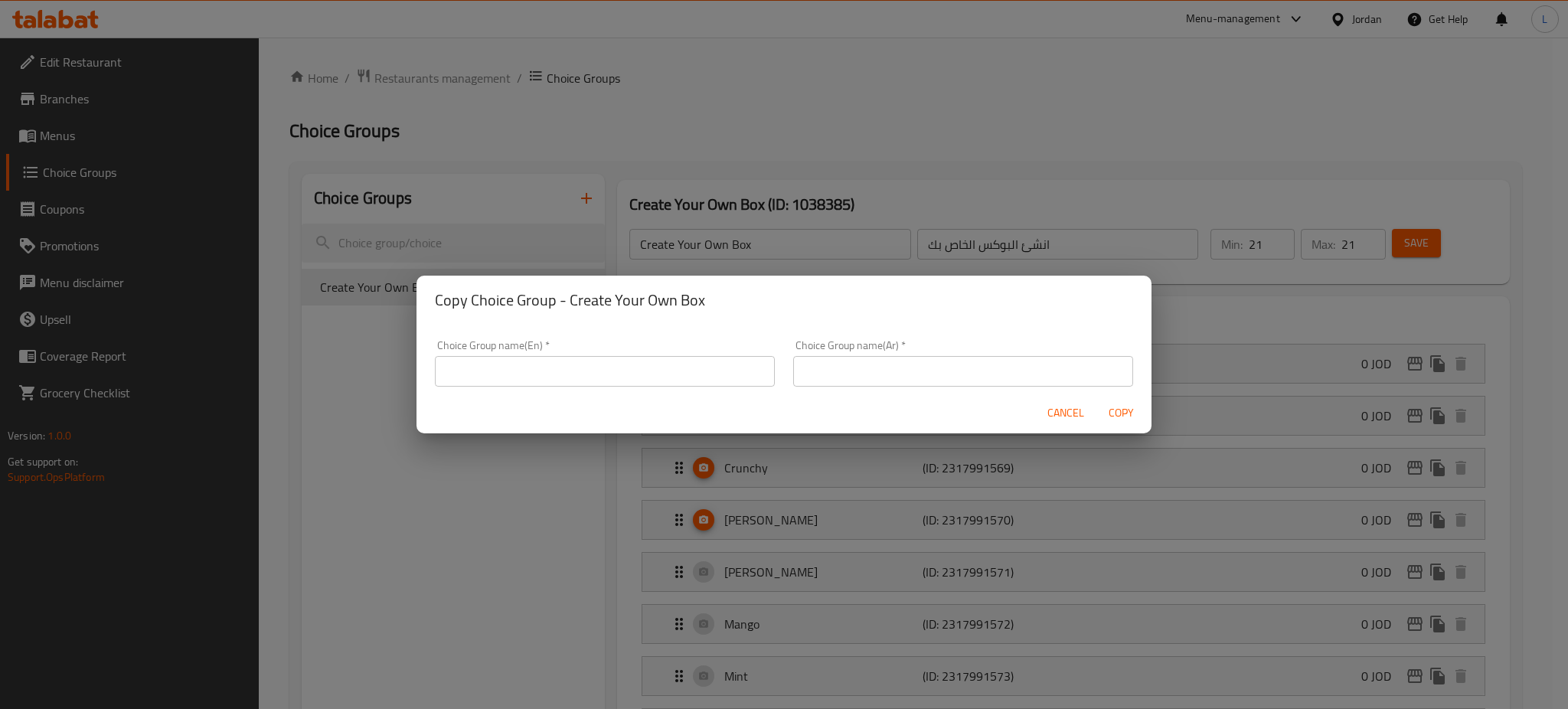
click at [685, 368] on input "text" at bounding box center [605, 371] width 340 height 31
type input "Create Your Own Box 2"
click at [853, 368] on input "text" at bounding box center [963, 371] width 340 height 31
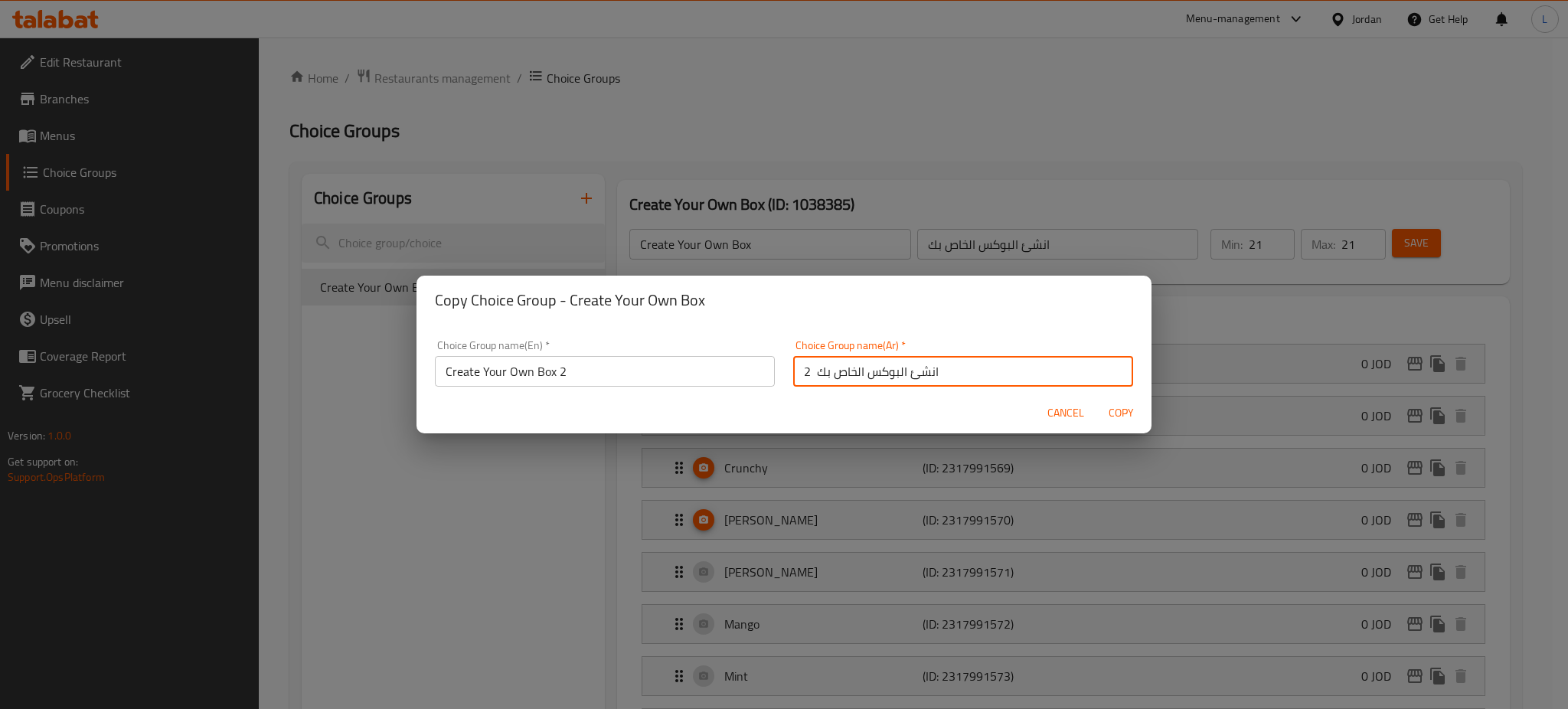
type input "انشئ البوكس الخاص بك 2"
click at [1113, 415] on span "Copy" at bounding box center [1121, 413] width 37 height 19
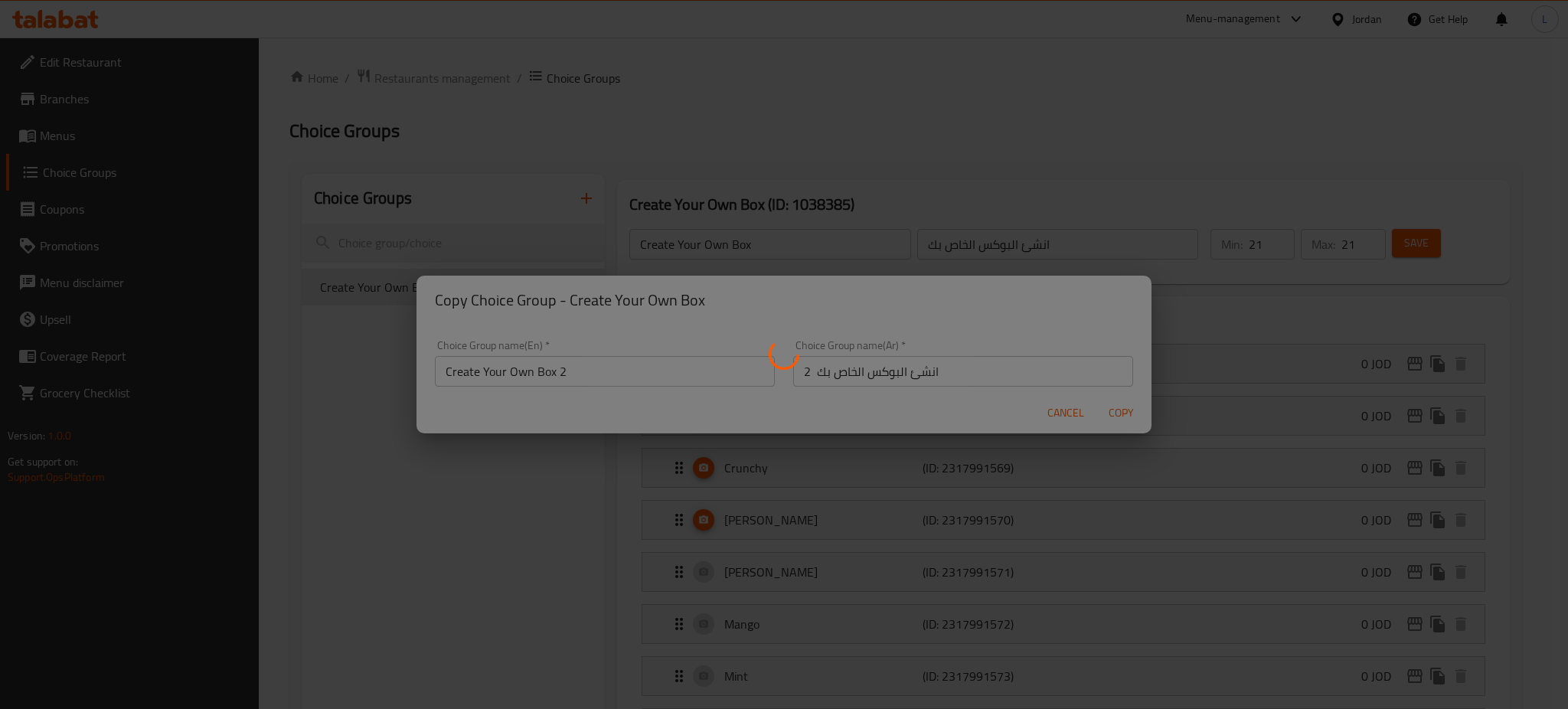
type input "Create Your Own Box 2"
type input "انشئ البوكس الخاص بك 2"
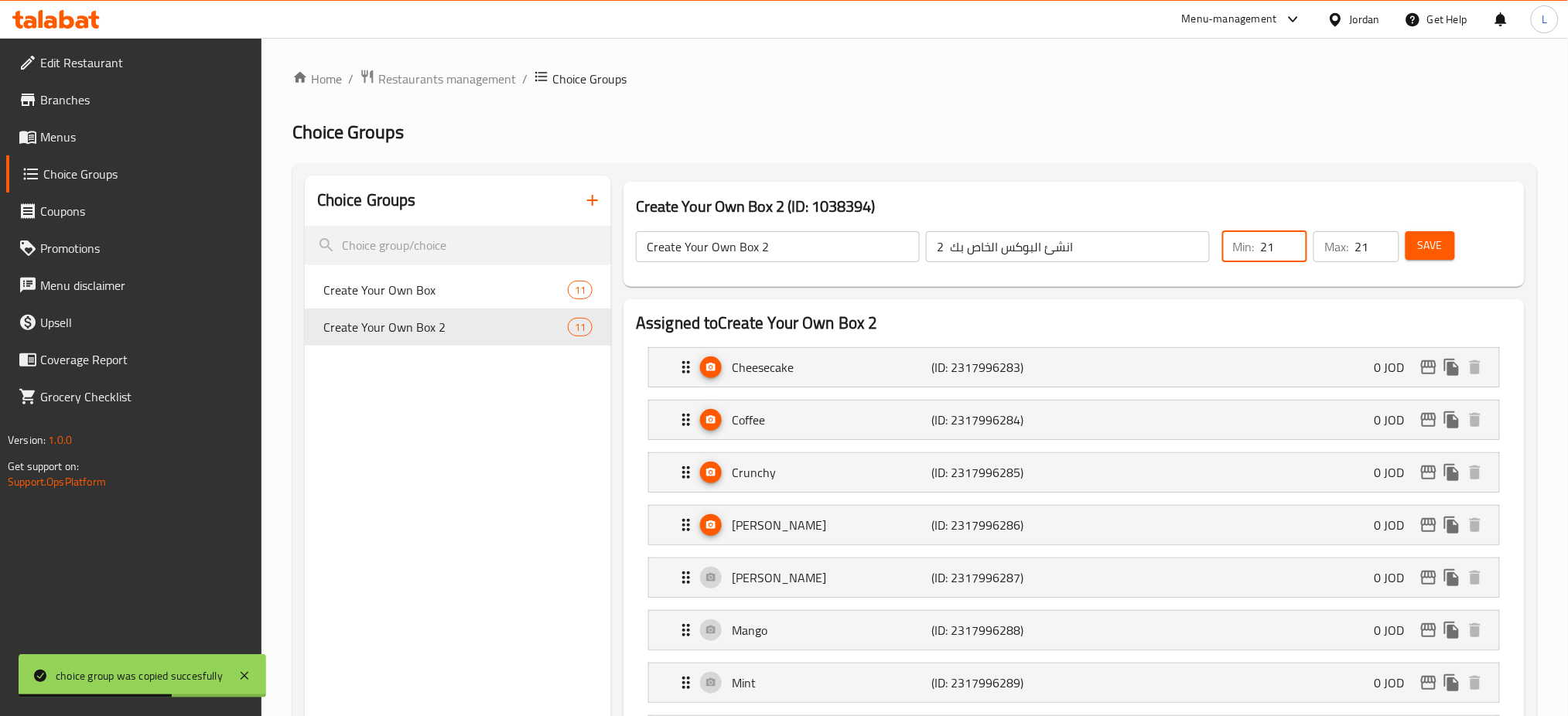
drag, startPoint x: 1276, startPoint y: 242, endPoint x: 1251, endPoint y: 242, distance: 25.0
click at [1251, 242] on div "Min: 21 ​" at bounding box center [1264, 246] width 85 height 31
type input "42"
drag, startPoint x: 1369, startPoint y: 253, endPoint x: 1343, endPoint y: 247, distance: 26.7
click at [1343, 247] on div "Max: 21 ​" at bounding box center [1356, 246] width 85 height 31
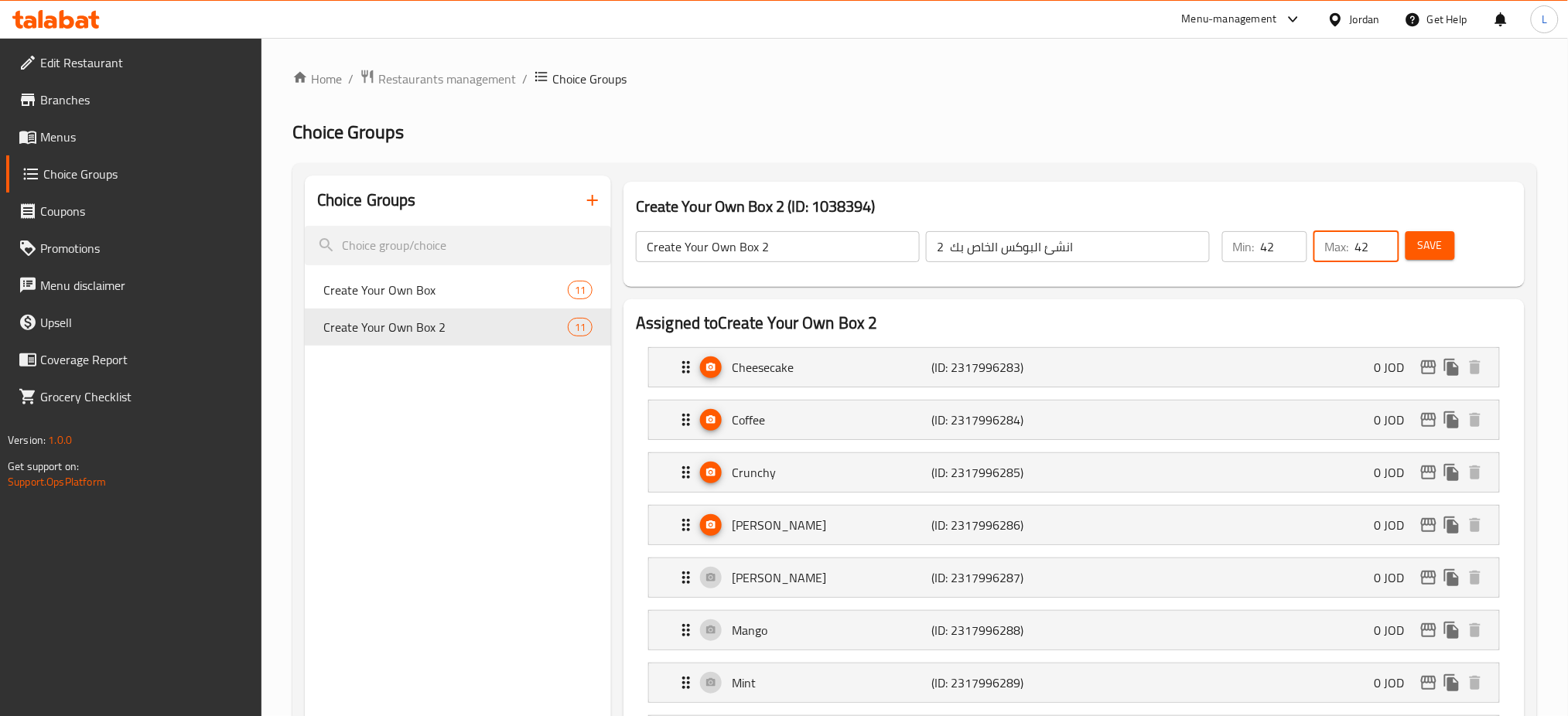
type input "42"
drag, startPoint x: 1426, startPoint y: 235, endPoint x: 1459, endPoint y: 181, distance: 63.3
click at [1459, 181] on div "Create Your Own Box 2 (ID: 1038394) Create Your Own Box 2 ​ انشئ البوكس الخاص ب…" at bounding box center [1074, 234] width 914 height 118
click at [1441, 254] on span "Save" at bounding box center [1430, 245] width 25 height 19
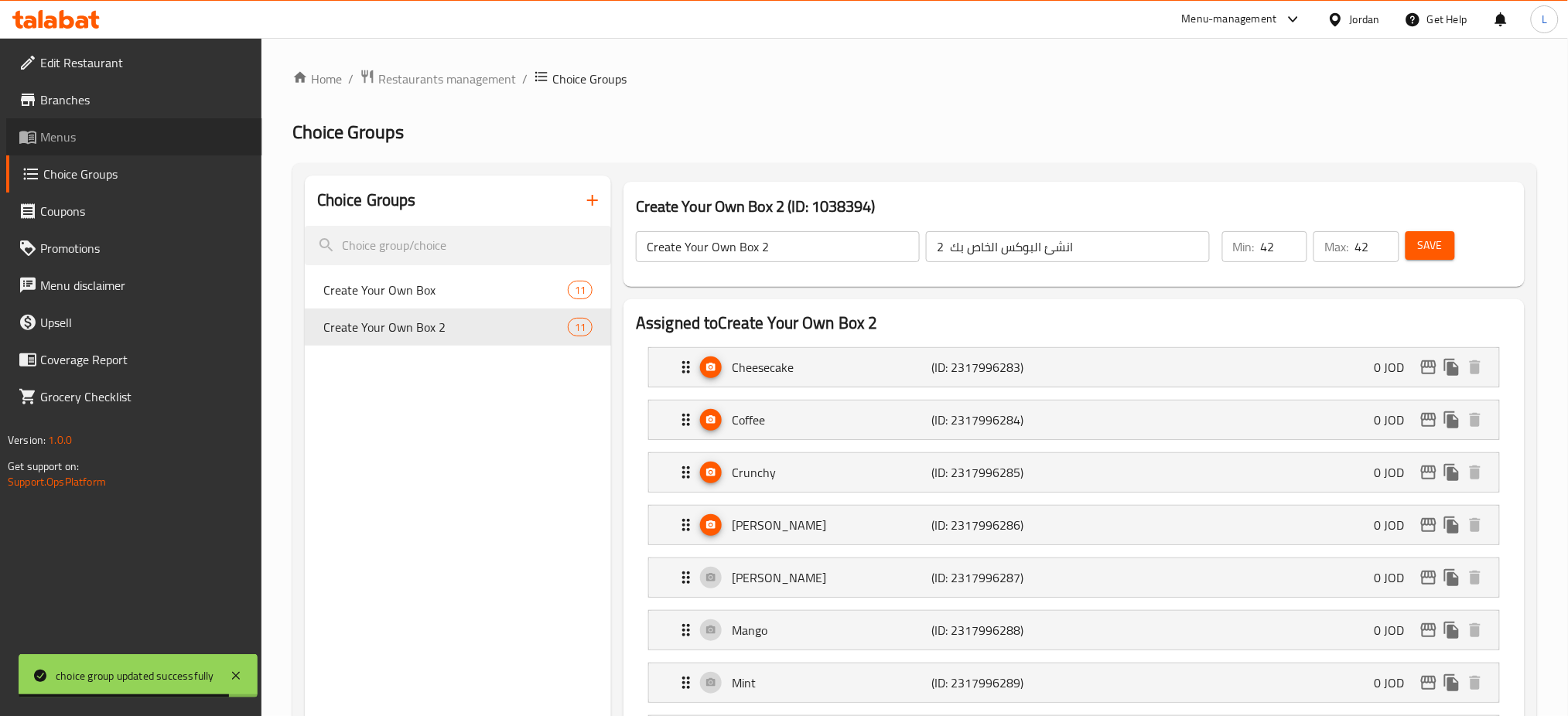
click at [44, 139] on span "Menus" at bounding box center [144, 136] width 210 height 19
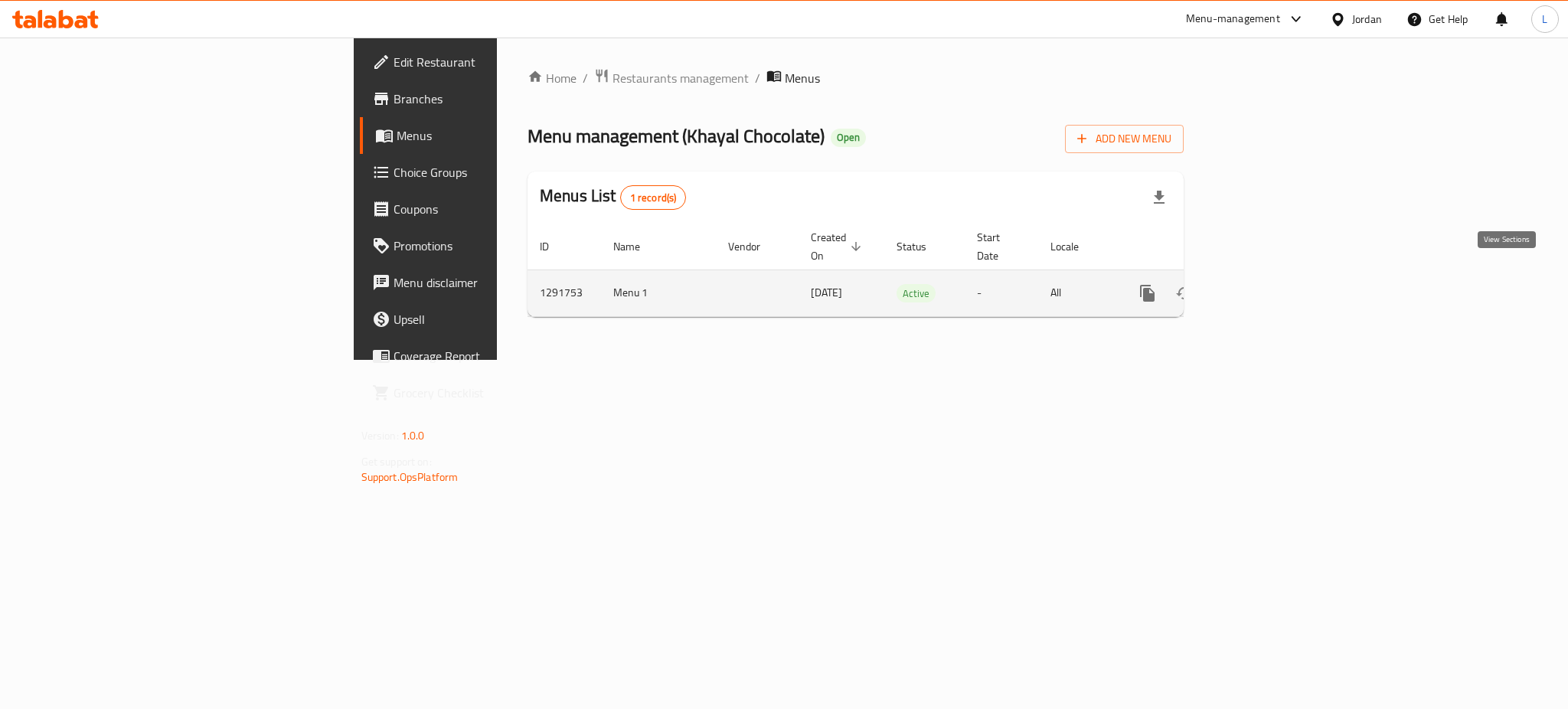
click at [1265, 287] on icon "enhanced table" at bounding box center [1258, 294] width 14 height 14
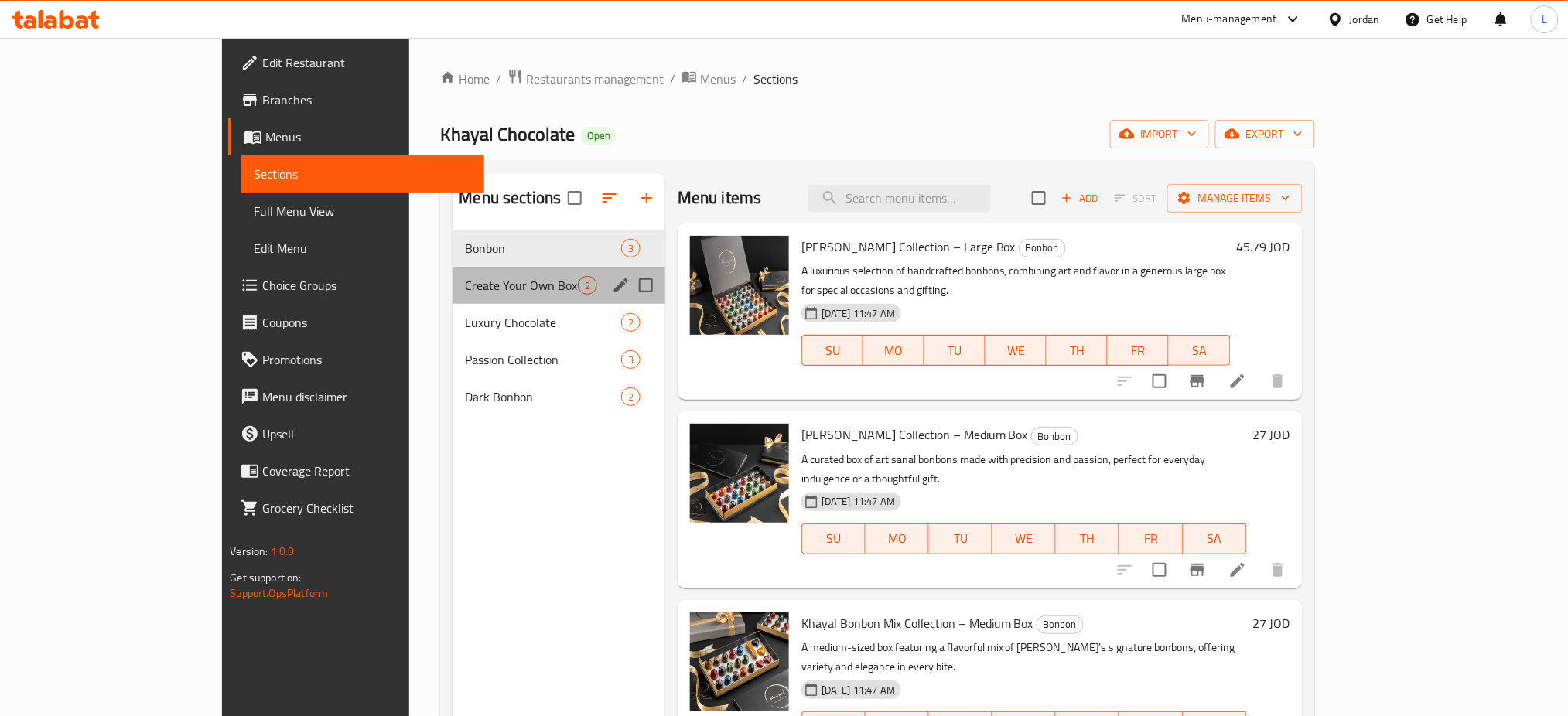
click at [452, 297] on div "Create Your Own Box 2" at bounding box center [559, 285] width 212 height 37
